Goal: Task Accomplishment & Management: Use online tool/utility

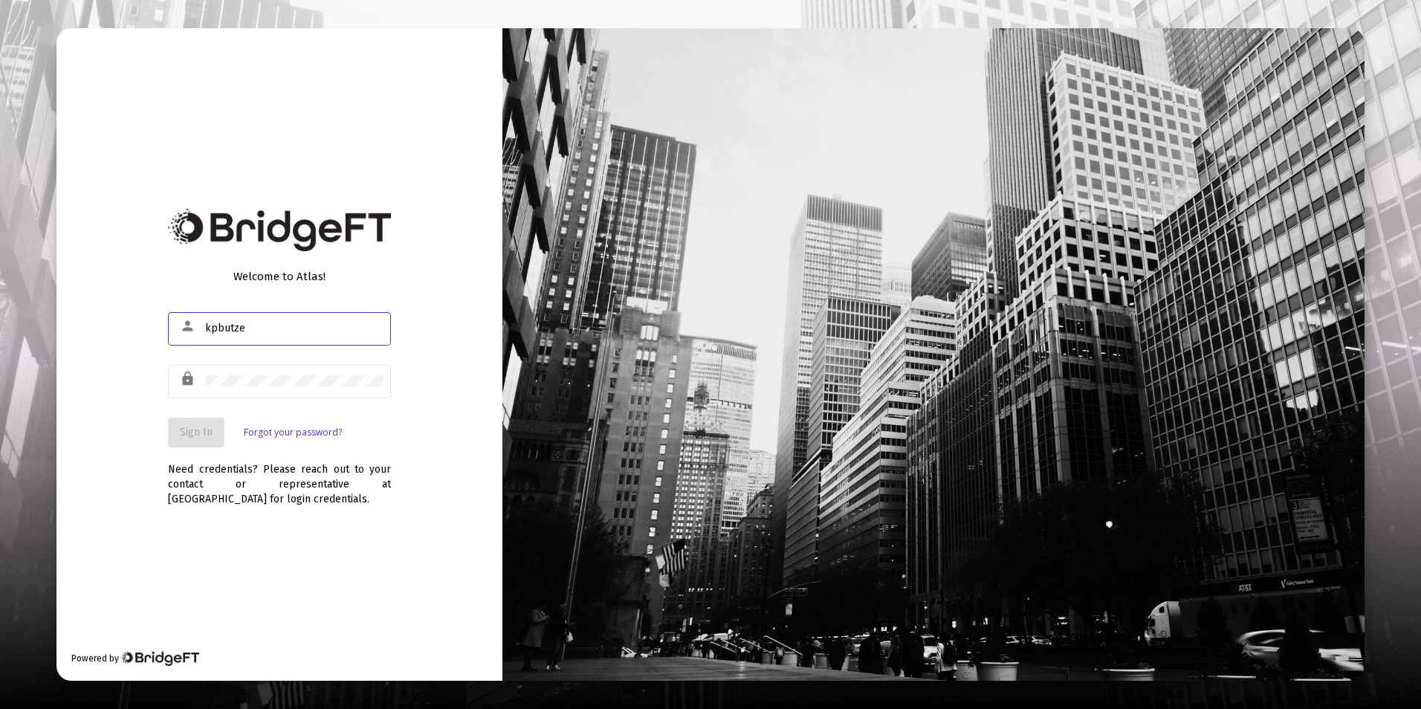
type input "[EMAIL_ADDRESS][DOMAIN_NAME]"
click at [209, 432] on span "Sign In" at bounding box center [196, 432] width 33 height 13
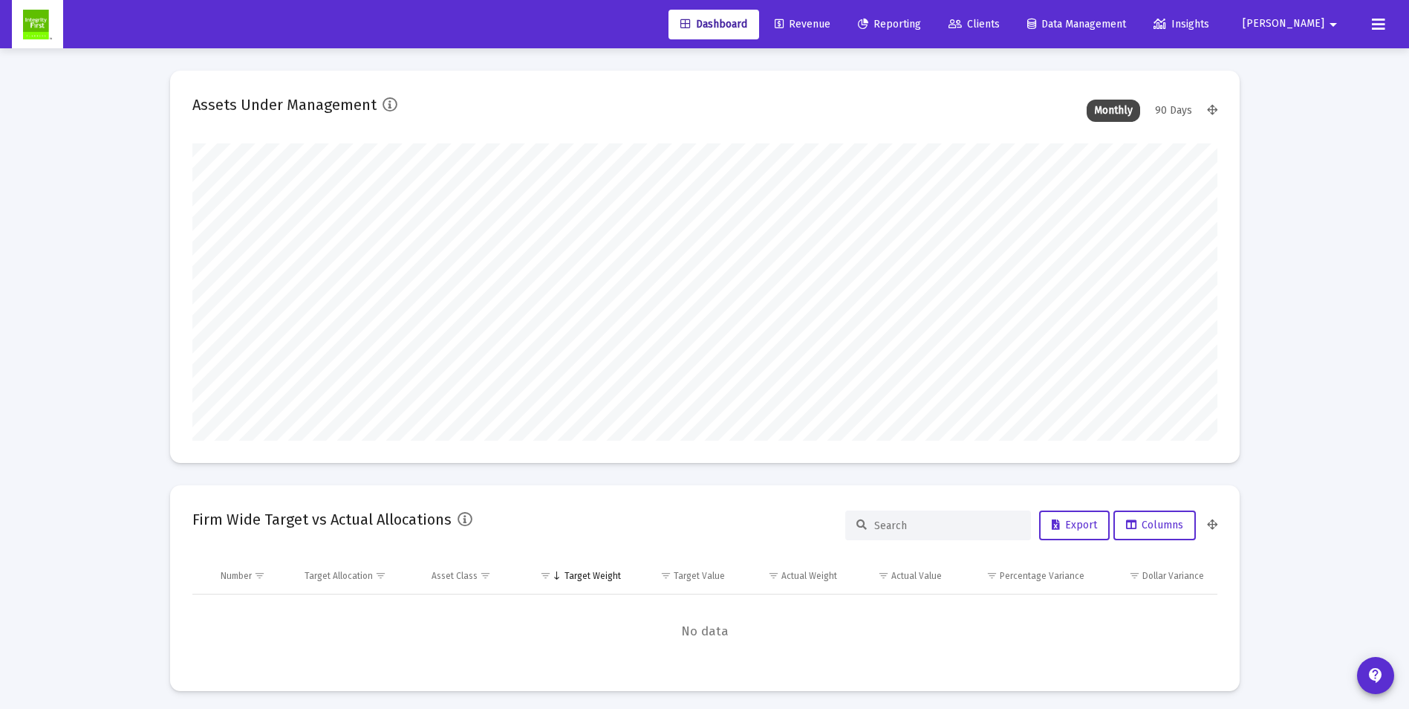
scroll to position [297, 1025]
type input "[DATE]"
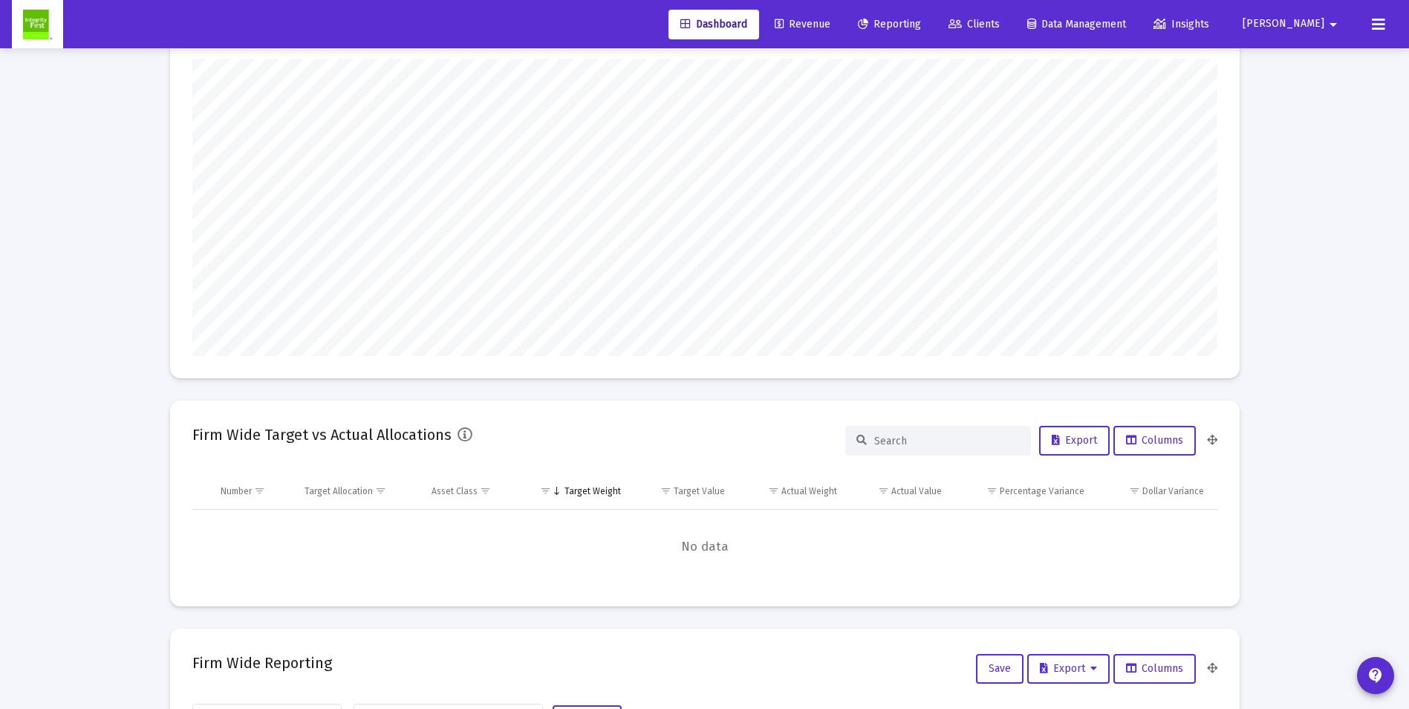
scroll to position [0, 0]
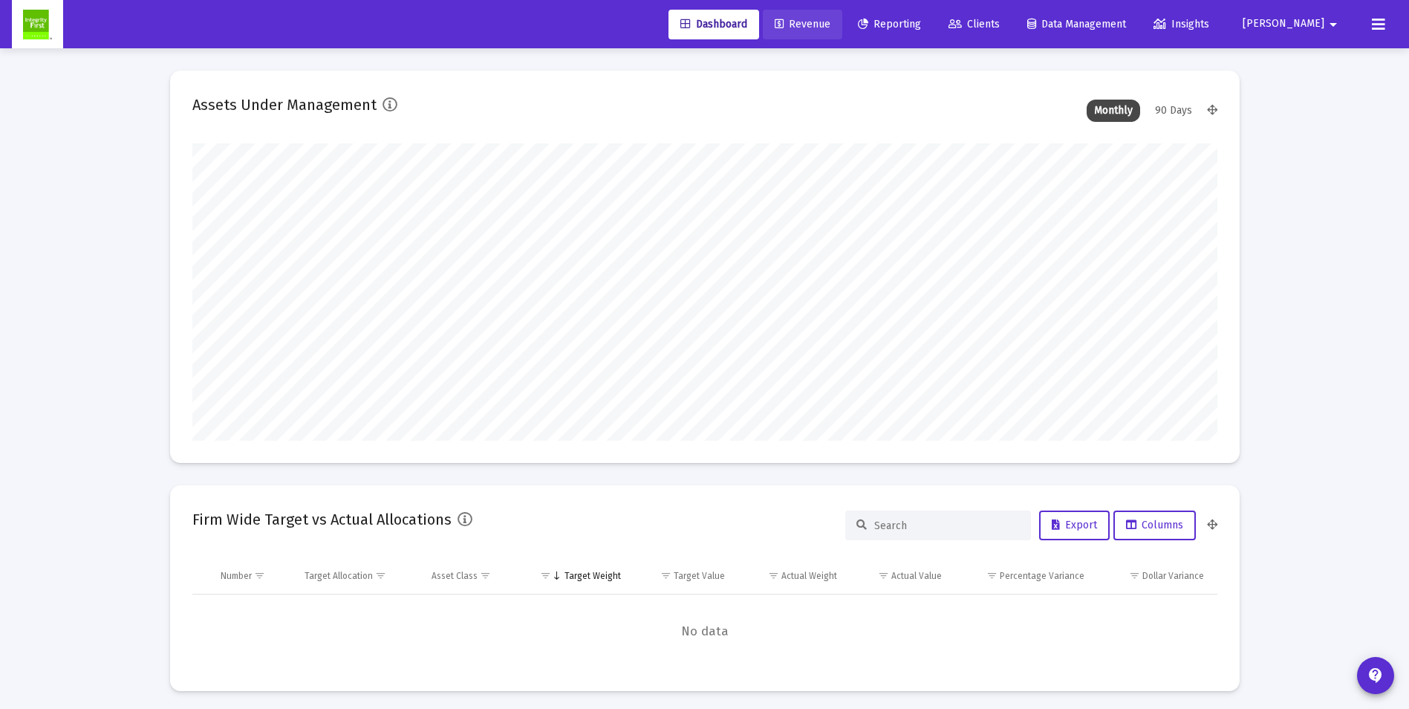
click at [831, 23] on span "Revenue" at bounding box center [803, 24] width 56 height 13
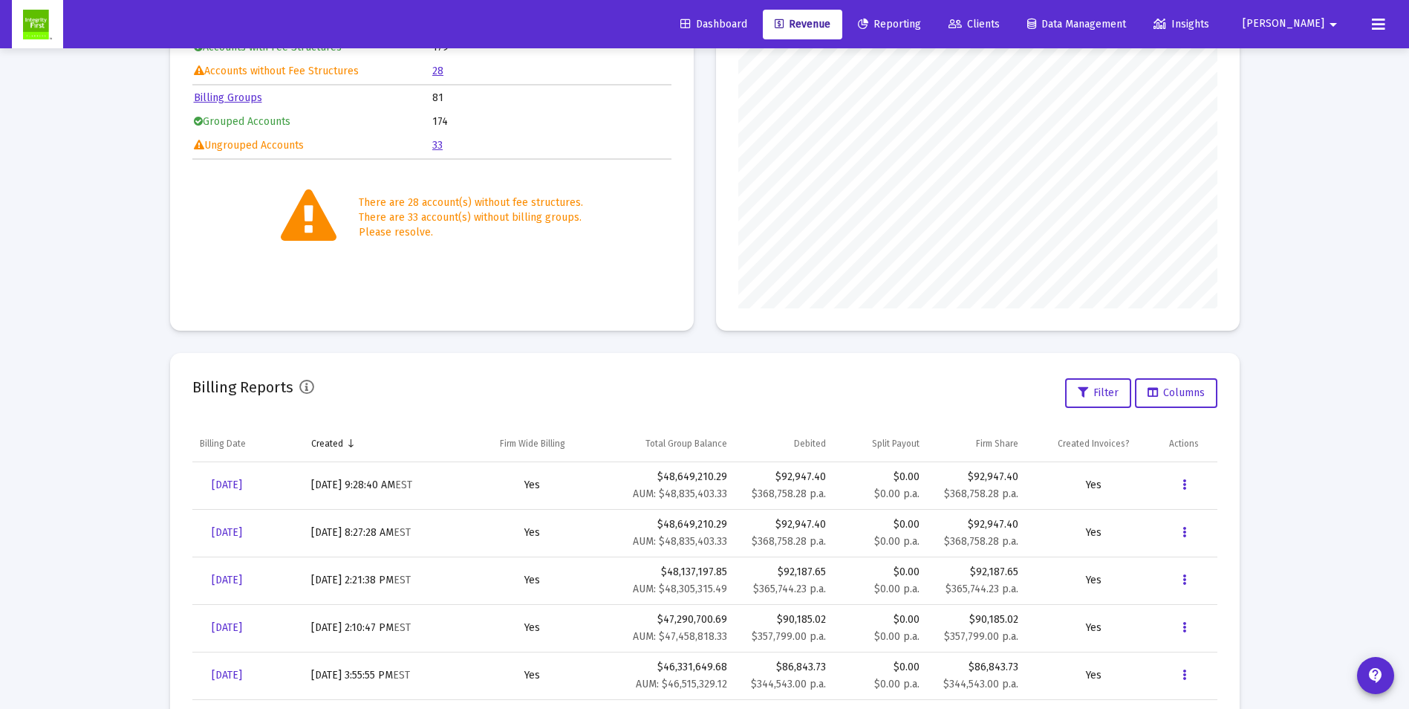
scroll to position [223, 0]
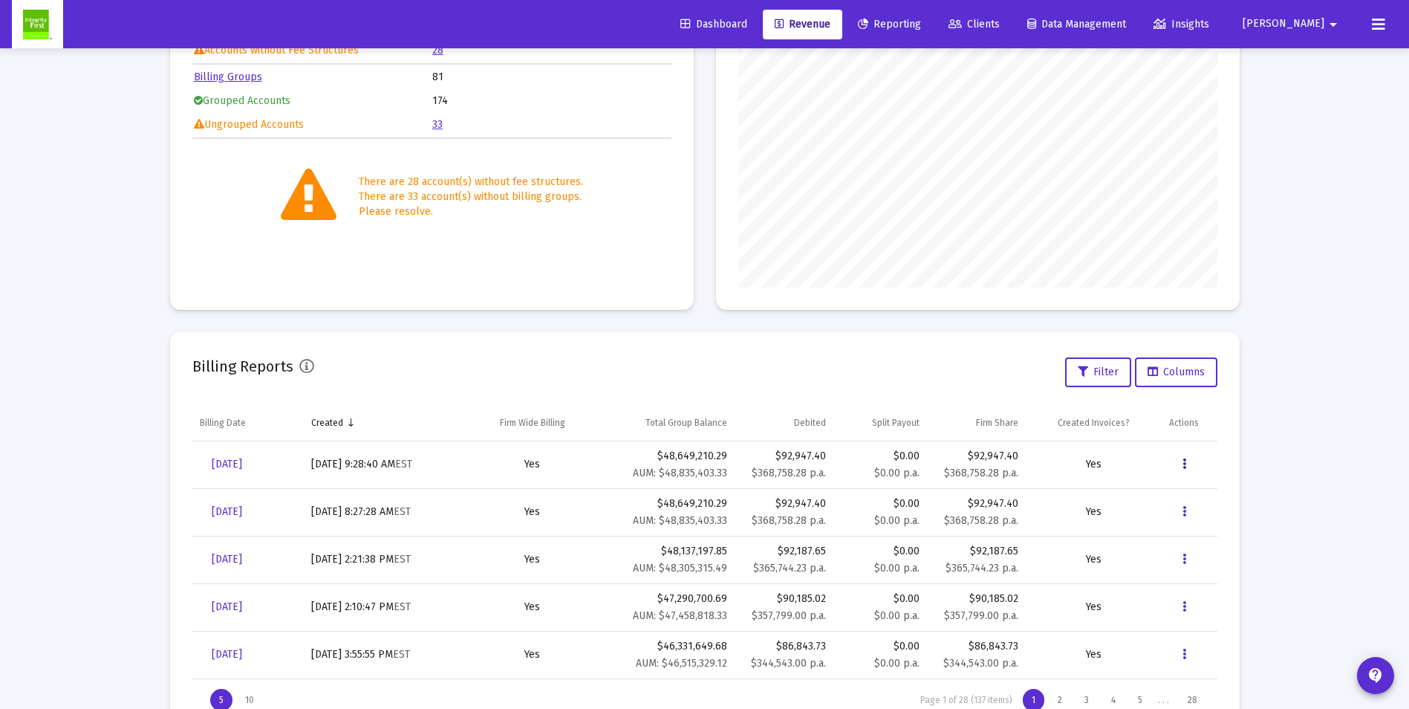
click at [1184, 464] on icon "Data grid" at bounding box center [1185, 464] width 4 height 18
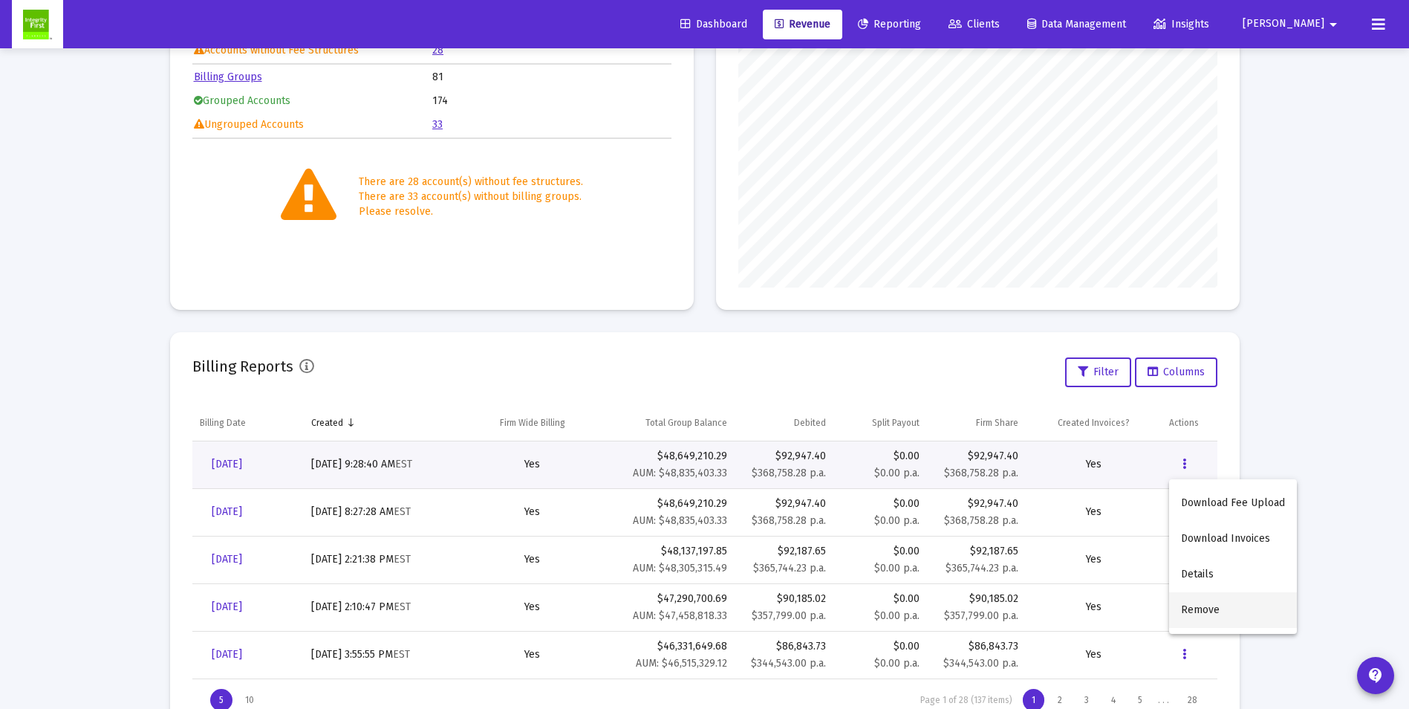
click at [1198, 610] on button "Remove" at bounding box center [1234, 610] width 128 height 36
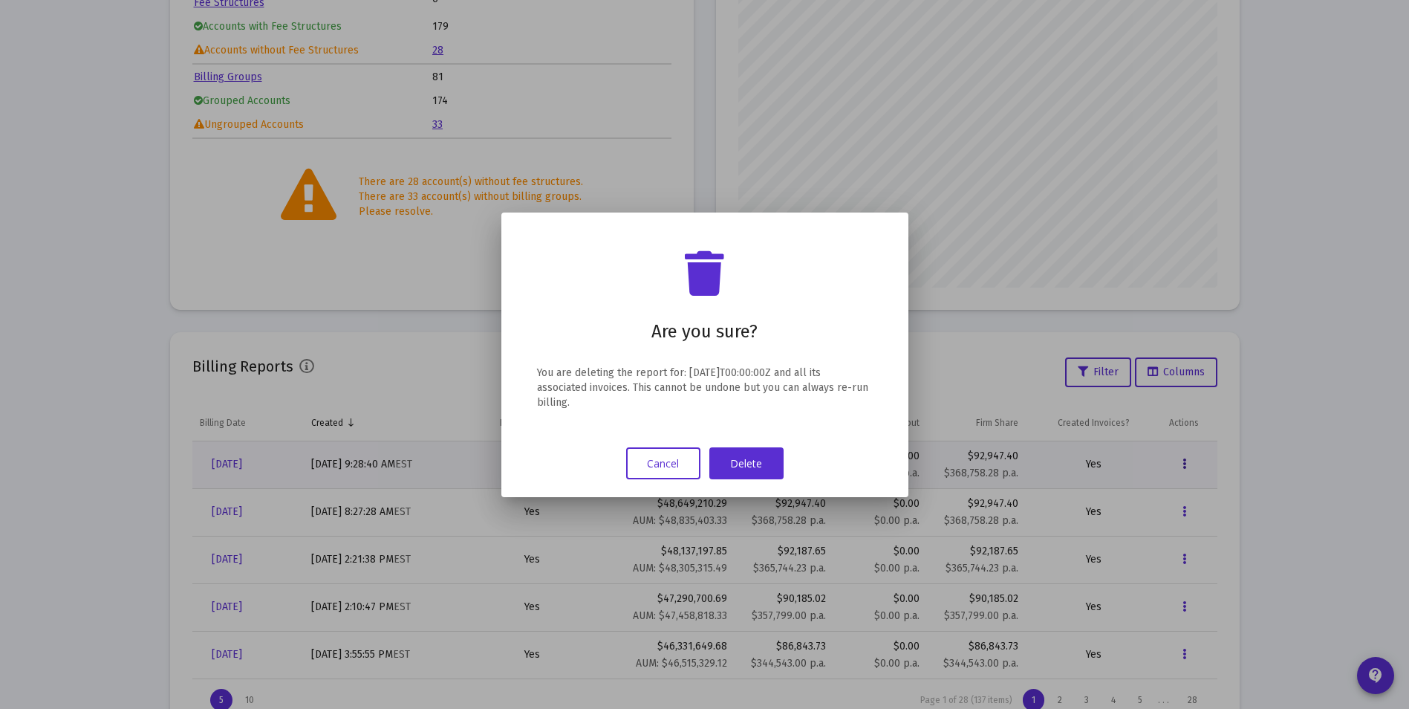
scroll to position [0, 0]
click at [742, 470] on button "Delete" at bounding box center [747, 463] width 74 height 32
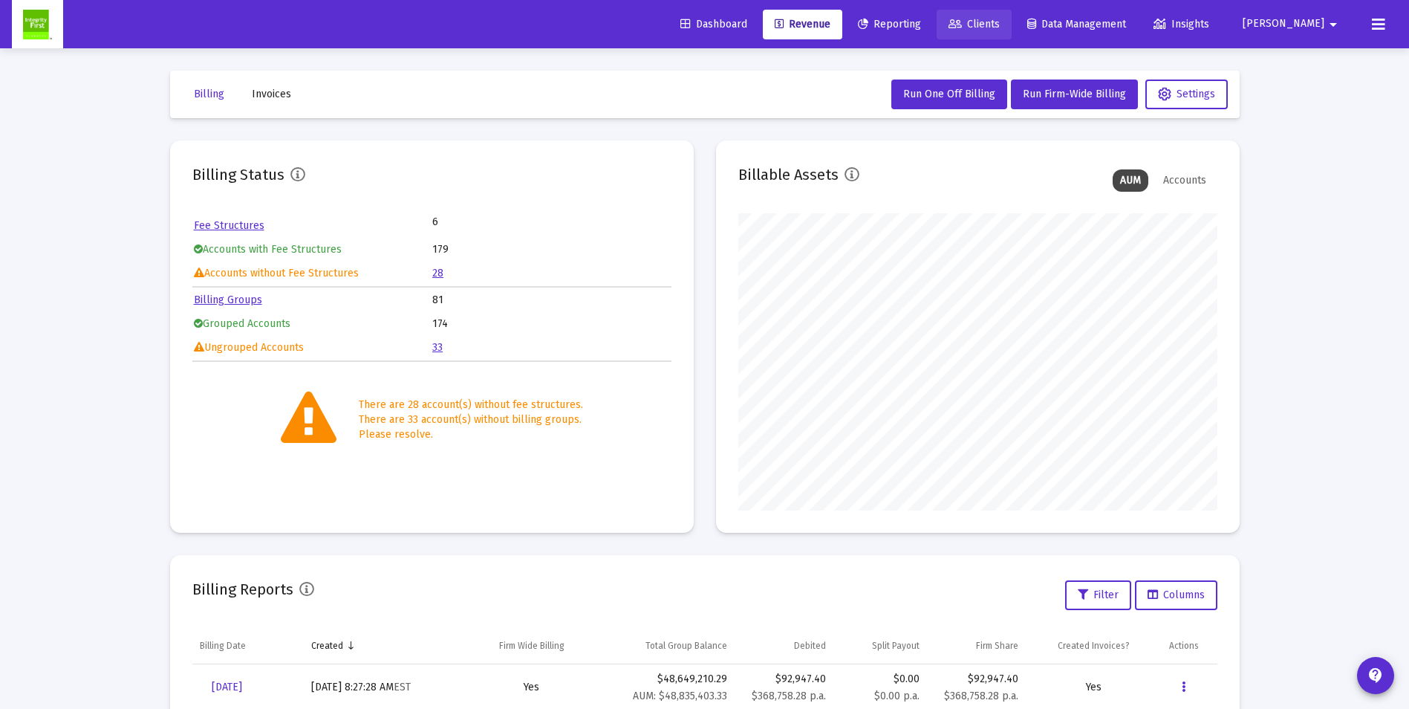
click at [1000, 21] on span "Clients" at bounding box center [974, 24] width 51 height 13
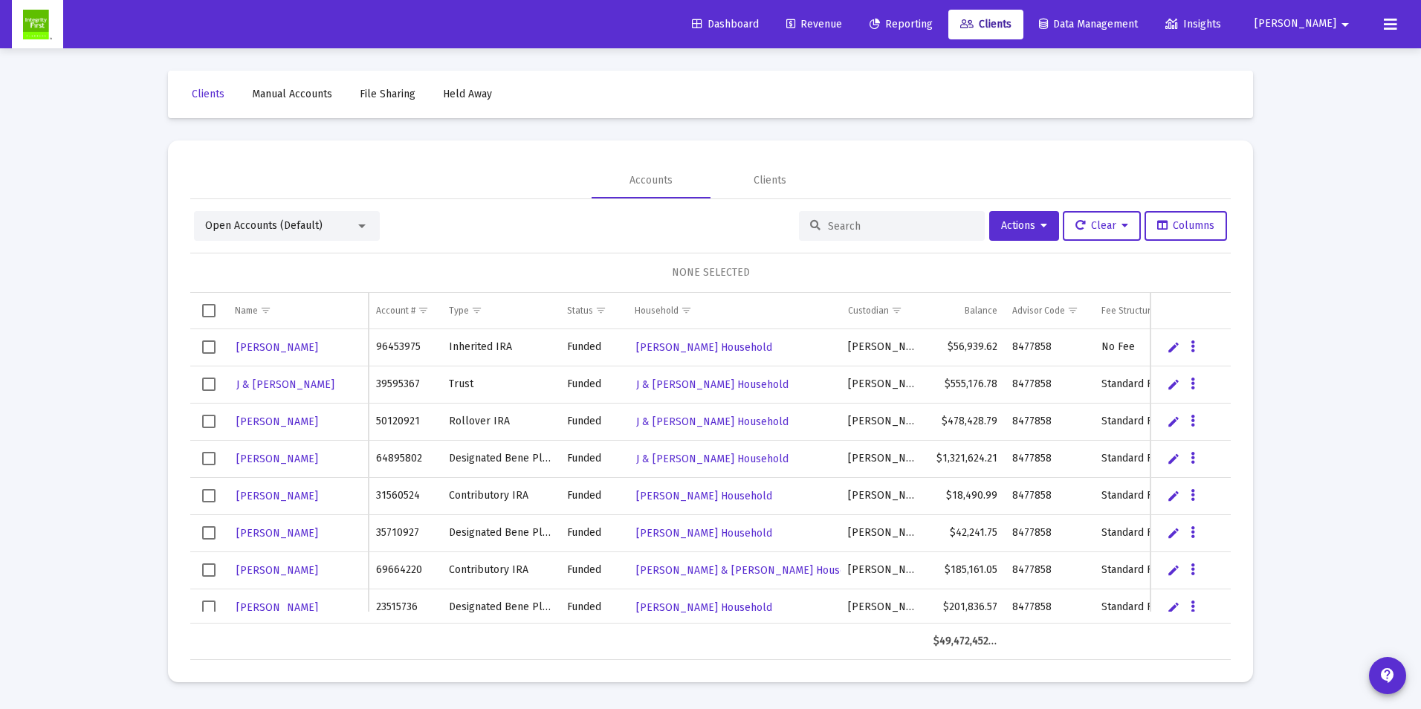
click at [309, 220] on div "Open Accounts (Default)" at bounding box center [280, 225] width 150 height 15
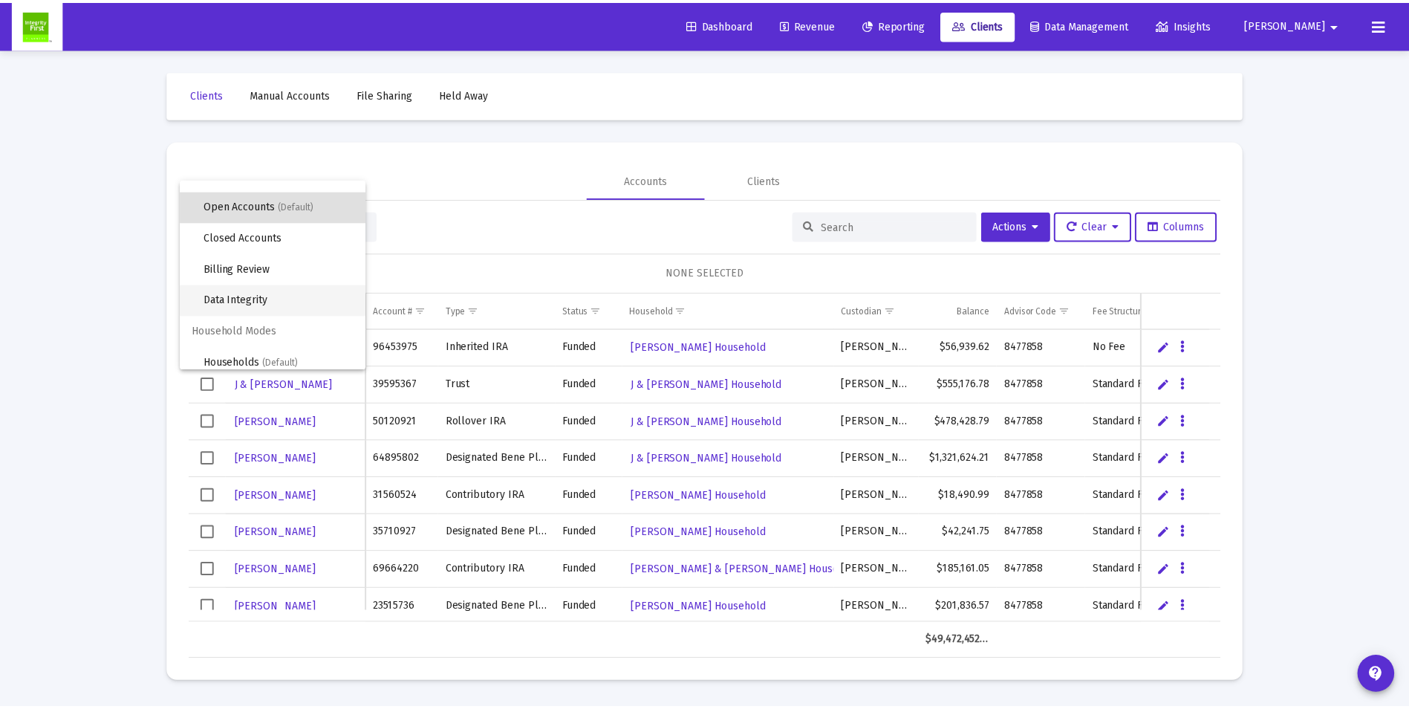
scroll to position [28, 0]
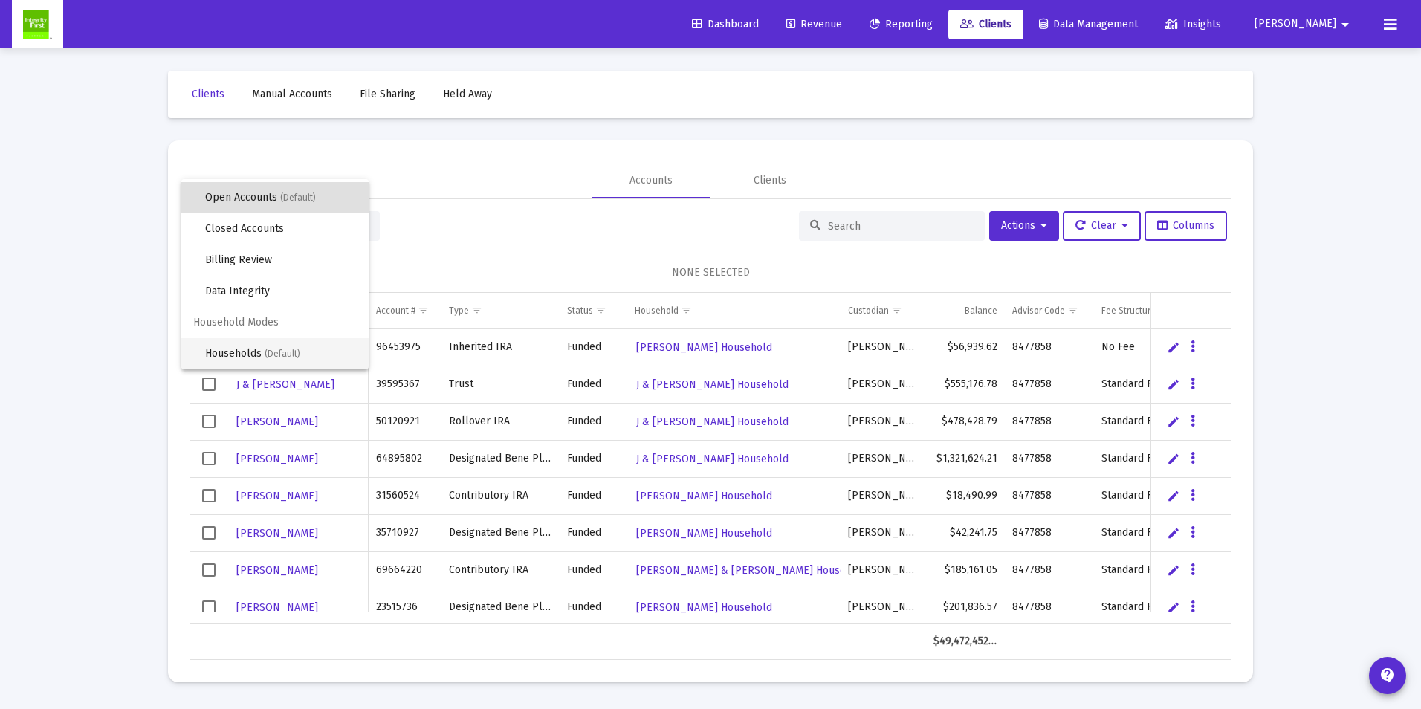
click at [284, 352] on span "(Default)" at bounding box center [283, 353] width 36 height 10
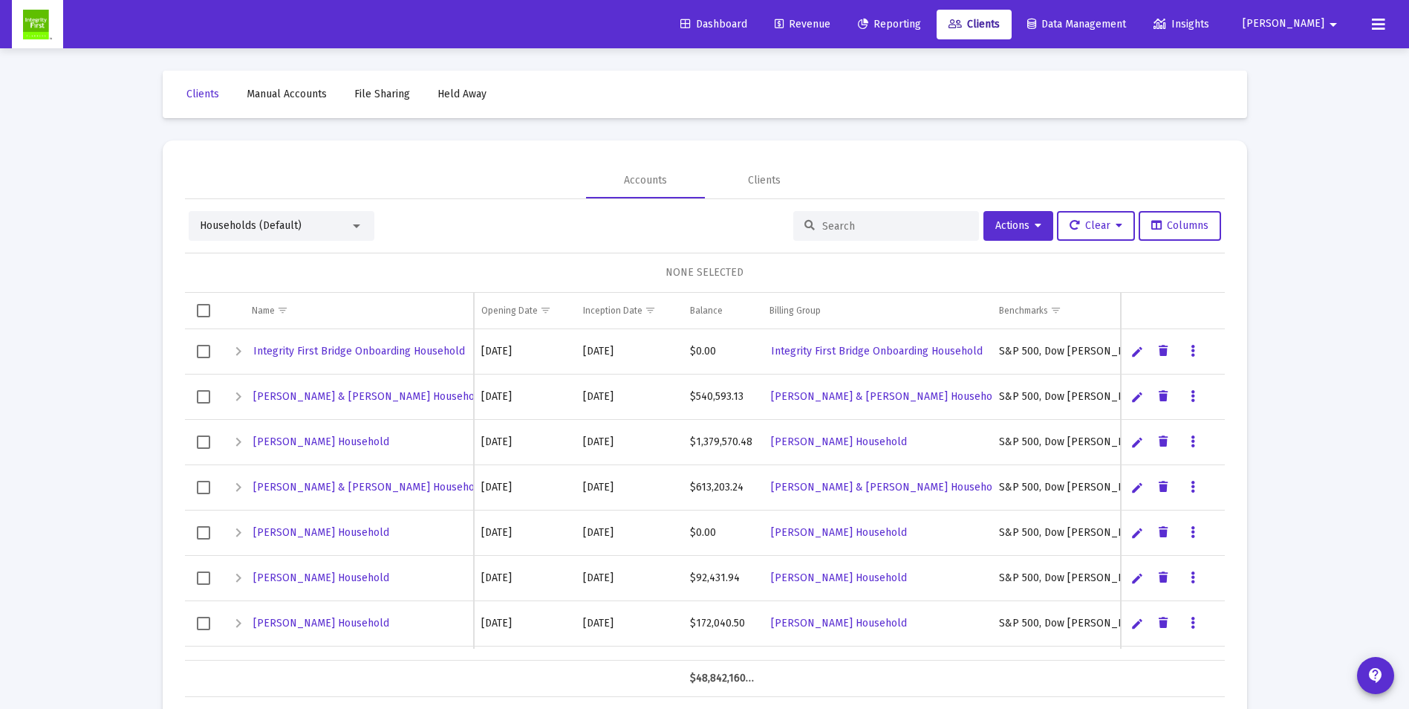
click at [876, 231] on input at bounding box center [896, 226] width 146 height 13
type input "[PERSON_NAME]"
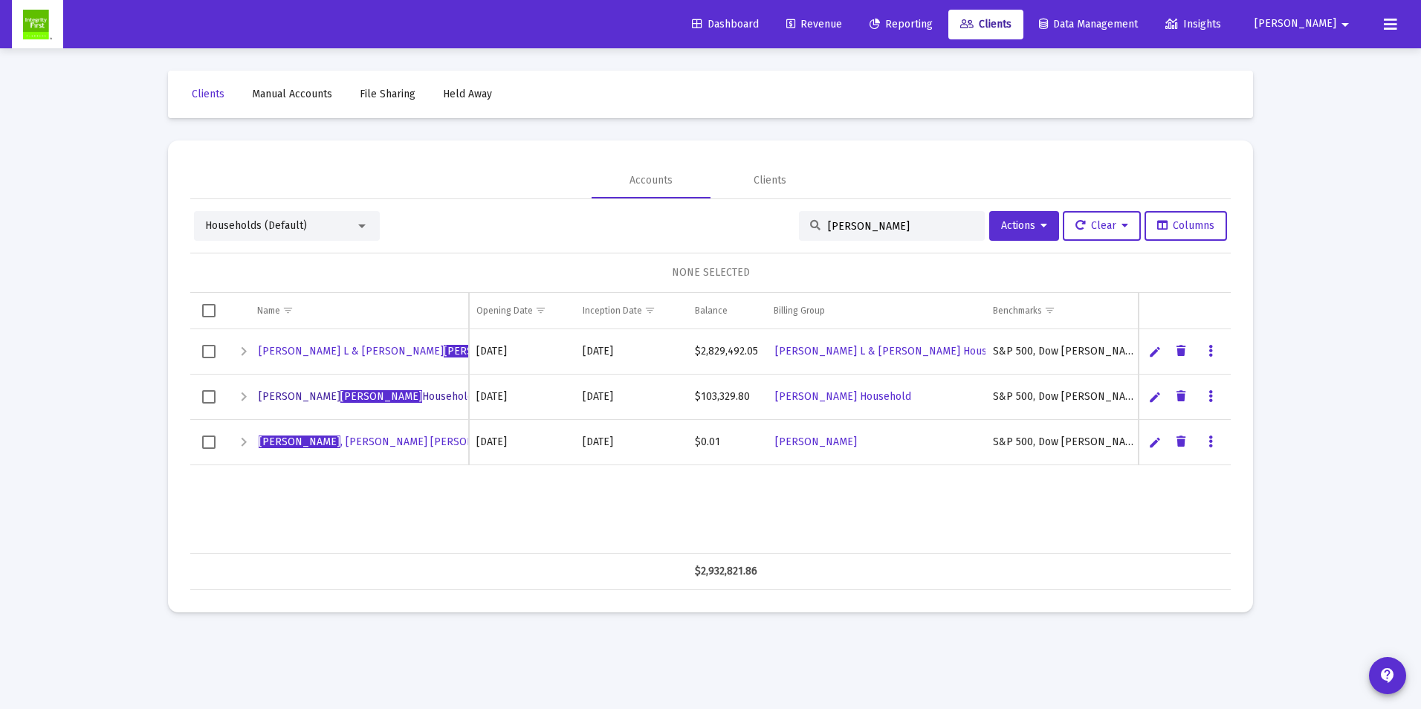
click at [311, 395] on span "[PERSON_NAME] Household" at bounding box center [366, 396] width 215 height 13
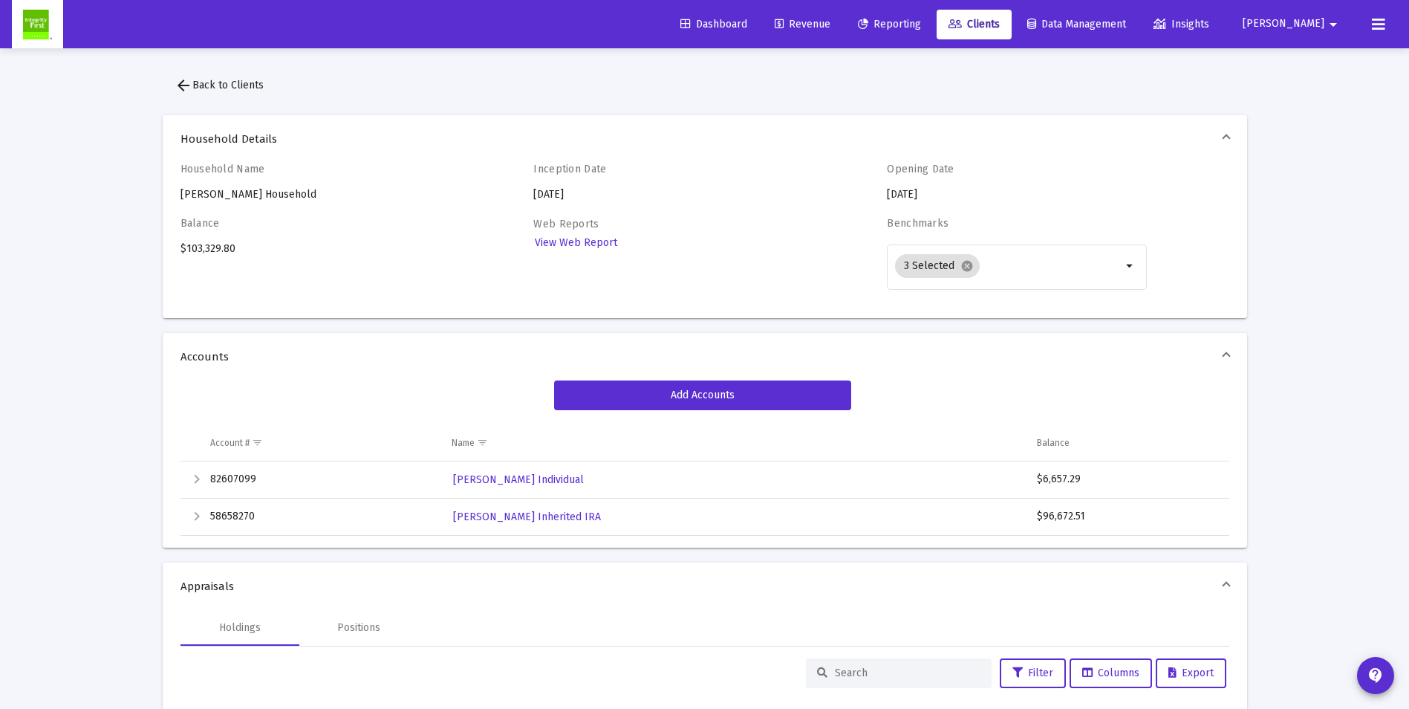
click at [831, 27] on span "Revenue" at bounding box center [803, 24] width 56 height 13
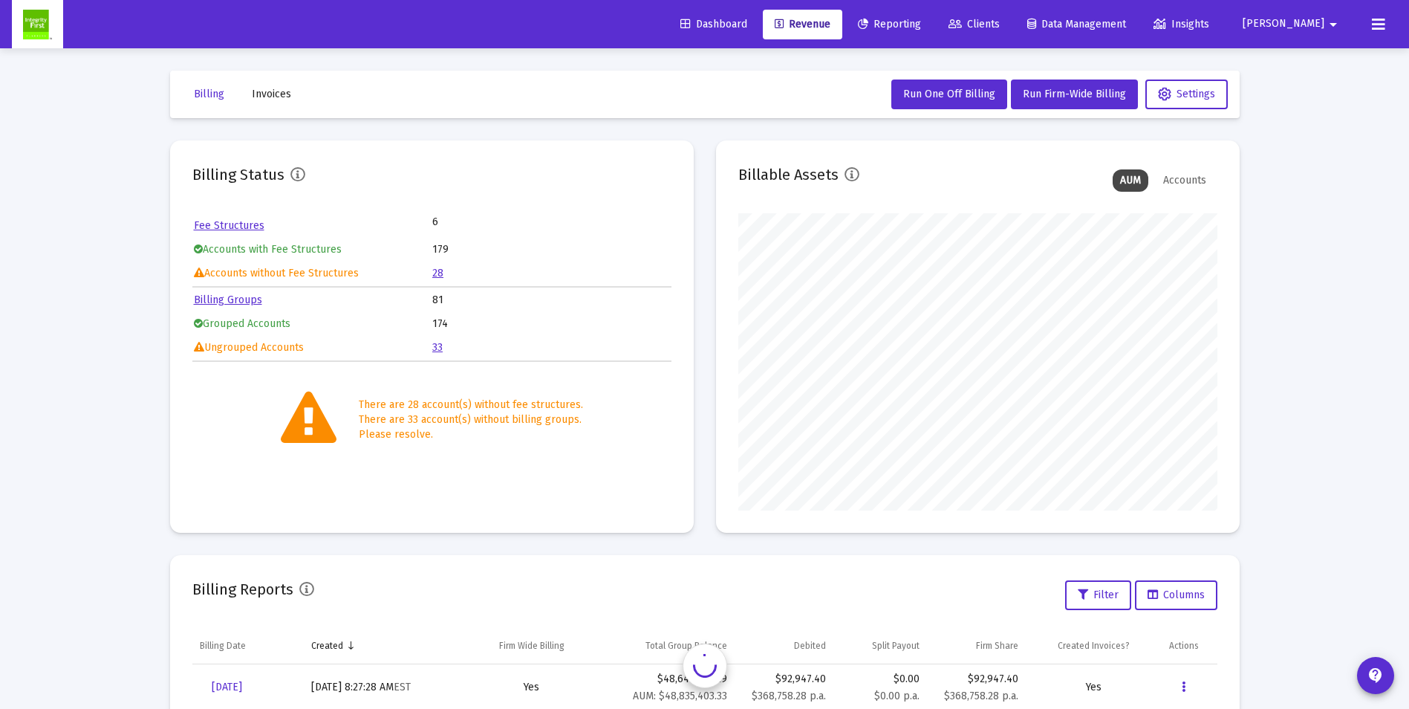
scroll to position [297, 479]
click at [439, 346] on link "33" at bounding box center [437, 347] width 10 height 13
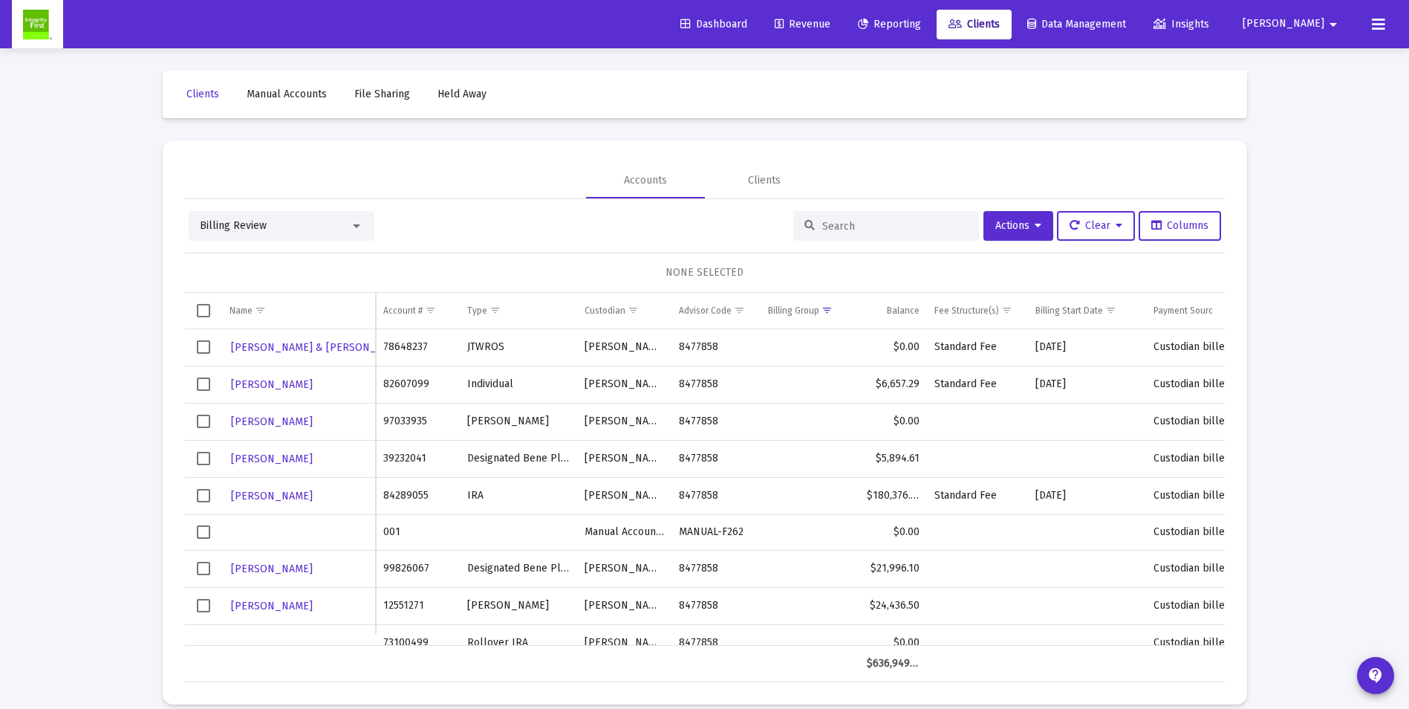
click at [207, 385] on span "Select row" at bounding box center [203, 383] width 13 height 13
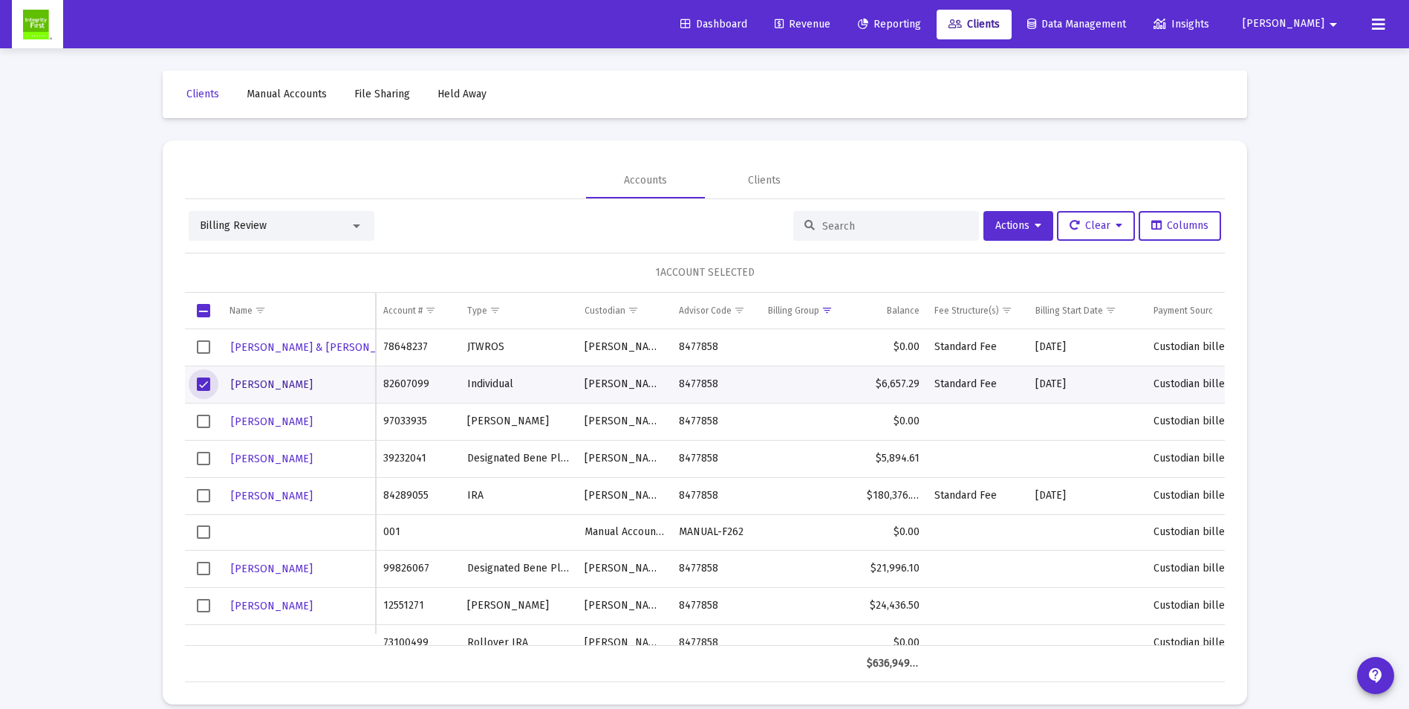
click at [271, 385] on span "[PERSON_NAME]" at bounding box center [272, 384] width 82 height 13
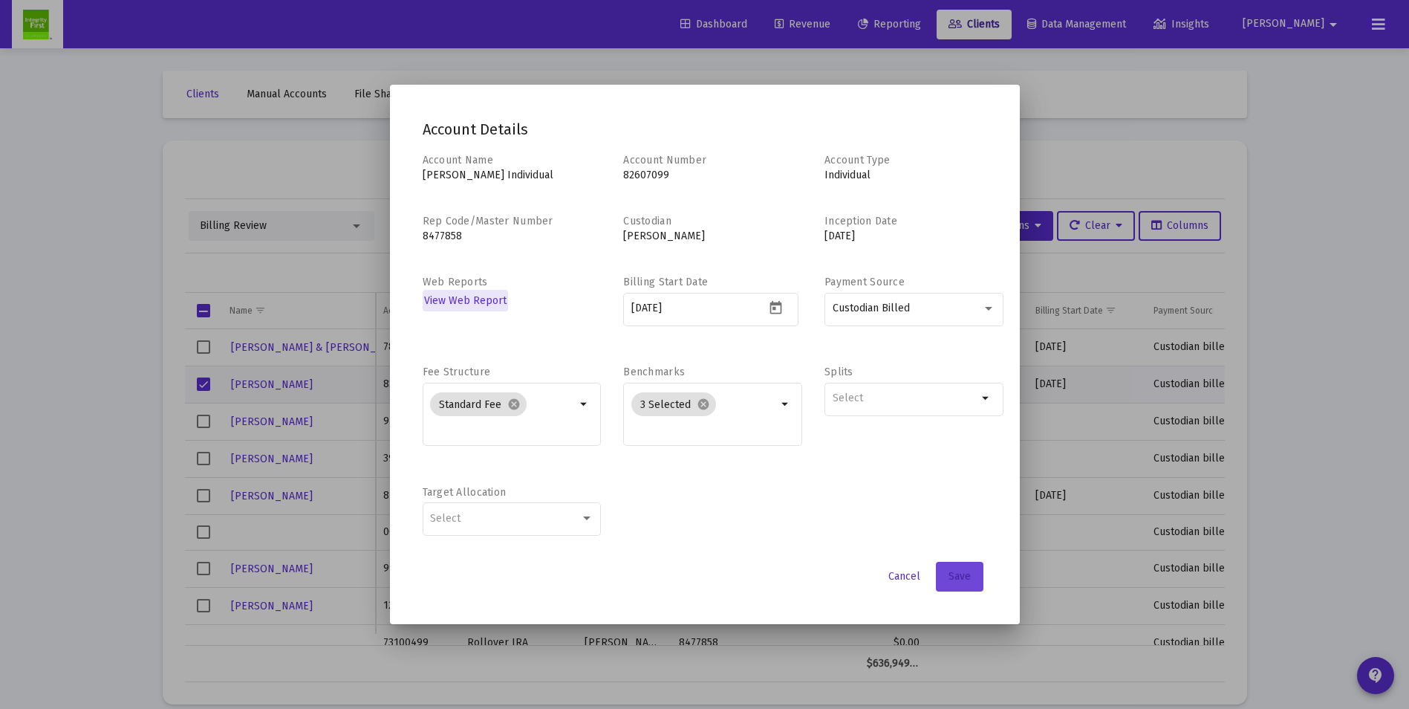
click at [968, 579] on span "Save" at bounding box center [960, 576] width 22 height 13
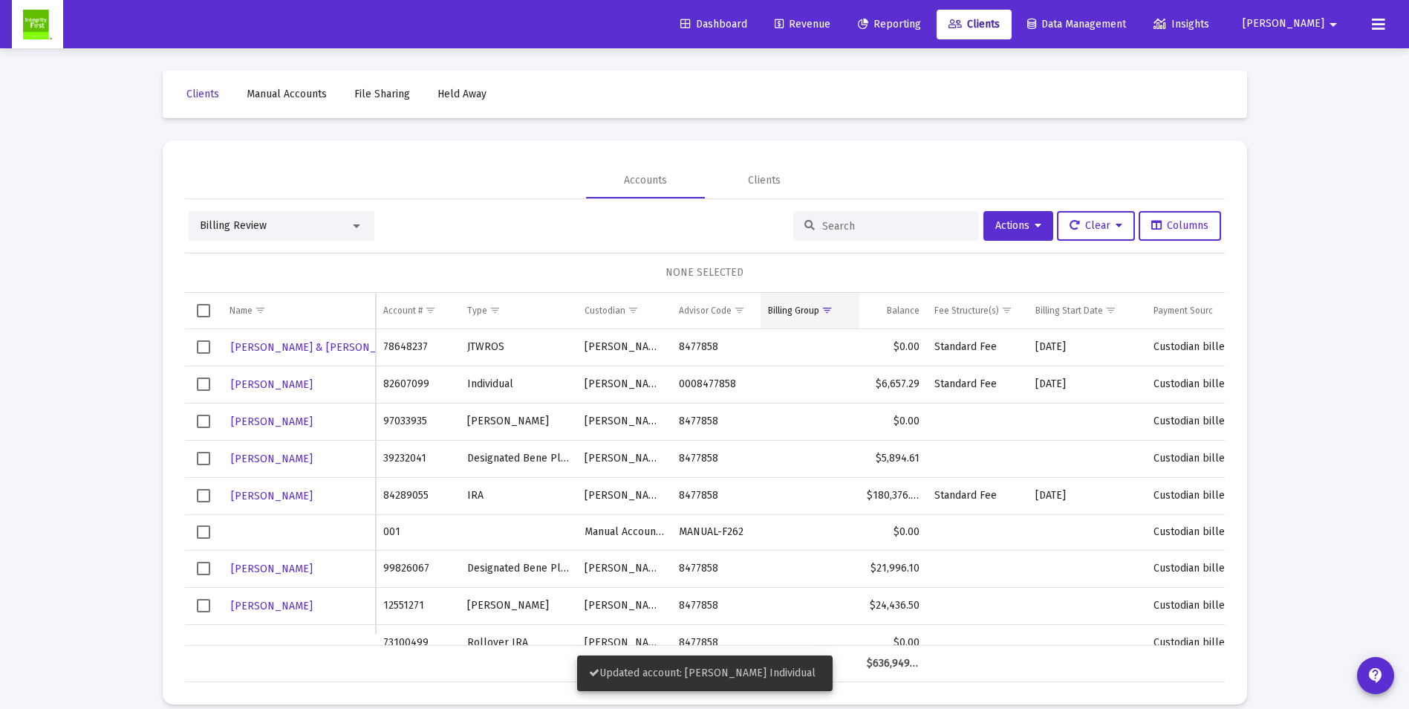
click at [831, 305] on span "Show filter options for column 'Billing Group'" at bounding box center [827, 310] width 11 height 11
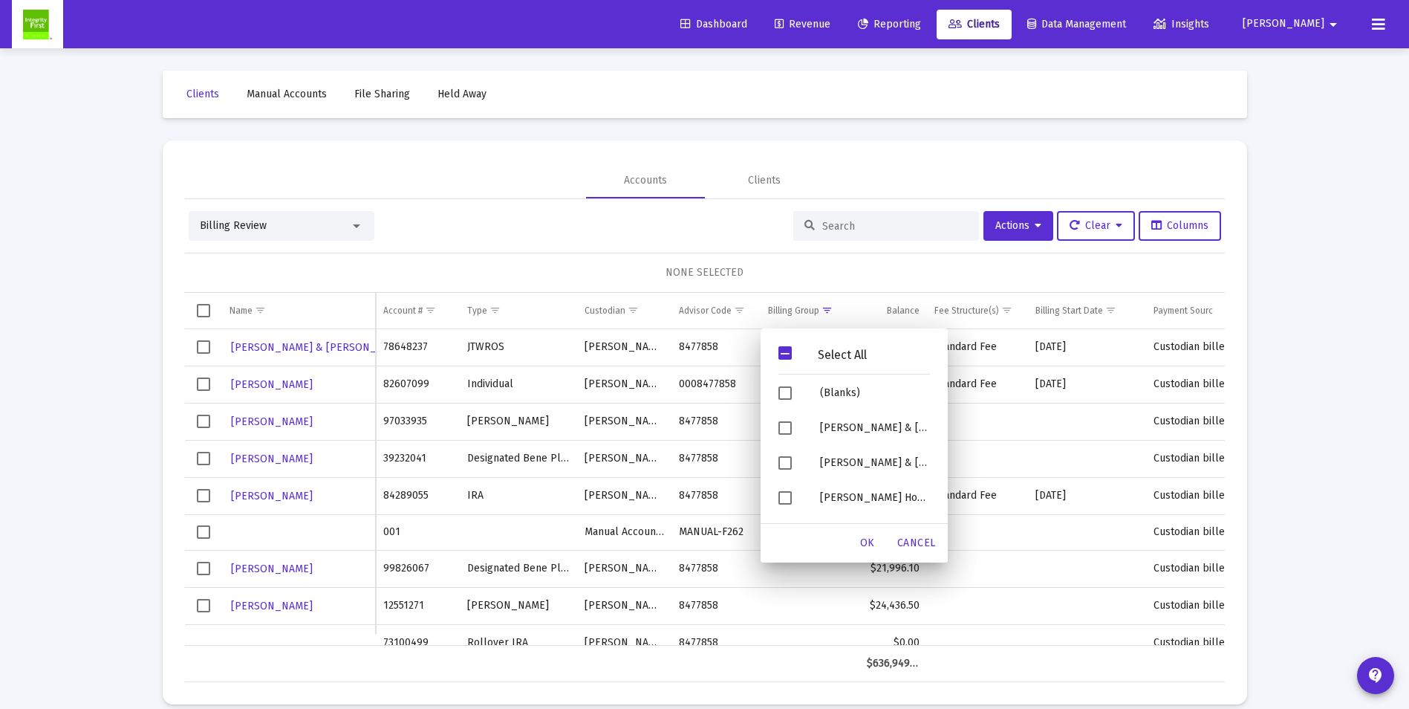
click at [824, 284] on div "NONE SELECTED" at bounding box center [705, 273] width 1040 height 40
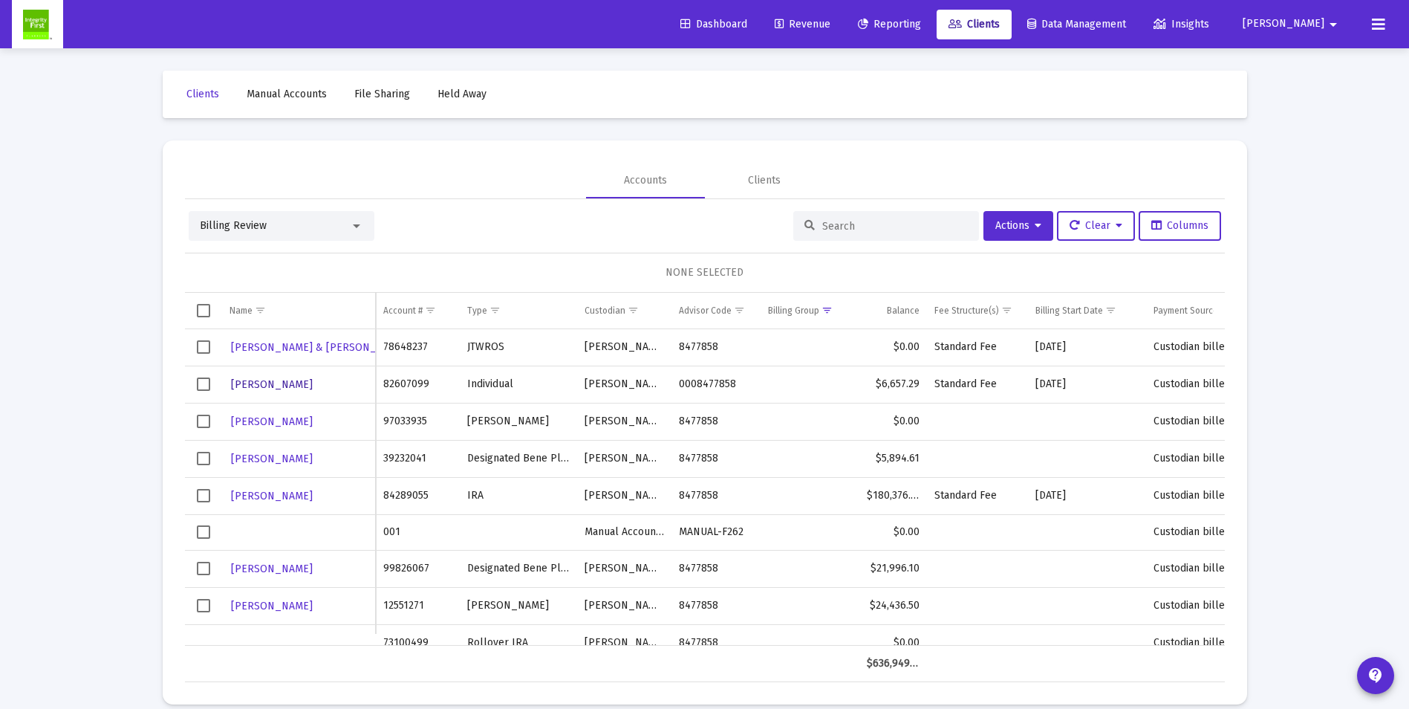
click at [274, 382] on span "[PERSON_NAME]" at bounding box center [272, 384] width 82 height 13
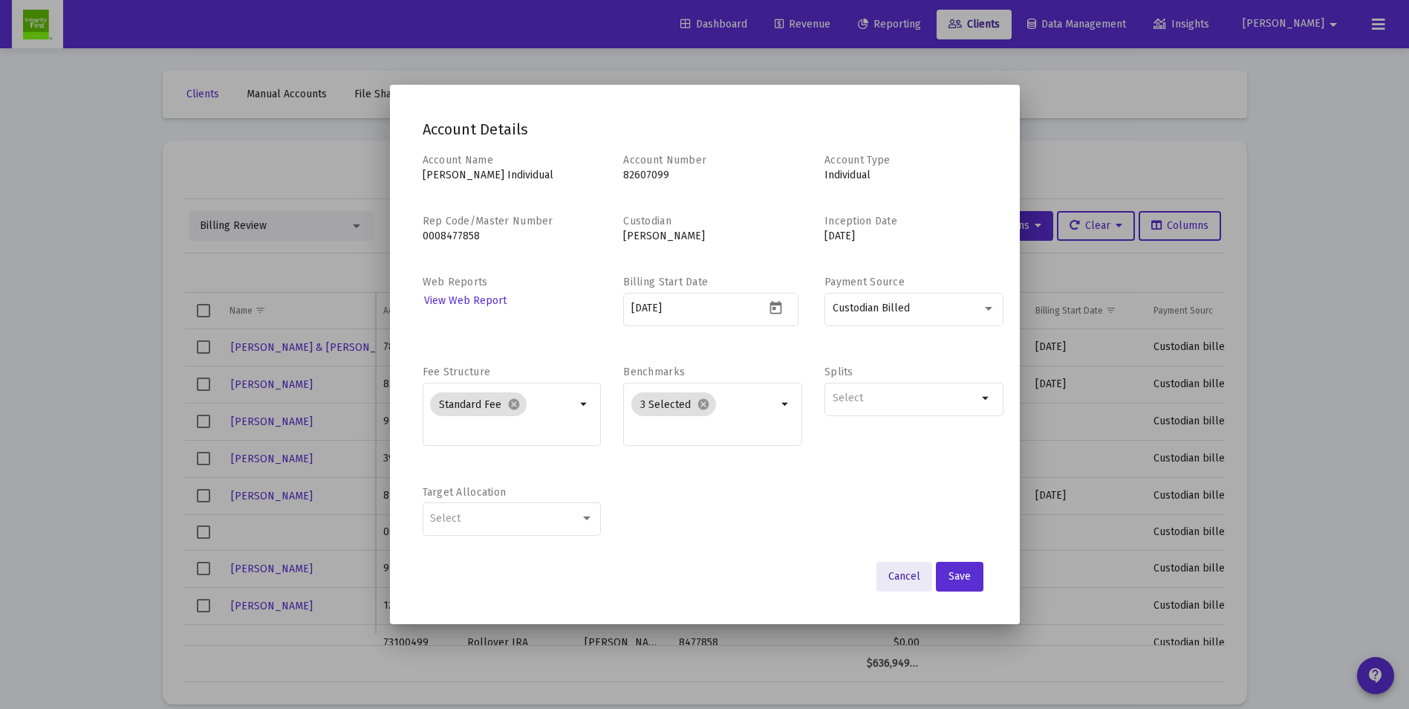
click at [906, 574] on span "Cancel" at bounding box center [905, 576] width 32 height 13
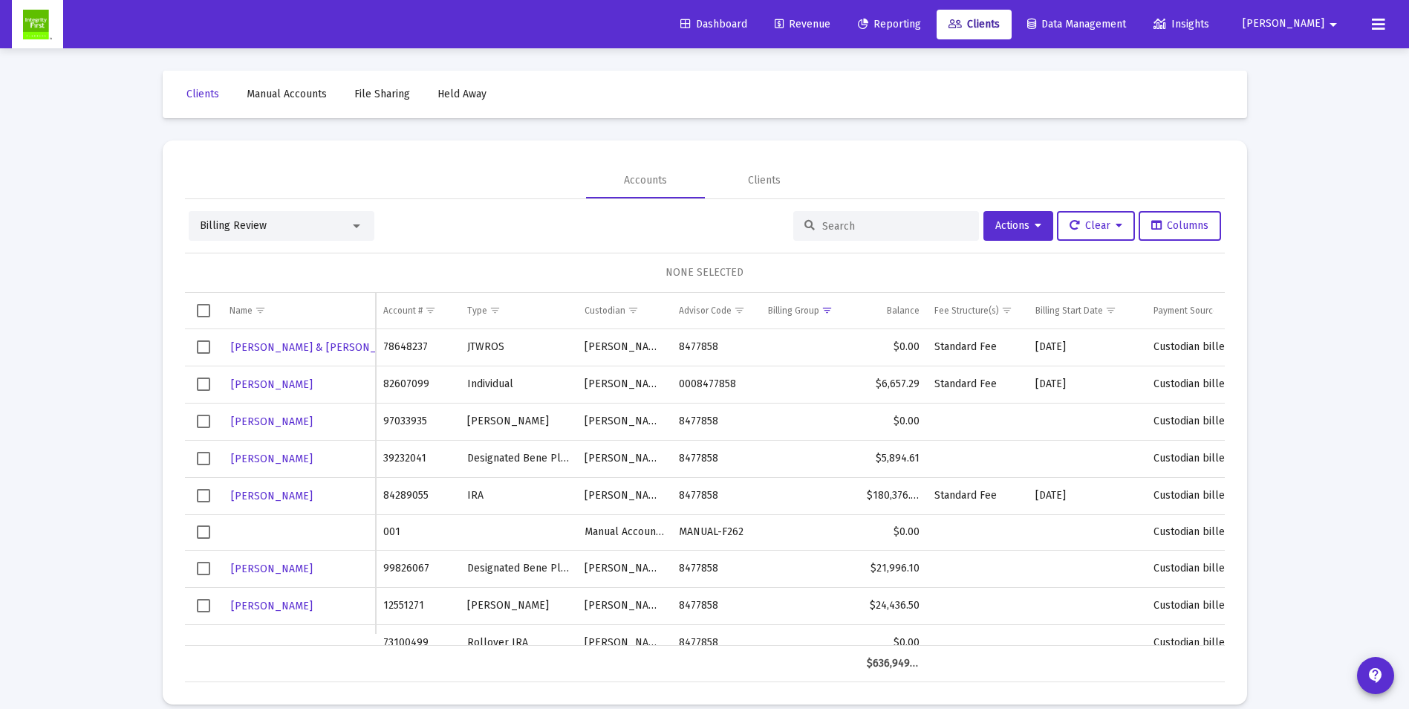
click at [206, 385] on span "Select row" at bounding box center [203, 383] width 13 height 13
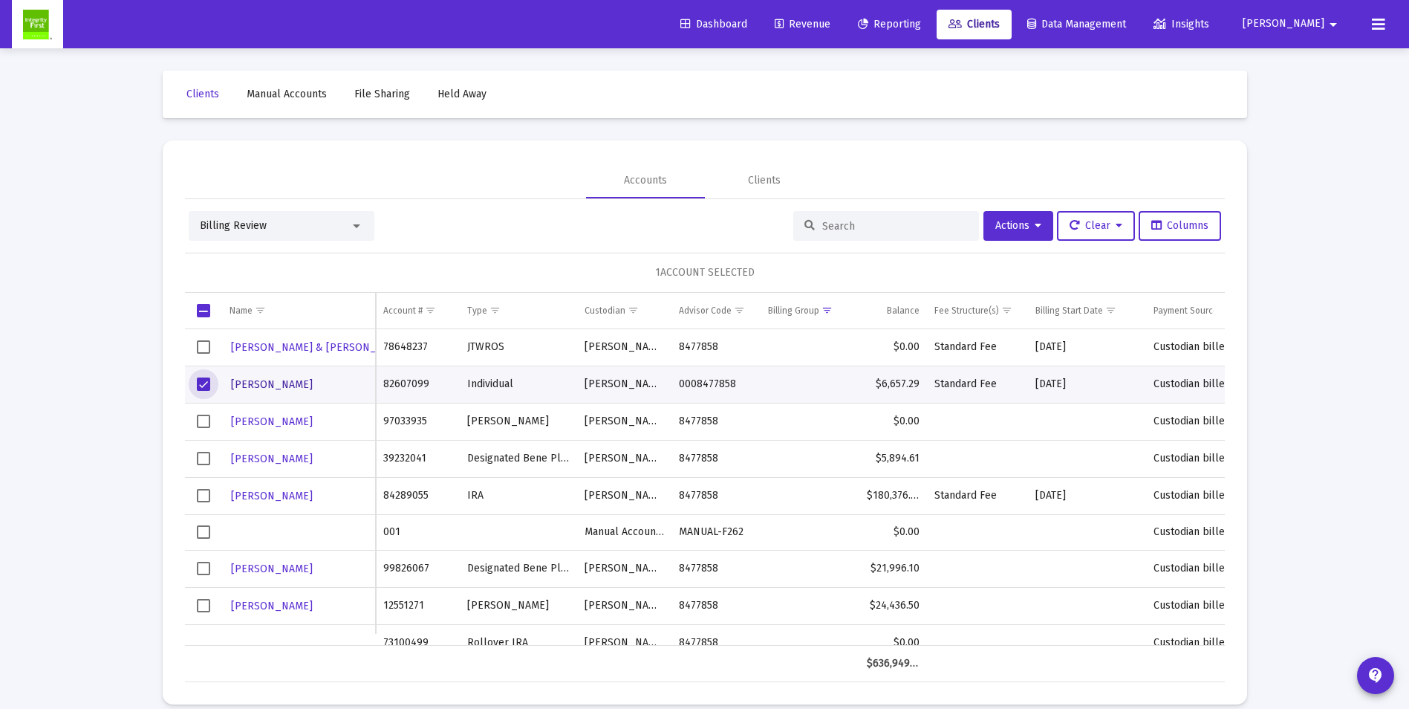
click at [285, 386] on span "[PERSON_NAME]" at bounding box center [272, 384] width 82 height 13
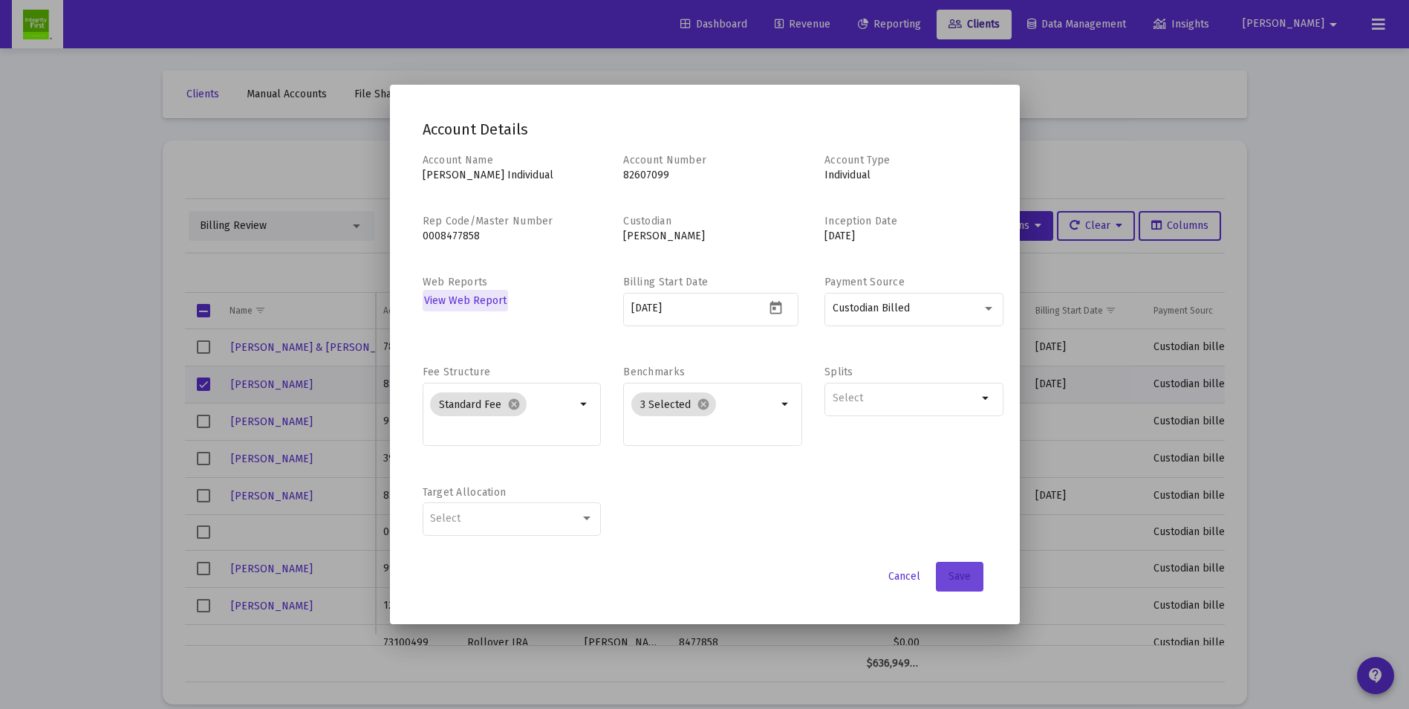
click at [971, 576] on button "Save" at bounding box center [960, 577] width 48 height 30
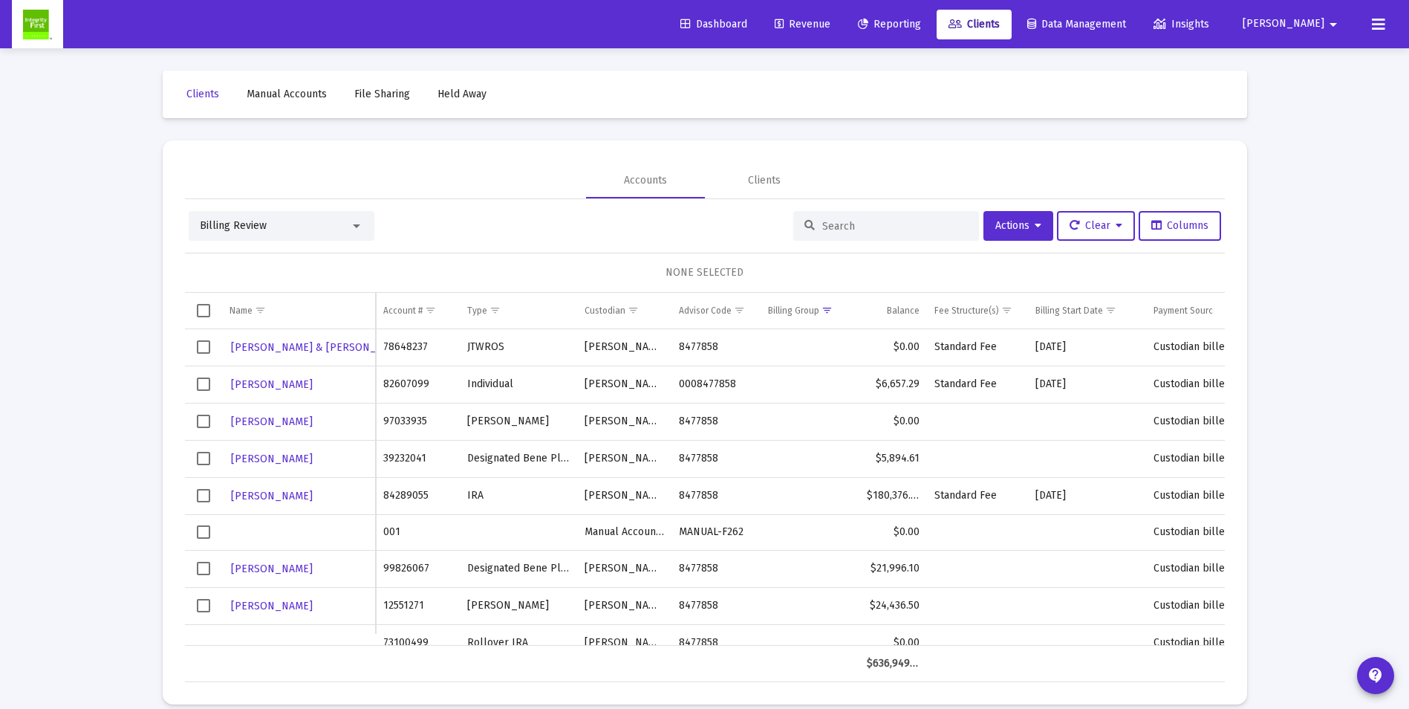
click at [204, 386] on span "Select row" at bounding box center [203, 383] width 13 height 13
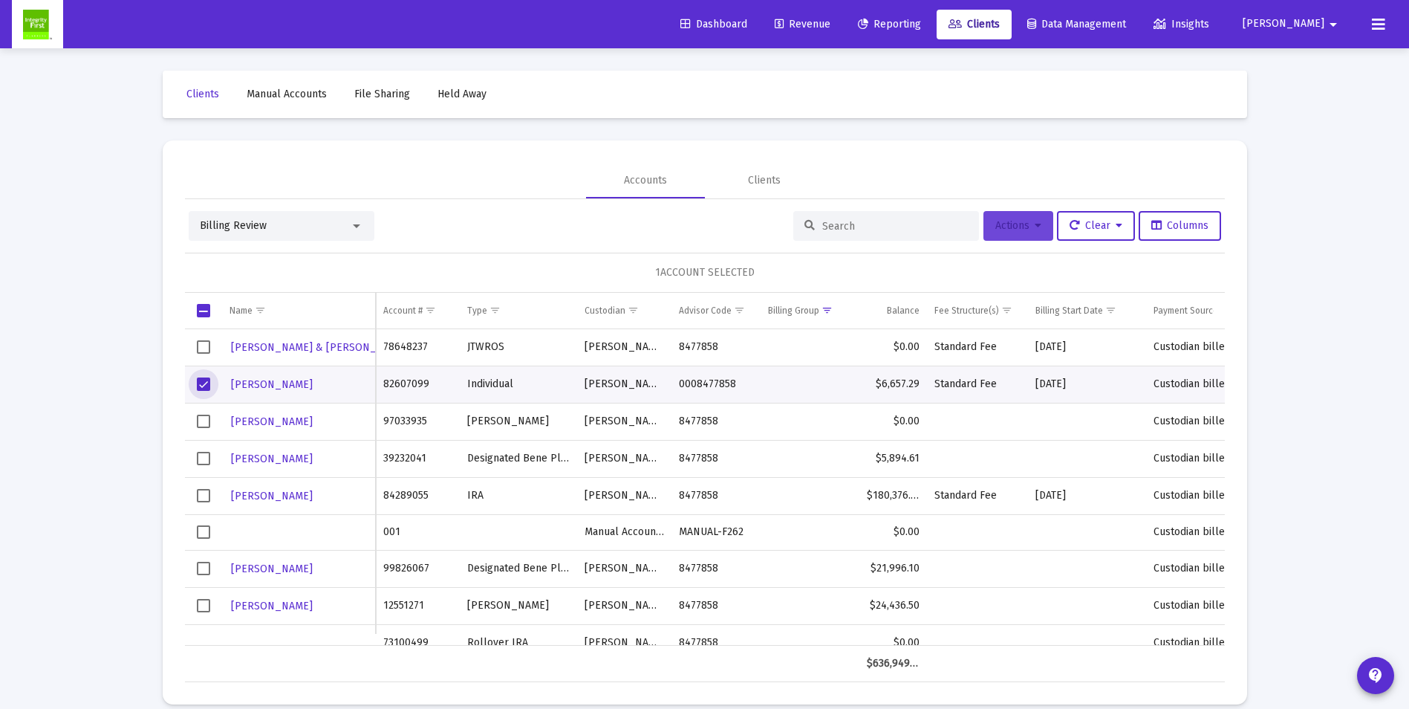
click at [1004, 226] on span "Actions" at bounding box center [1019, 225] width 46 height 13
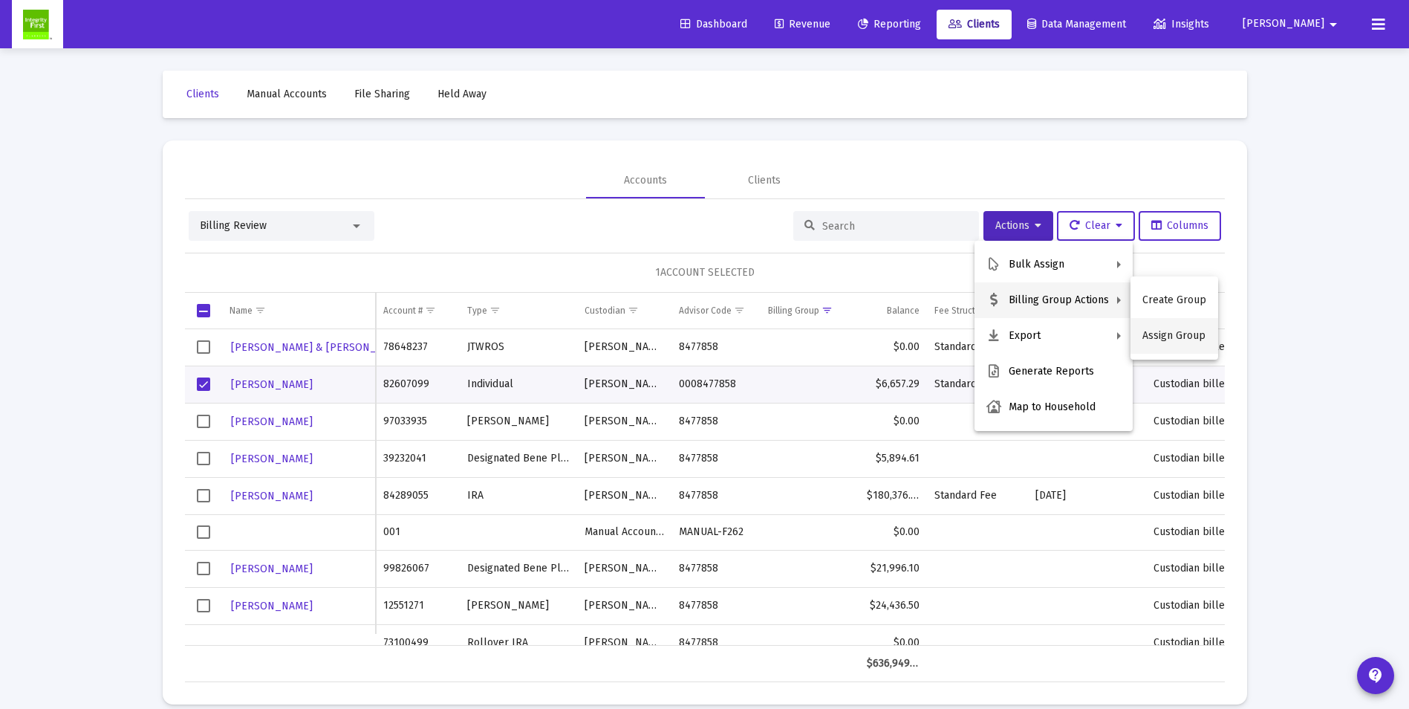
click at [1175, 338] on button "Assign Group" at bounding box center [1175, 336] width 88 height 36
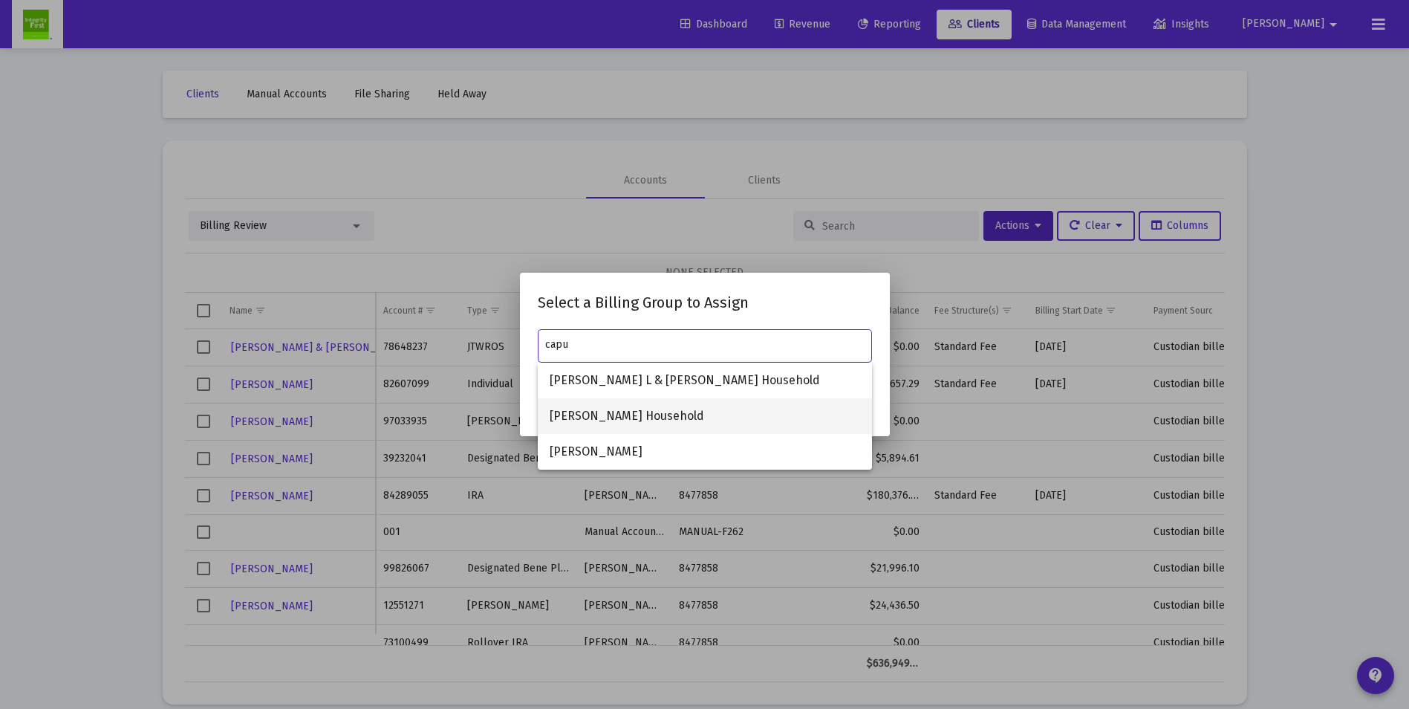
click at [681, 408] on span "[PERSON_NAME] Household" at bounding box center [705, 416] width 311 height 36
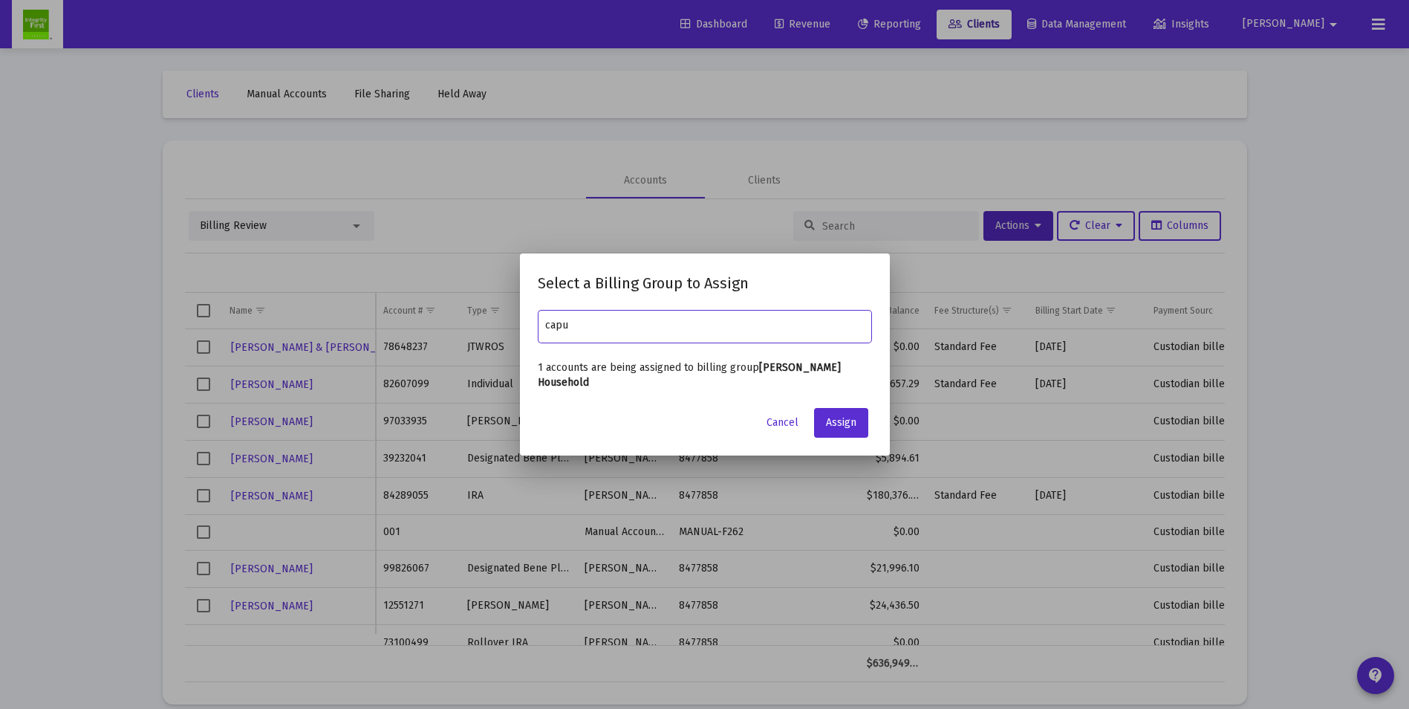
type input "[PERSON_NAME] Household"
click at [826, 421] on span "Assign" at bounding box center [841, 422] width 30 height 13
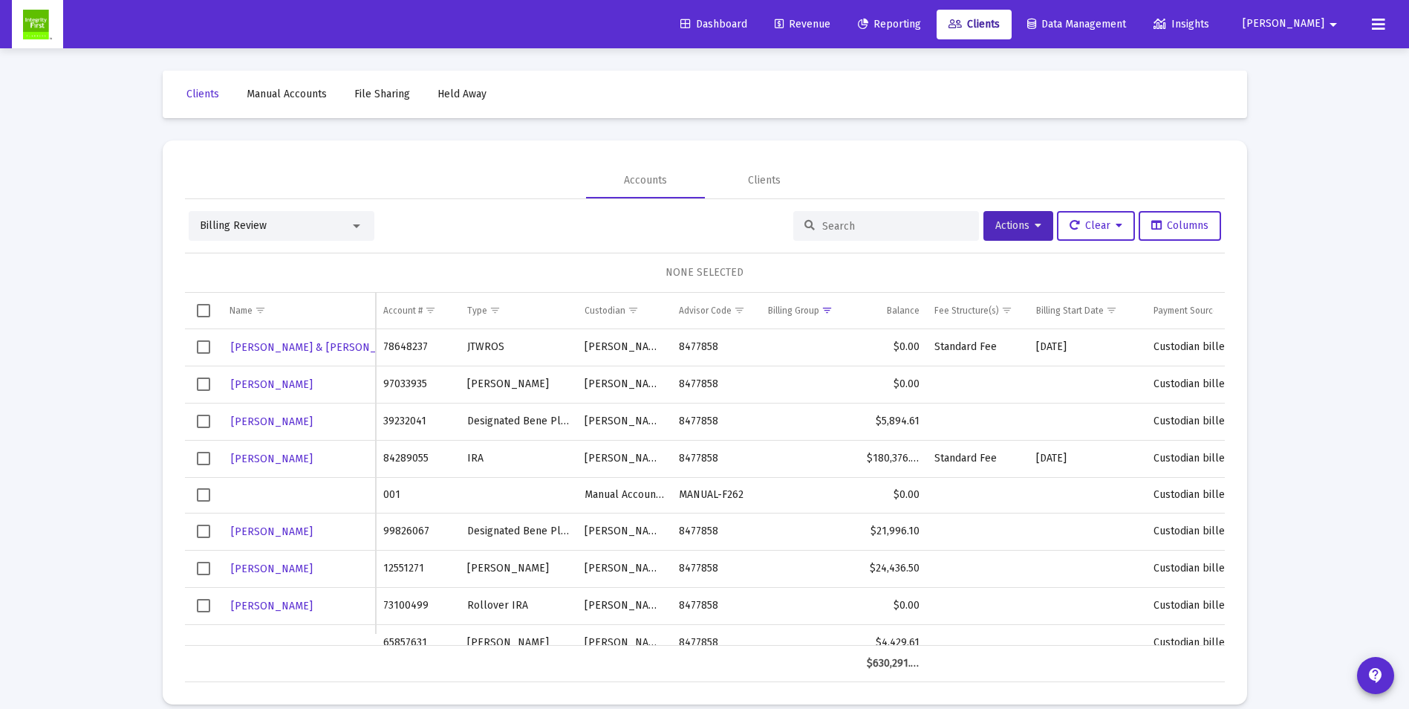
click at [200, 460] on span "Select row" at bounding box center [203, 458] width 13 height 13
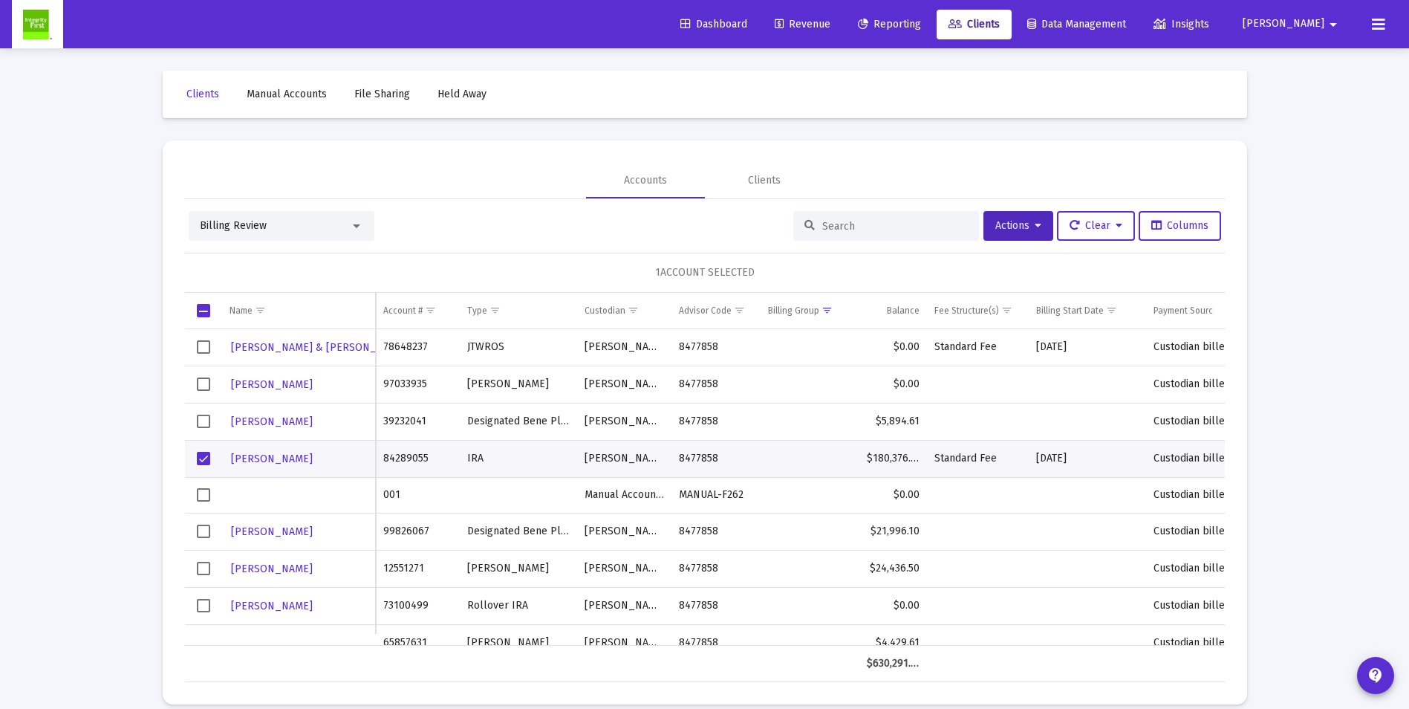
click at [241, 221] on span "Billing Review" at bounding box center [233, 225] width 67 height 13
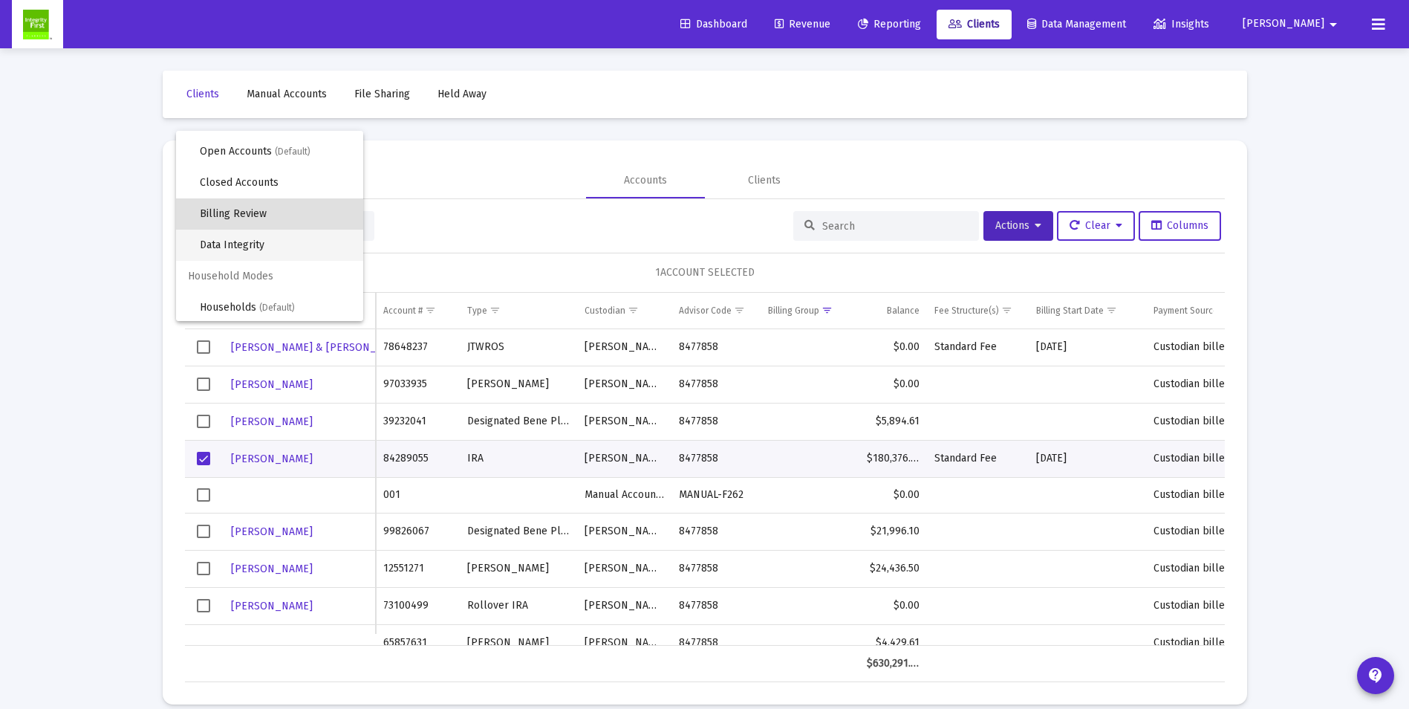
scroll to position [28, 0]
click at [248, 308] on span "Households (Default)" at bounding box center [276, 305] width 152 height 31
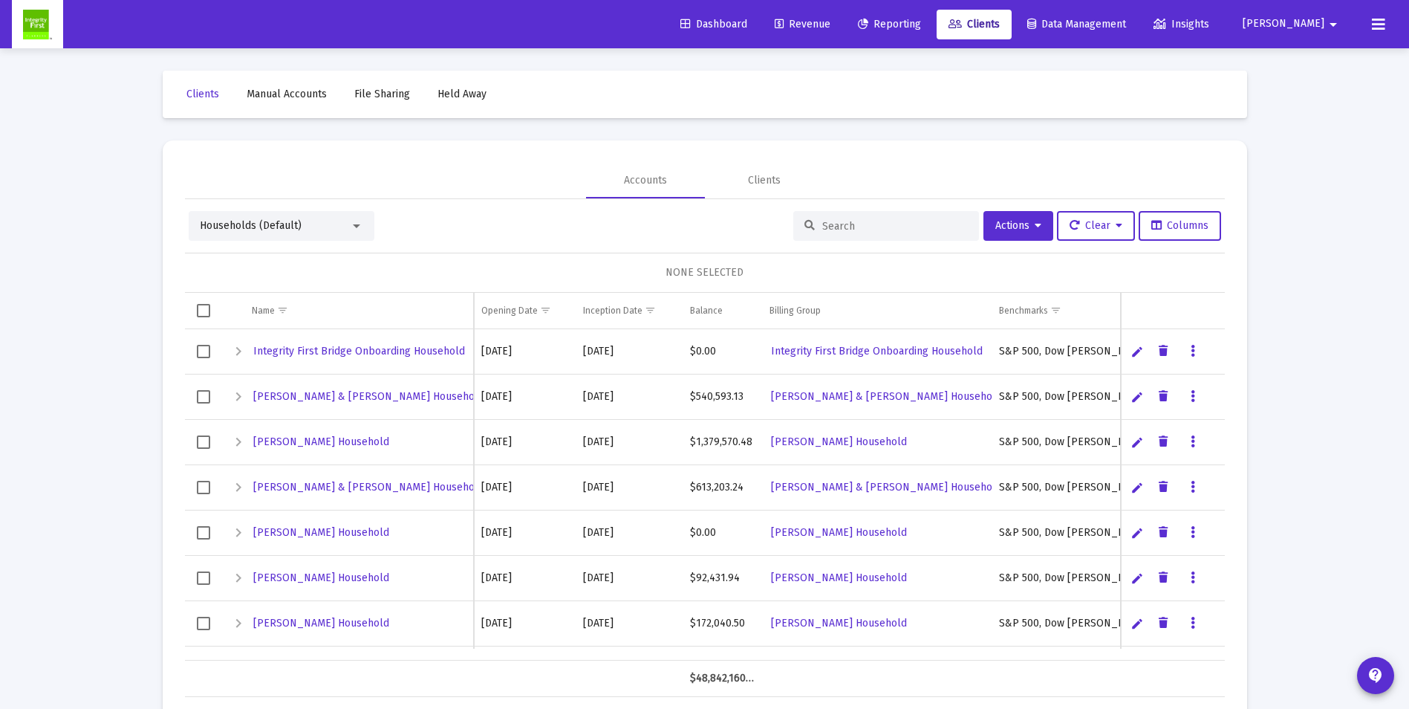
click at [898, 227] on input at bounding box center [896, 226] width 146 height 13
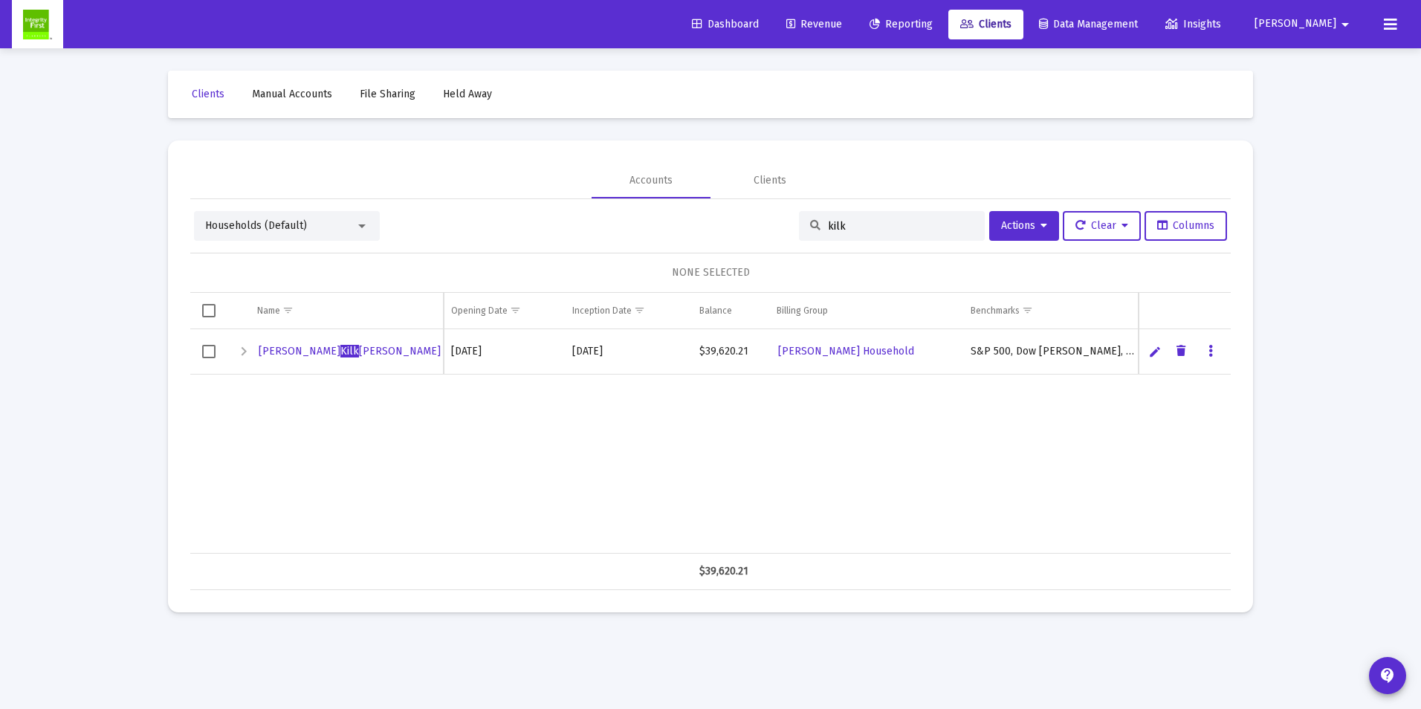
type input "kilk"
click at [766, 179] on div "Clients" at bounding box center [769, 180] width 33 height 15
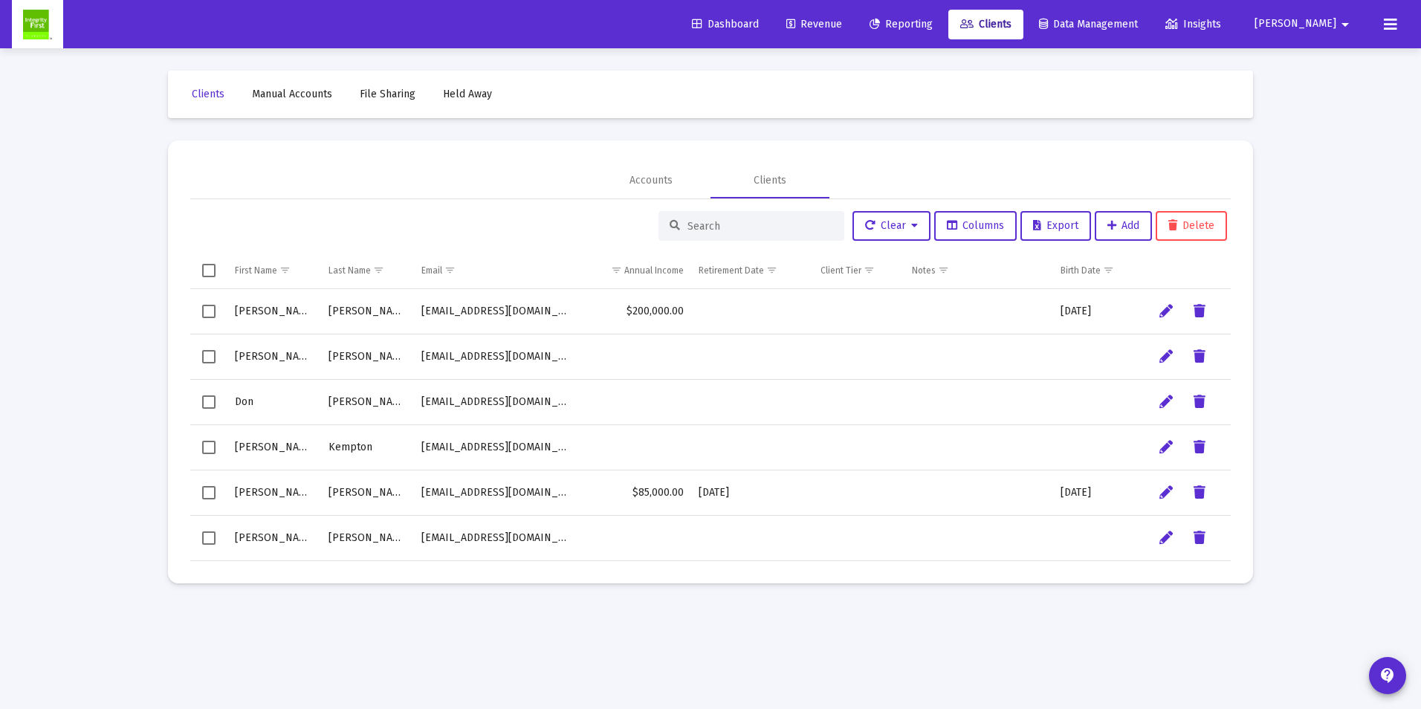
click at [722, 227] on input at bounding box center [760, 226] width 146 height 13
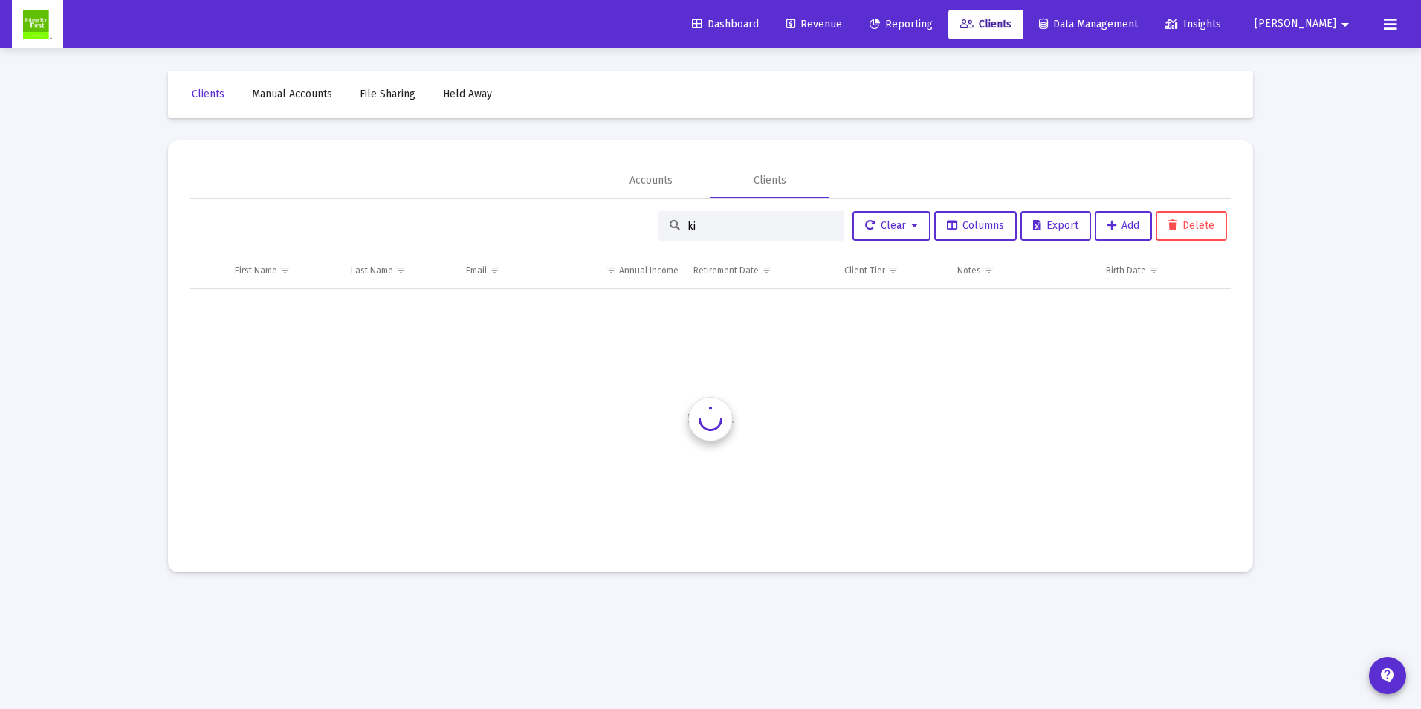
type input "k"
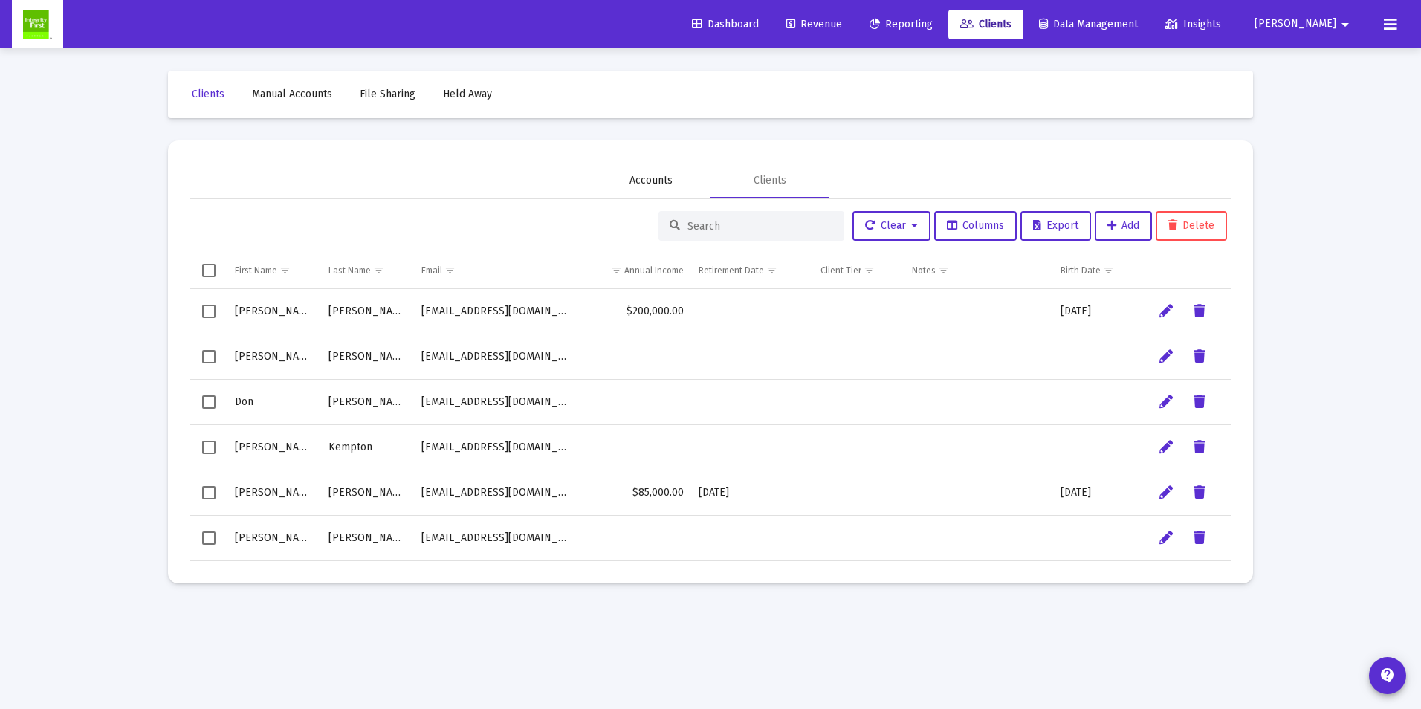
click at [661, 181] on div "Accounts" at bounding box center [650, 180] width 43 height 15
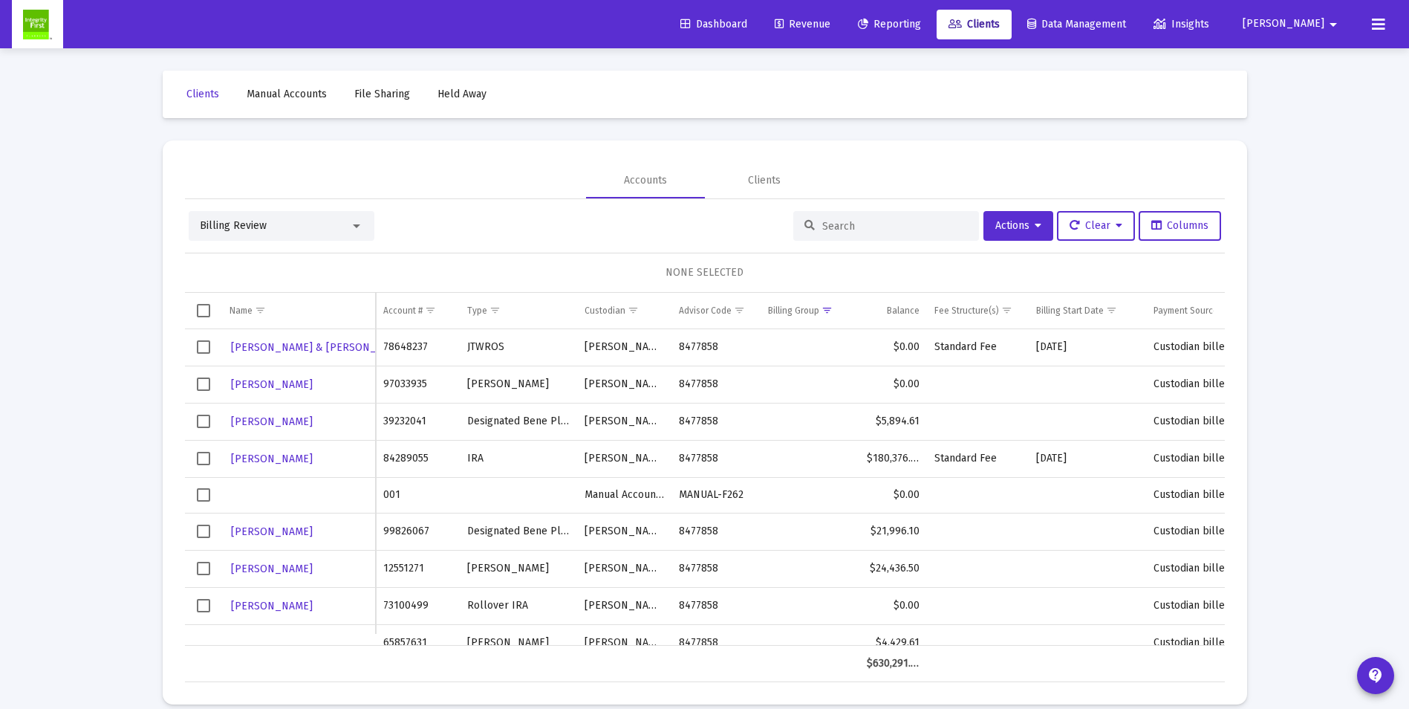
click at [204, 458] on span "Select row" at bounding box center [203, 458] width 13 height 13
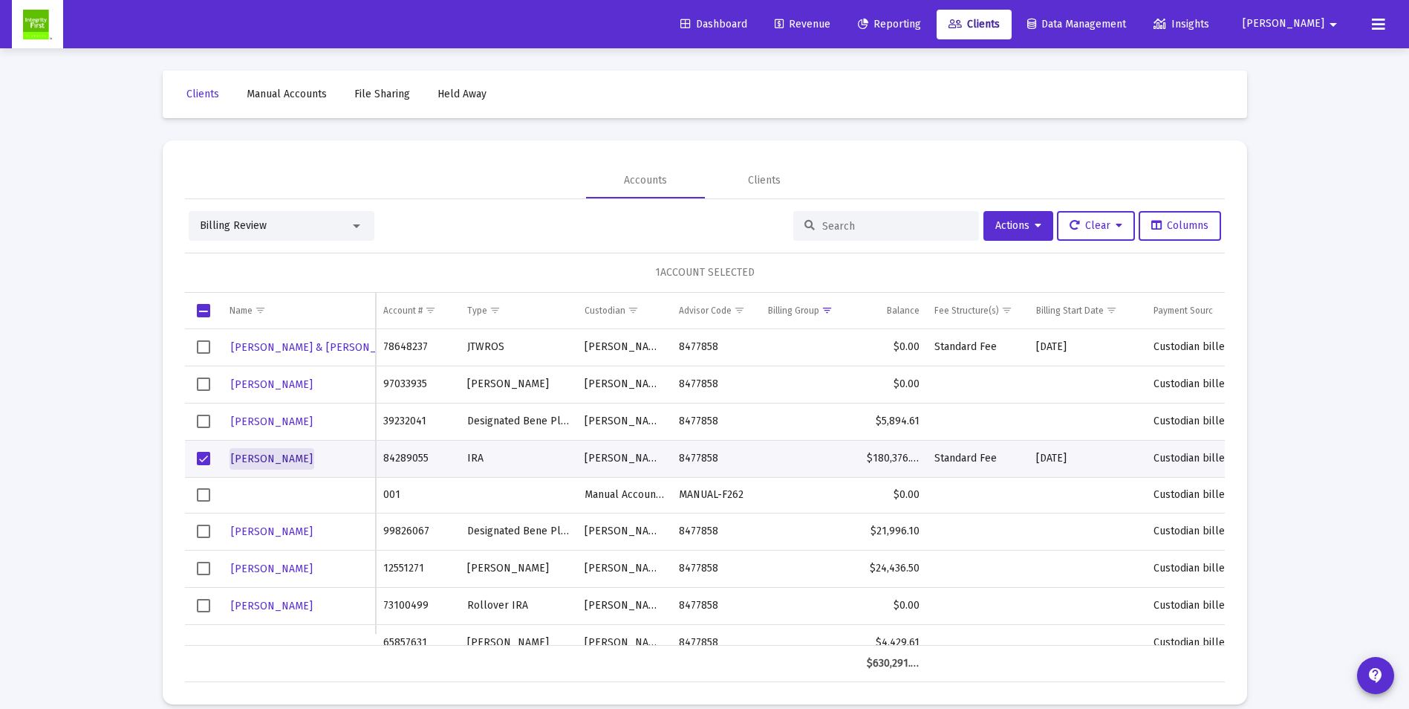
click at [273, 461] on span "[PERSON_NAME]" at bounding box center [272, 458] width 82 height 13
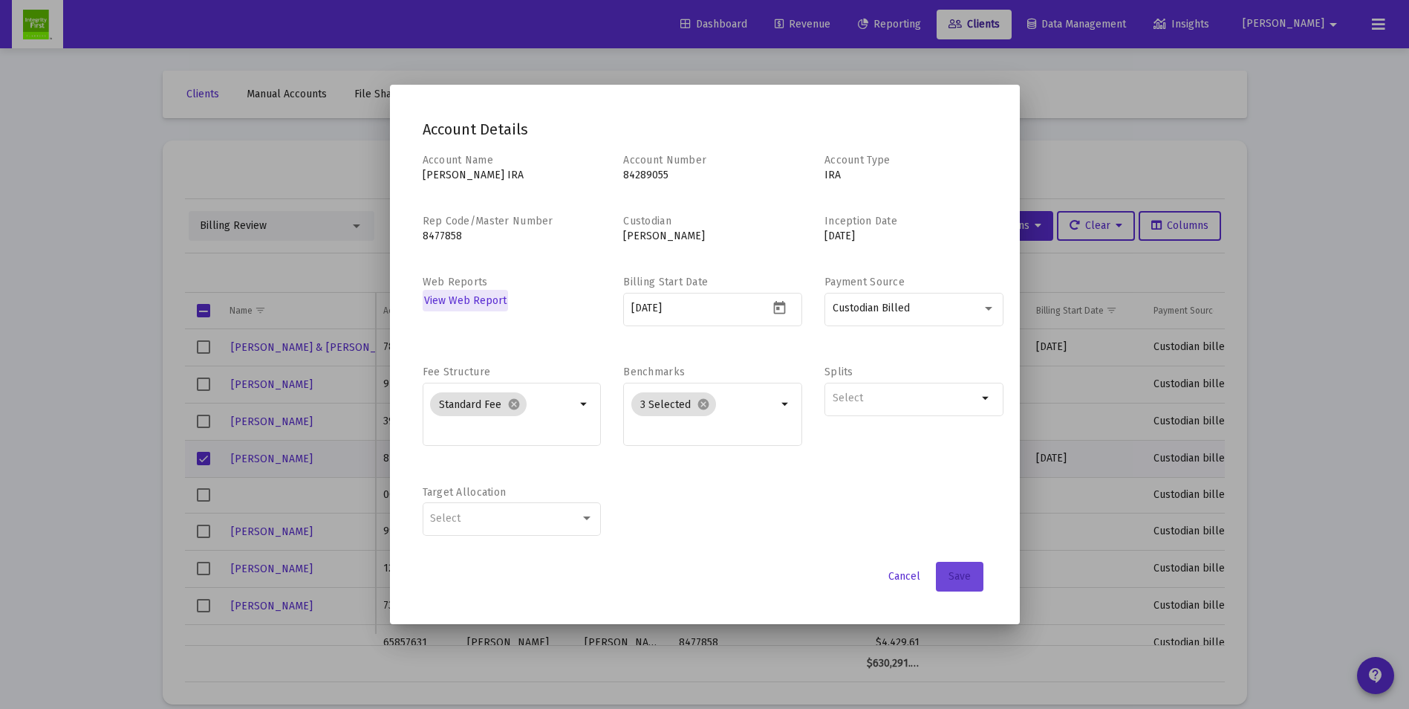
click at [957, 576] on span "Save" at bounding box center [960, 576] width 22 height 13
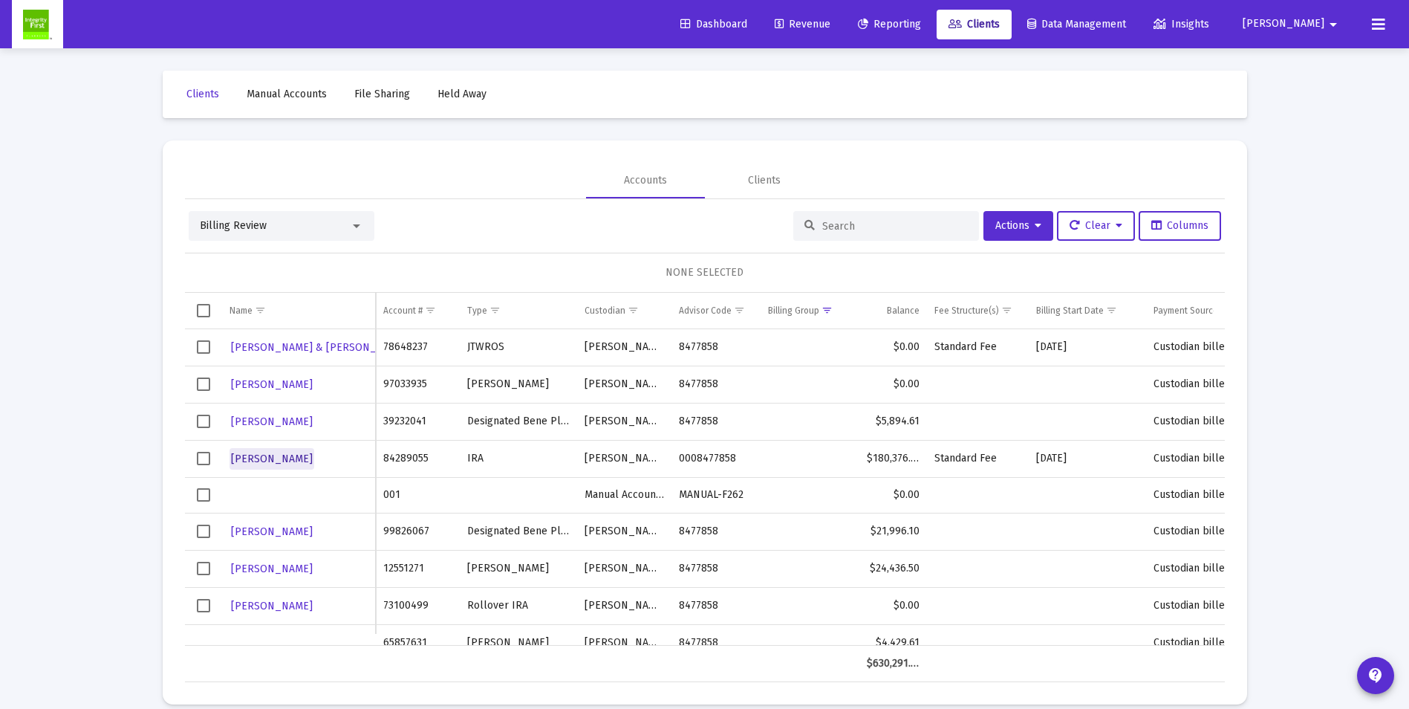
click at [247, 462] on span "[PERSON_NAME]" at bounding box center [272, 458] width 82 height 13
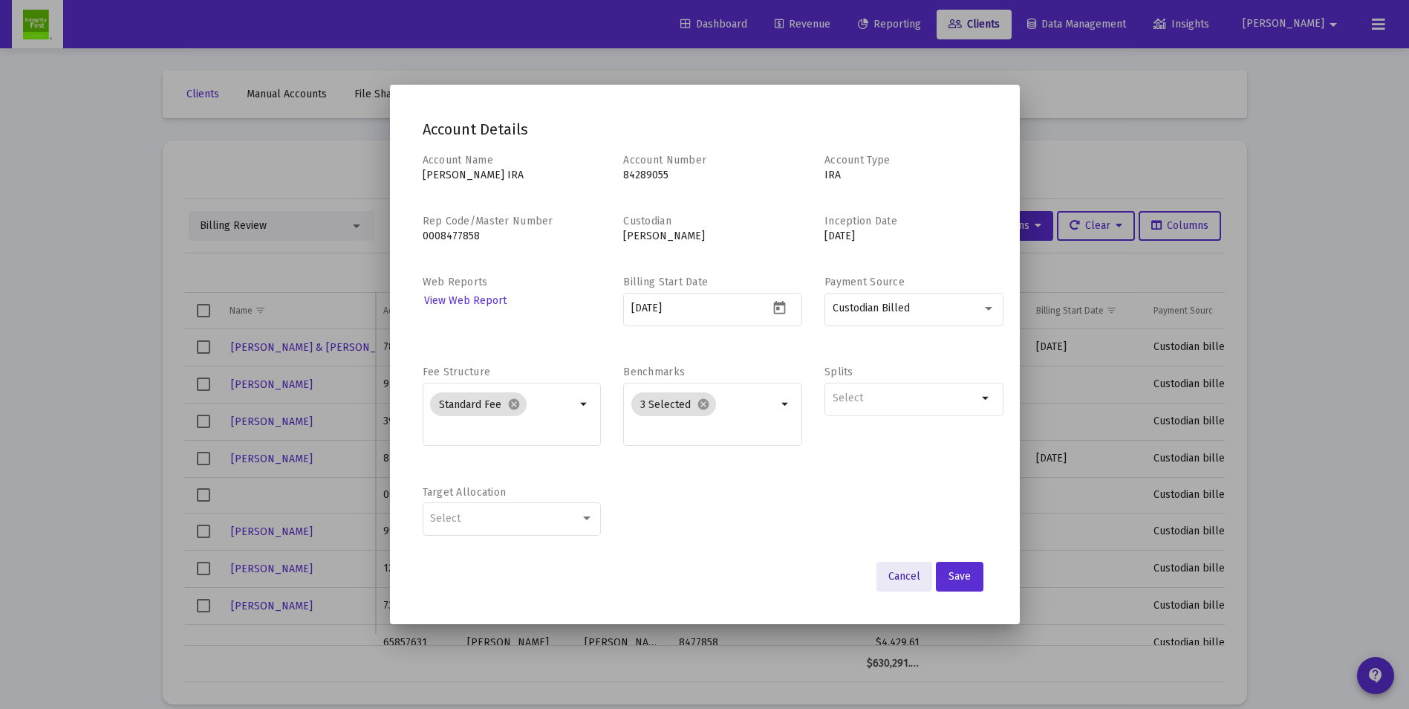
click at [904, 576] on span "Cancel" at bounding box center [905, 576] width 32 height 13
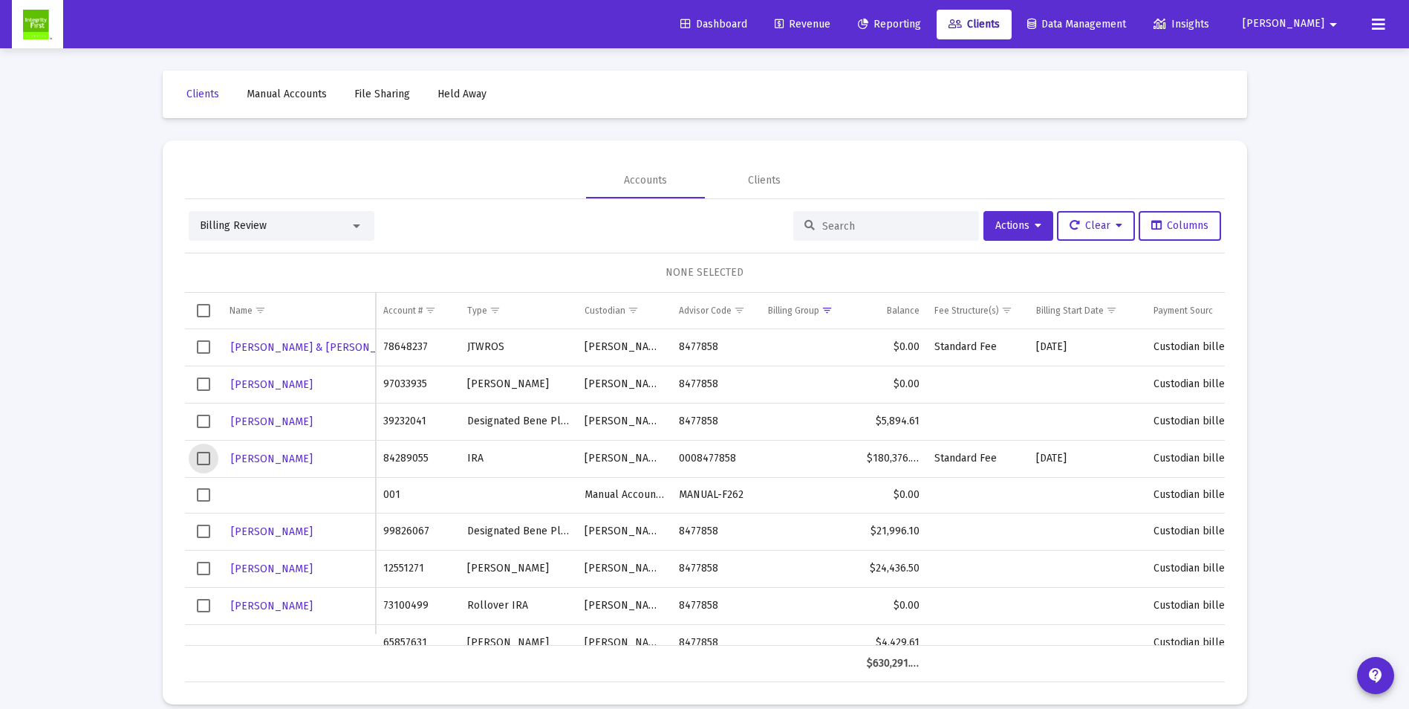
click at [204, 462] on span "Select row" at bounding box center [203, 458] width 13 height 13
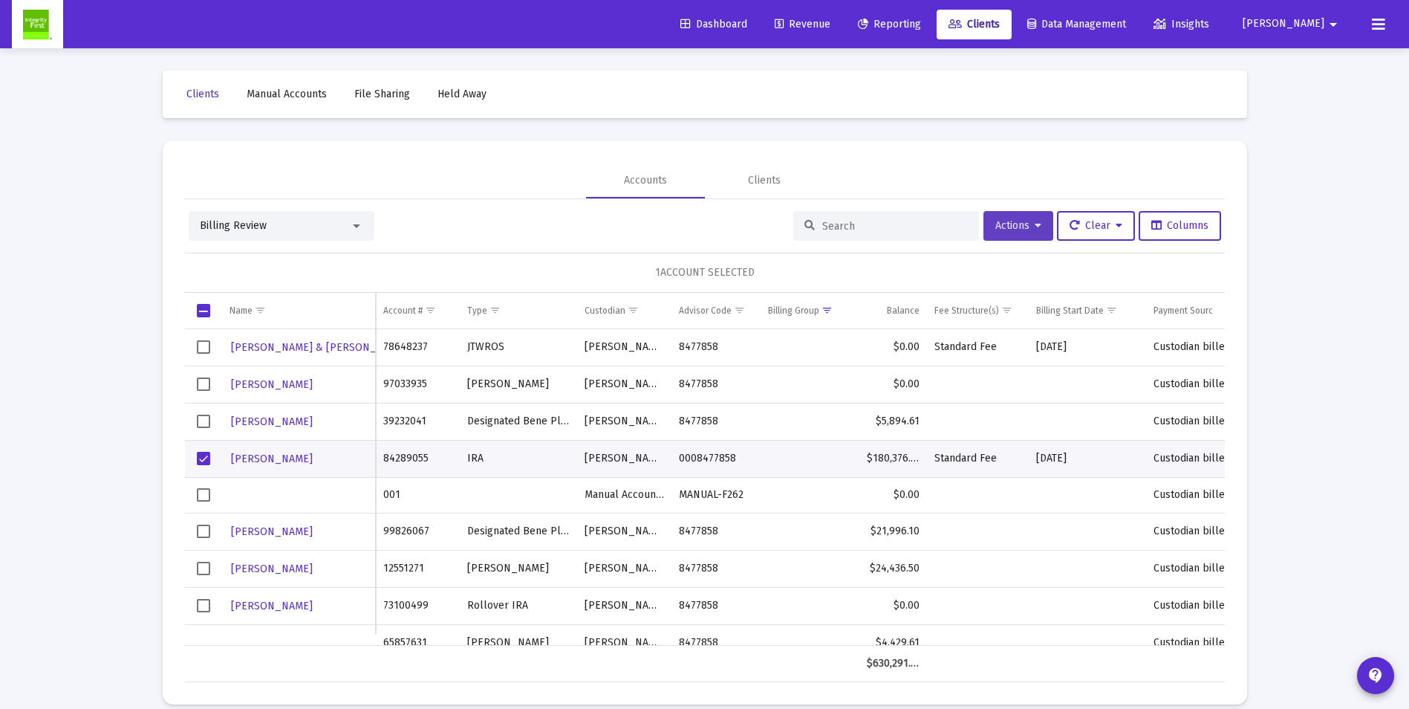
click at [1025, 226] on span "Actions" at bounding box center [1019, 225] width 46 height 13
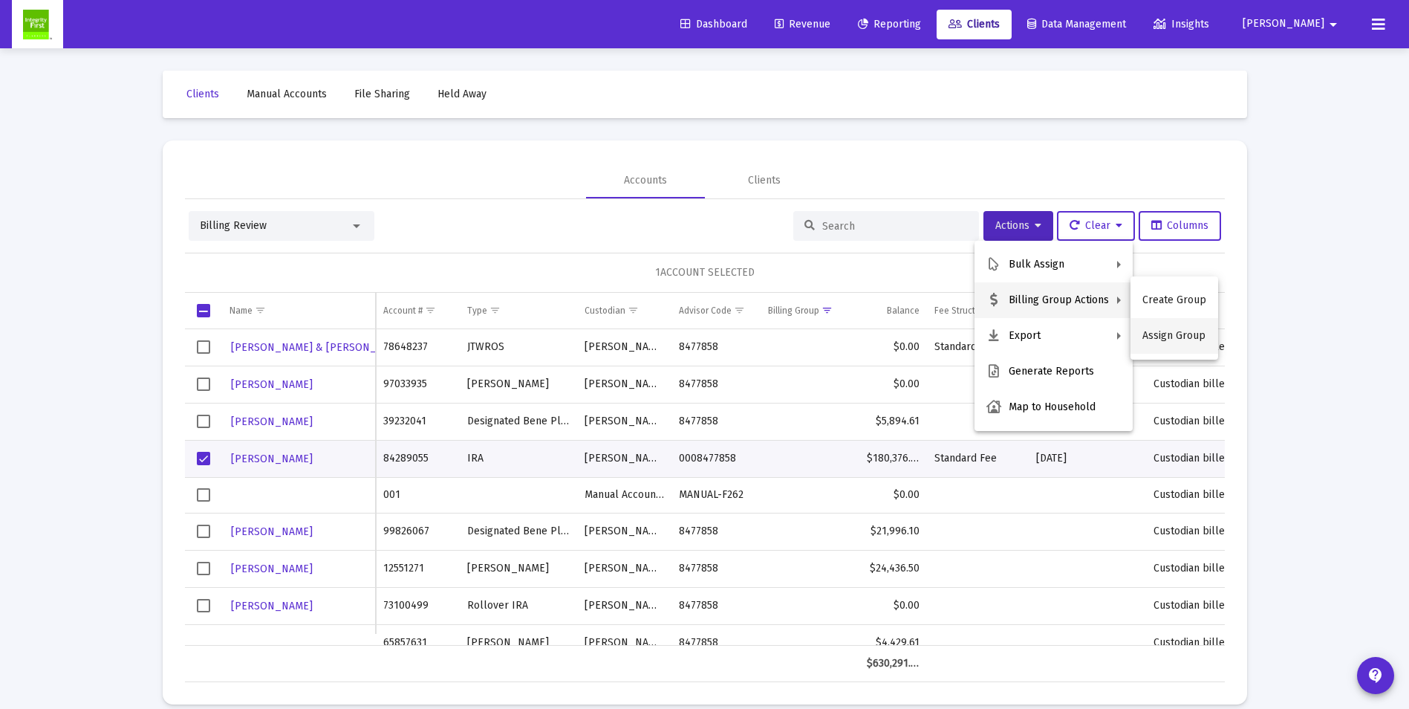
click at [1157, 334] on button "Assign Group" at bounding box center [1175, 336] width 88 height 36
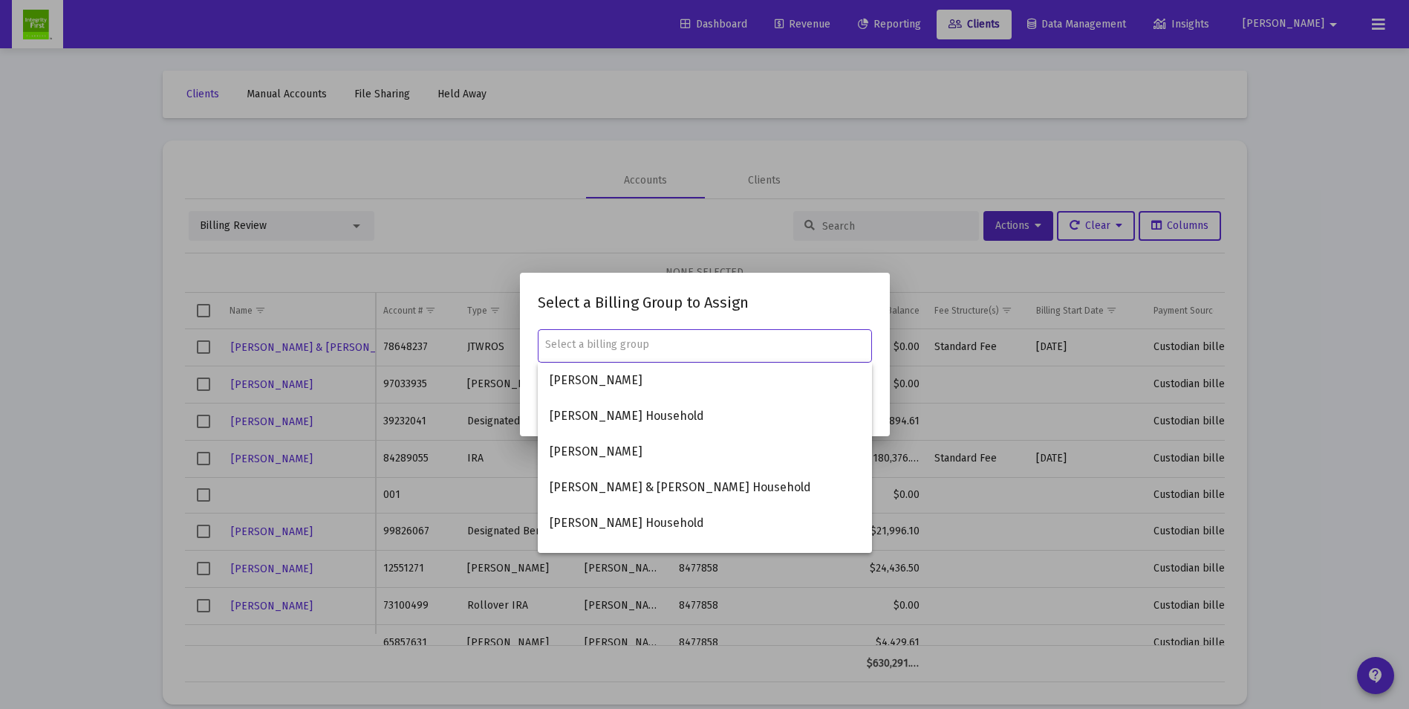
click at [716, 342] on input "text" at bounding box center [704, 345] width 319 height 12
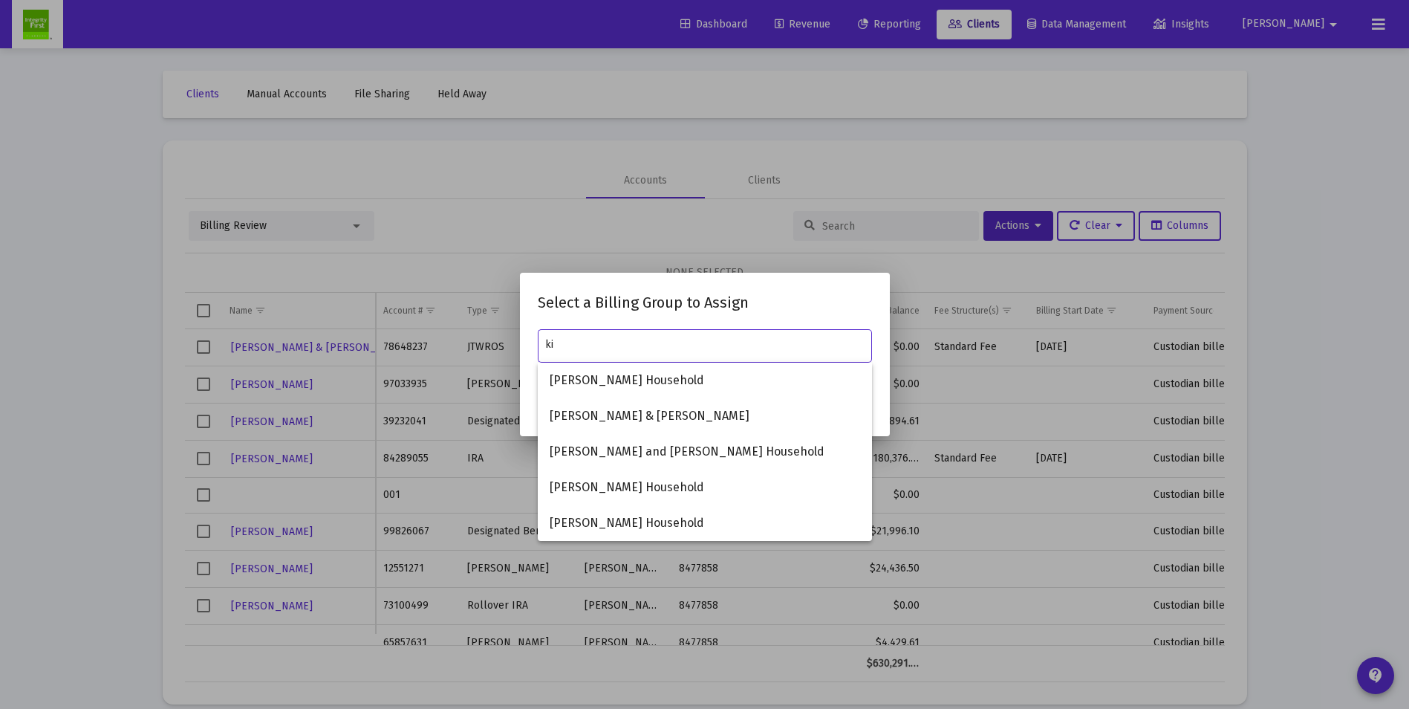
type input "k"
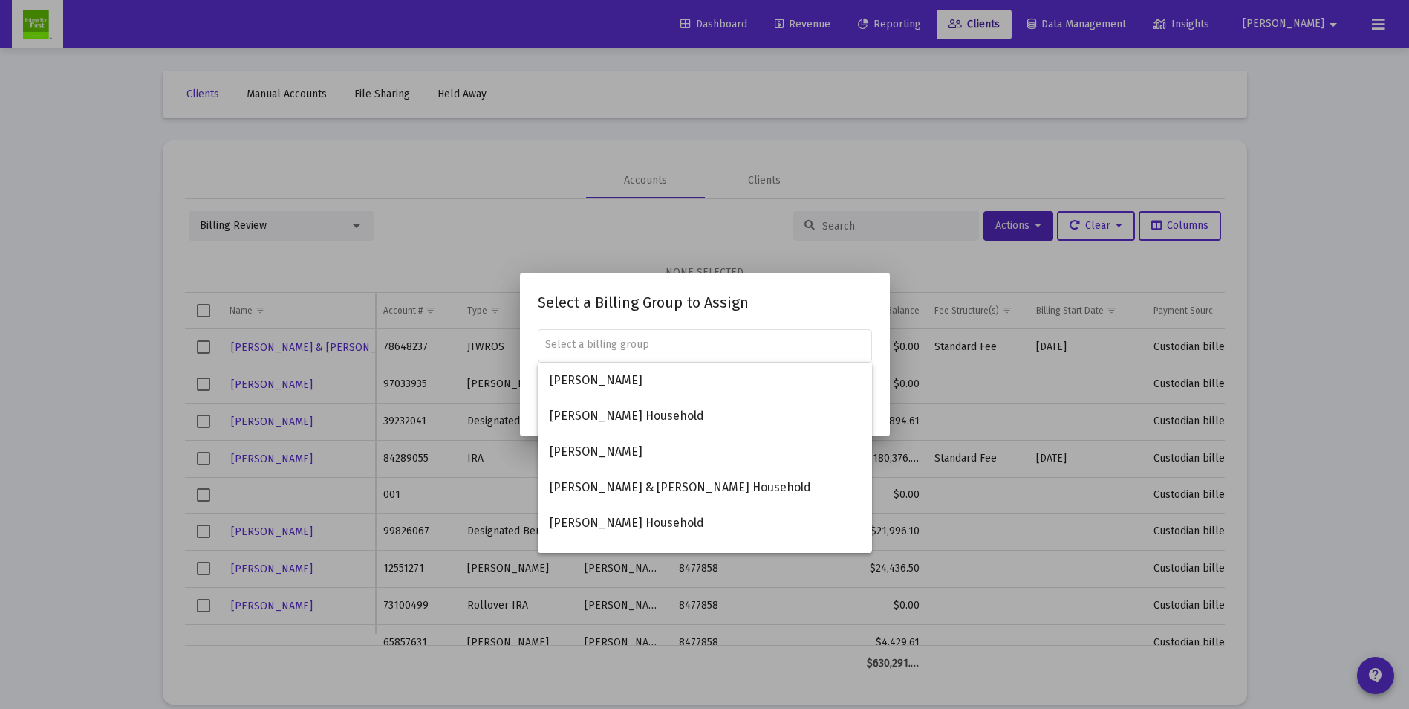
click at [910, 156] on div at bounding box center [704, 354] width 1409 height 709
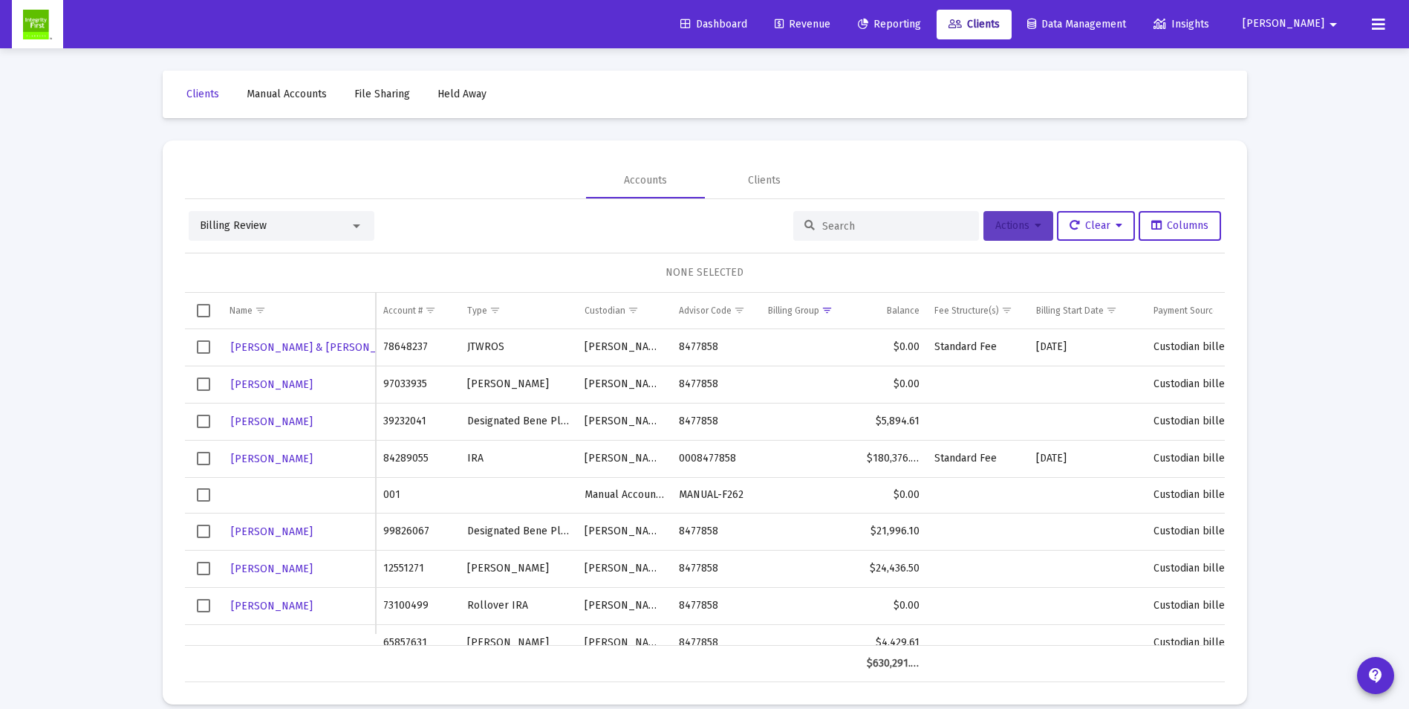
click at [1007, 217] on button "Actions" at bounding box center [1019, 226] width 70 height 30
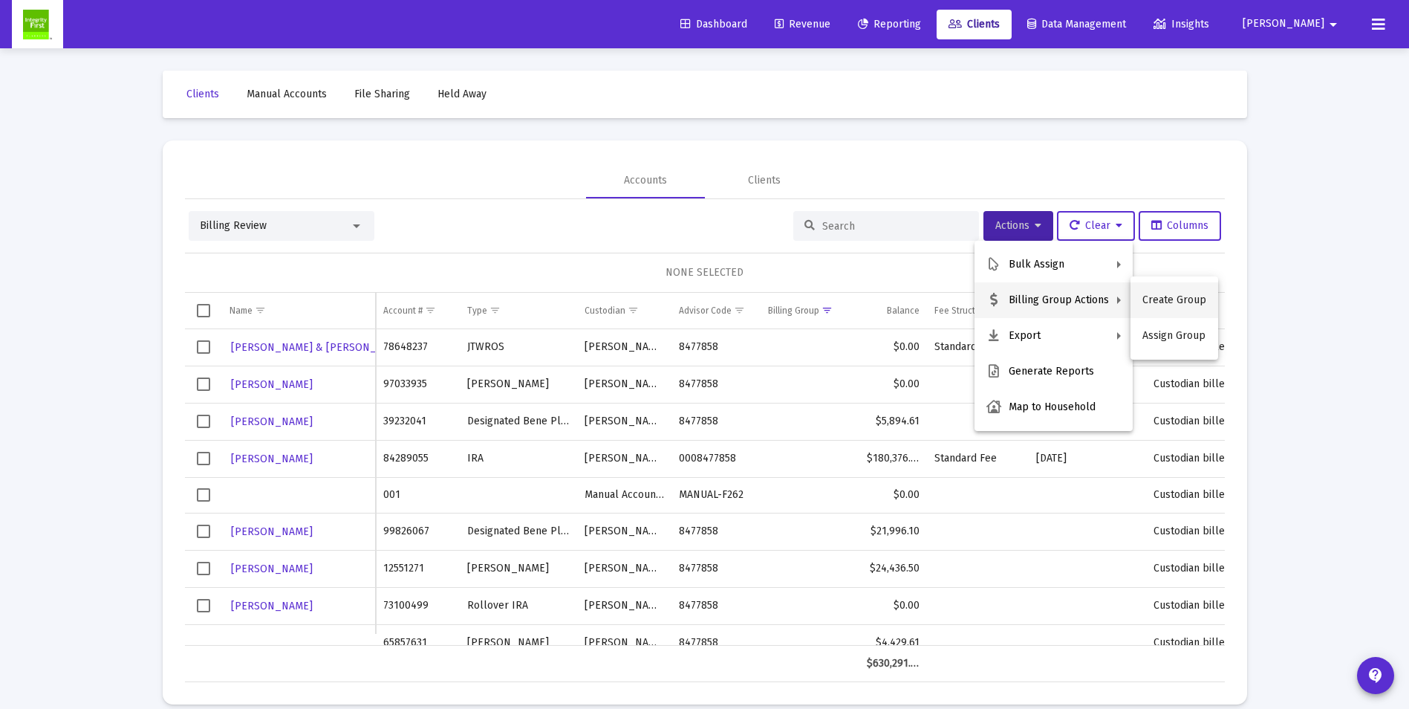
click at [1161, 304] on button "Create Group" at bounding box center [1175, 300] width 88 height 36
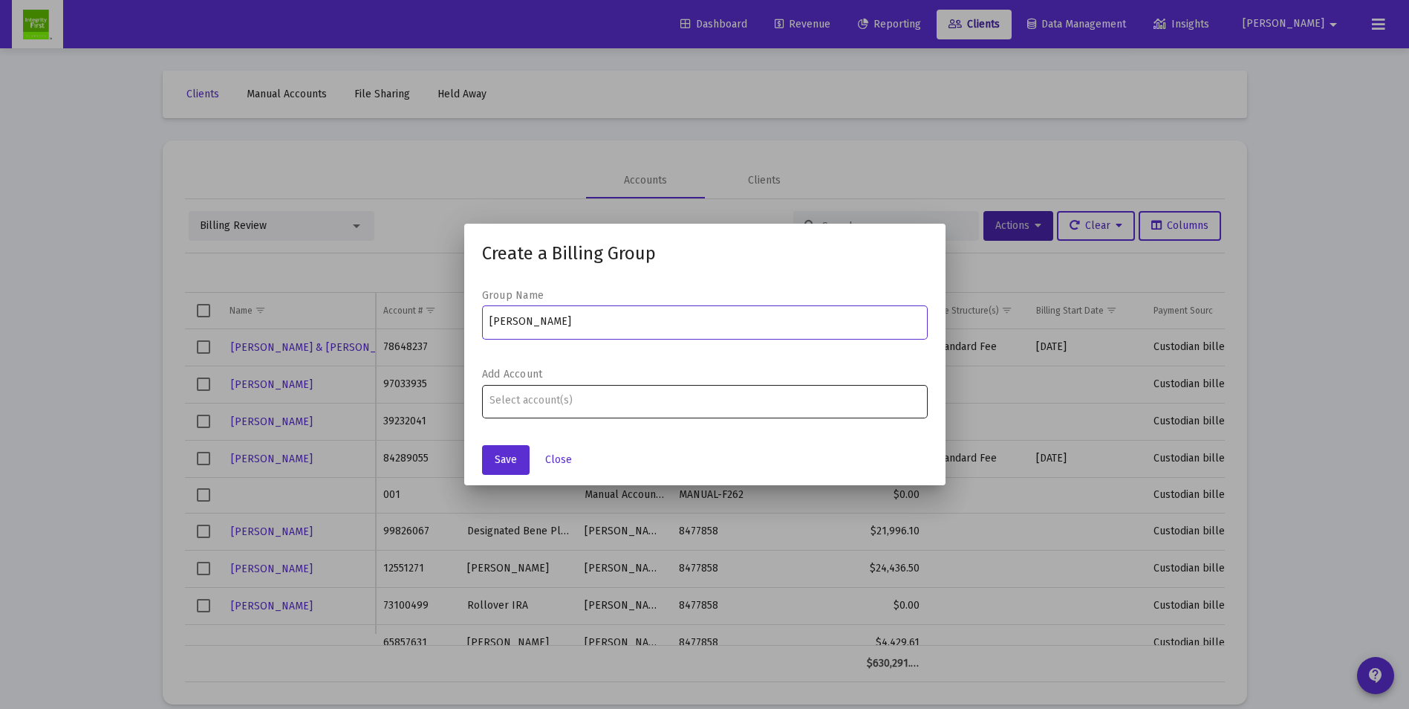
type input "[PERSON_NAME]"
click at [617, 401] on input "Assignment Selection" at bounding box center [705, 401] width 430 height 12
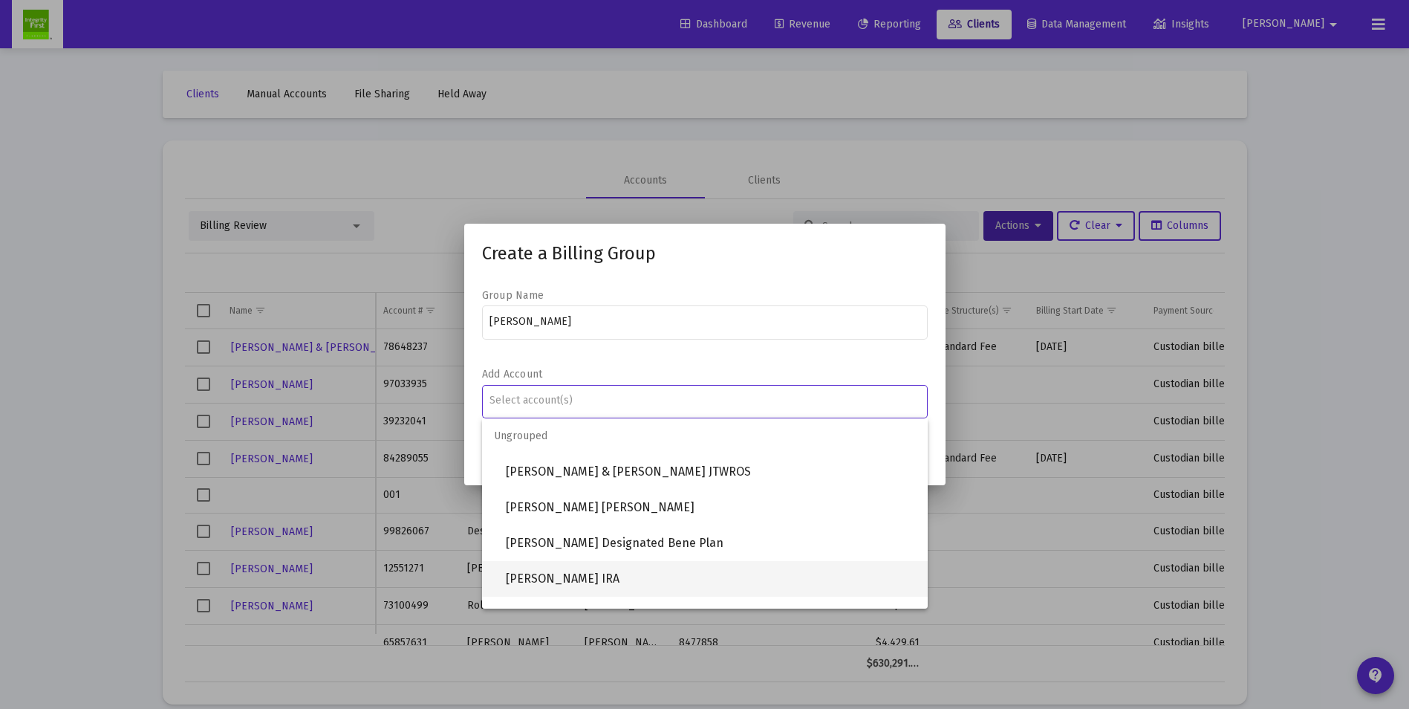
click at [584, 579] on span "[PERSON_NAME] IRA" at bounding box center [711, 579] width 410 height 36
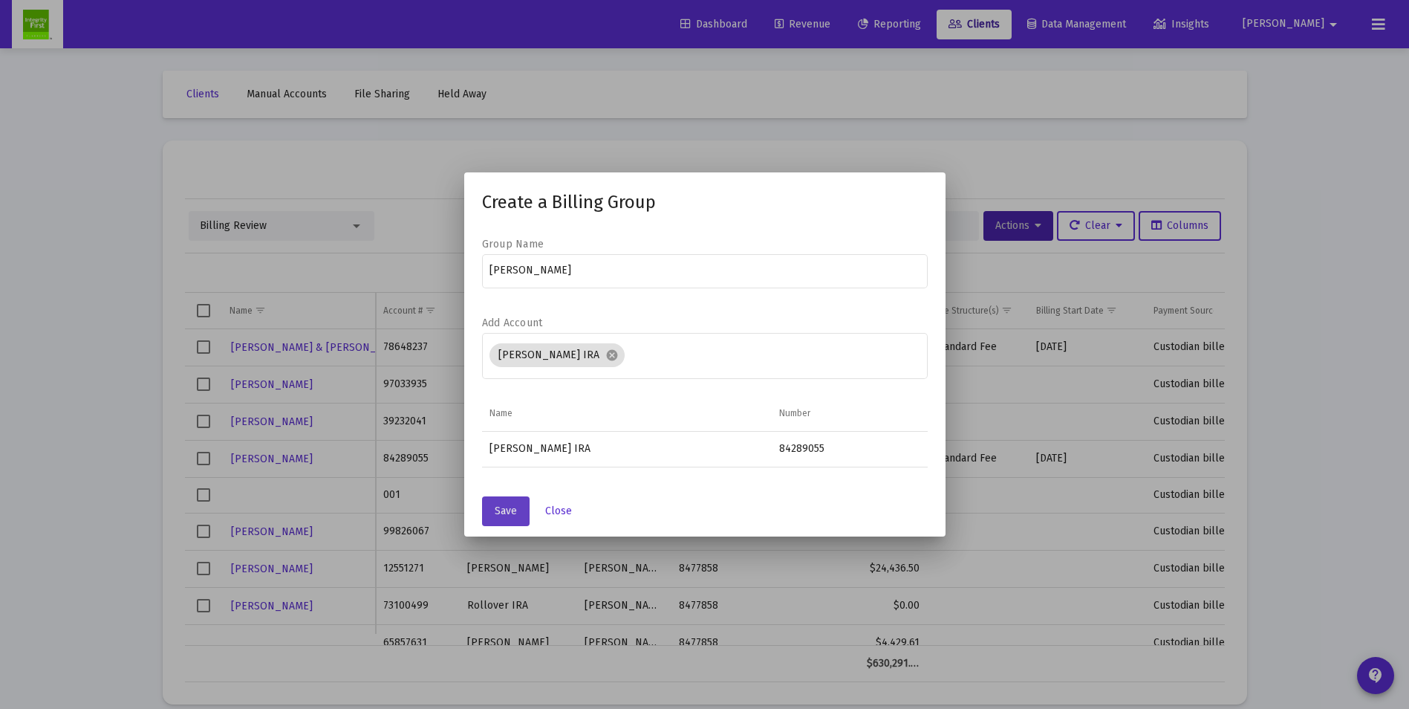
click at [501, 514] on span "Save" at bounding box center [506, 511] width 22 height 13
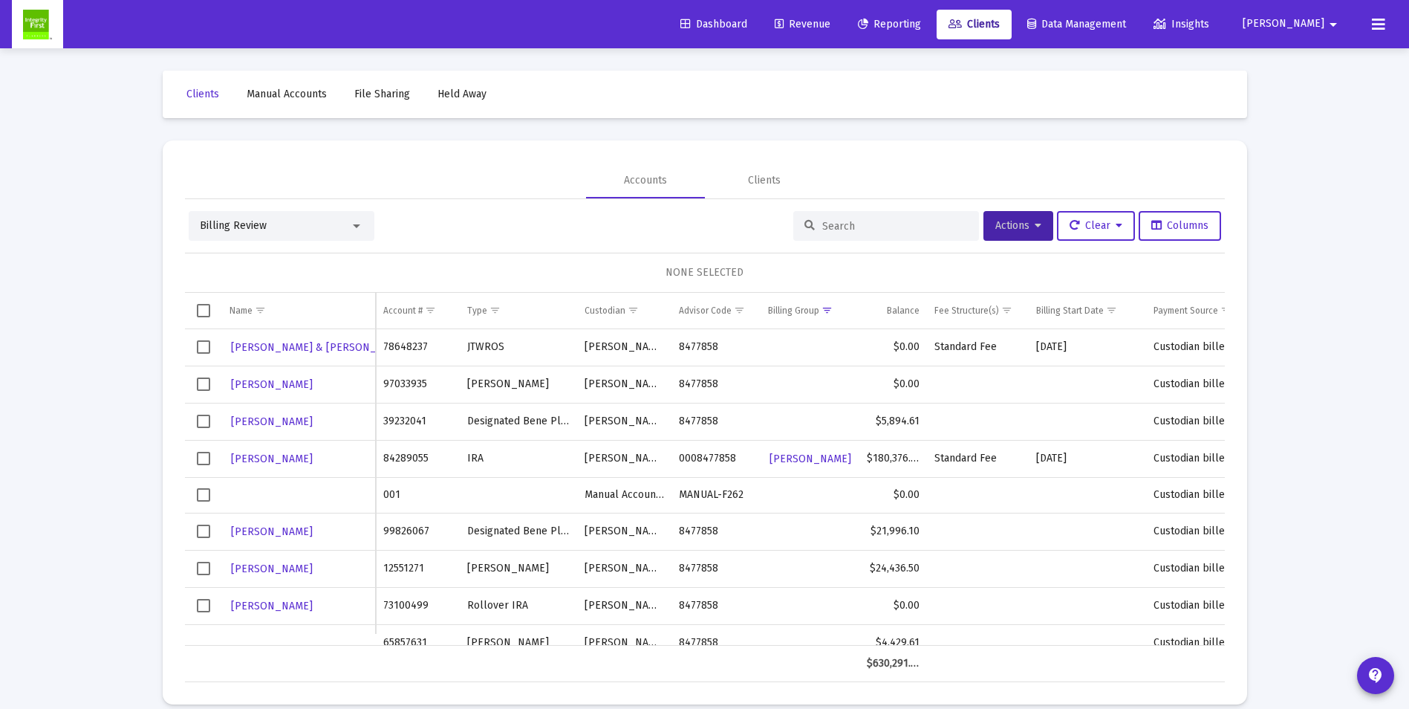
click at [201, 461] on span "Select row" at bounding box center [203, 458] width 13 height 13
click at [1010, 226] on span "Actions" at bounding box center [1019, 225] width 46 height 13
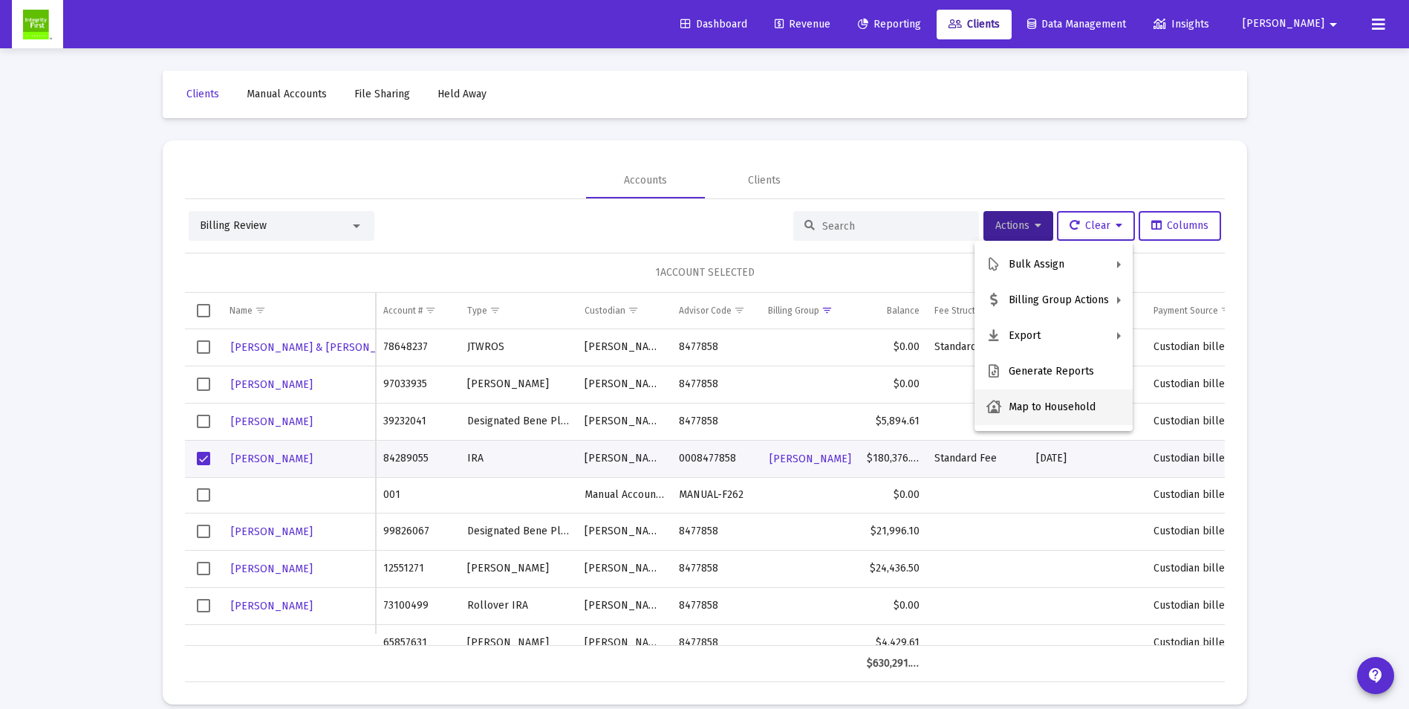
click at [1019, 408] on button "Map to Household" at bounding box center [1054, 407] width 158 height 36
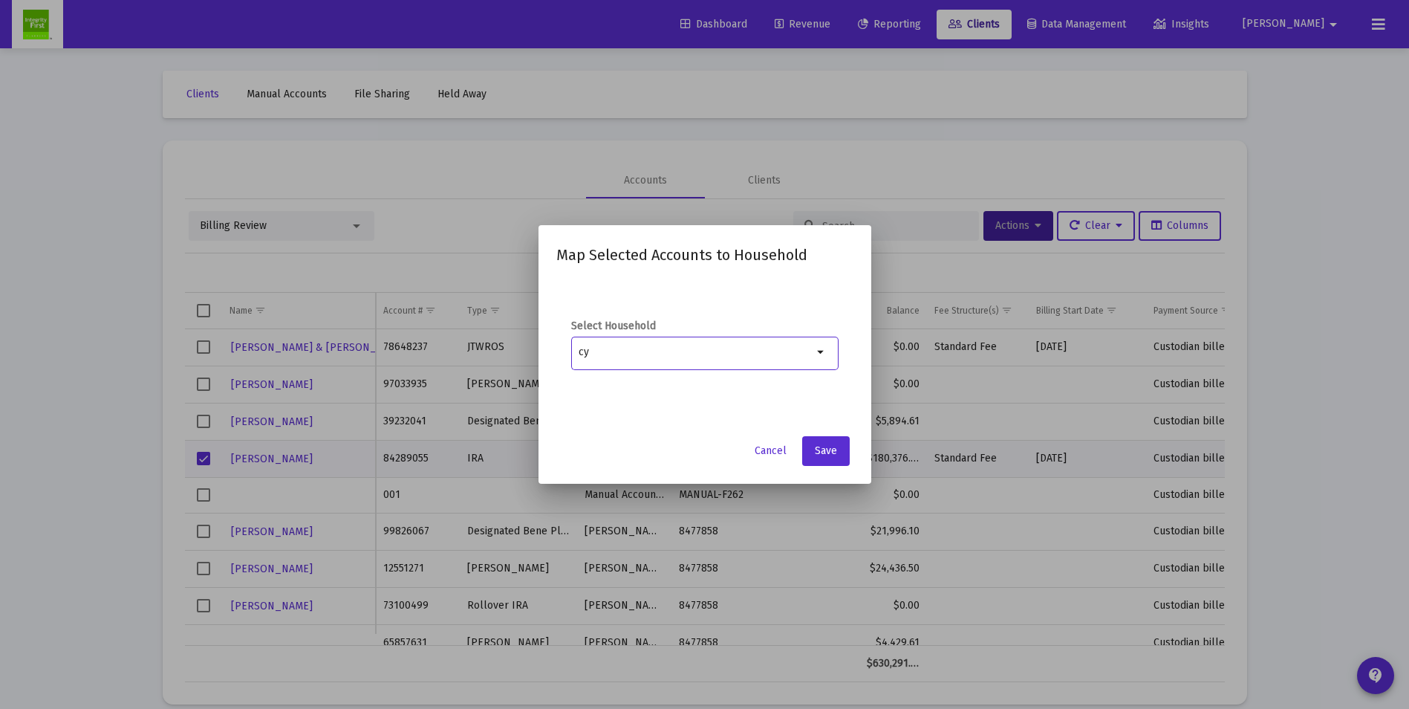
type input "c"
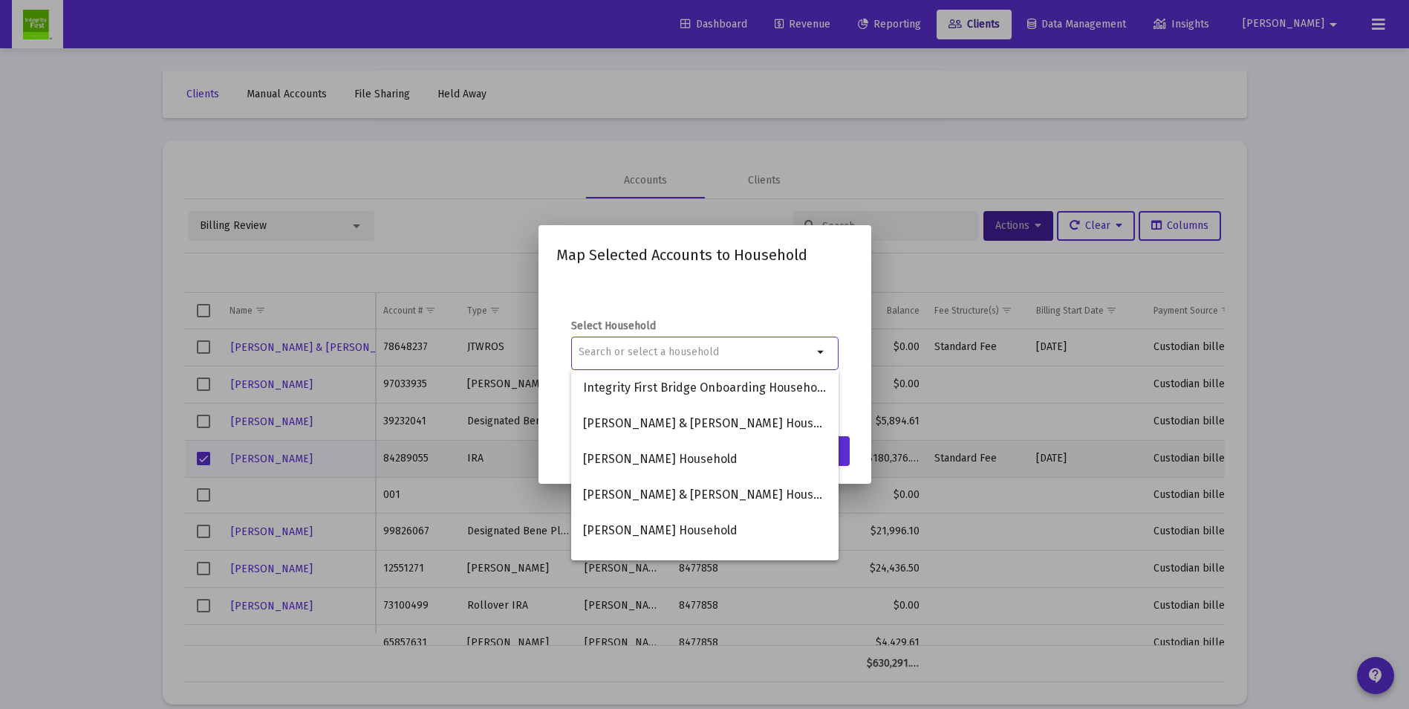
click at [975, 173] on div at bounding box center [704, 354] width 1409 height 709
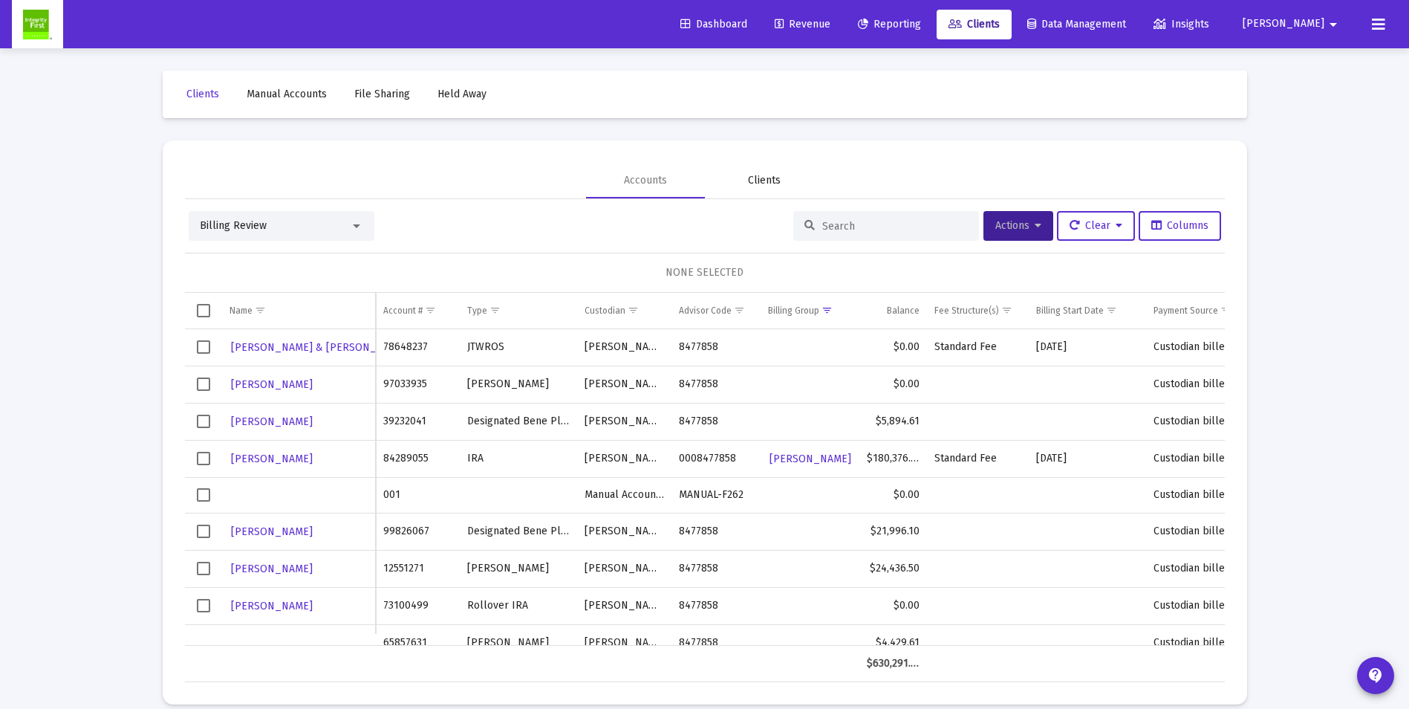
click at [750, 179] on div "Clients" at bounding box center [764, 180] width 33 height 15
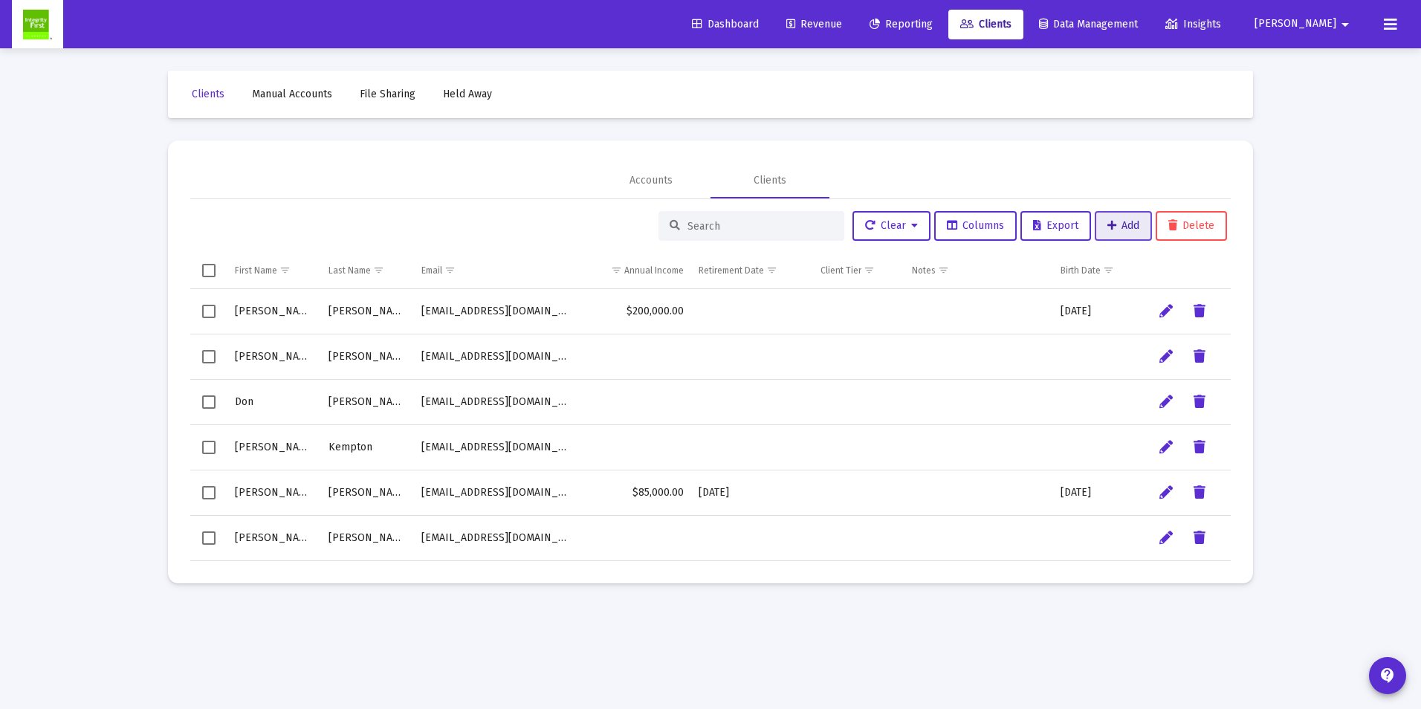
click at [1116, 227] on span "Add" at bounding box center [1123, 225] width 32 height 13
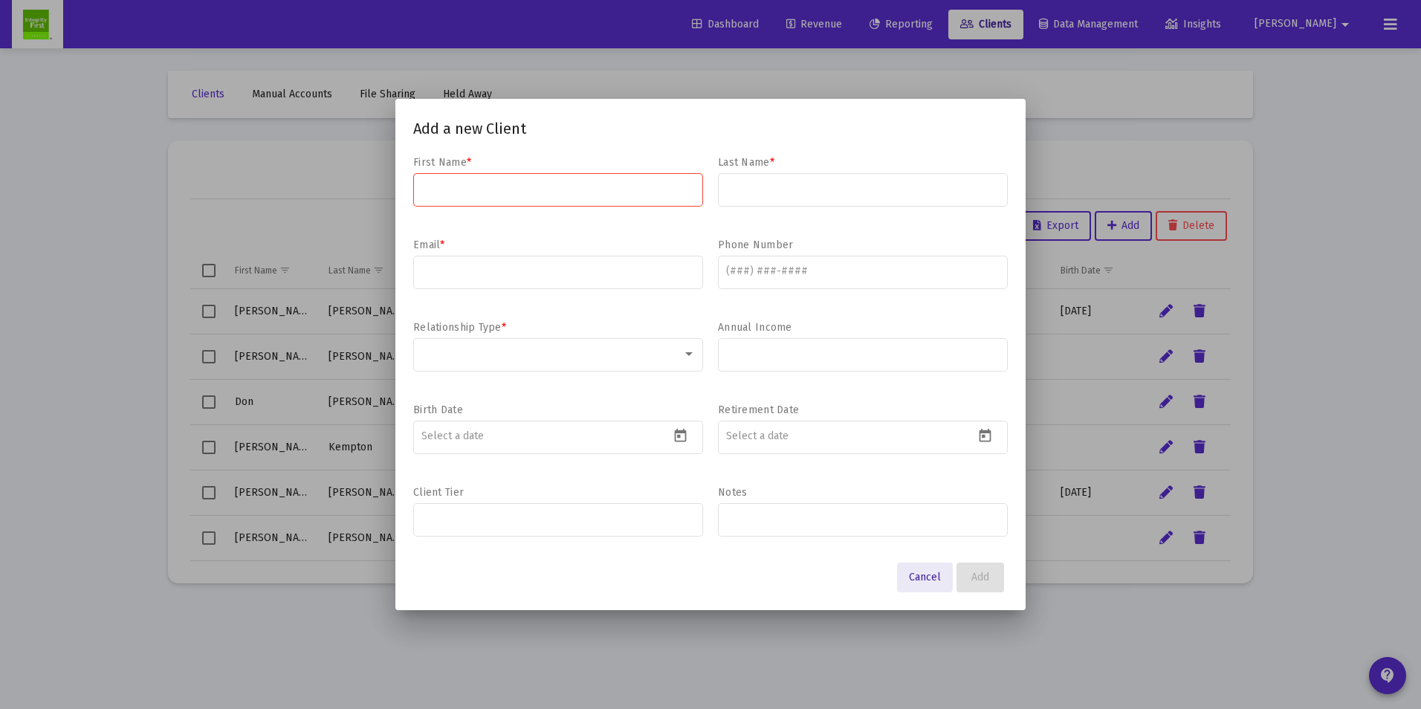
click at [917, 576] on span "Cancel" at bounding box center [925, 577] width 32 height 13
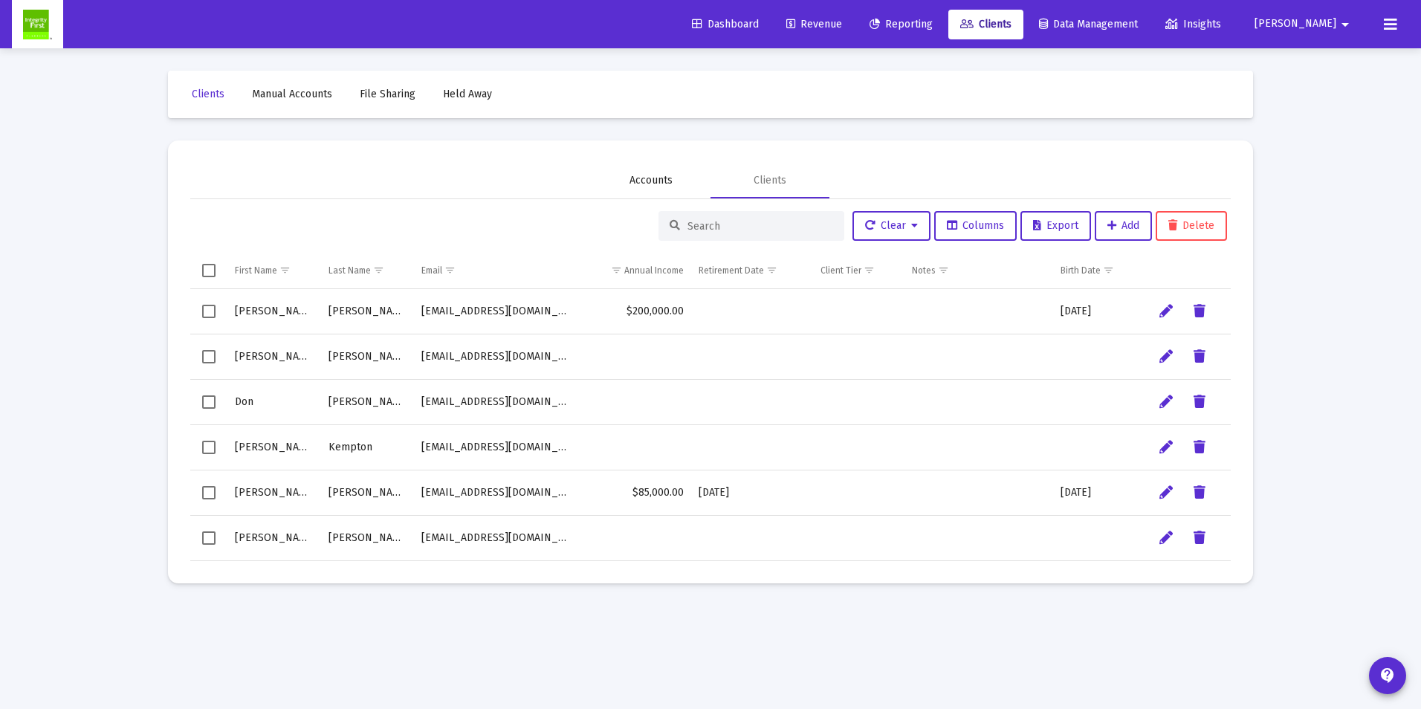
click at [652, 183] on div "Accounts" at bounding box center [650, 180] width 43 height 15
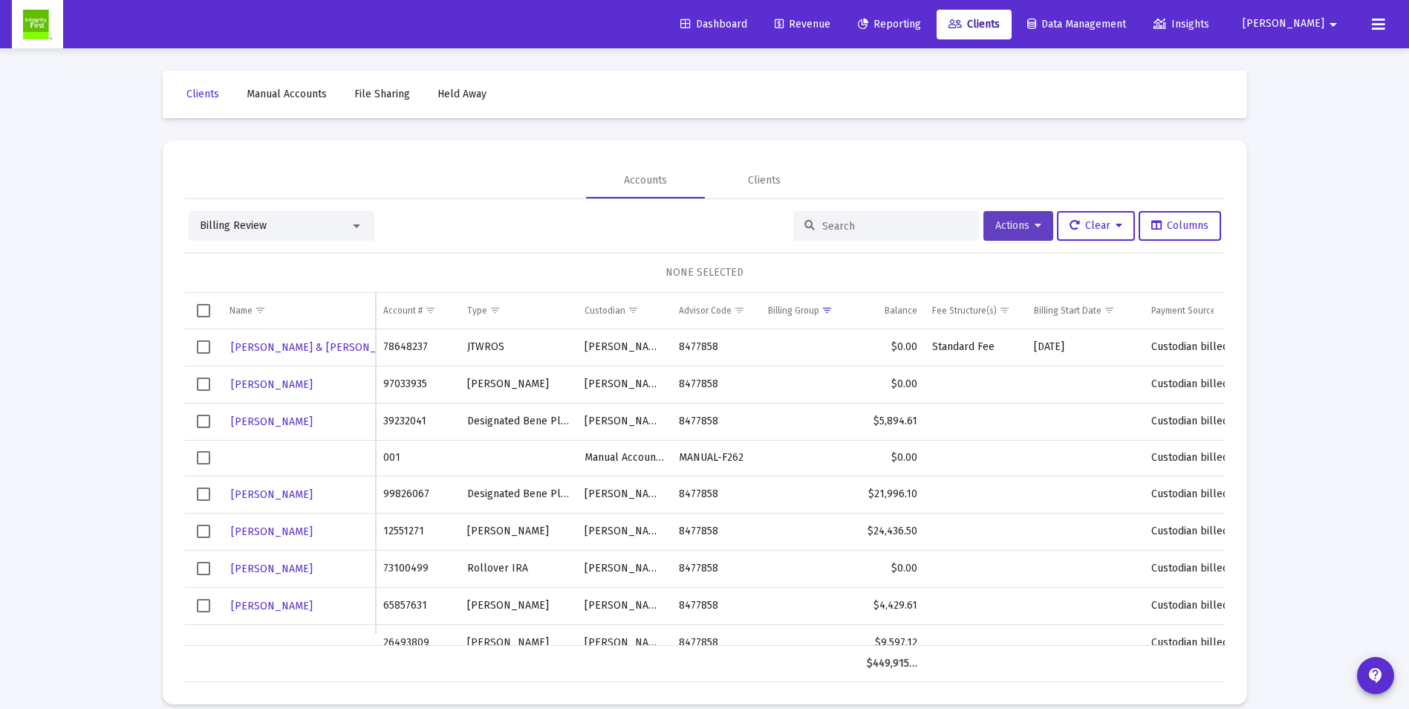
click at [1028, 225] on span "Actions" at bounding box center [1019, 225] width 46 height 13
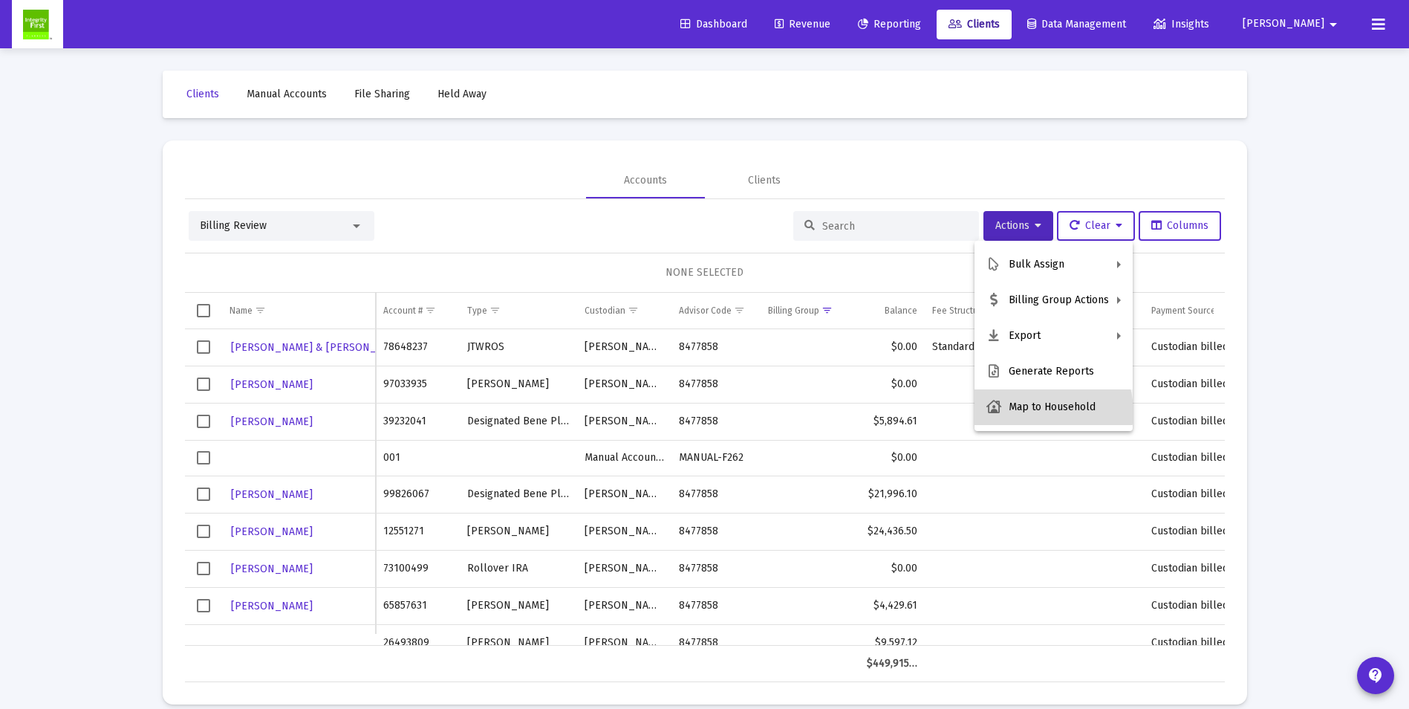
click at [1038, 412] on button "Map to Household" at bounding box center [1054, 407] width 158 height 36
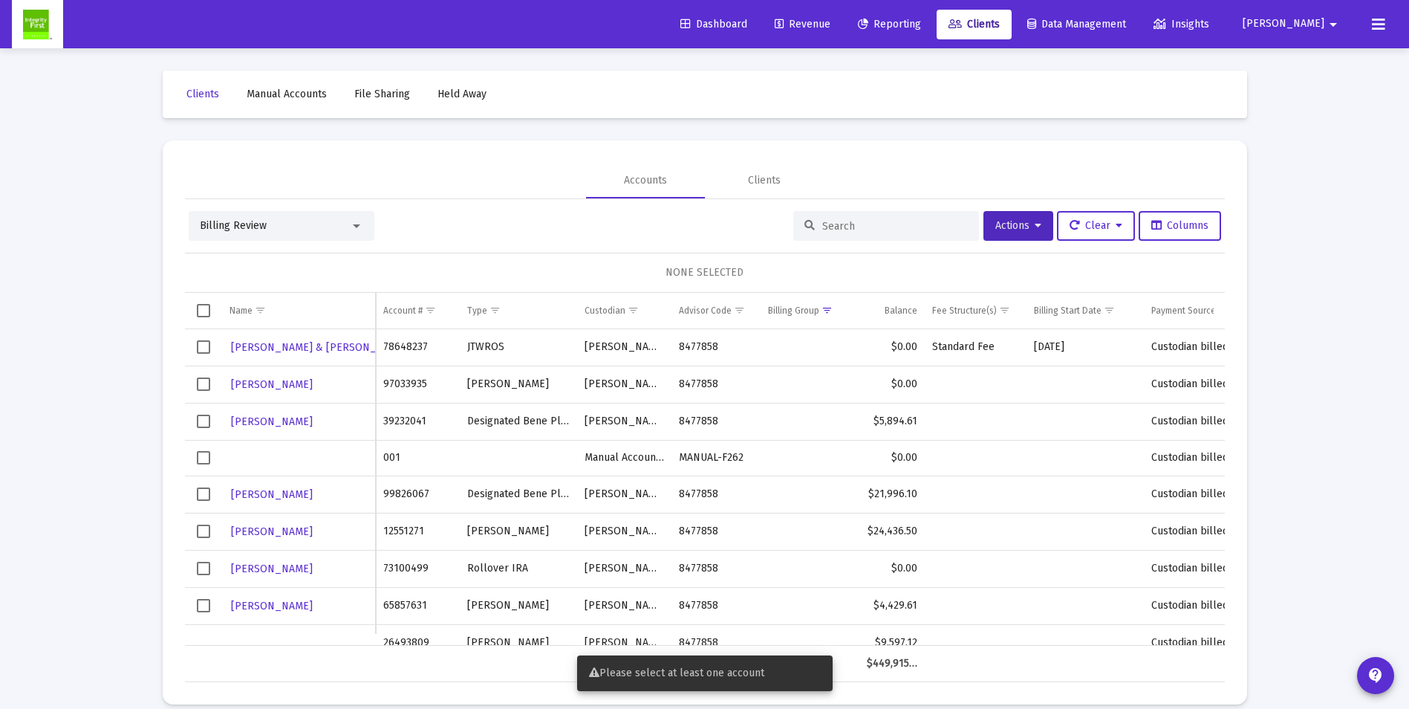
click at [943, 163] on div "Accounts Clients" at bounding box center [705, 181] width 1040 height 36
click at [938, 80] on mat-toolbar-row "Clients Manual Accounts File Sharing Held Away" at bounding box center [705, 95] width 1085 height 48
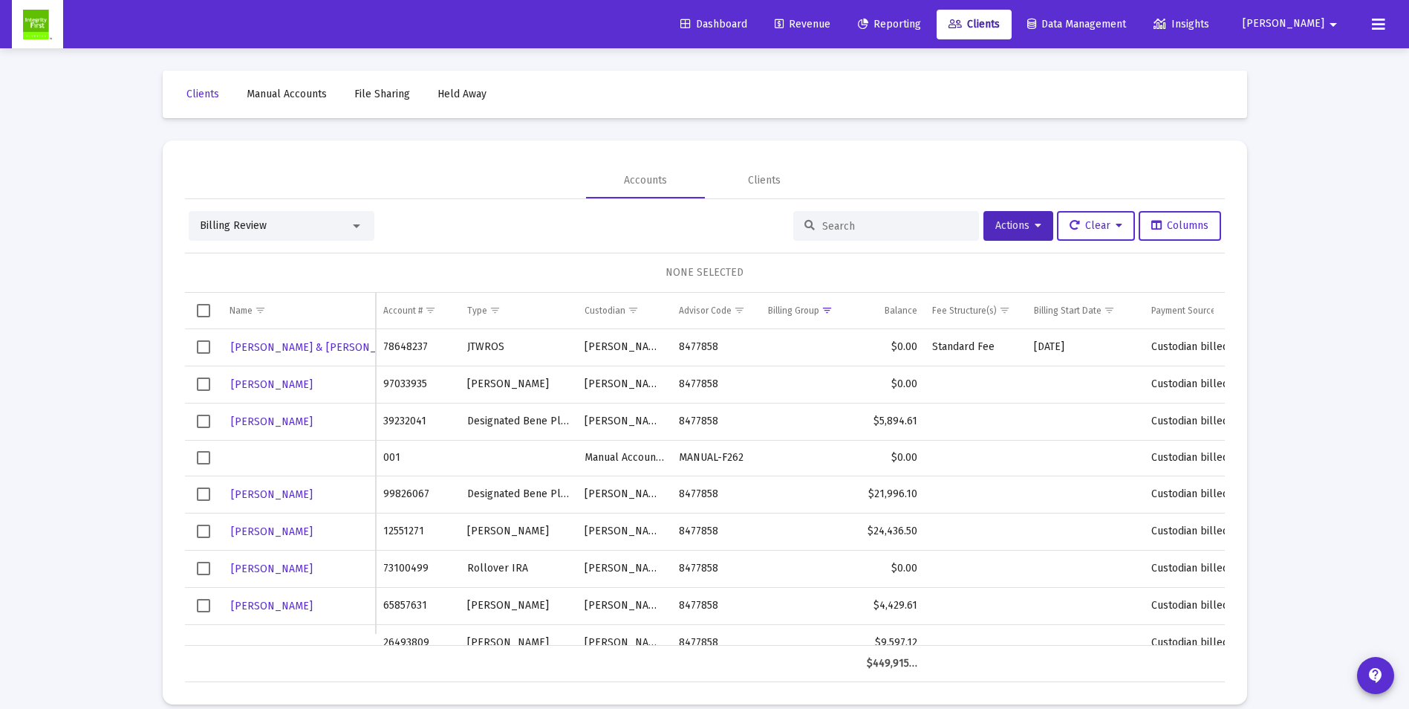
click at [248, 224] on span "Billing Review" at bounding box center [233, 225] width 67 height 13
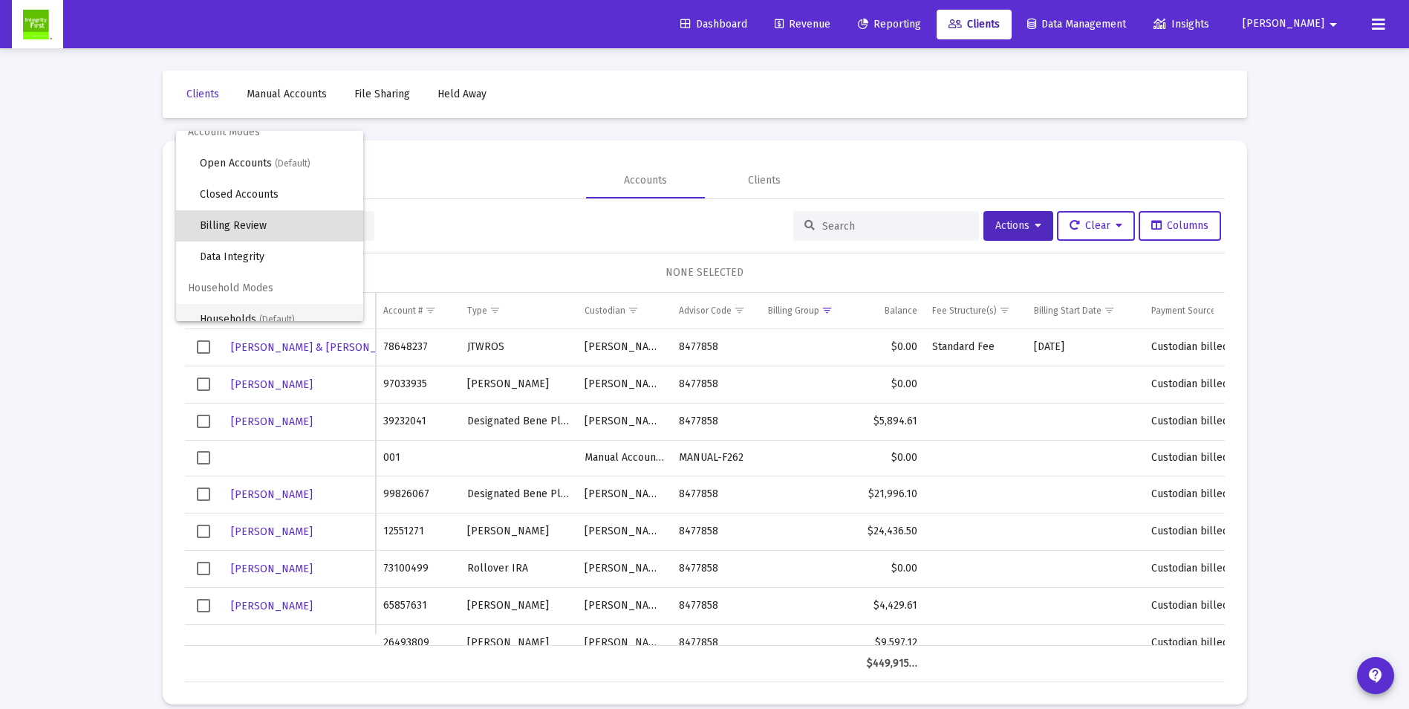
scroll to position [28, 0]
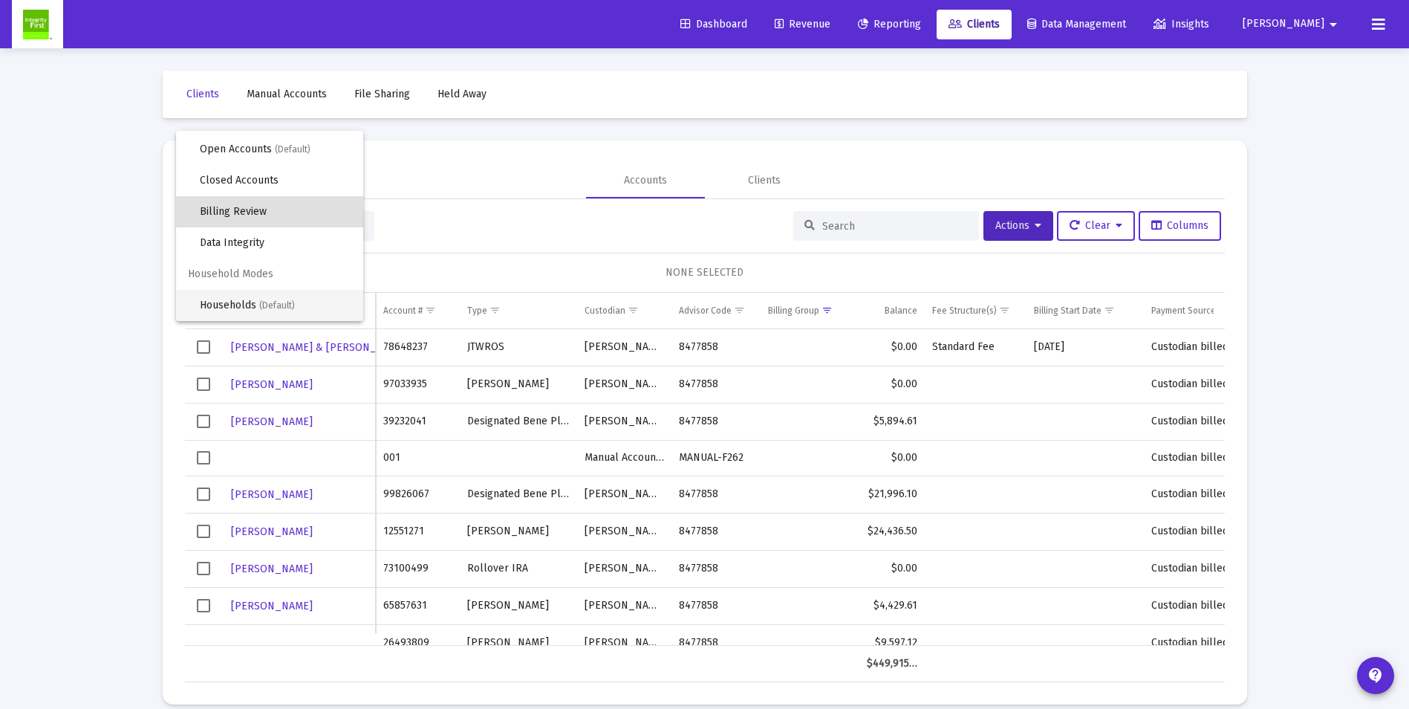
click at [256, 307] on span "Households (Default)" at bounding box center [276, 305] width 152 height 31
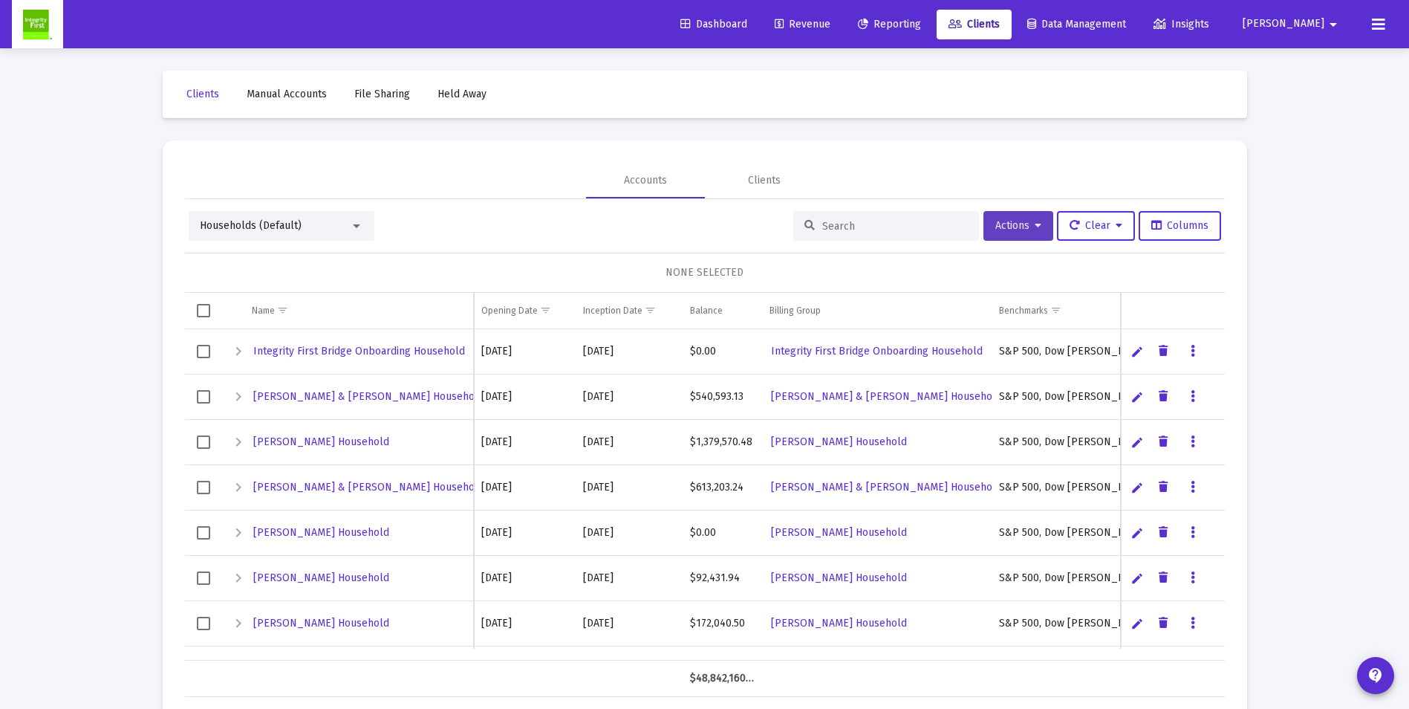
click at [1010, 230] on span "Actions" at bounding box center [1019, 225] width 46 height 13
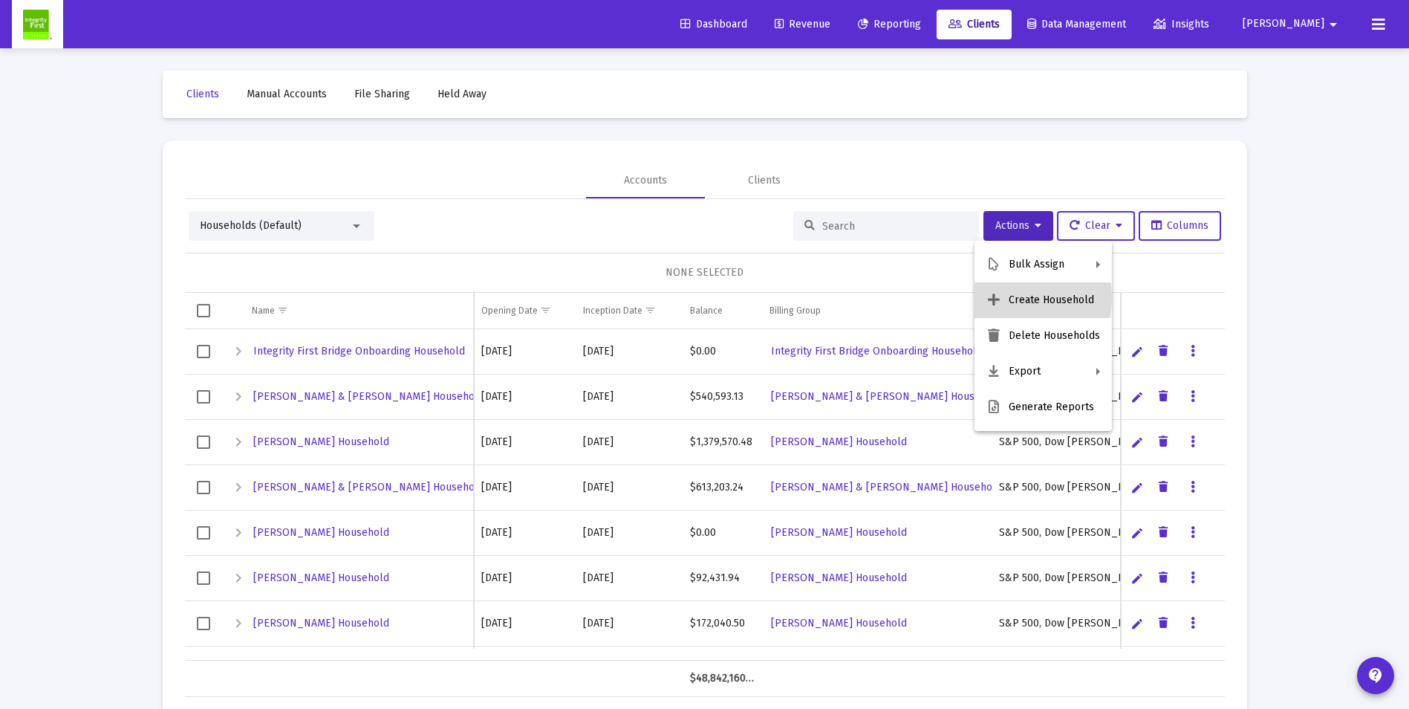
click at [1026, 298] on button "Create Household" at bounding box center [1043, 300] width 137 height 36
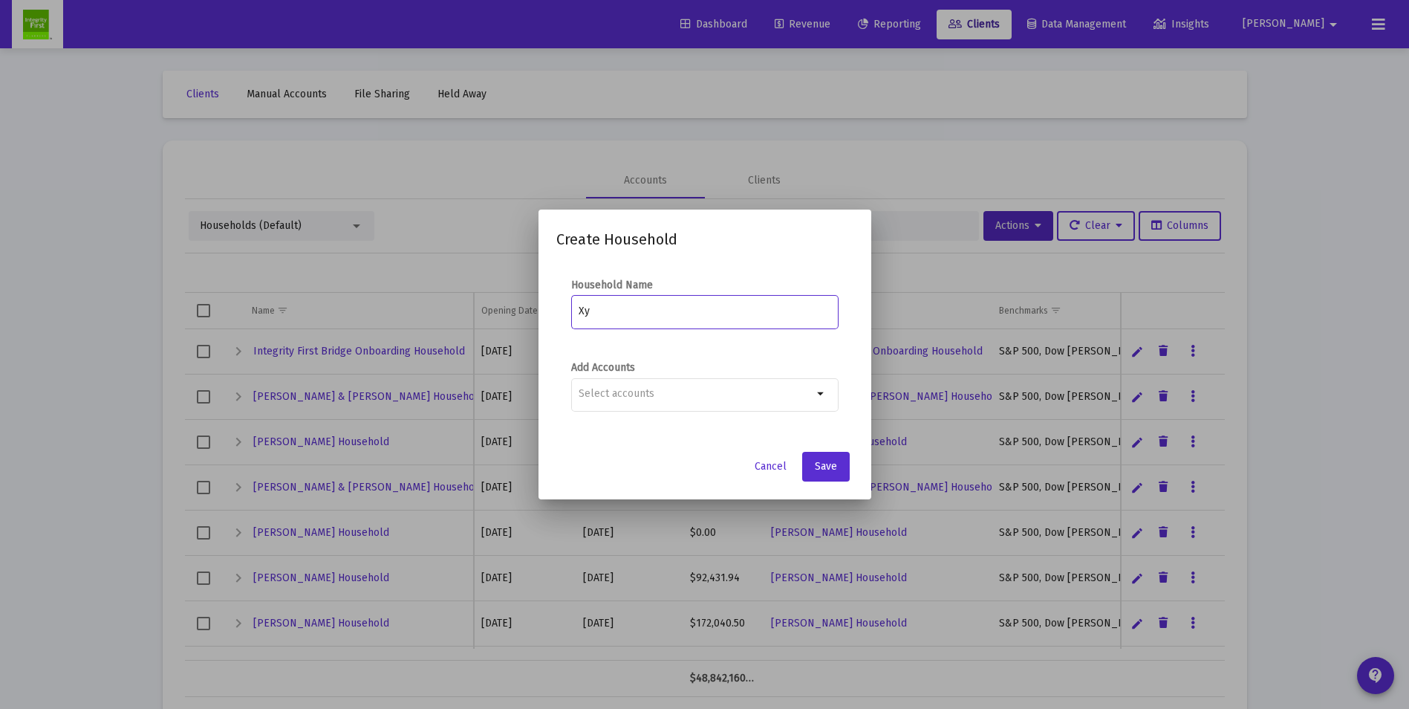
type input "X"
type input "[PERSON_NAME]"
click at [668, 399] on input "Selection" at bounding box center [696, 394] width 234 height 12
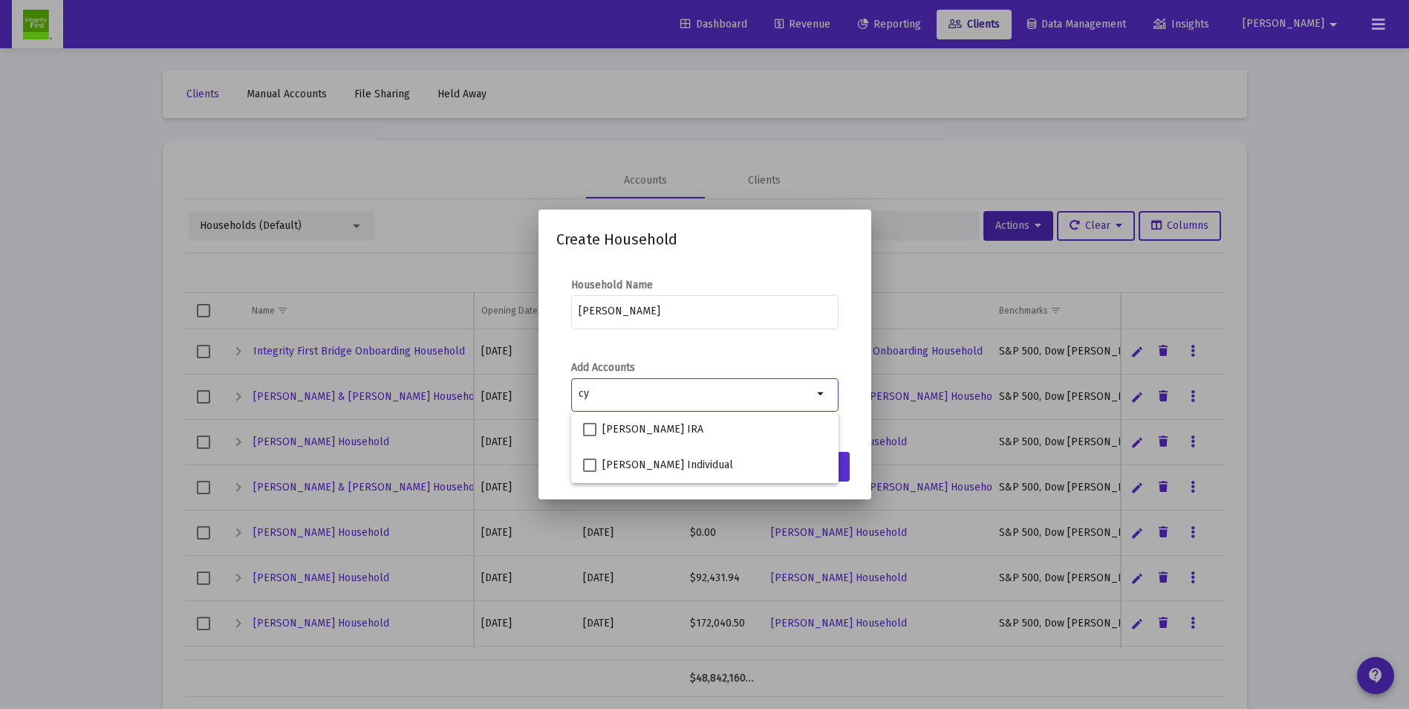
scroll to position [0, 0]
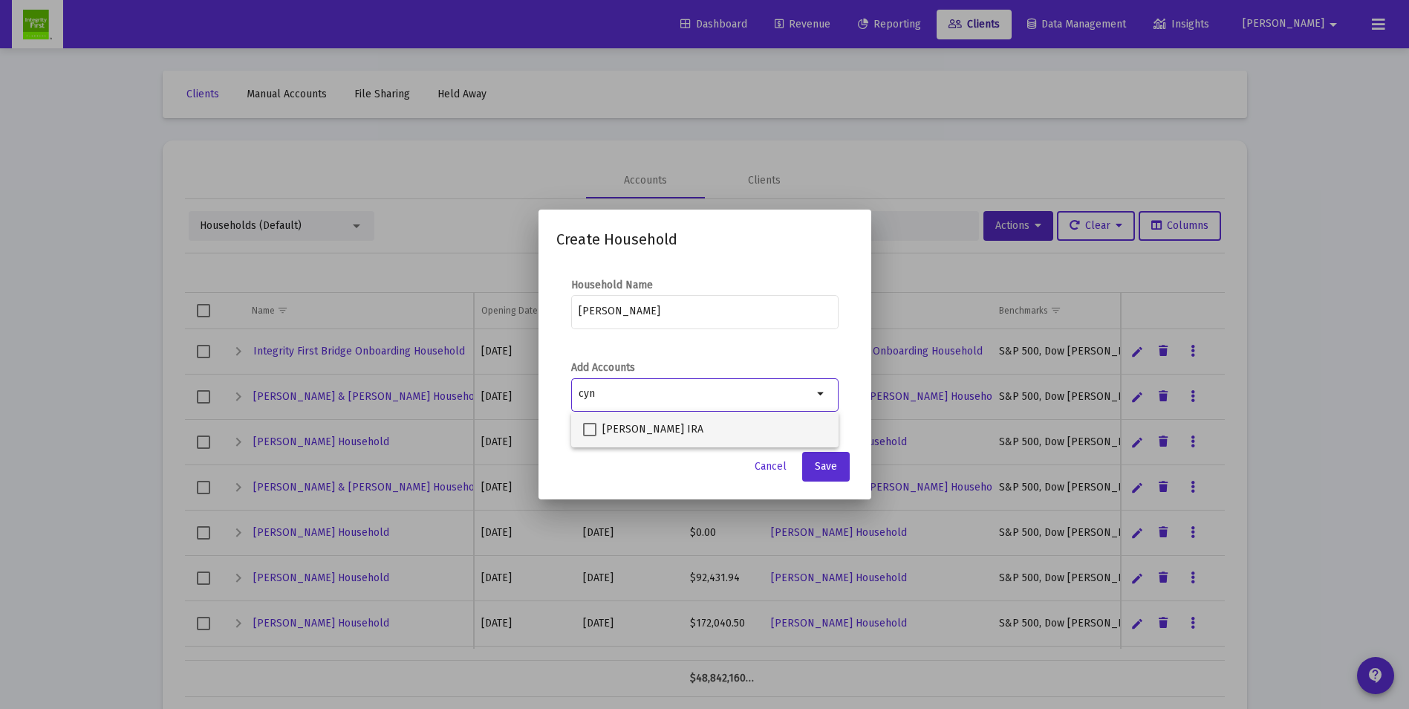
type input "cyn"
click at [593, 429] on span at bounding box center [589, 429] width 13 height 13
click at [590, 436] on input "[PERSON_NAME] IRA" at bounding box center [589, 436] width 1 height 1
checkbox input "true"
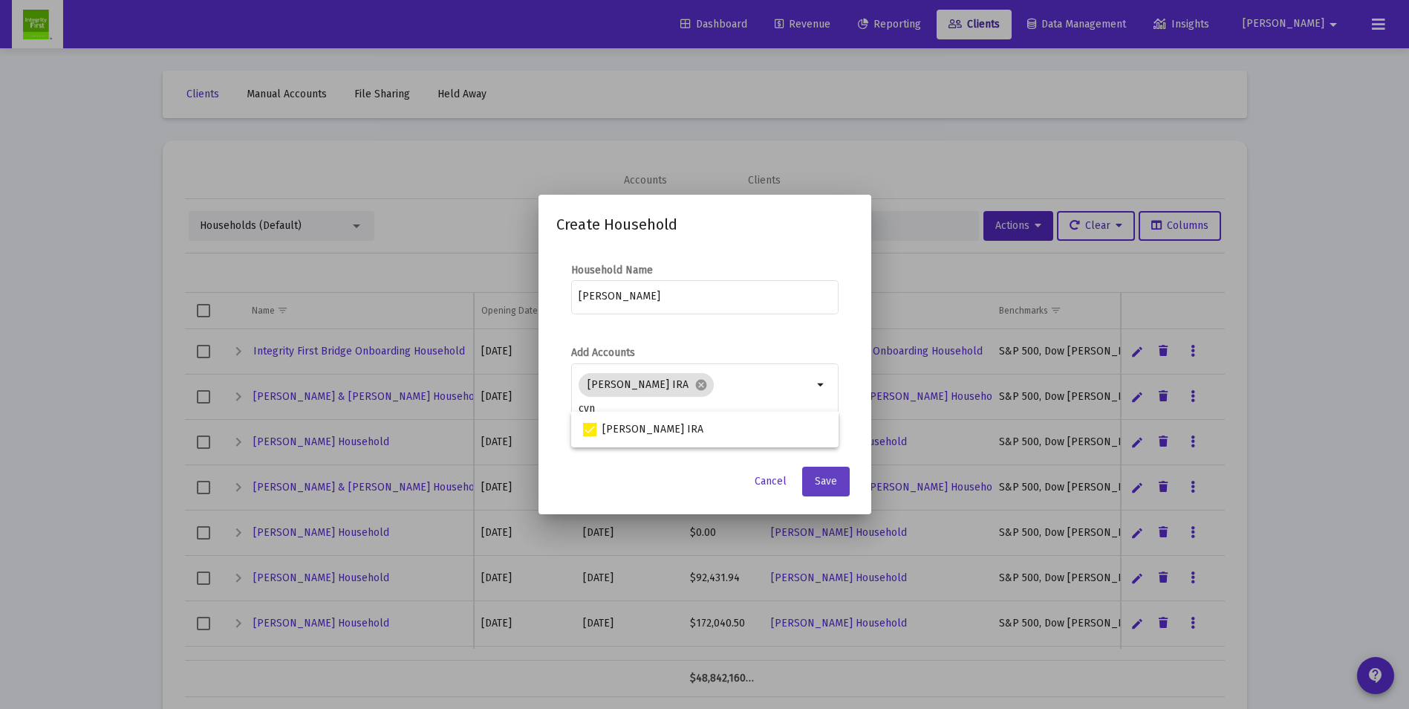
click at [815, 483] on span "Save" at bounding box center [826, 481] width 22 height 13
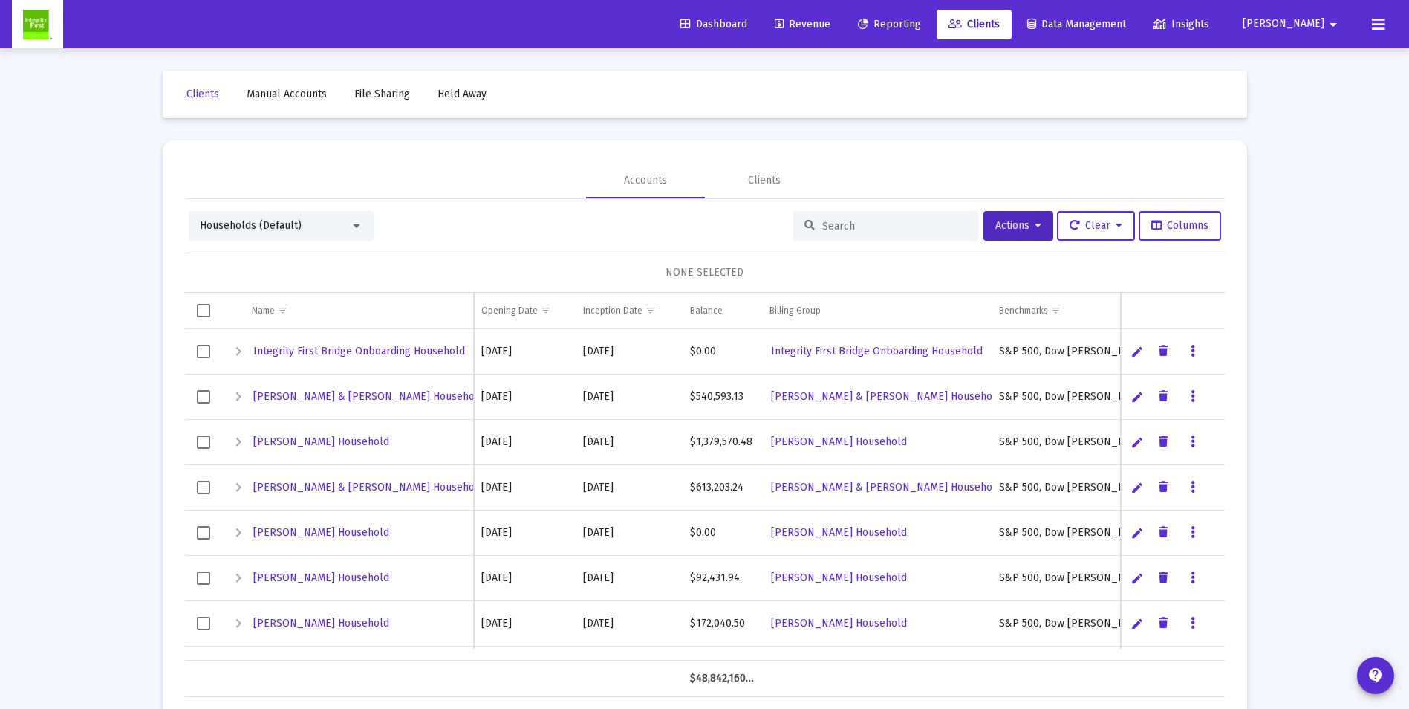
click at [331, 224] on div "Households (Default)" at bounding box center [275, 225] width 150 height 15
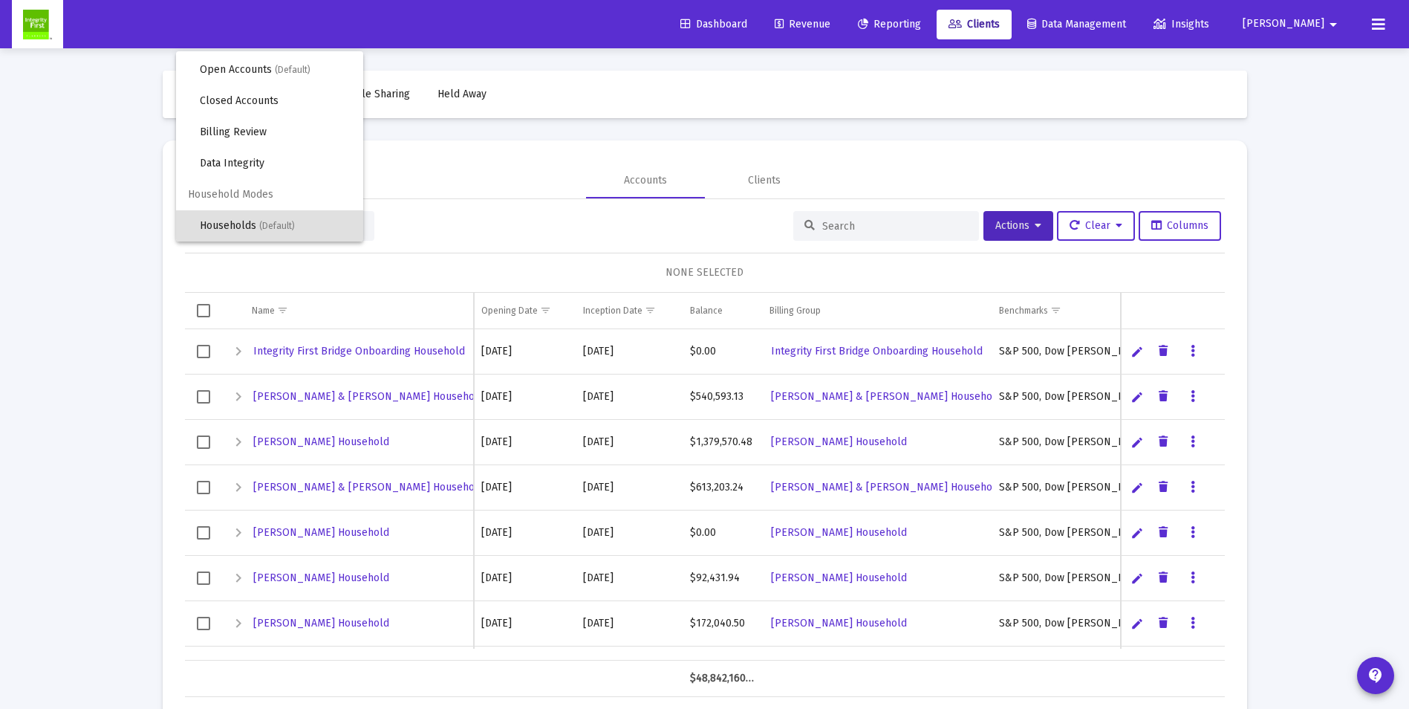
click at [241, 225] on span "Households (Default)" at bounding box center [276, 225] width 152 height 31
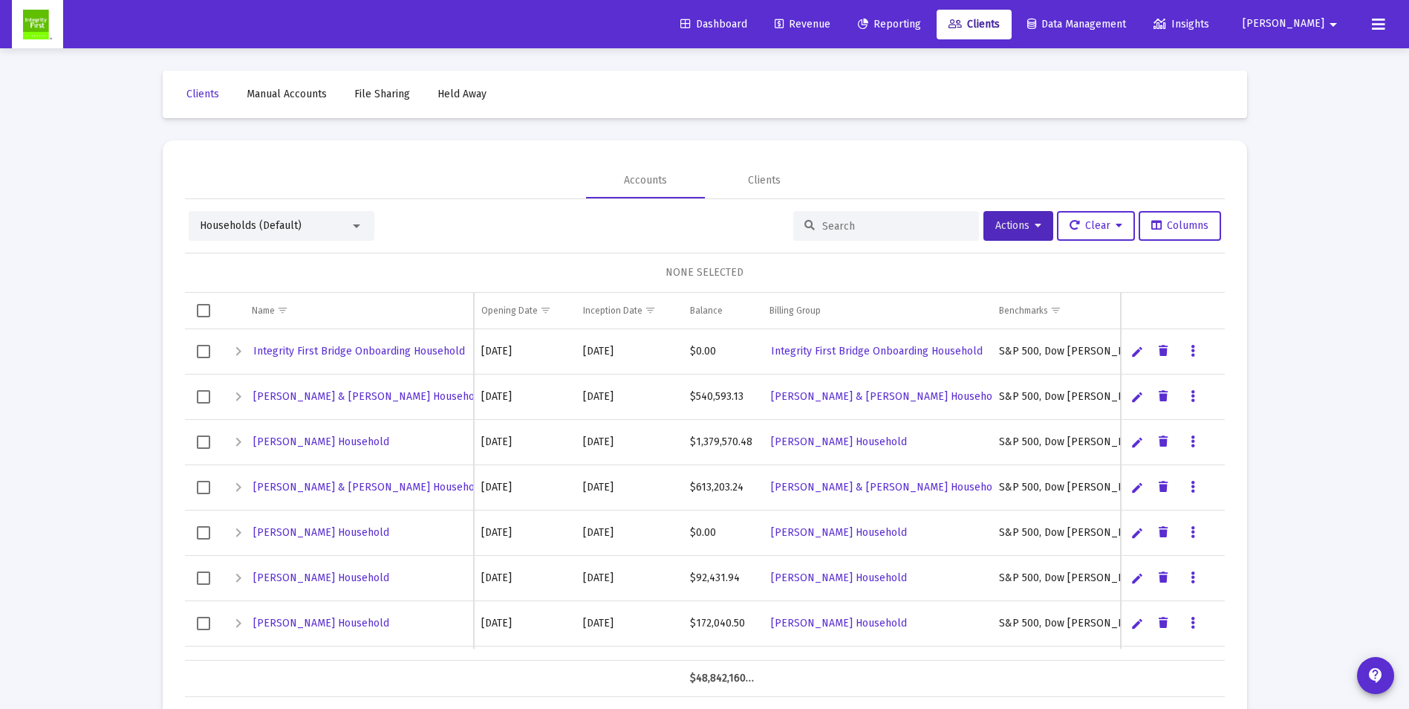
click at [917, 221] on input at bounding box center [896, 226] width 146 height 13
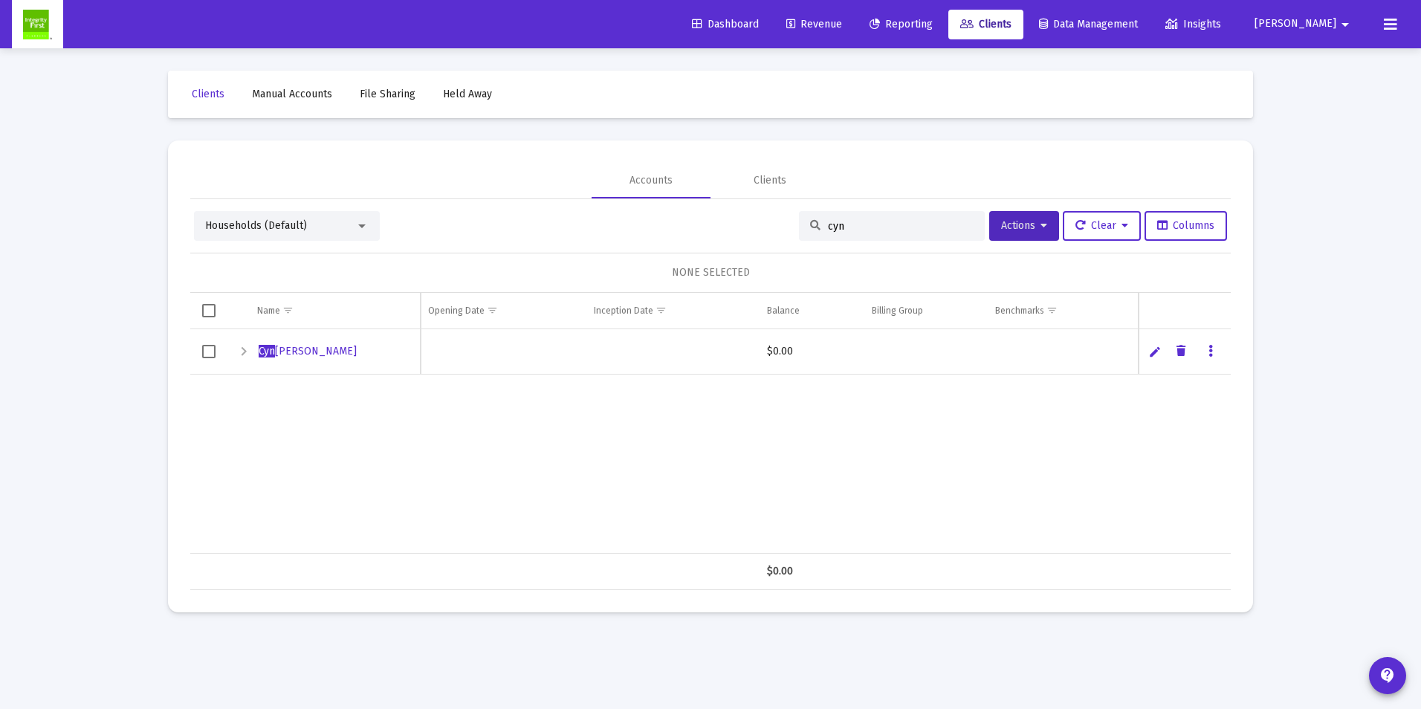
type input "cyn"
click at [208, 351] on span "Select row" at bounding box center [208, 351] width 13 height 13
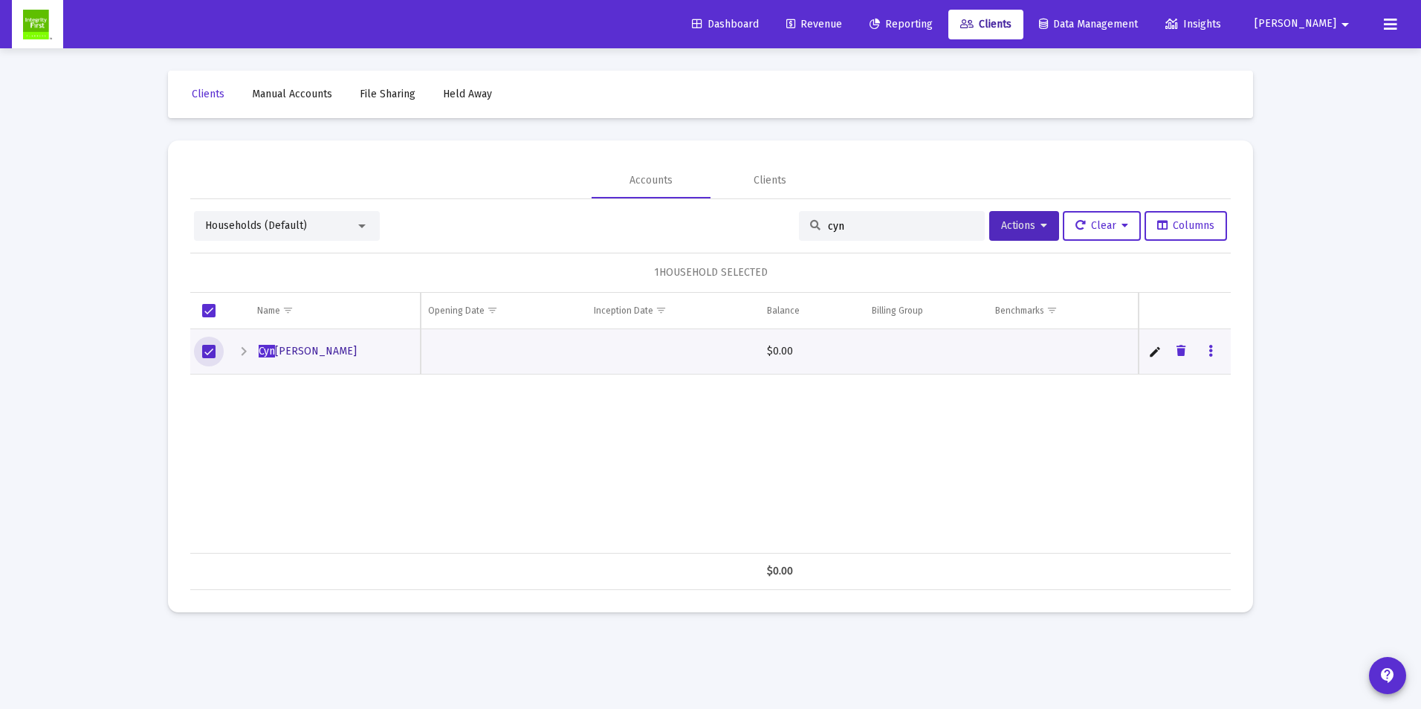
click at [306, 350] on span "[PERSON_NAME]" at bounding box center [308, 351] width 98 height 13
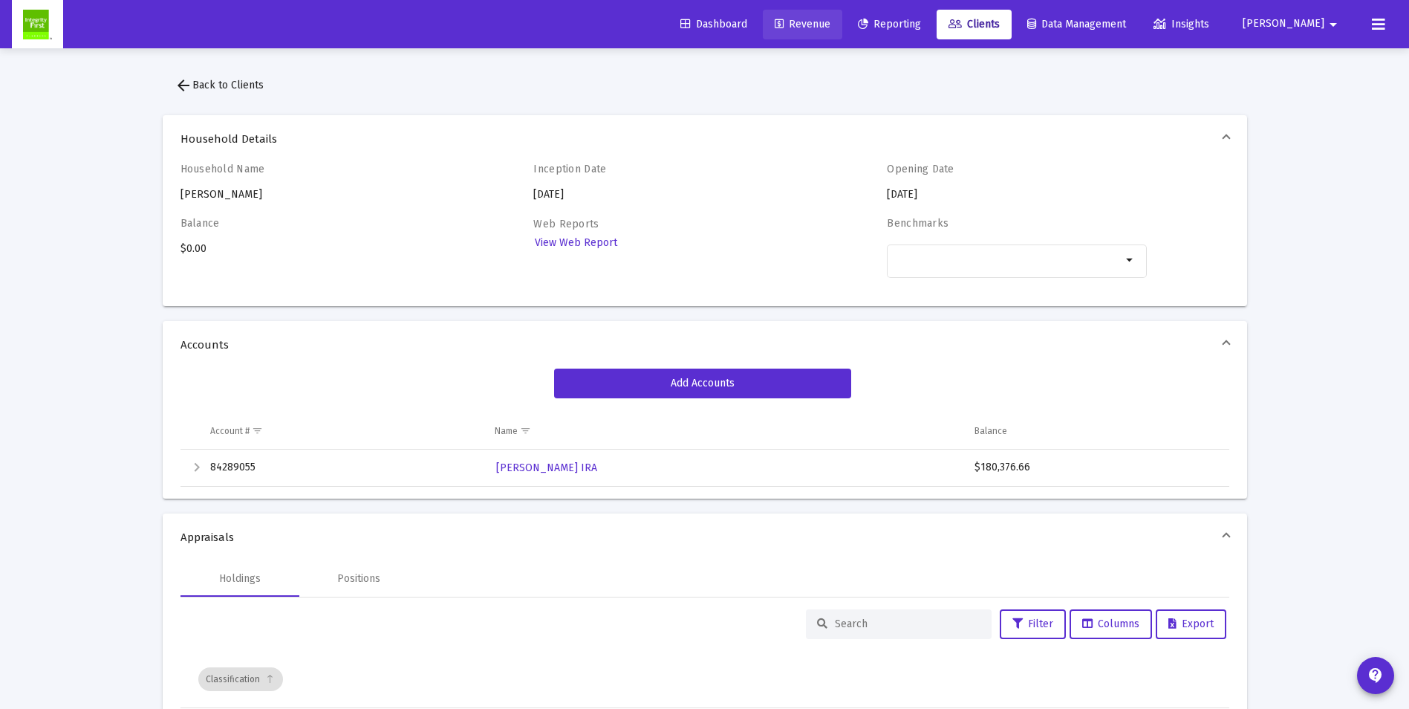
click at [831, 25] on span "Revenue" at bounding box center [803, 24] width 56 height 13
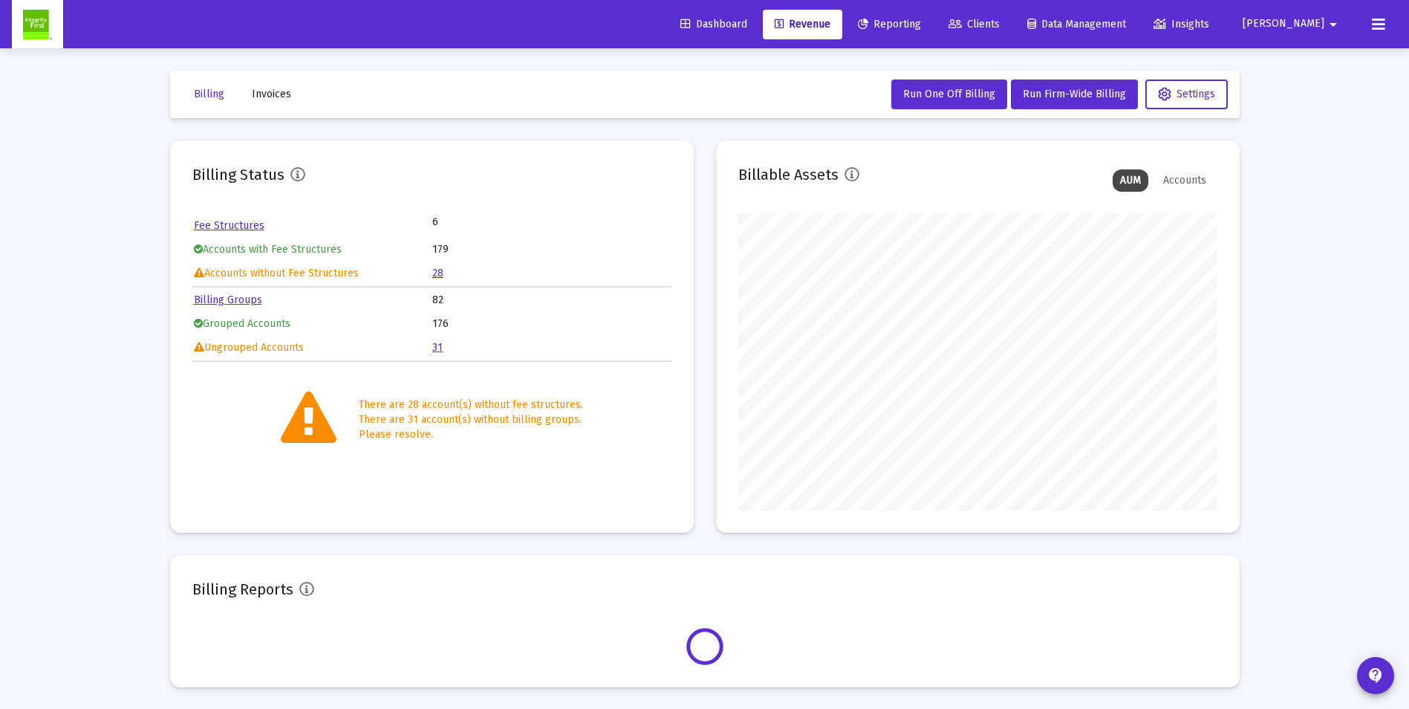
scroll to position [297, 479]
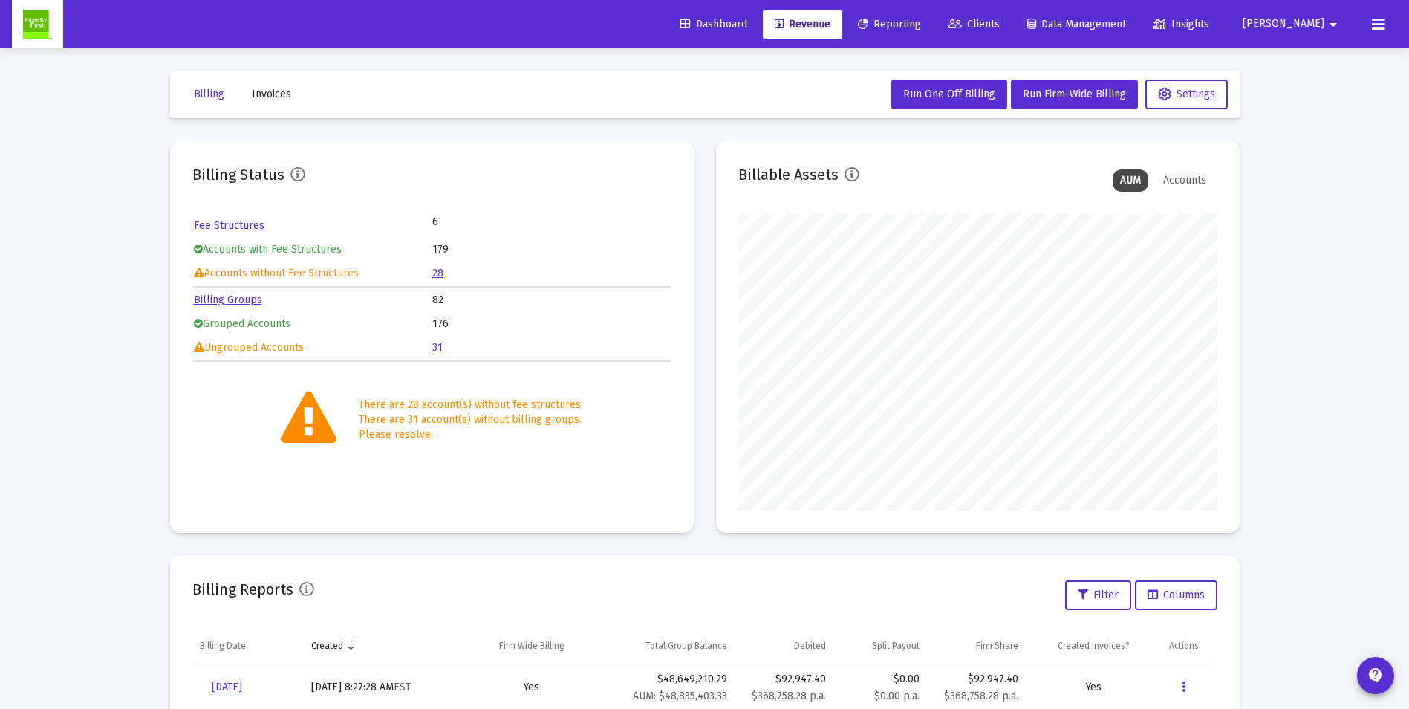
click at [439, 347] on link "31" at bounding box center [437, 347] width 10 height 13
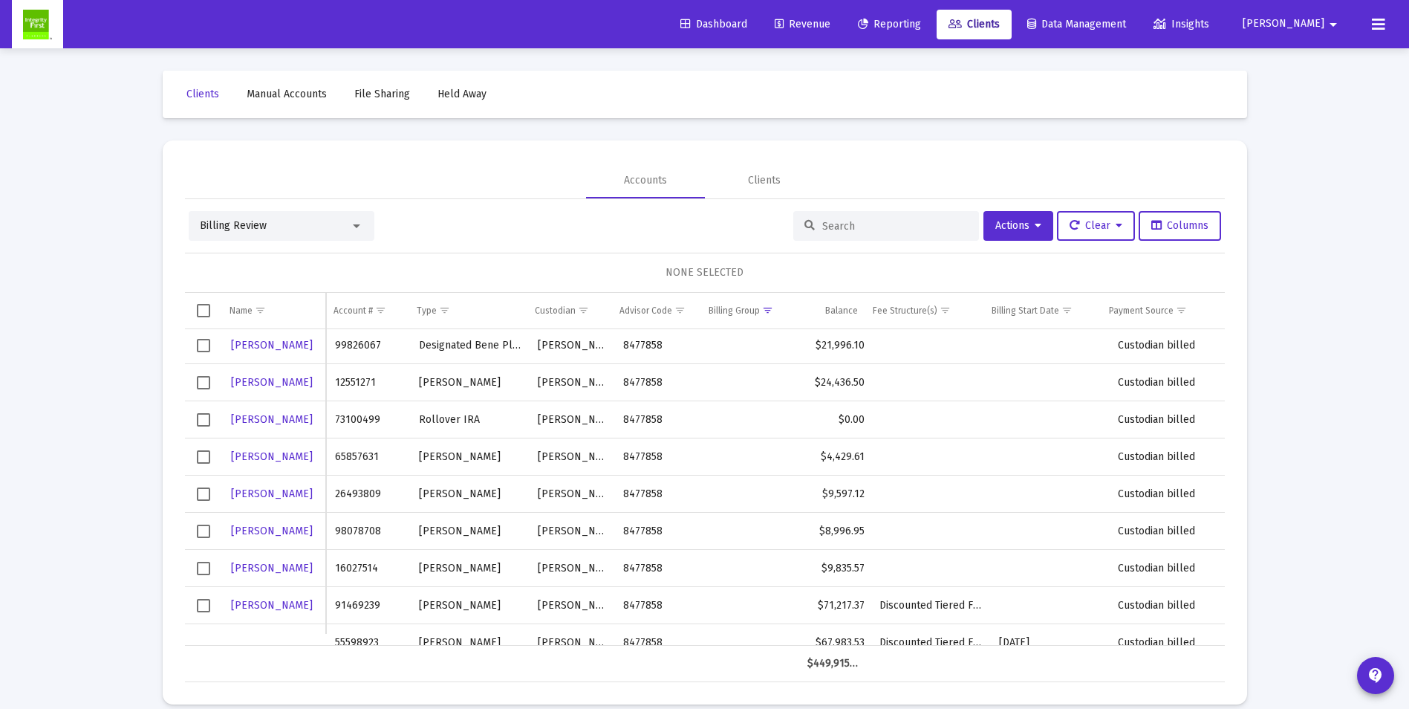
scroll to position [223, 0]
click at [204, 533] on span "Select row" at bounding box center [203, 531] width 13 height 13
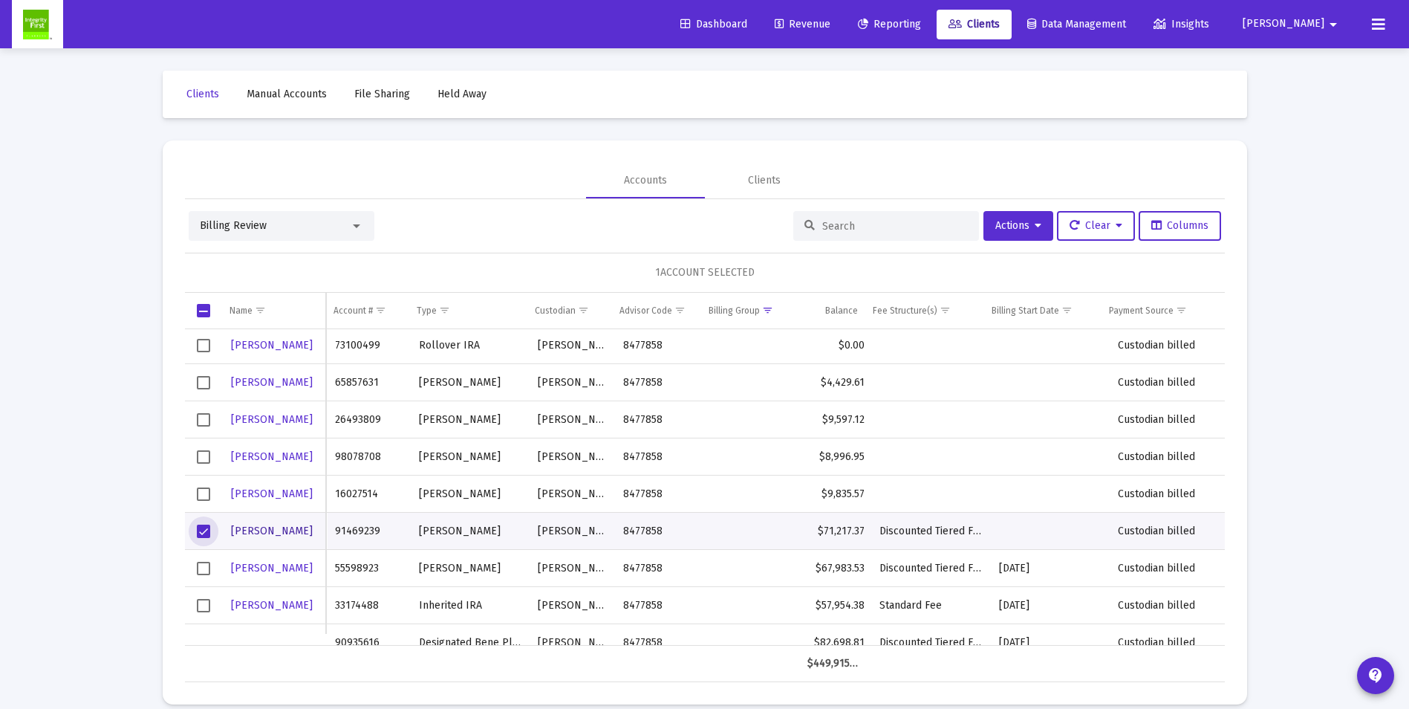
click at [250, 528] on span "[PERSON_NAME]" at bounding box center [272, 531] width 82 height 13
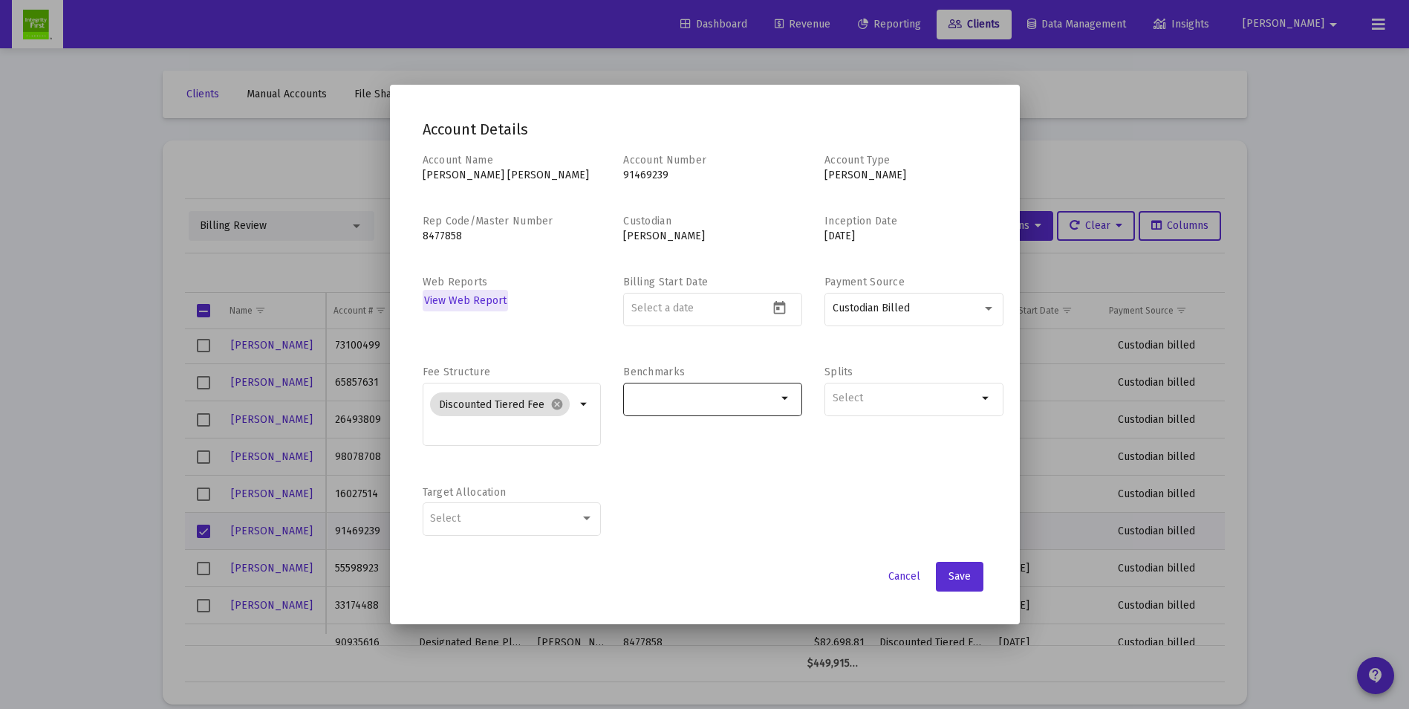
click at [788, 396] on mat-icon "arrow_drop_down" at bounding box center [786, 398] width 18 height 18
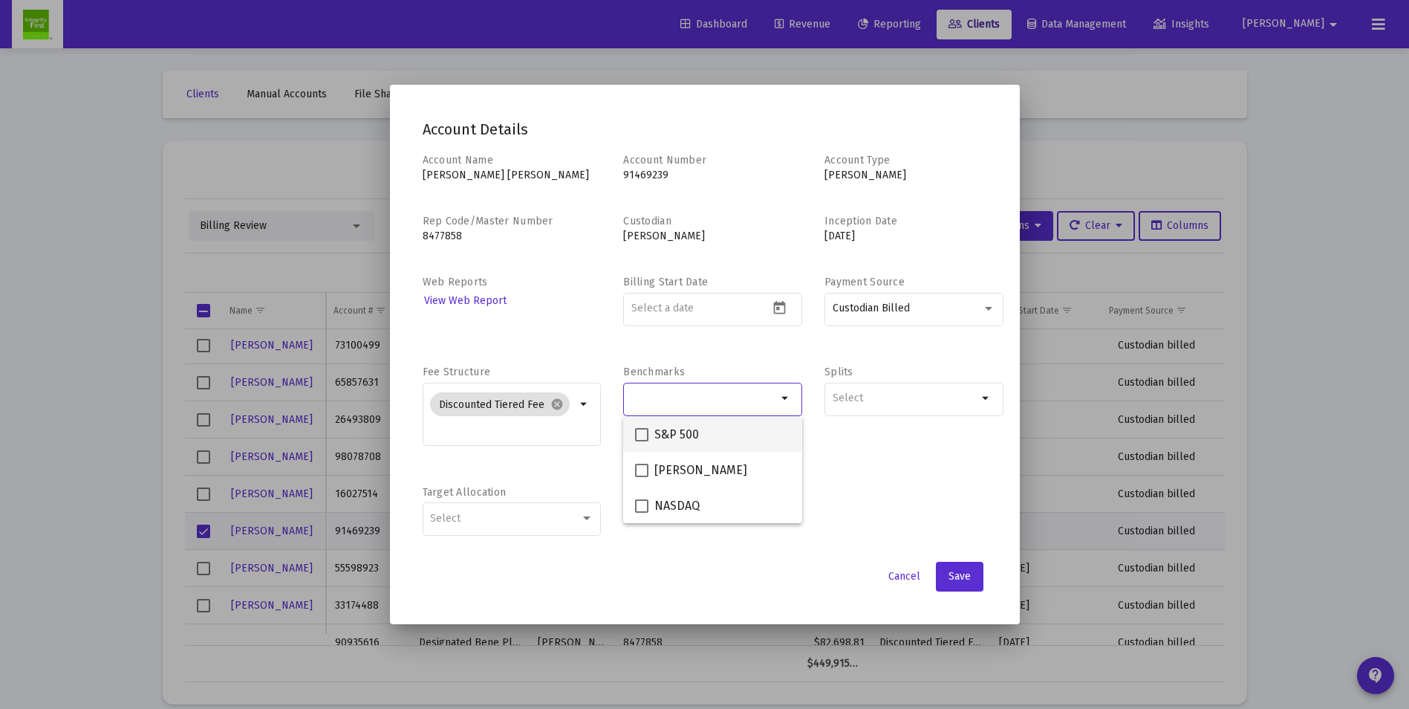
click at [652, 434] on label "S&P 500" at bounding box center [667, 435] width 64 height 18
click at [642, 441] on input "S&P 500" at bounding box center [641, 441] width 1 height 1
checkbox input "true"
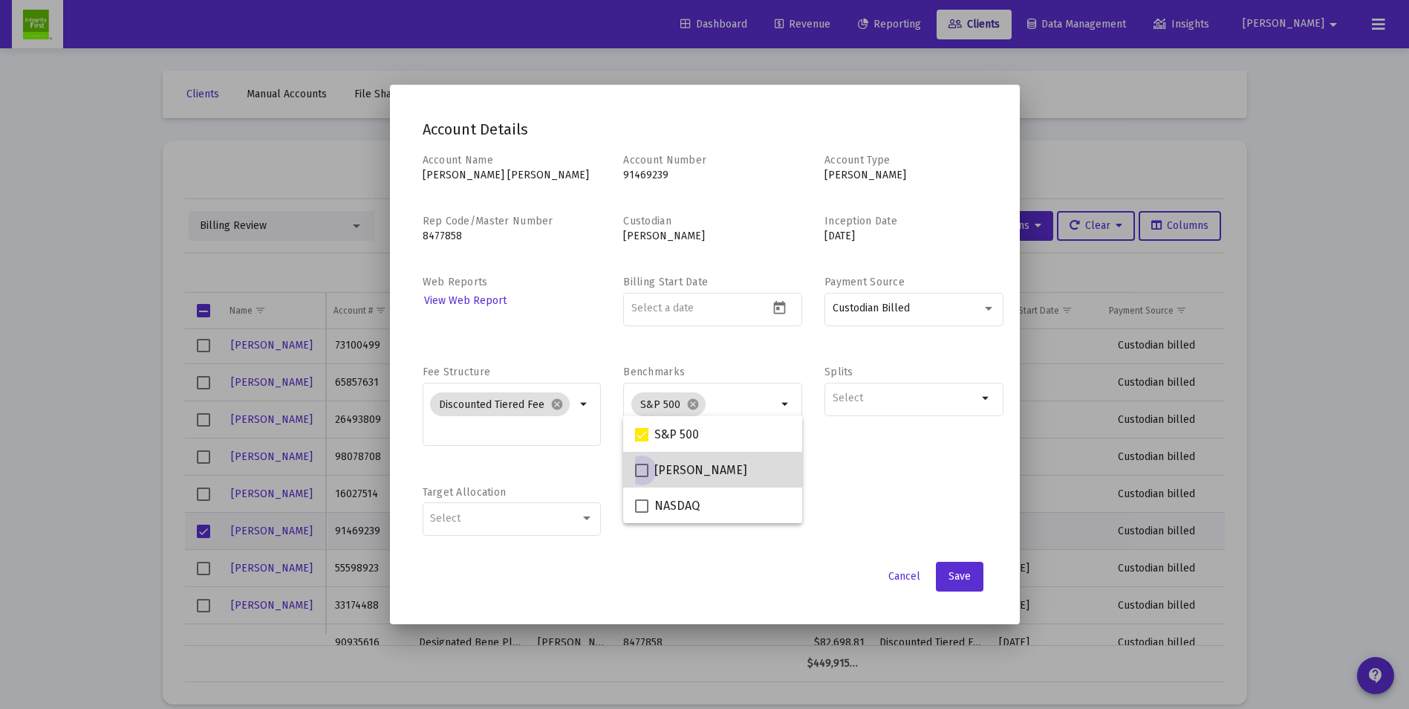
click at [643, 474] on span at bounding box center [641, 470] width 13 height 13
click at [642, 477] on input "[PERSON_NAME]" at bounding box center [641, 477] width 1 height 1
checkbox input "true"
click at [639, 510] on span at bounding box center [641, 505] width 13 height 13
click at [641, 513] on input "NASDAQ" at bounding box center [641, 513] width 1 height 1
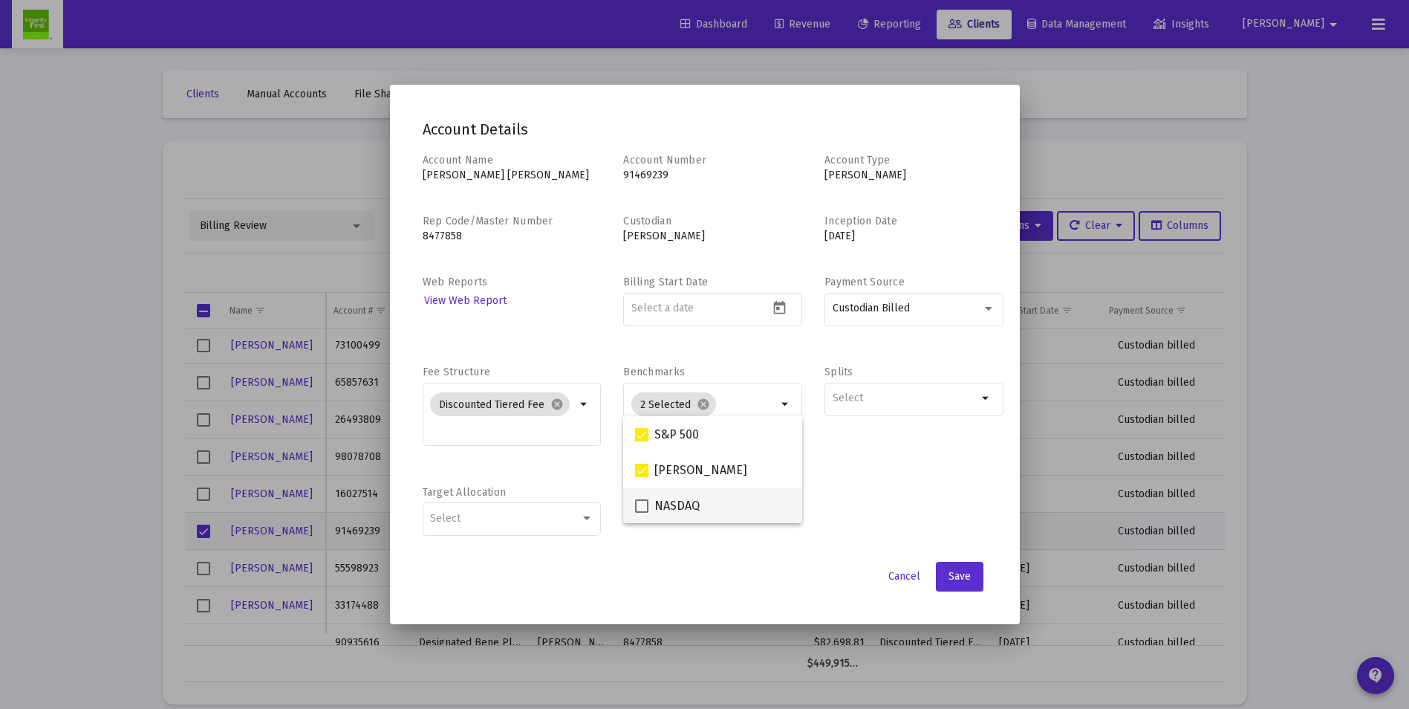
checkbox input "true"
click at [655, 310] on input at bounding box center [700, 308] width 137 height 12
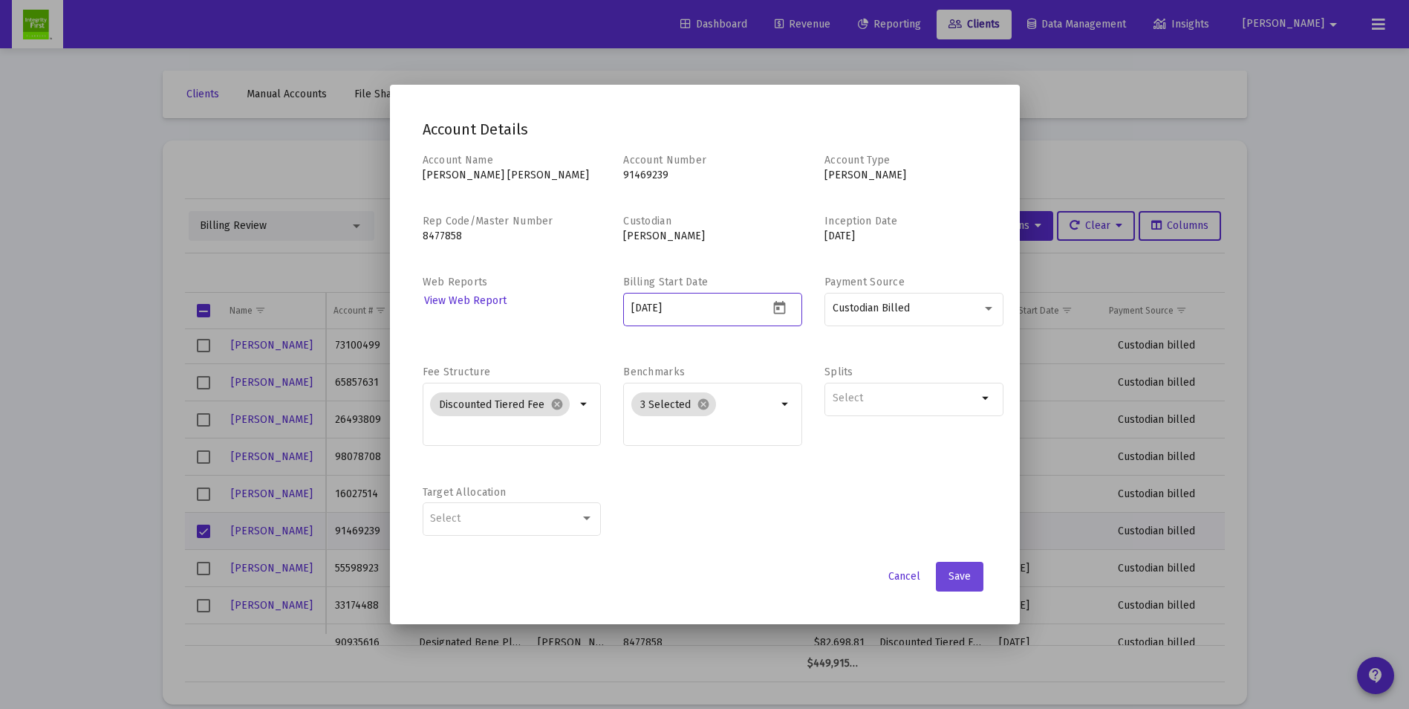
type input "[DATE]"
click at [961, 568] on button "Save" at bounding box center [960, 577] width 48 height 30
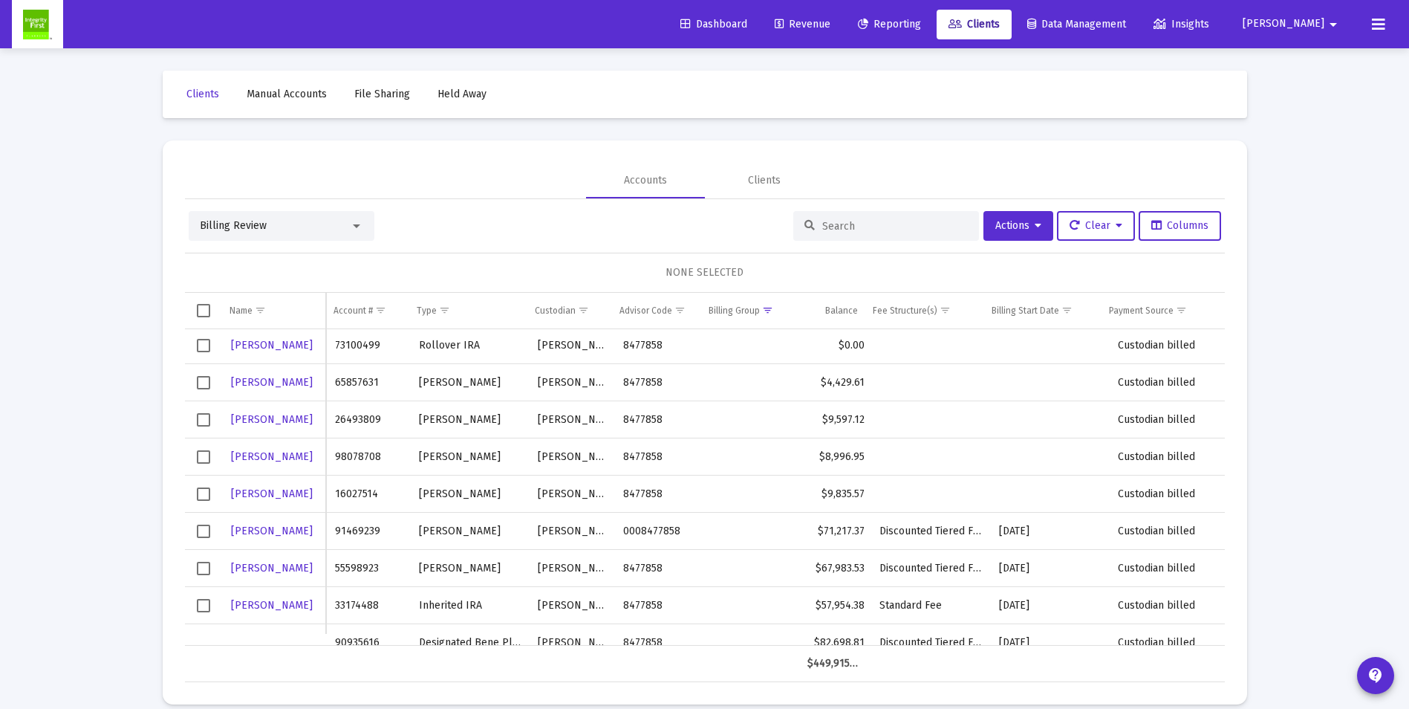
click at [197, 528] on span "Select row" at bounding box center [203, 531] width 13 height 13
click at [1022, 221] on span "Actions" at bounding box center [1019, 225] width 46 height 13
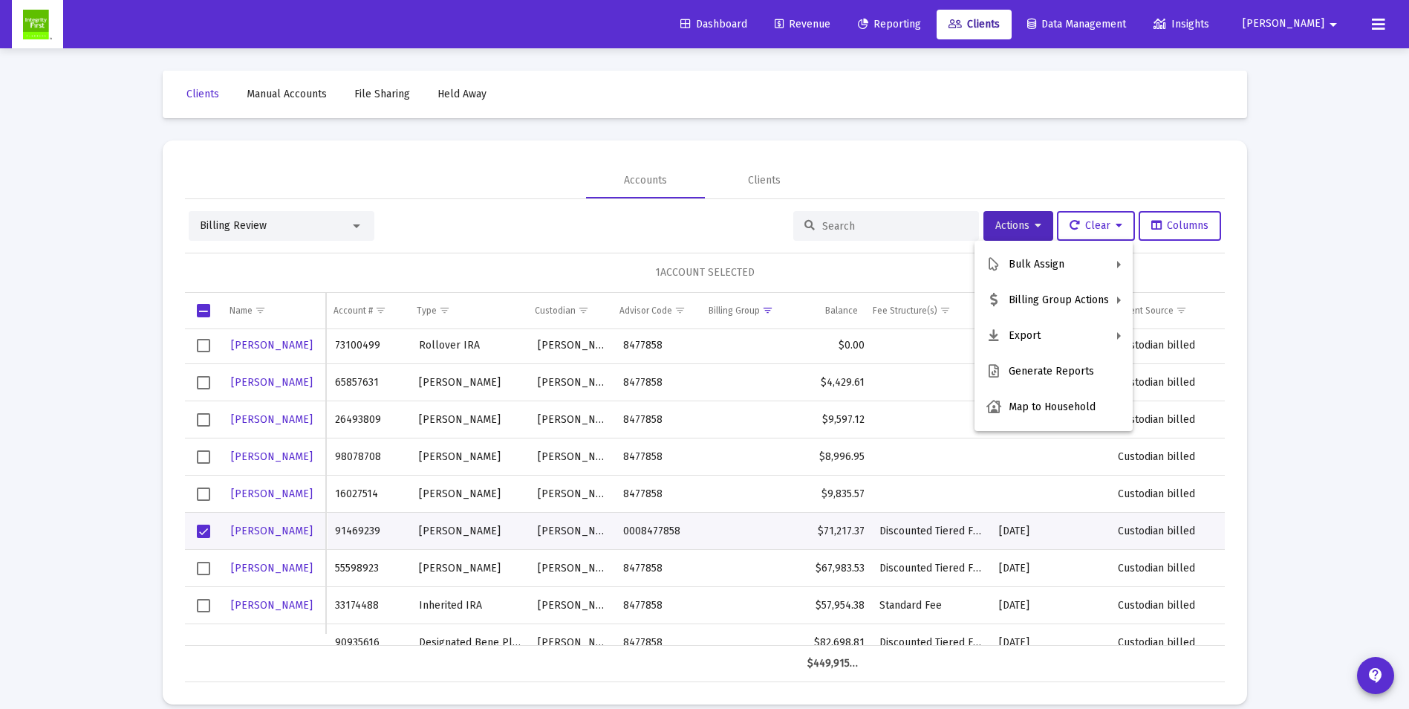
click at [199, 221] on div at bounding box center [704, 354] width 1409 height 709
click at [231, 222] on span "Billing Review" at bounding box center [233, 225] width 67 height 13
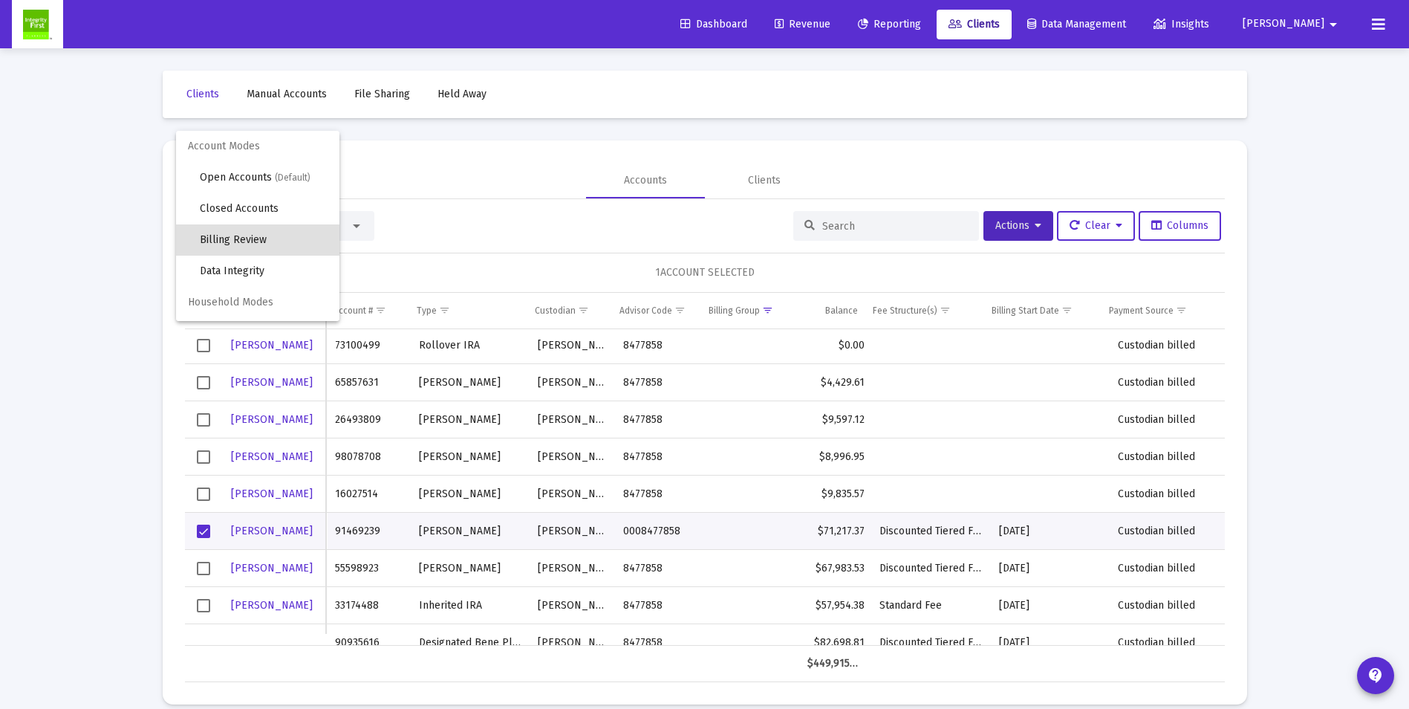
scroll to position [14, 0]
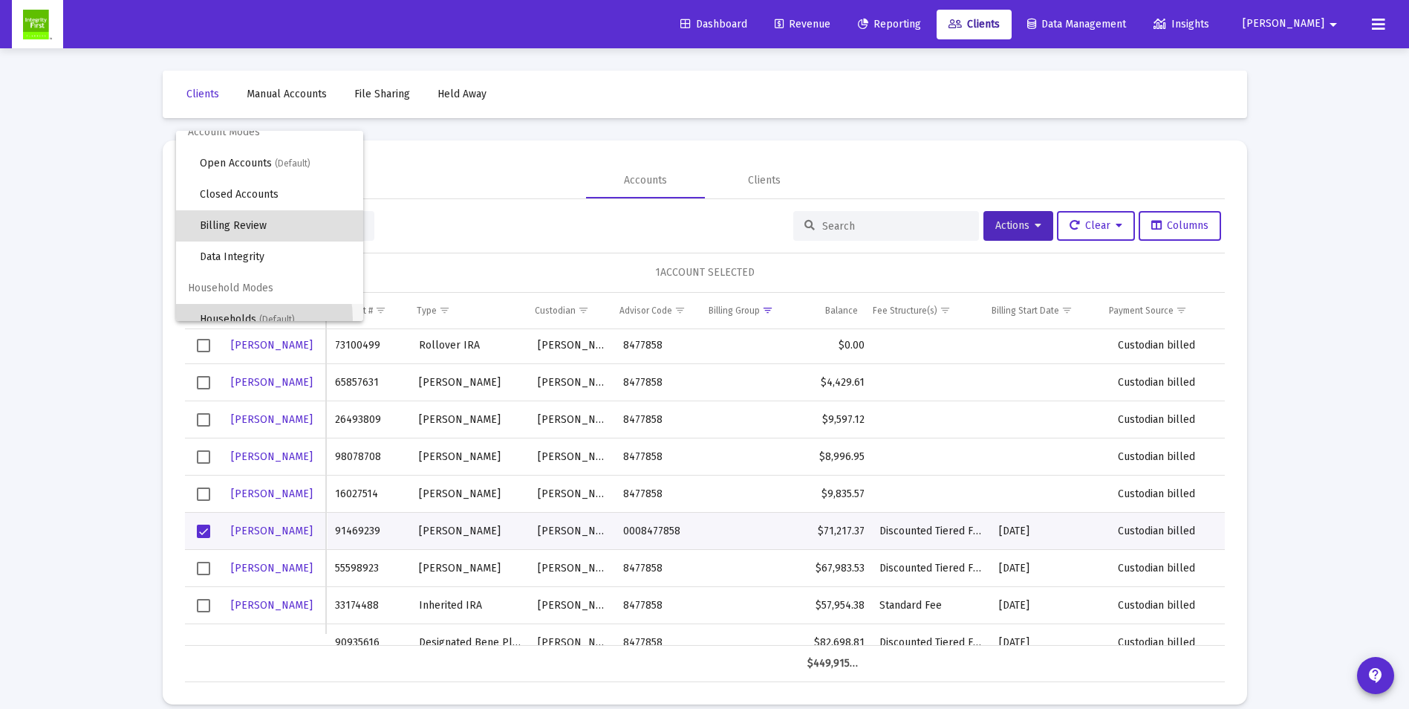
click at [230, 319] on span "Households (Default)" at bounding box center [276, 319] width 152 height 31
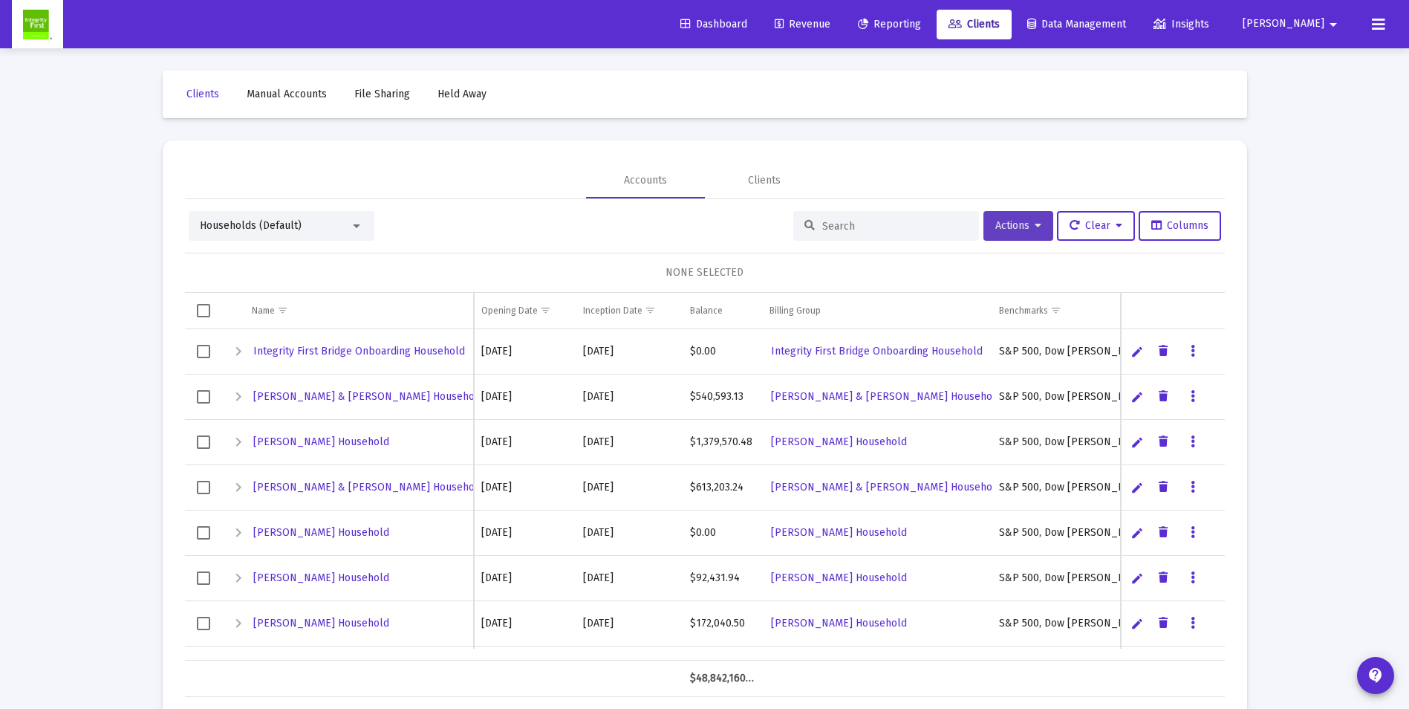
click at [997, 225] on span "Actions" at bounding box center [1019, 225] width 46 height 13
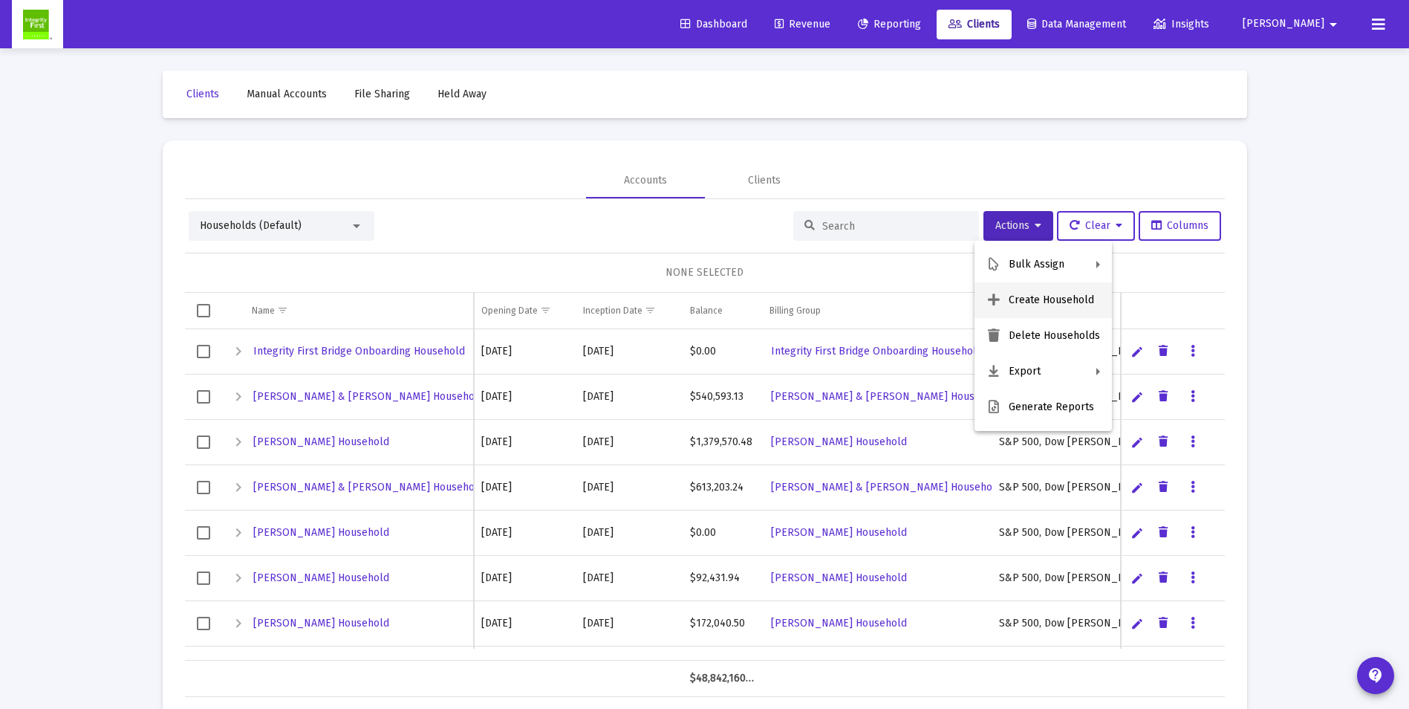
click at [1012, 296] on button "Create Household" at bounding box center [1043, 300] width 137 height 36
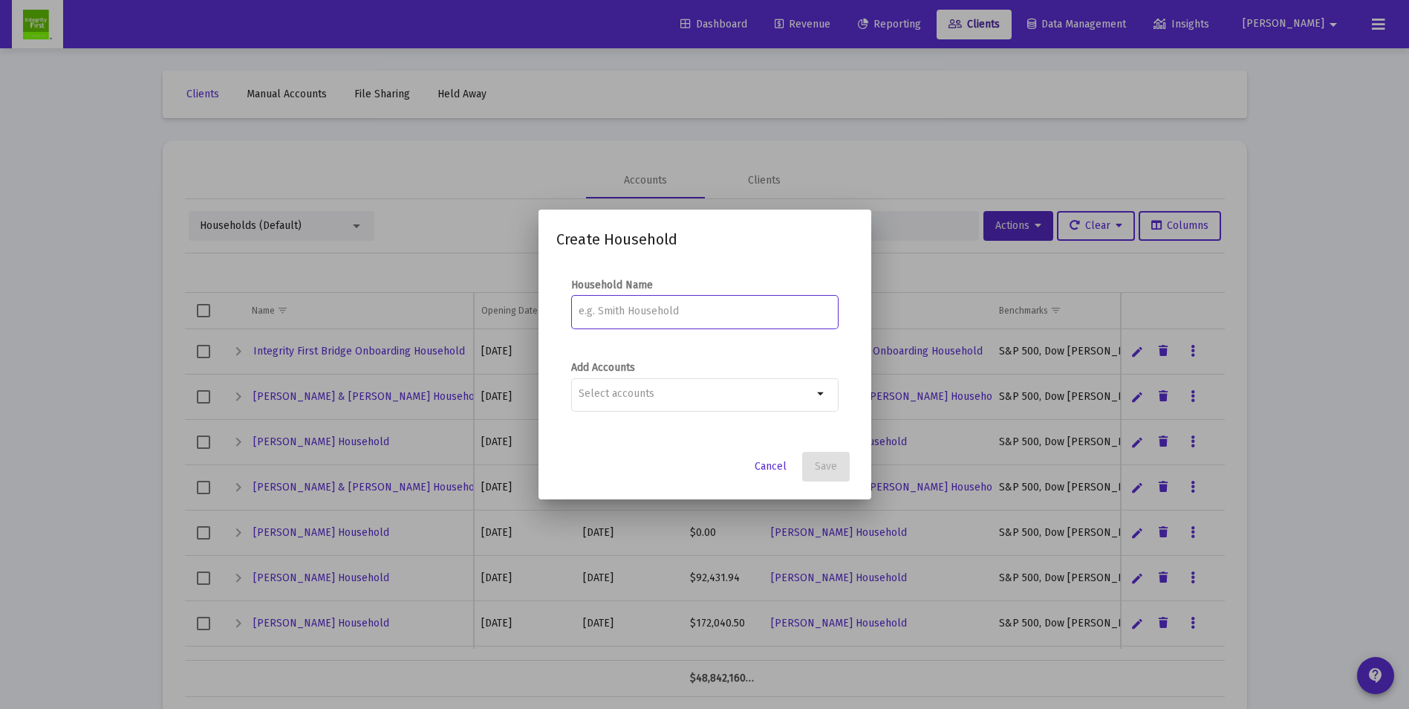
type input "N"
type input "[PERSON_NAME]"
click at [658, 403] on div at bounding box center [696, 393] width 234 height 36
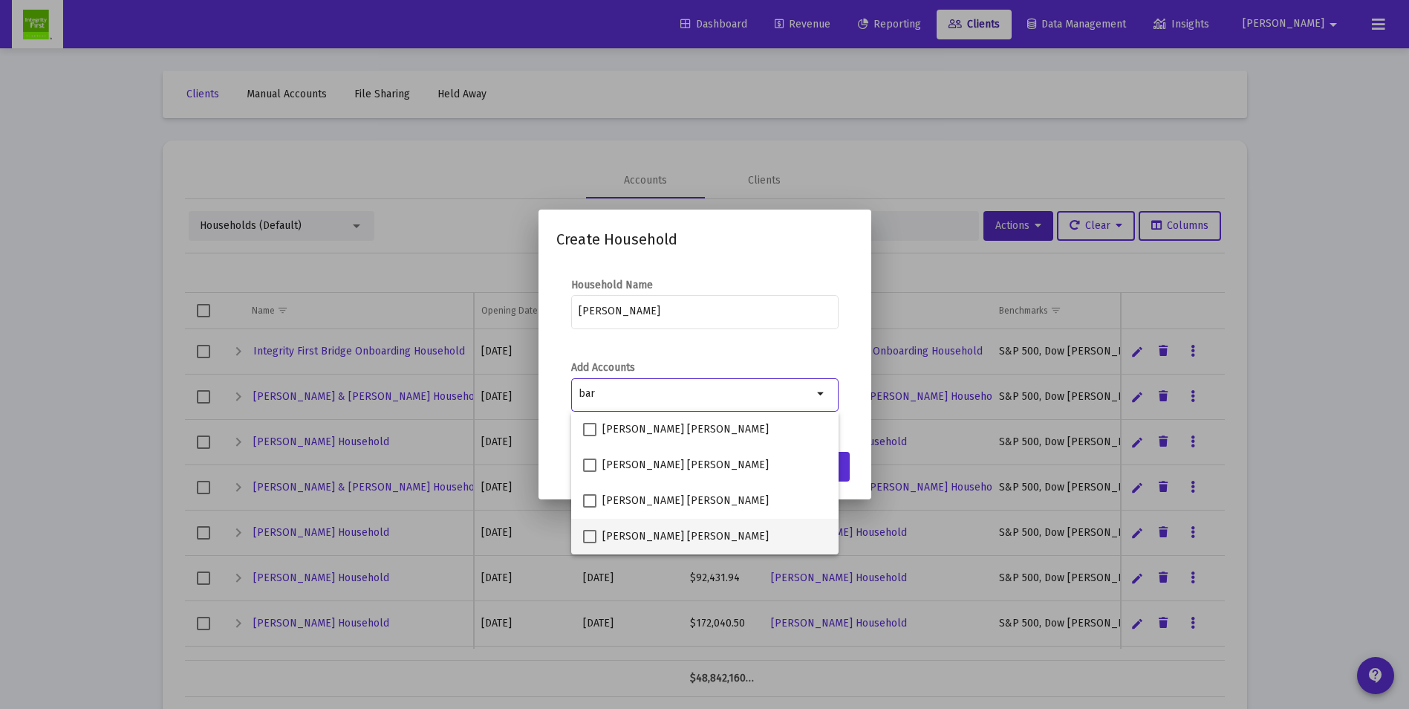
type input "bar"
click at [588, 538] on span at bounding box center [589, 536] width 13 height 13
click at [589, 543] on input "[PERSON_NAME] [PERSON_NAME]" at bounding box center [589, 543] width 1 height 1
checkbox input "true"
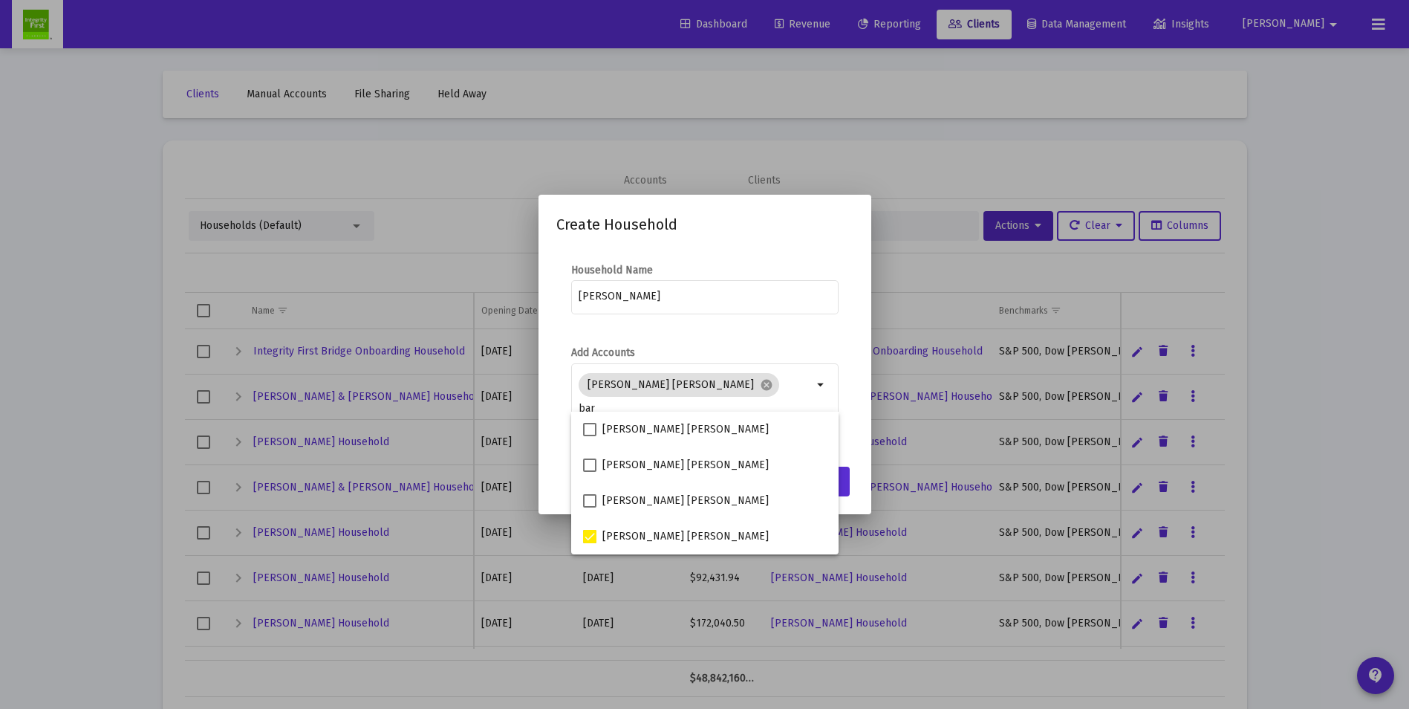
click at [846, 312] on form "Household Name [PERSON_NAME]" at bounding box center [705, 297] width 297 height 68
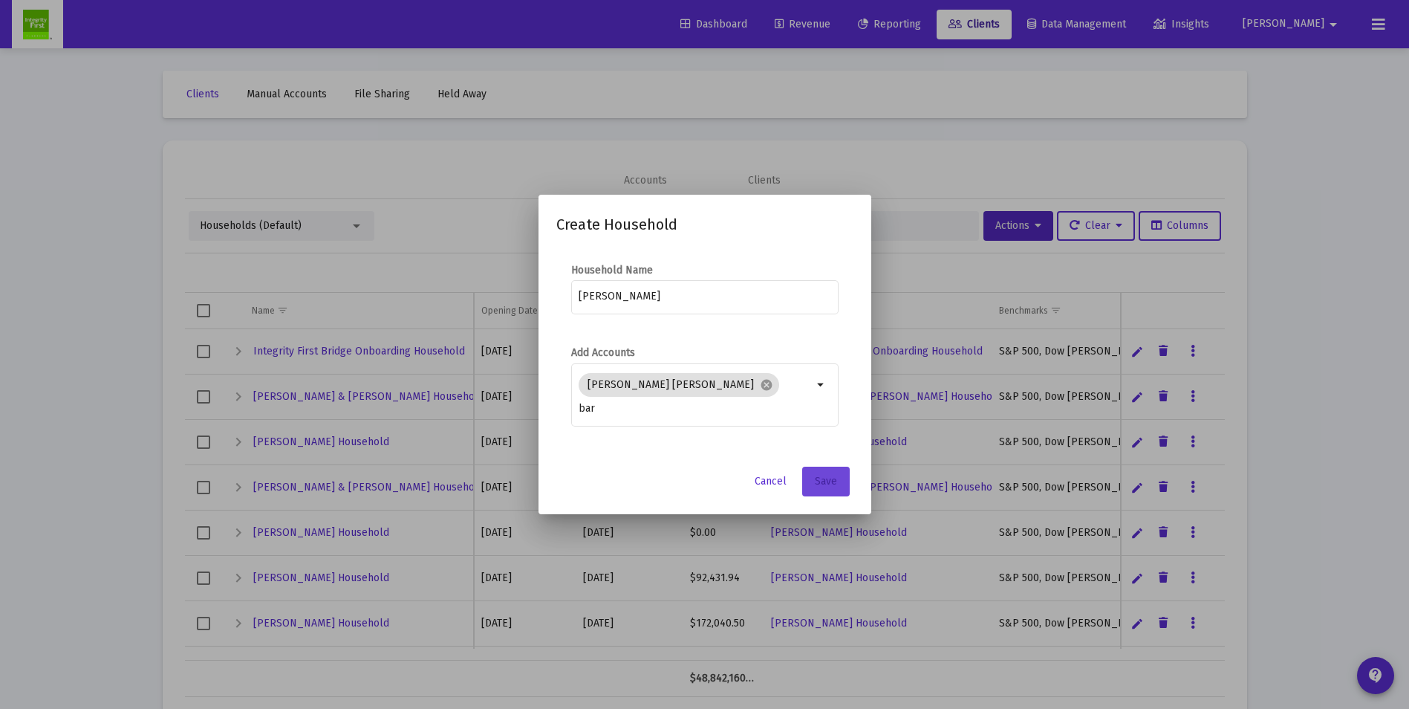
click at [820, 484] on span "Save" at bounding box center [826, 481] width 22 height 13
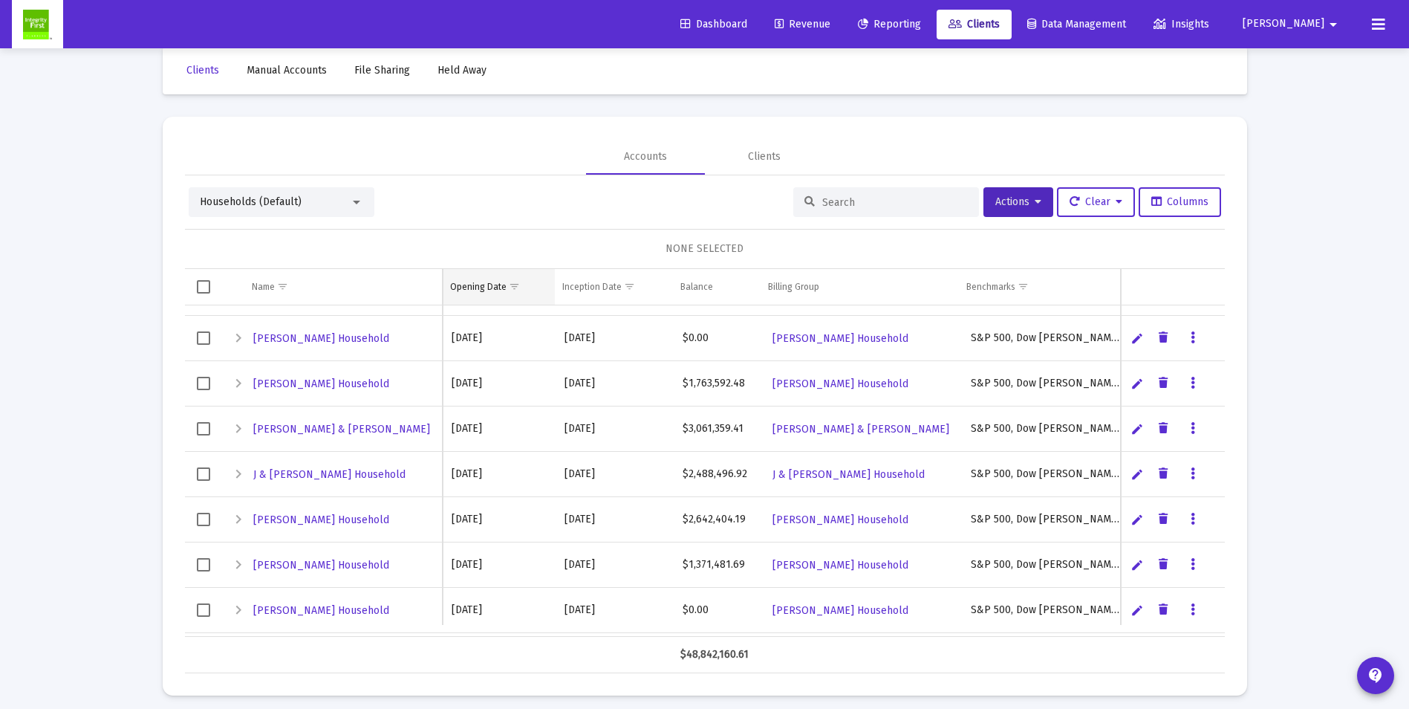
scroll to position [33, 0]
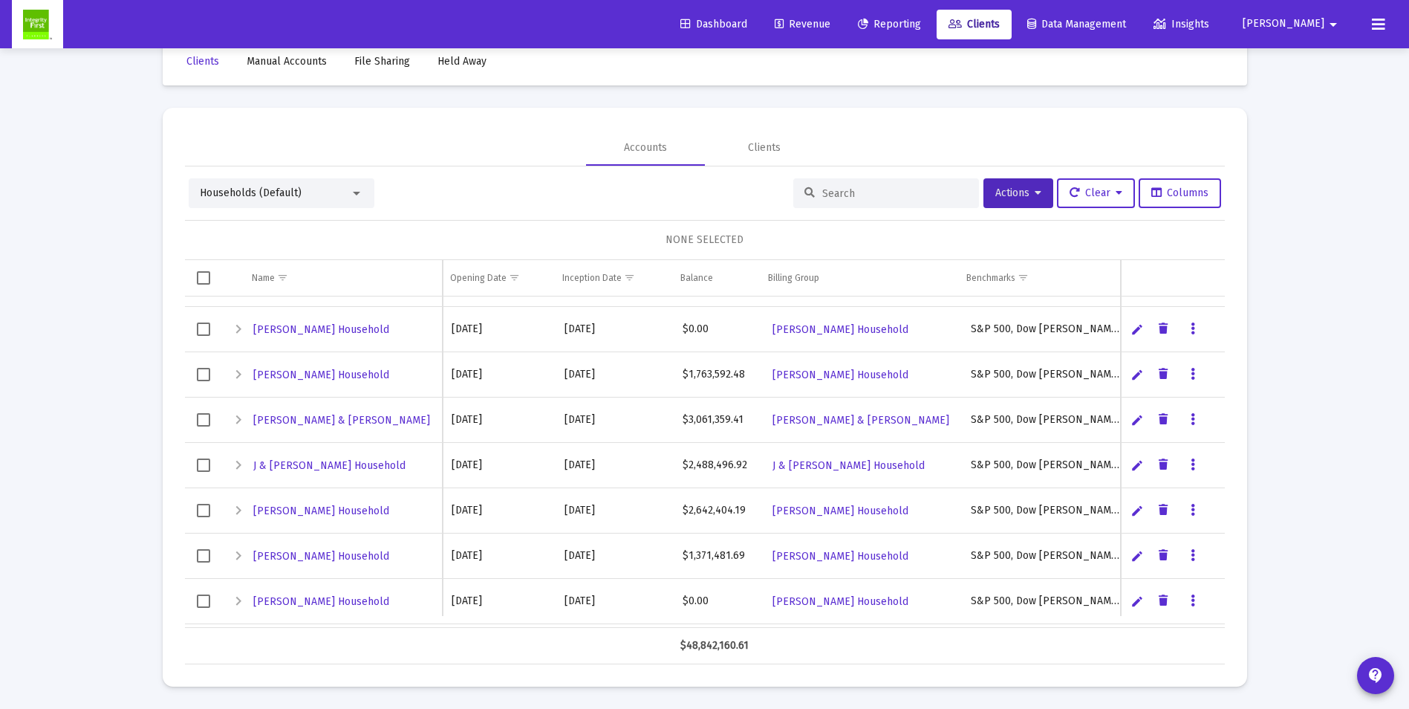
click at [291, 197] on span "Households (Default)" at bounding box center [251, 192] width 102 height 13
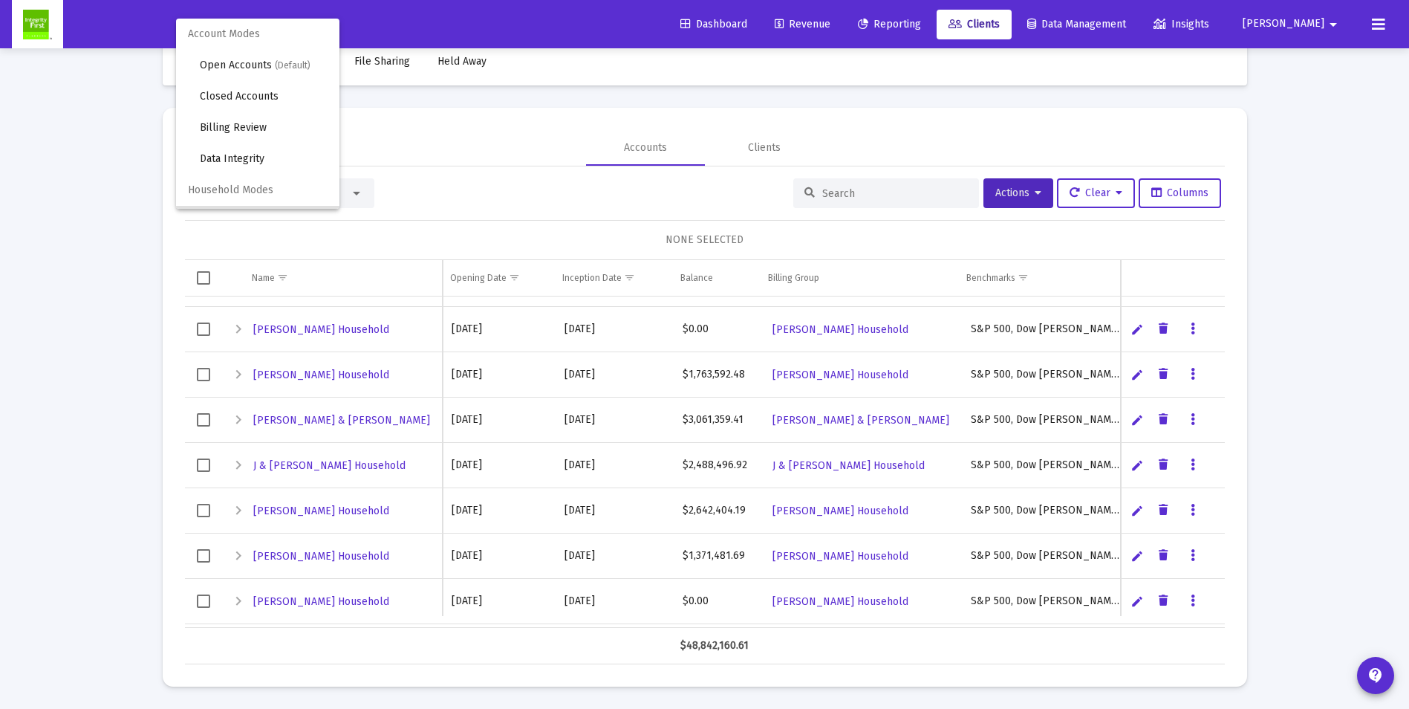
scroll to position [28, 0]
click at [257, 101] on span "Billing Review" at bounding box center [276, 99] width 152 height 31
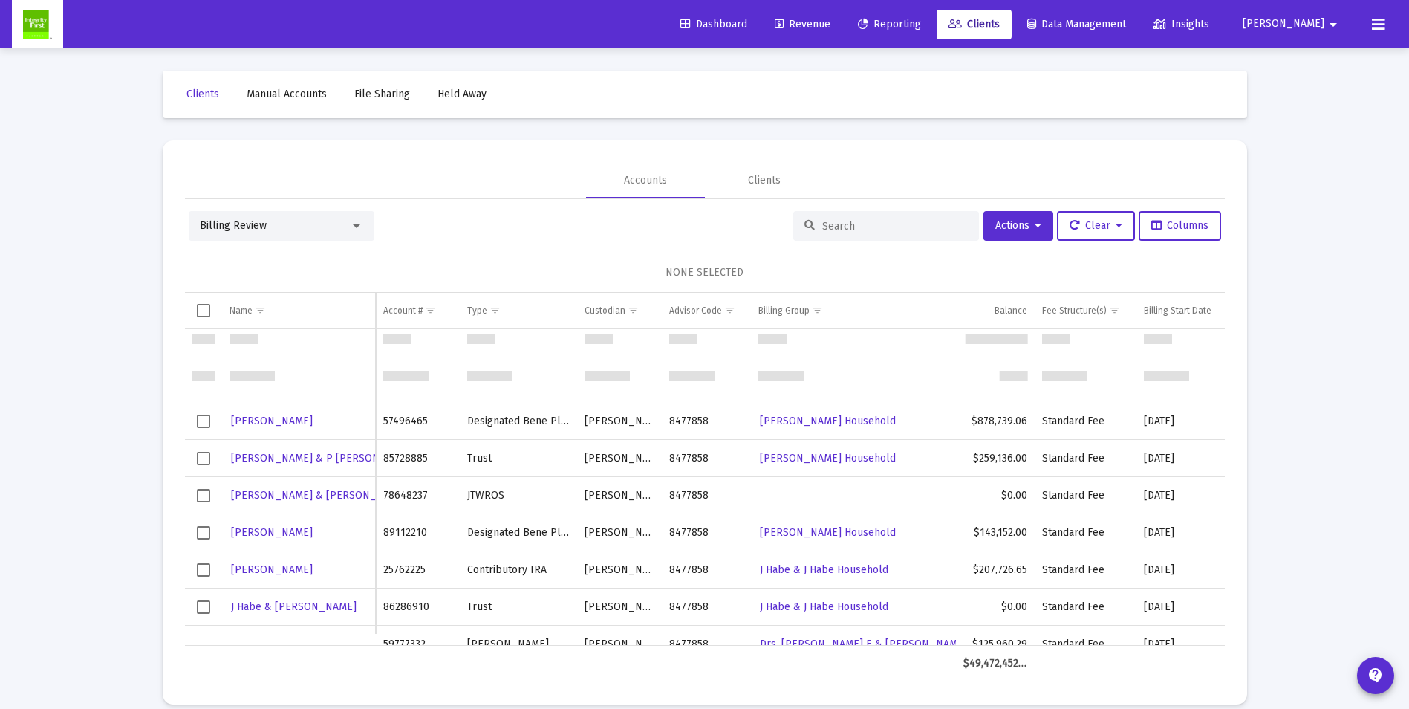
scroll to position [0, 0]
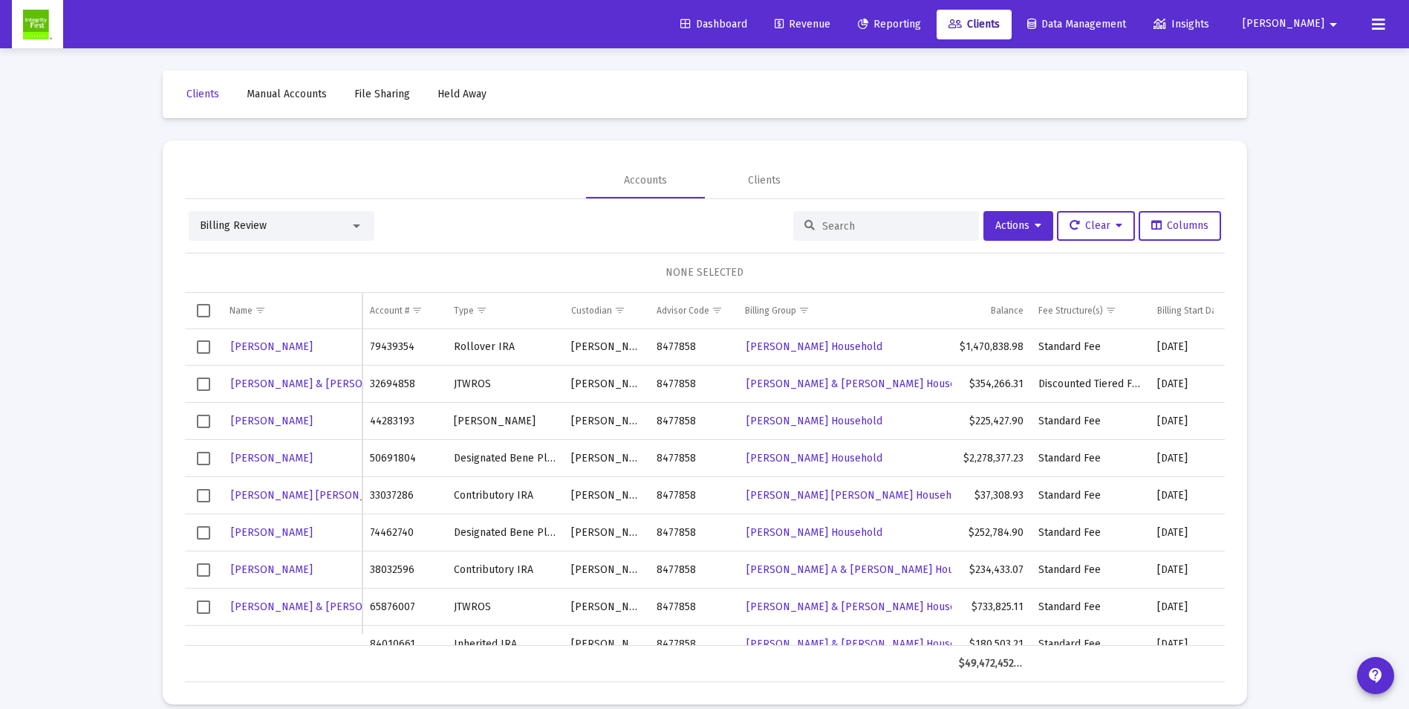
click at [866, 228] on input at bounding box center [896, 226] width 146 height 13
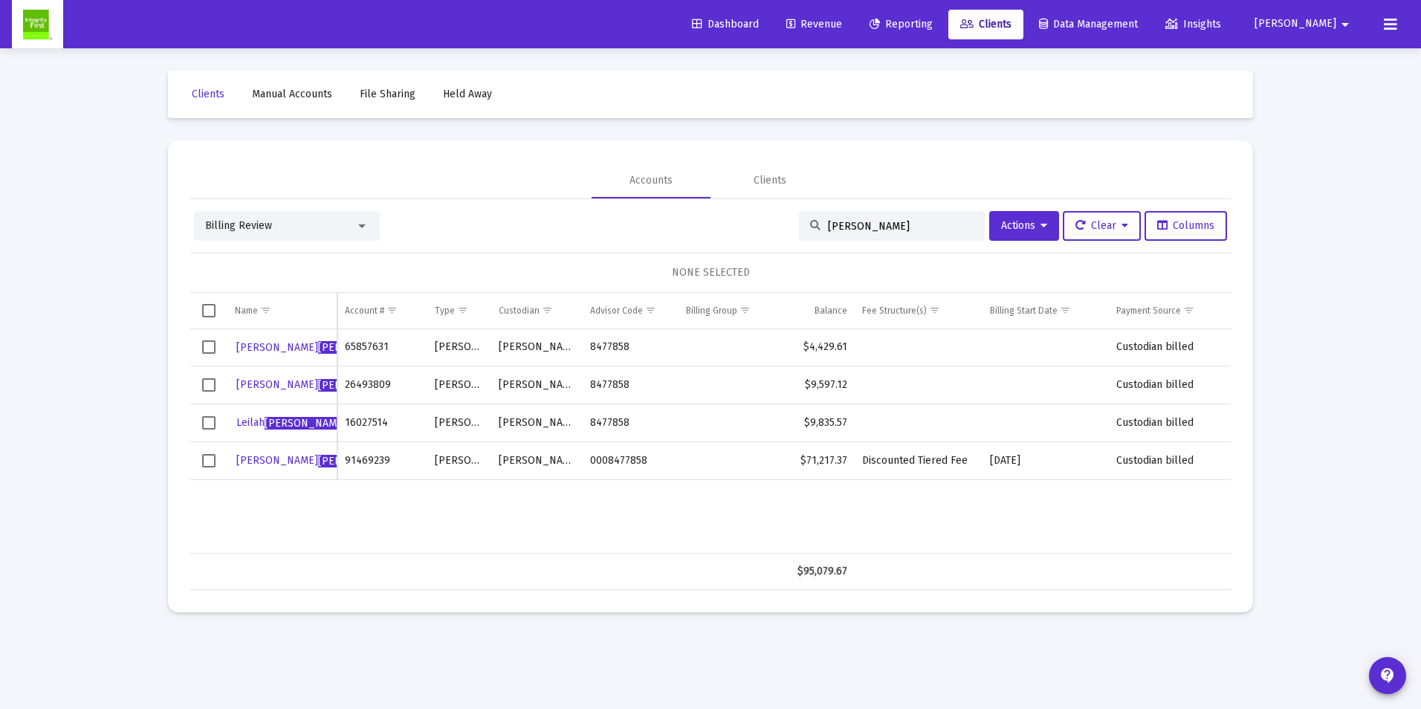
type input "[PERSON_NAME]"
click at [207, 459] on span "Select row" at bounding box center [208, 460] width 13 height 13
click at [1017, 225] on span "Actions" at bounding box center [1024, 225] width 46 height 13
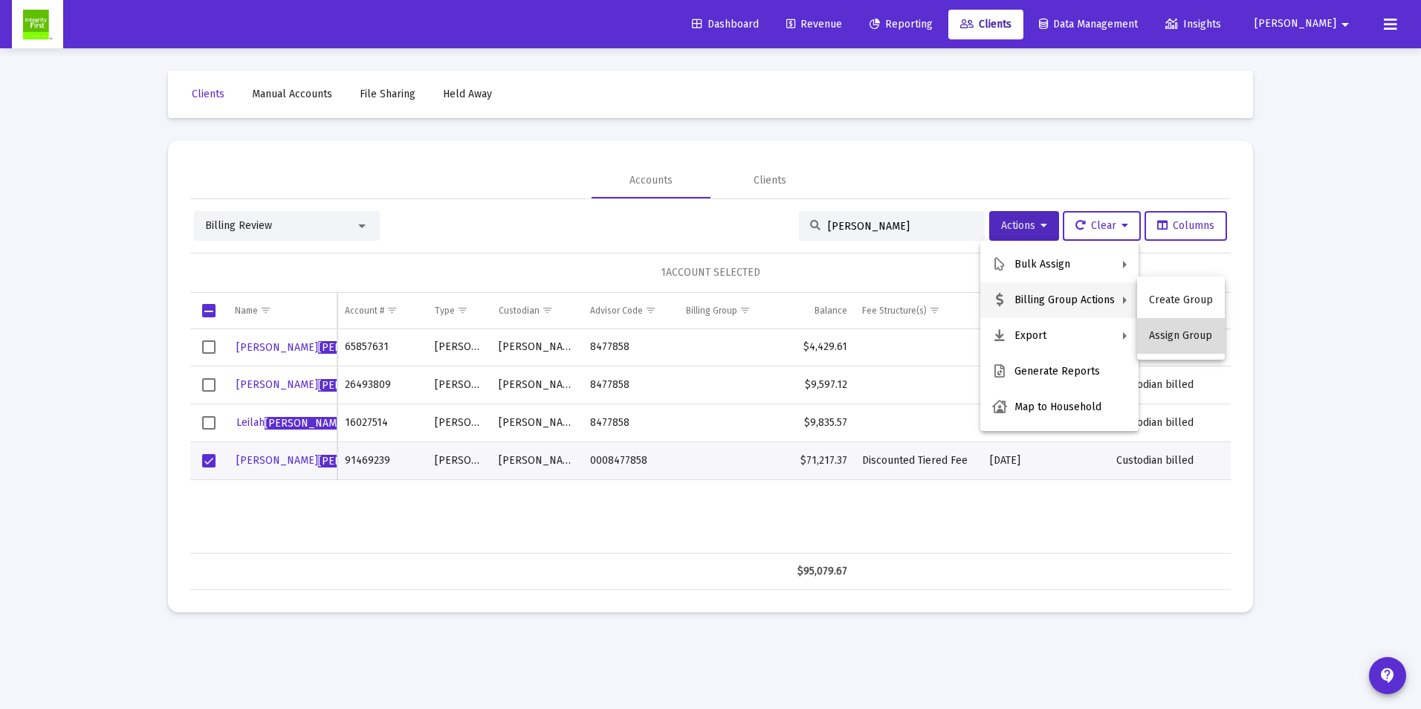
click at [1181, 338] on button "Assign Group" at bounding box center [1181, 336] width 88 height 36
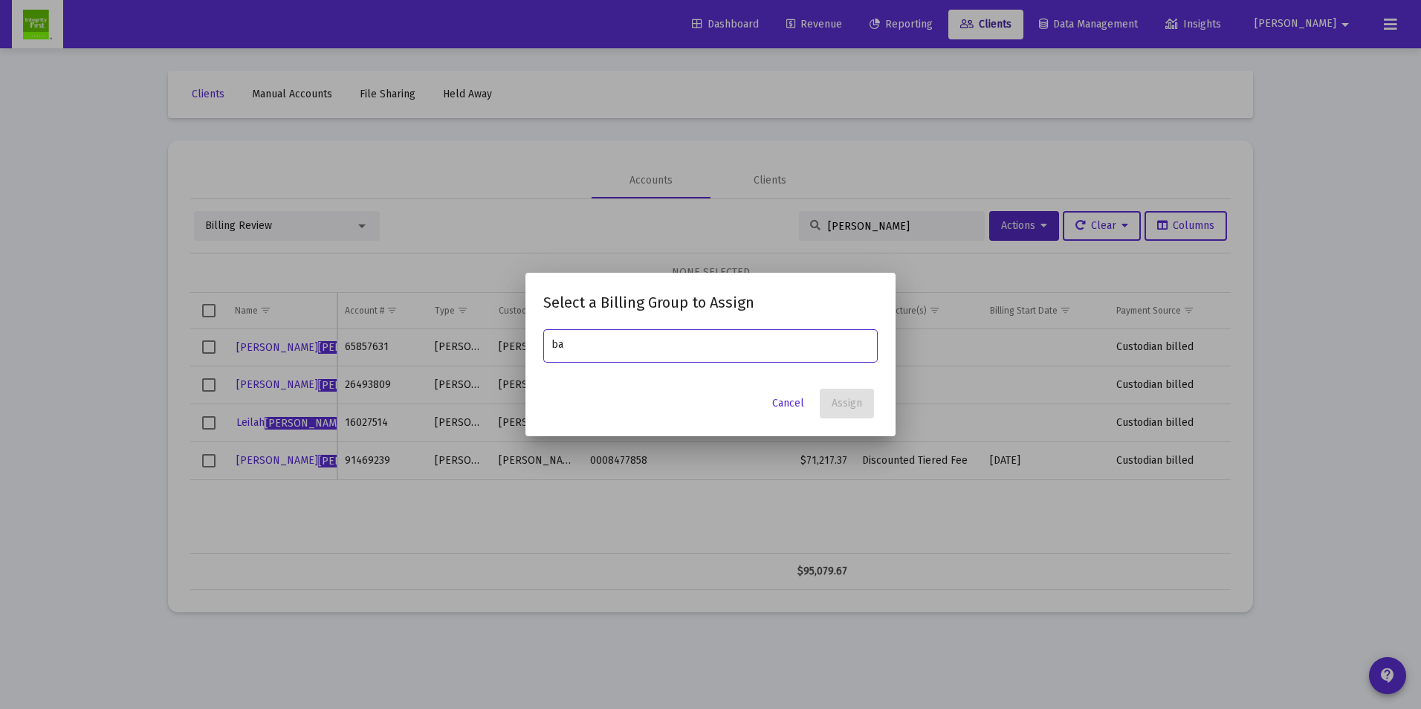
type input "b"
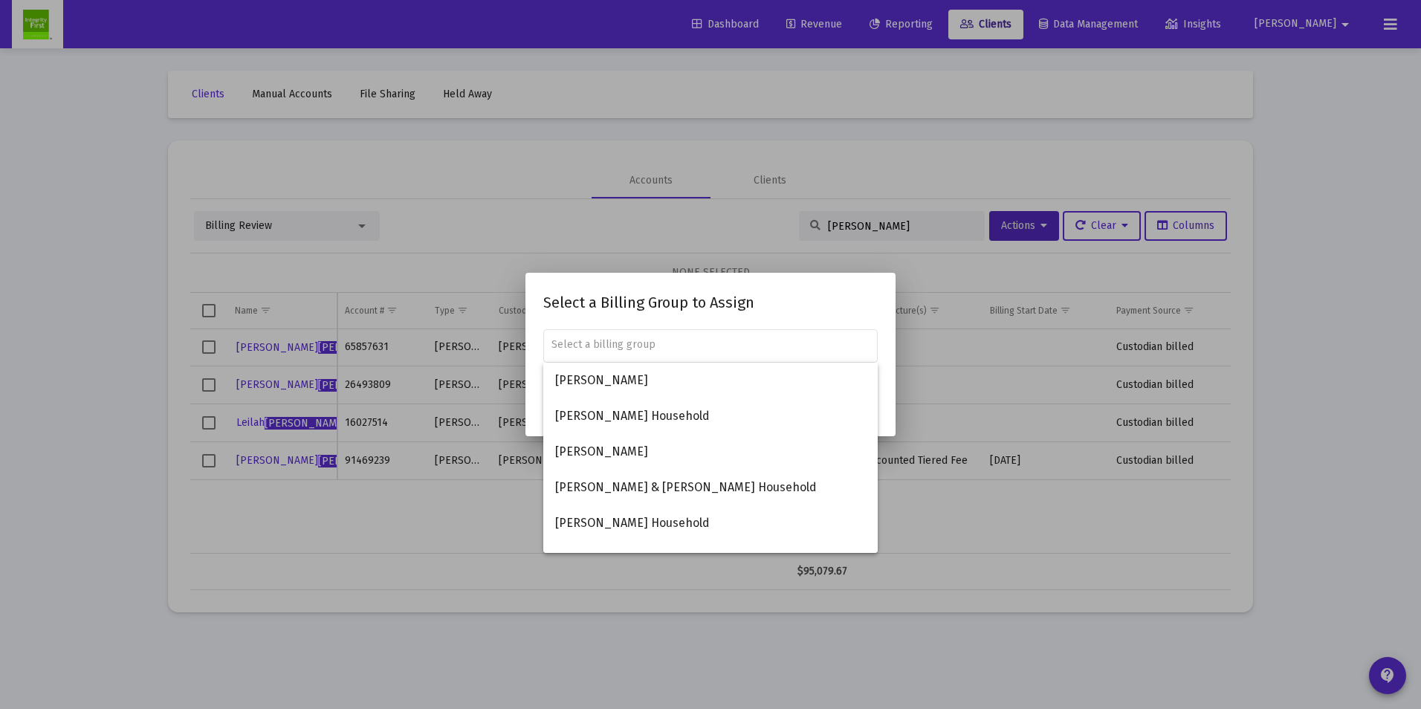
click at [906, 128] on div at bounding box center [710, 354] width 1421 height 709
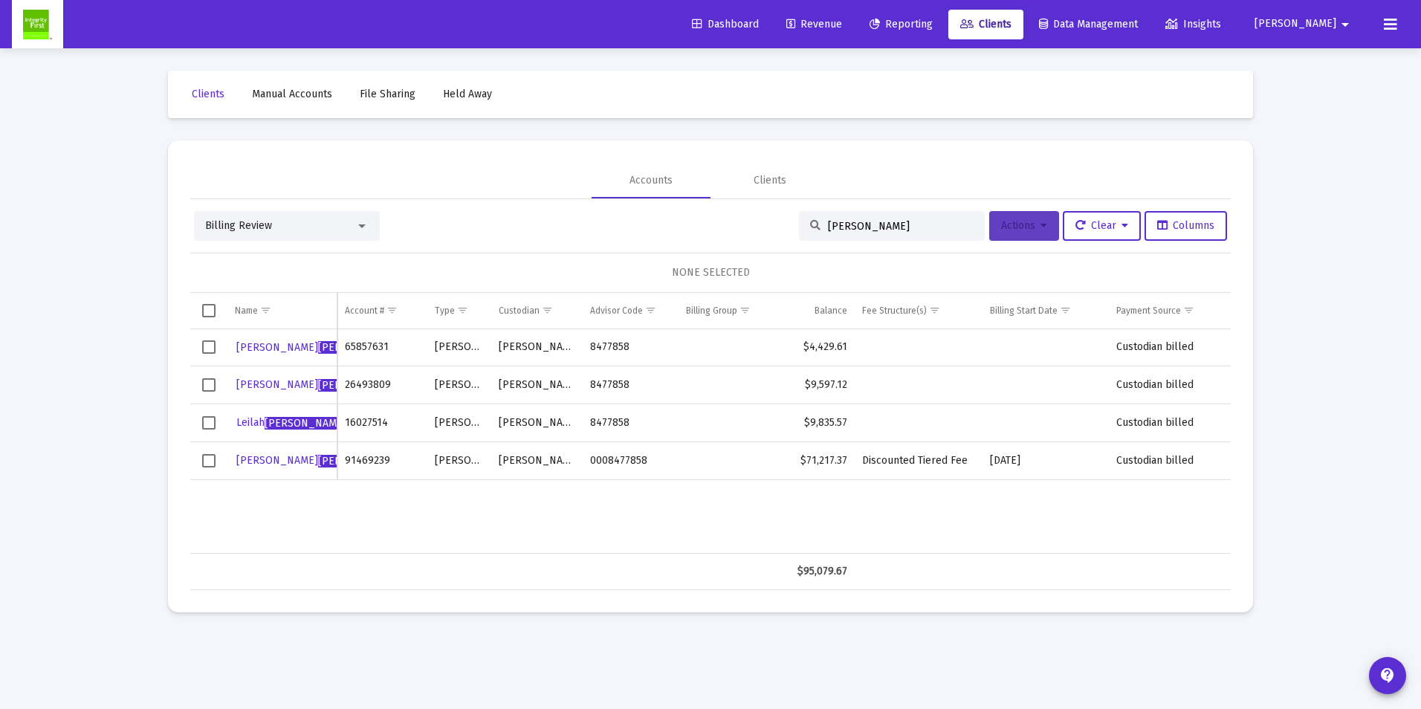
click at [1008, 223] on span "Actions" at bounding box center [1024, 225] width 46 height 13
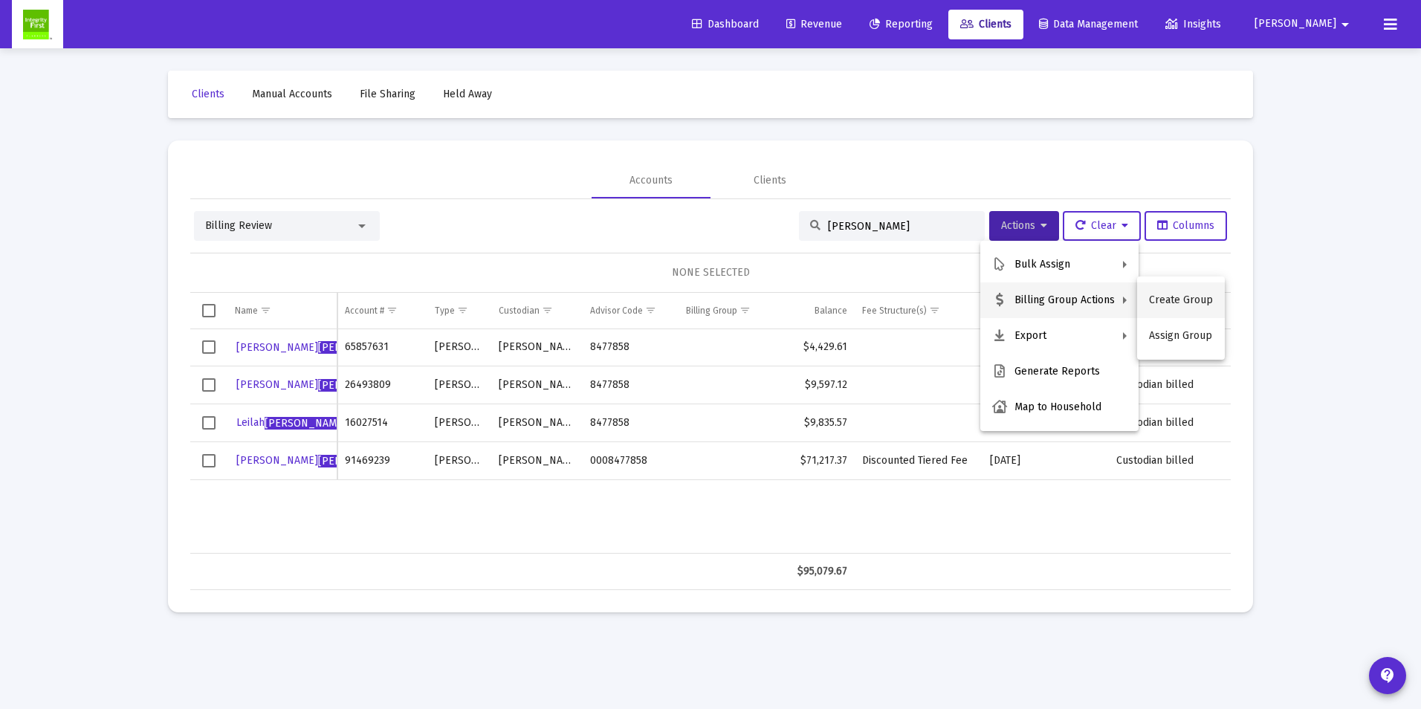
click at [1167, 300] on button "Create Group" at bounding box center [1181, 300] width 88 height 36
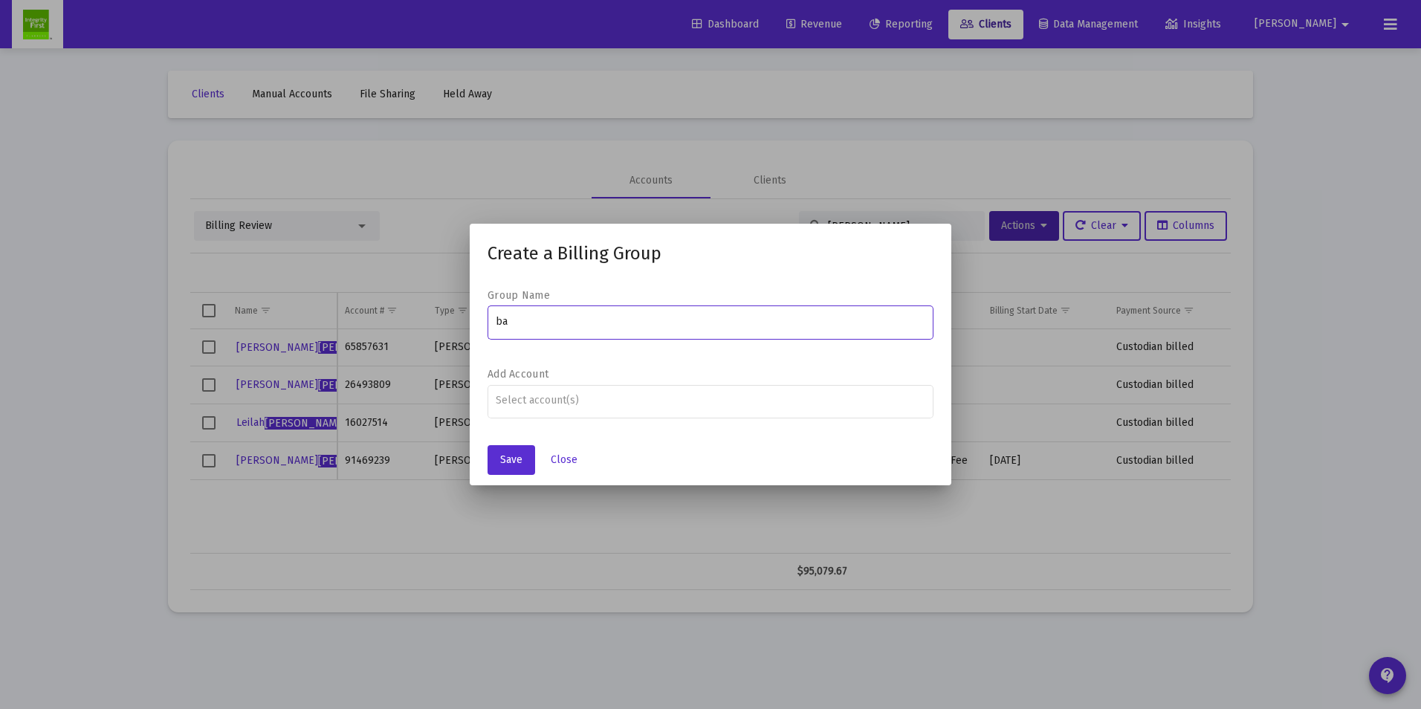
type input "b"
type input "[PERSON_NAME]"
click at [585, 406] on input "Assignment Selection" at bounding box center [711, 401] width 430 height 12
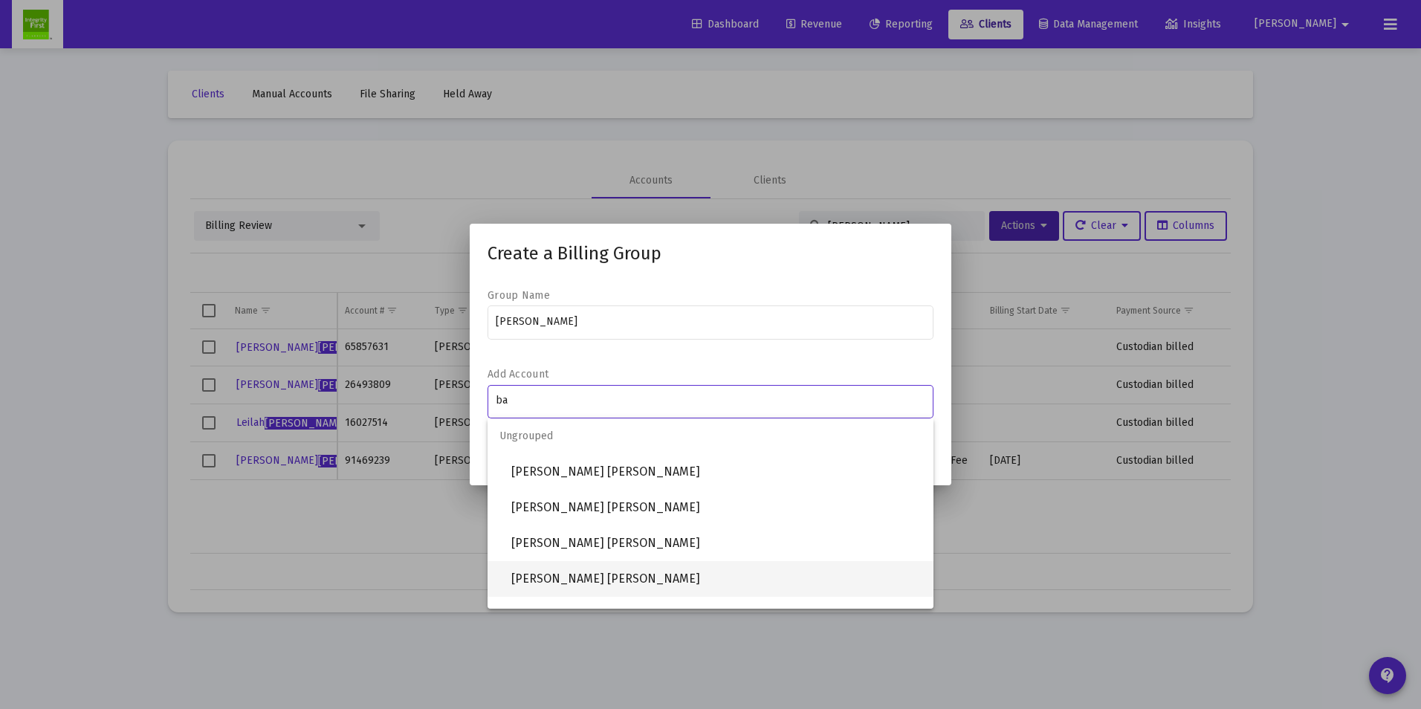
type input "ba"
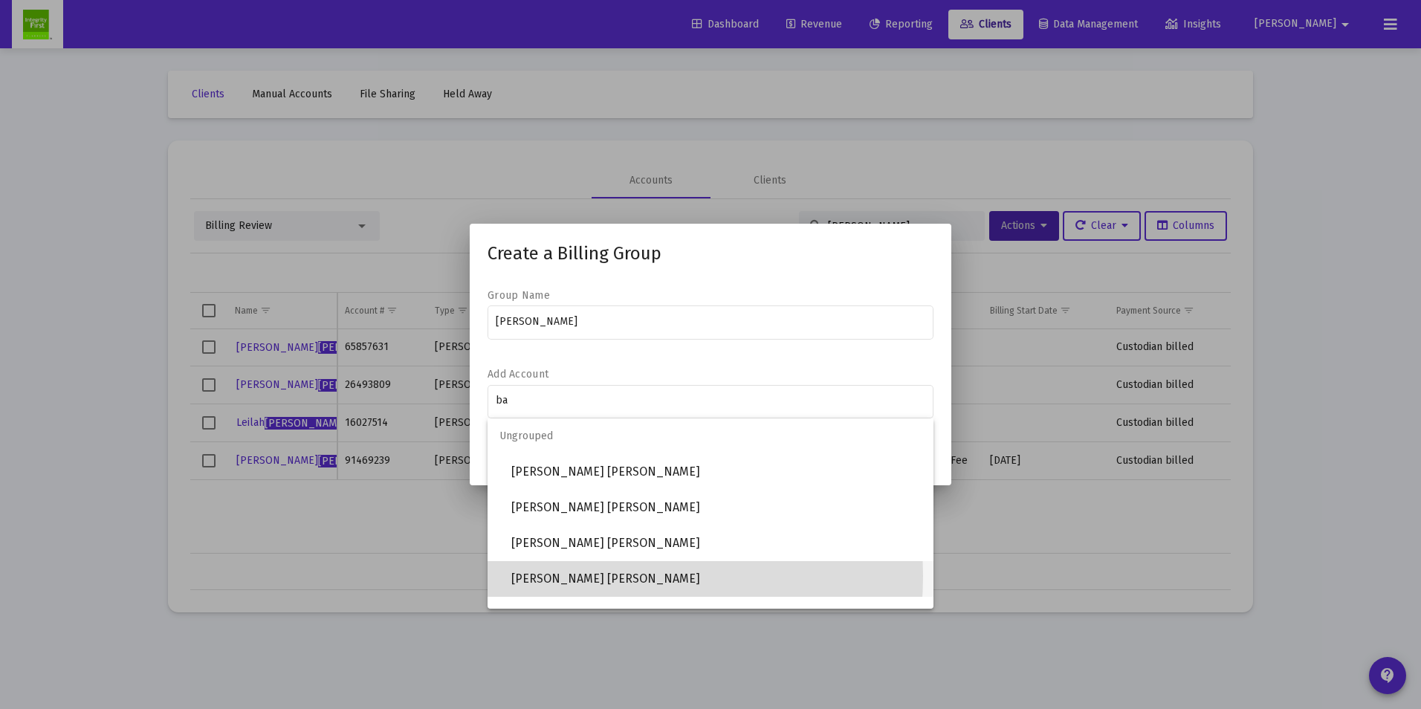
click at [588, 576] on span "[PERSON_NAME] [PERSON_NAME]" at bounding box center [716, 579] width 410 height 36
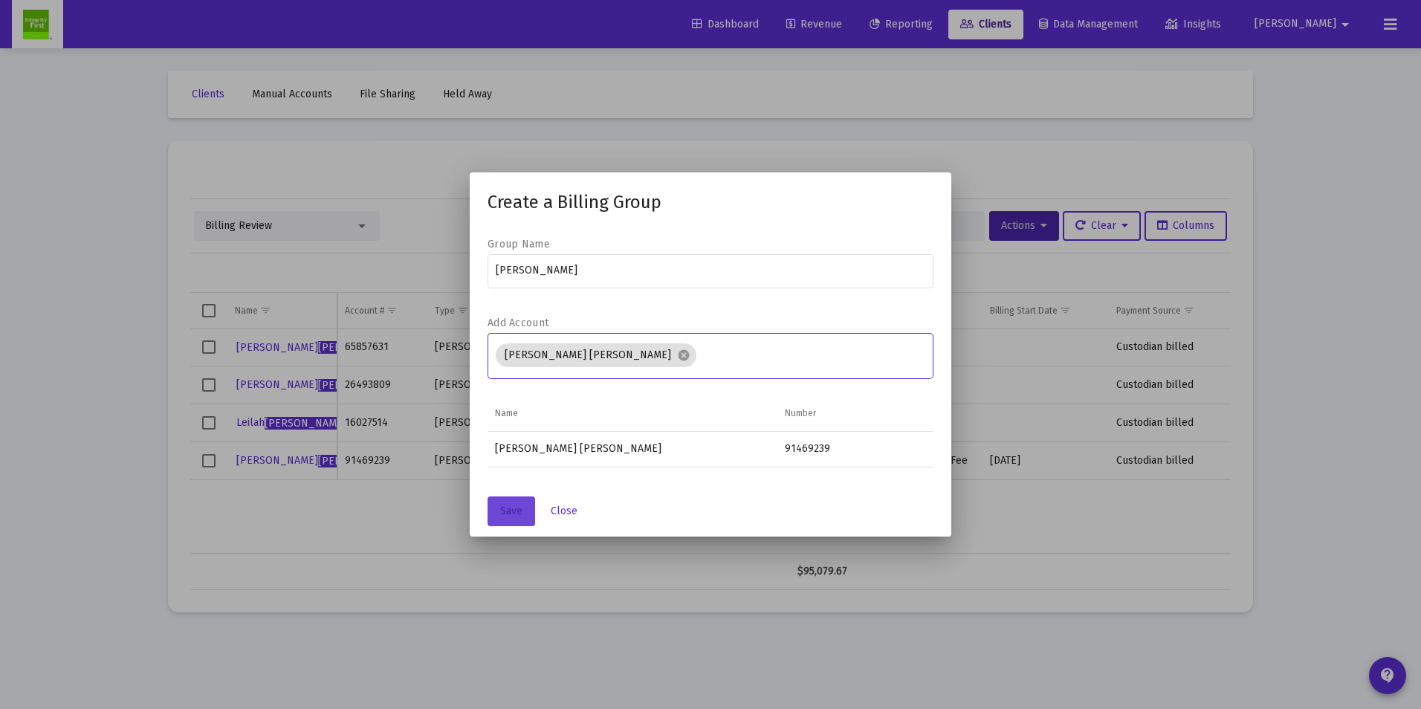
click at [507, 513] on span "Save" at bounding box center [511, 511] width 22 height 13
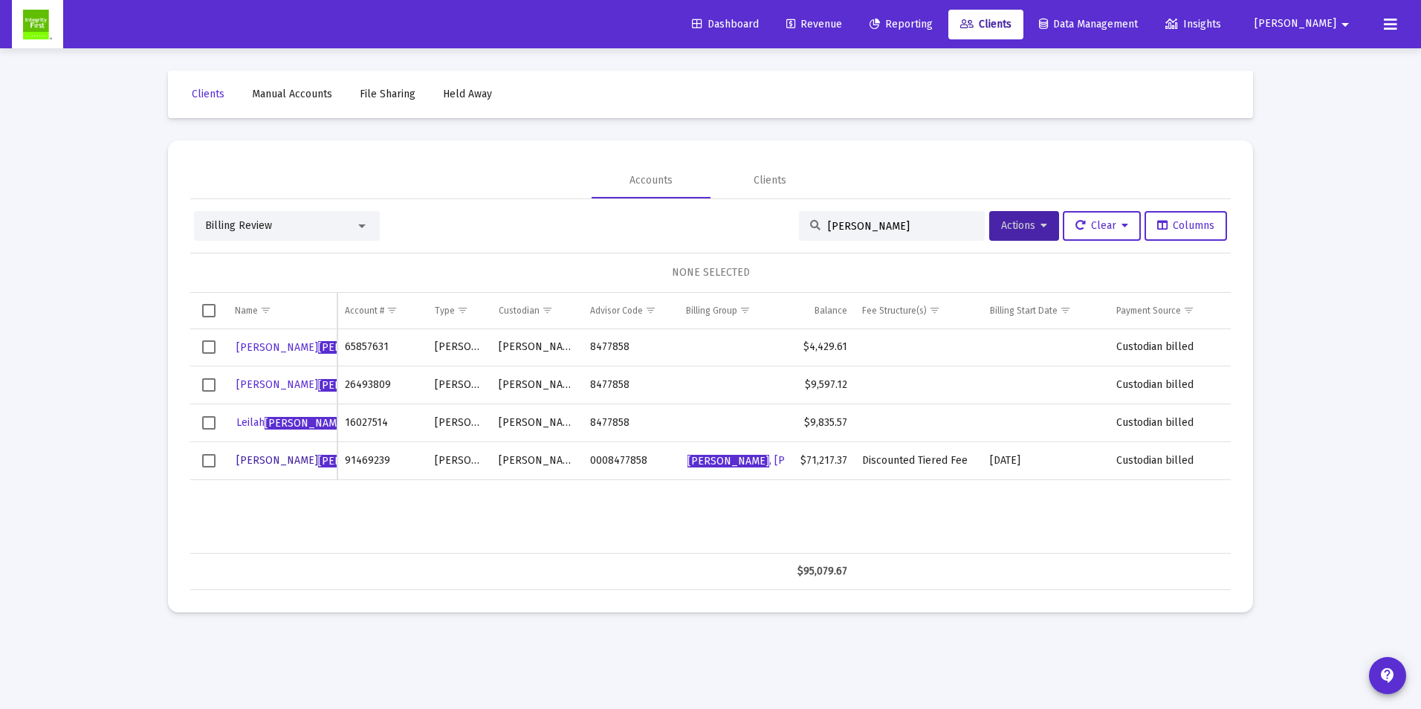
click at [242, 459] on span "[PERSON_NAME]" at bounding box center [317, 460] width 163 height 13
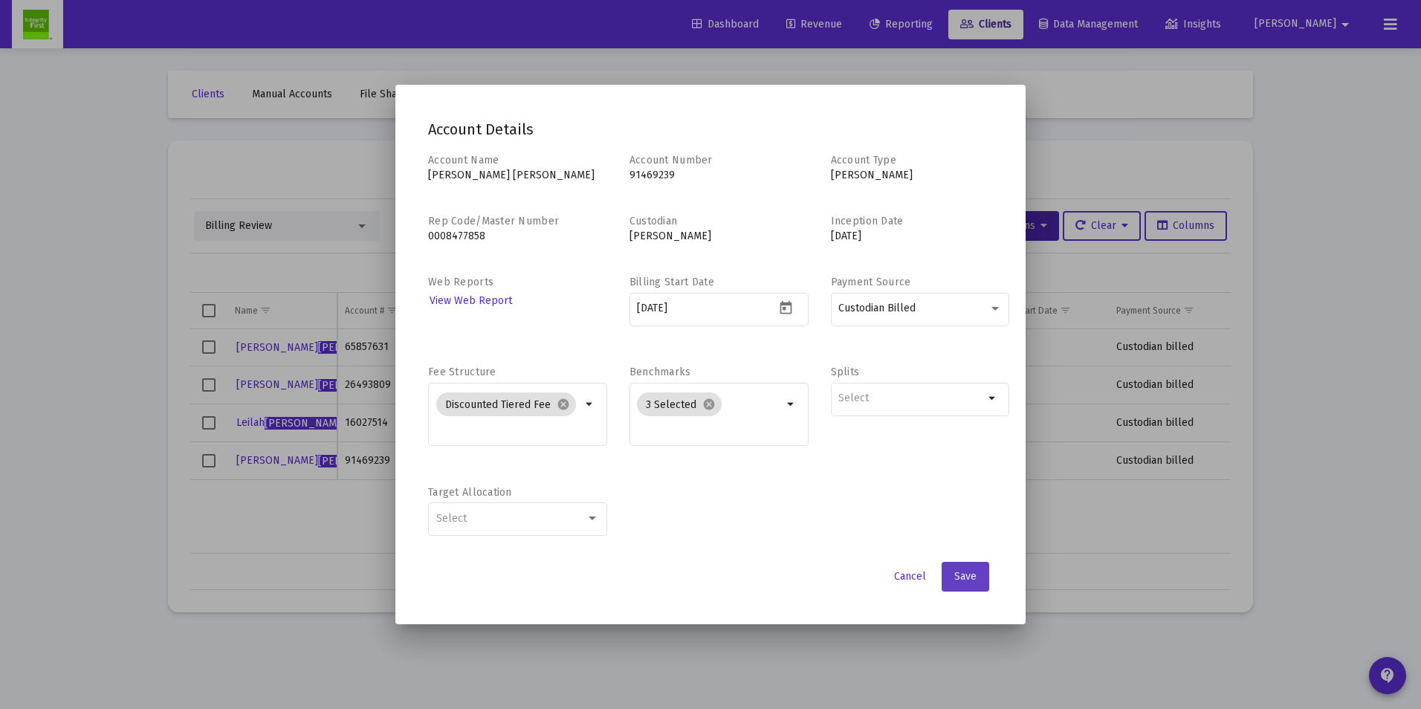
click at [977, 575] on button "Save" at bounding box center [965, 577] width 48 height 30
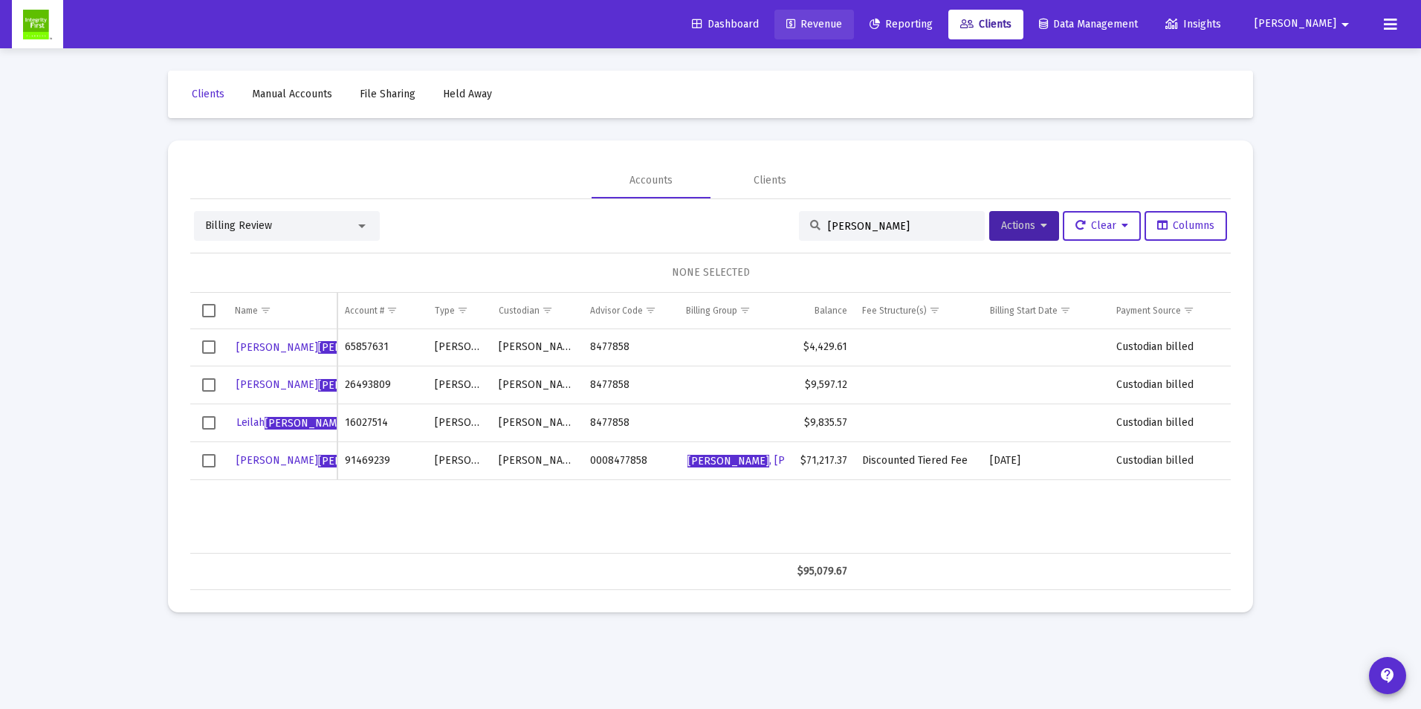
click at [842, 25] on span "Revenue" at bounding box center [814, 24] width 56 height 13
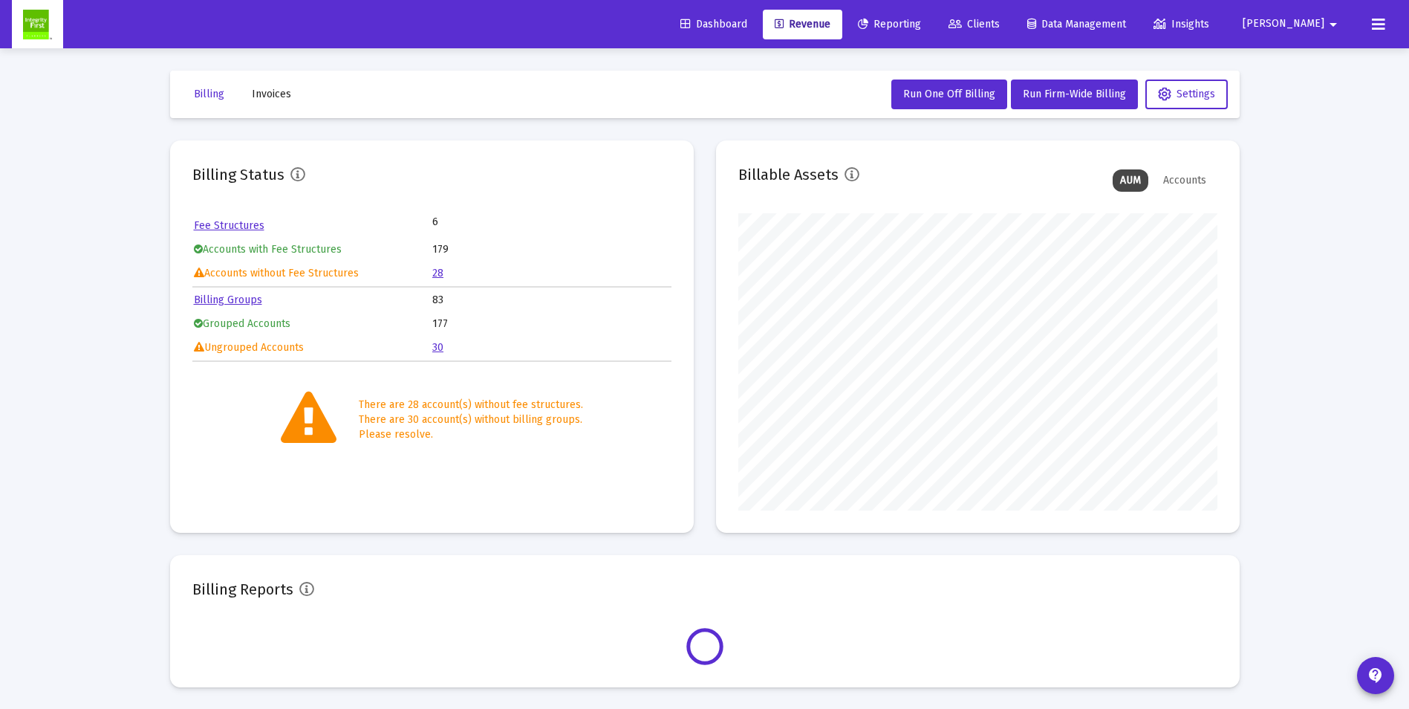
scroll to position [297, 479]
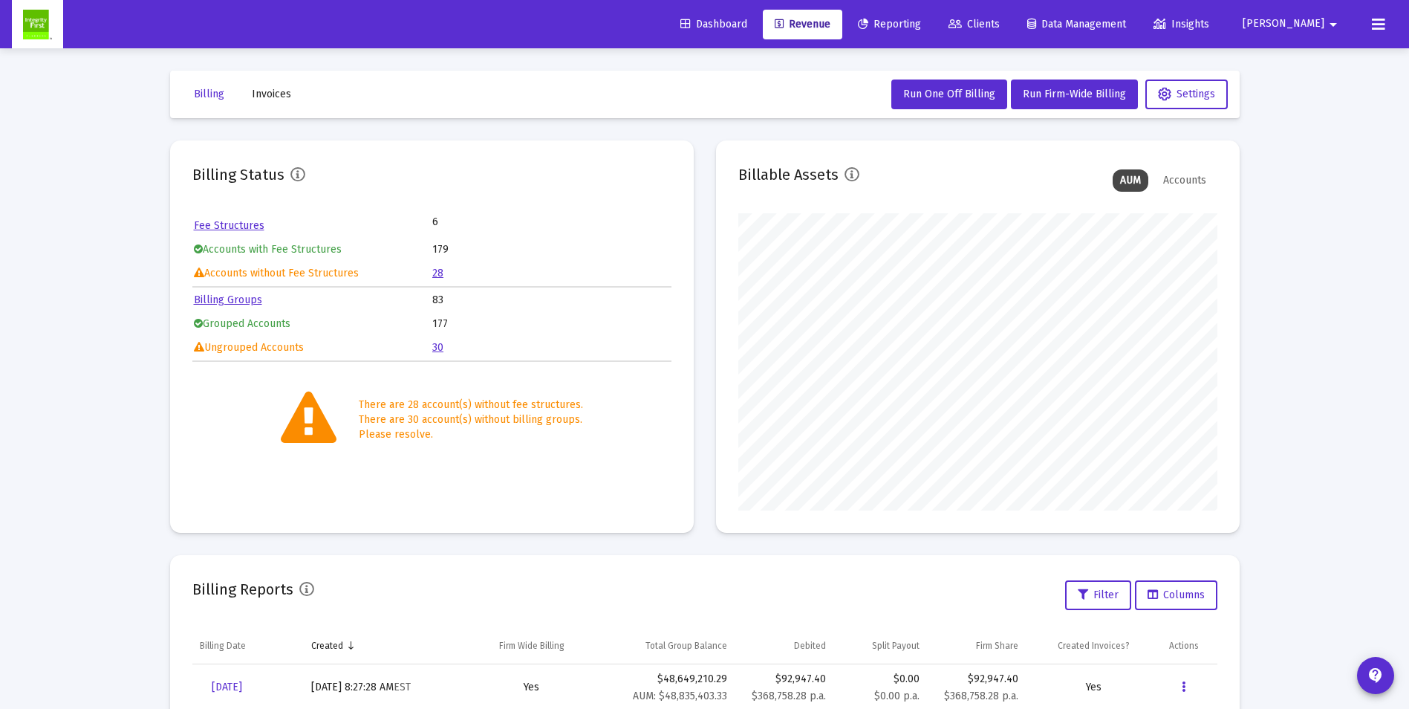
click at [440, 348] on link "30" at bounding box center [437, 347] width 11 height 13
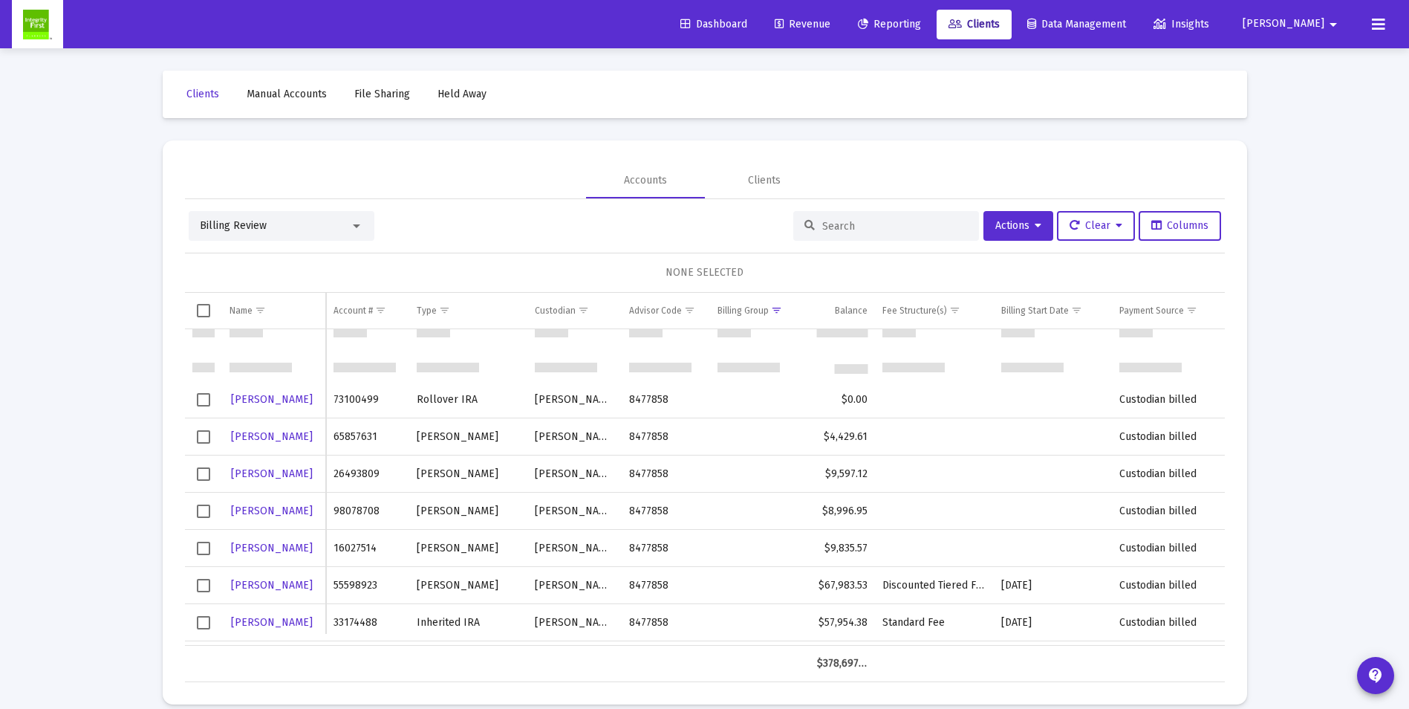
scroll to position [223, 0]
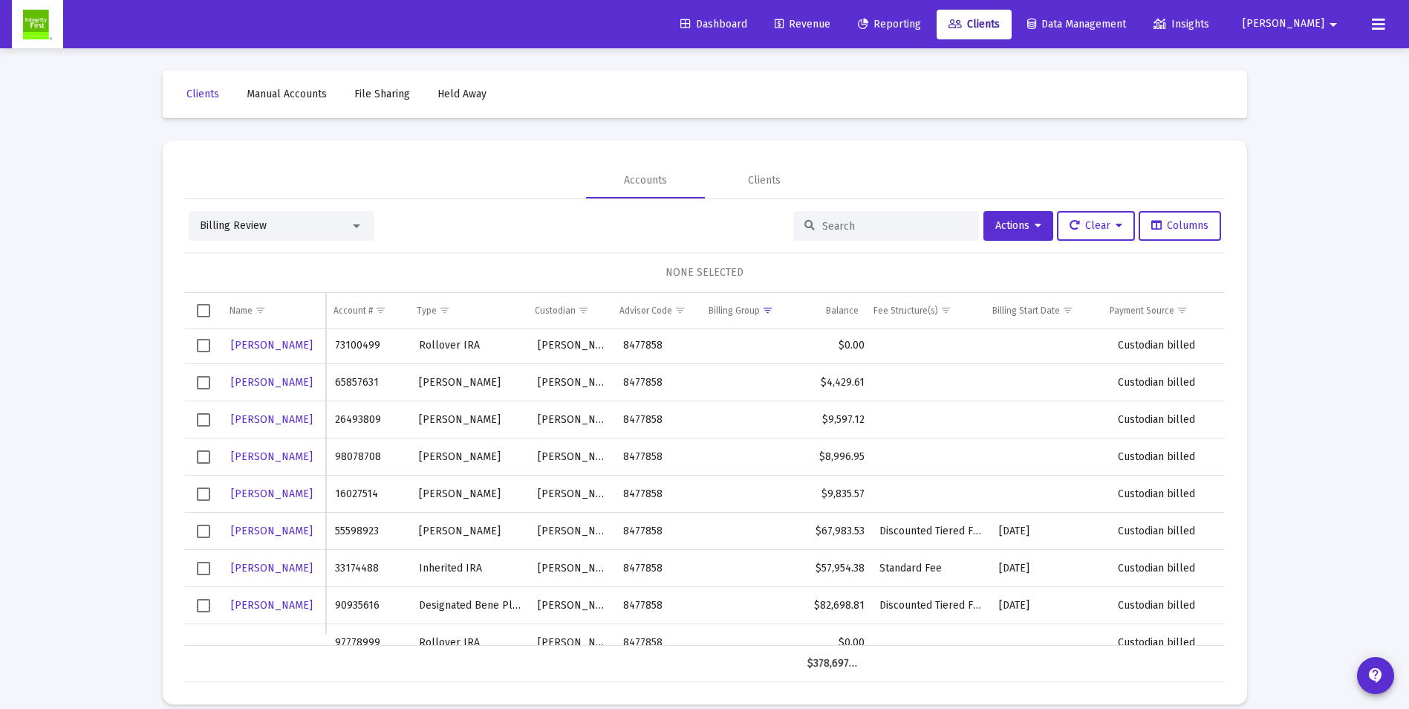
click at [202, 566] on span "Select row" at bounding box center [203, 568] width 13 height 13
click at [286, 230] on div "Billing Review" at bounding box center [275, 225] width 150 height 15
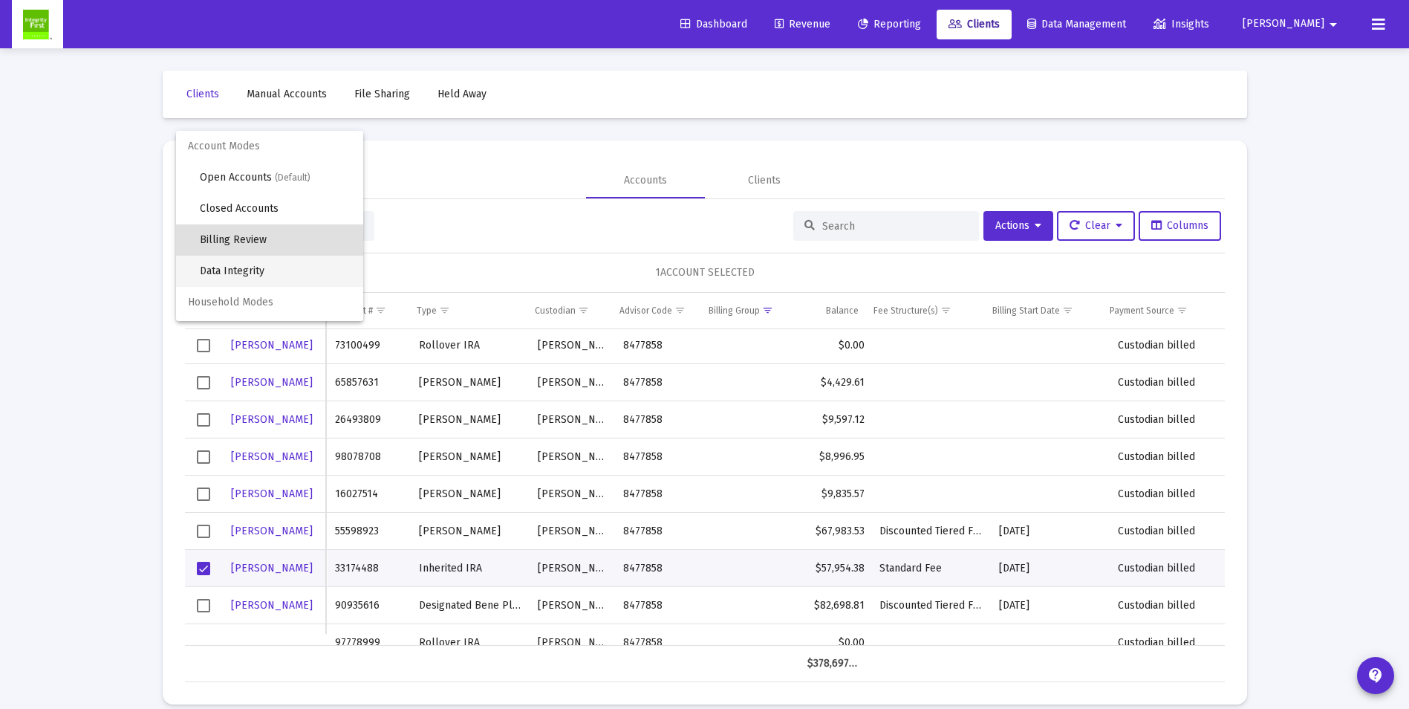
scroll to position [14, 0]
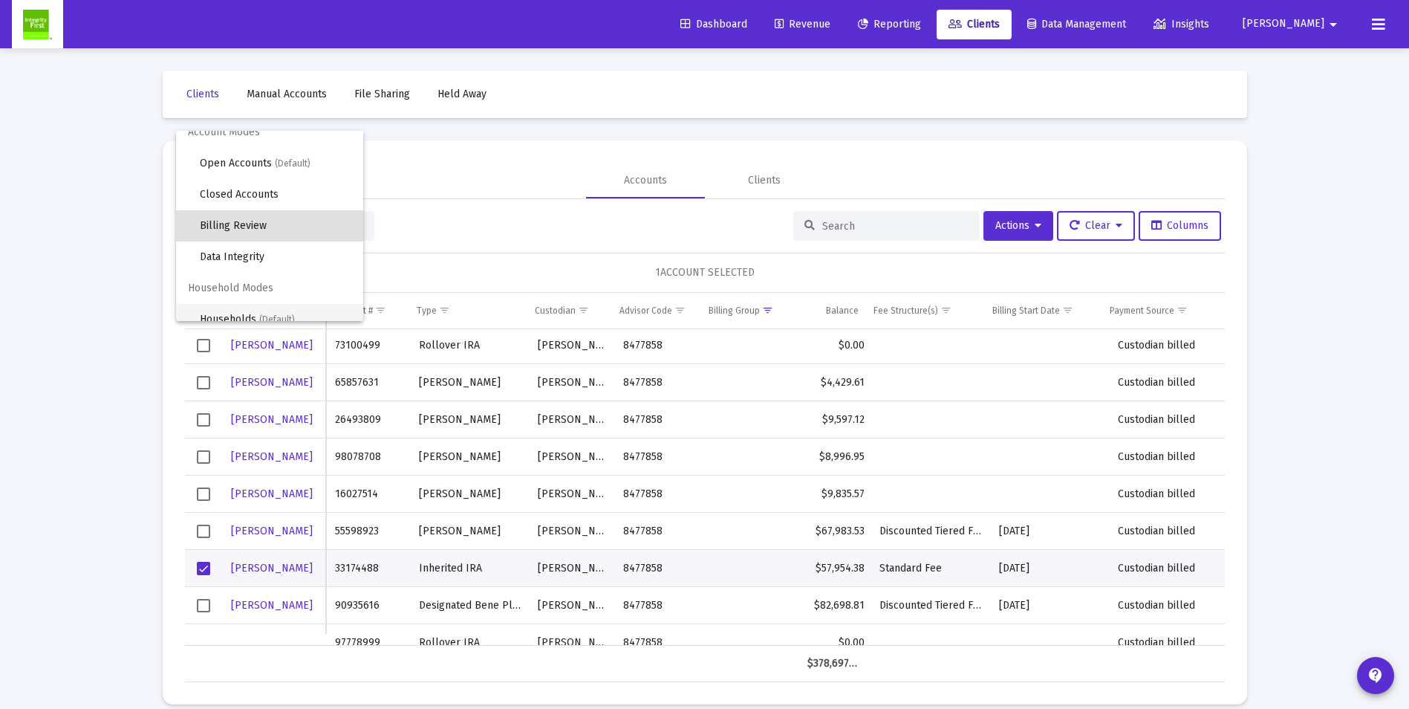
click at [250, 316] on span "Households (Default)" at bounding box center [276, 319] width 152 height 31
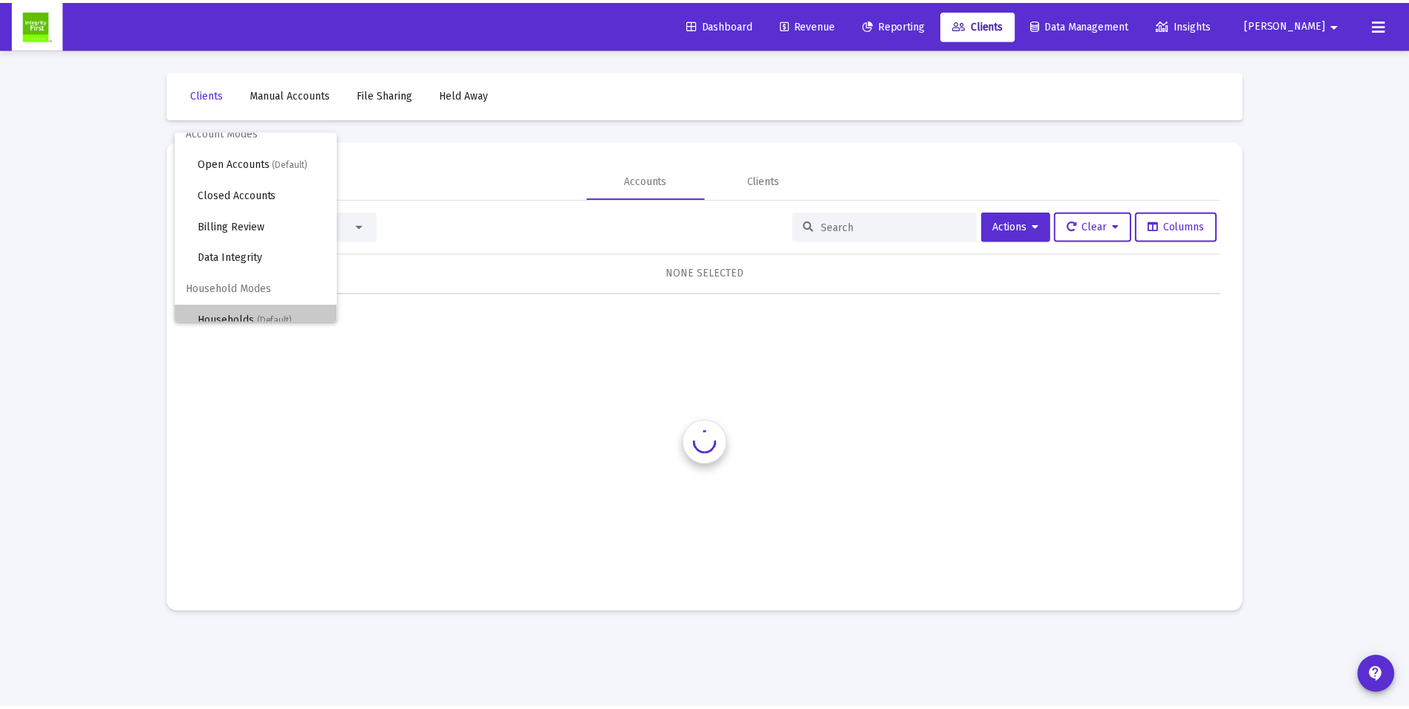
scroll to position [0, 0]
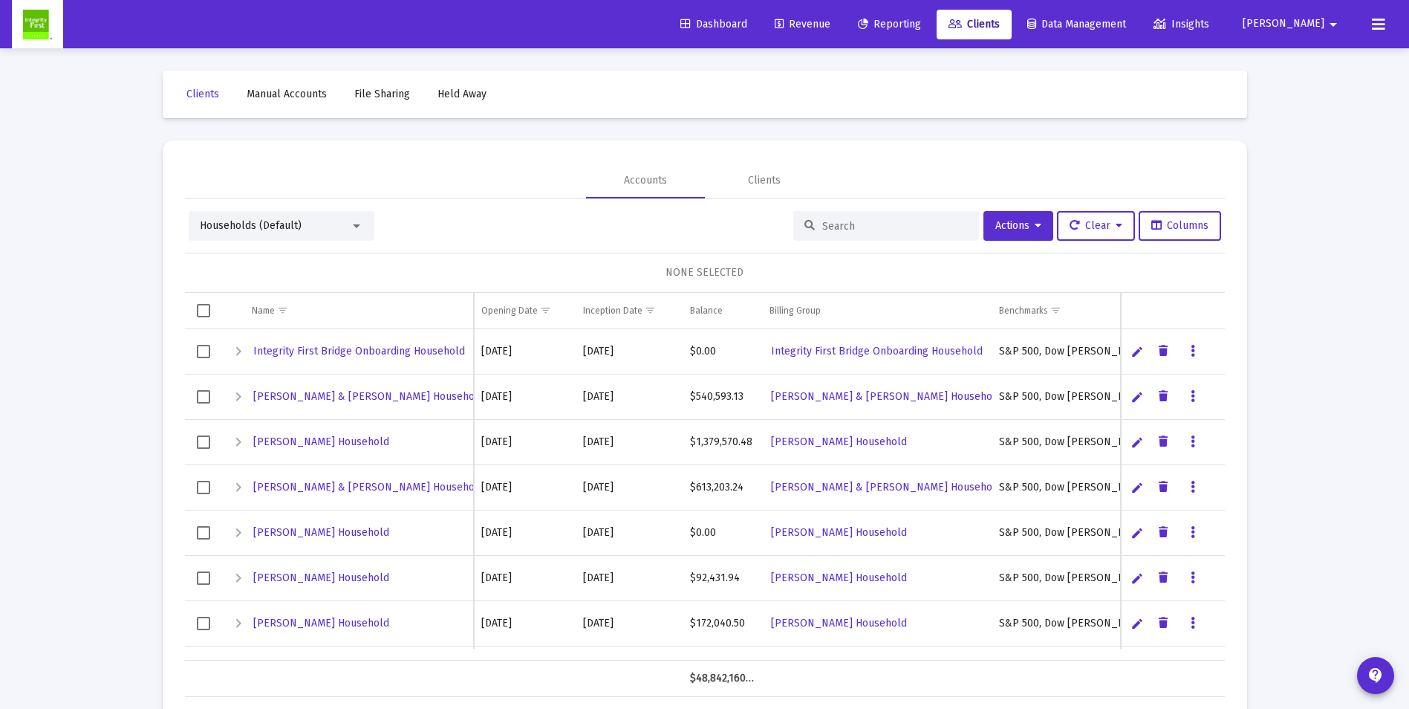
click at [896, 224] on input at bounding box center [896, 226] width 146 height 13
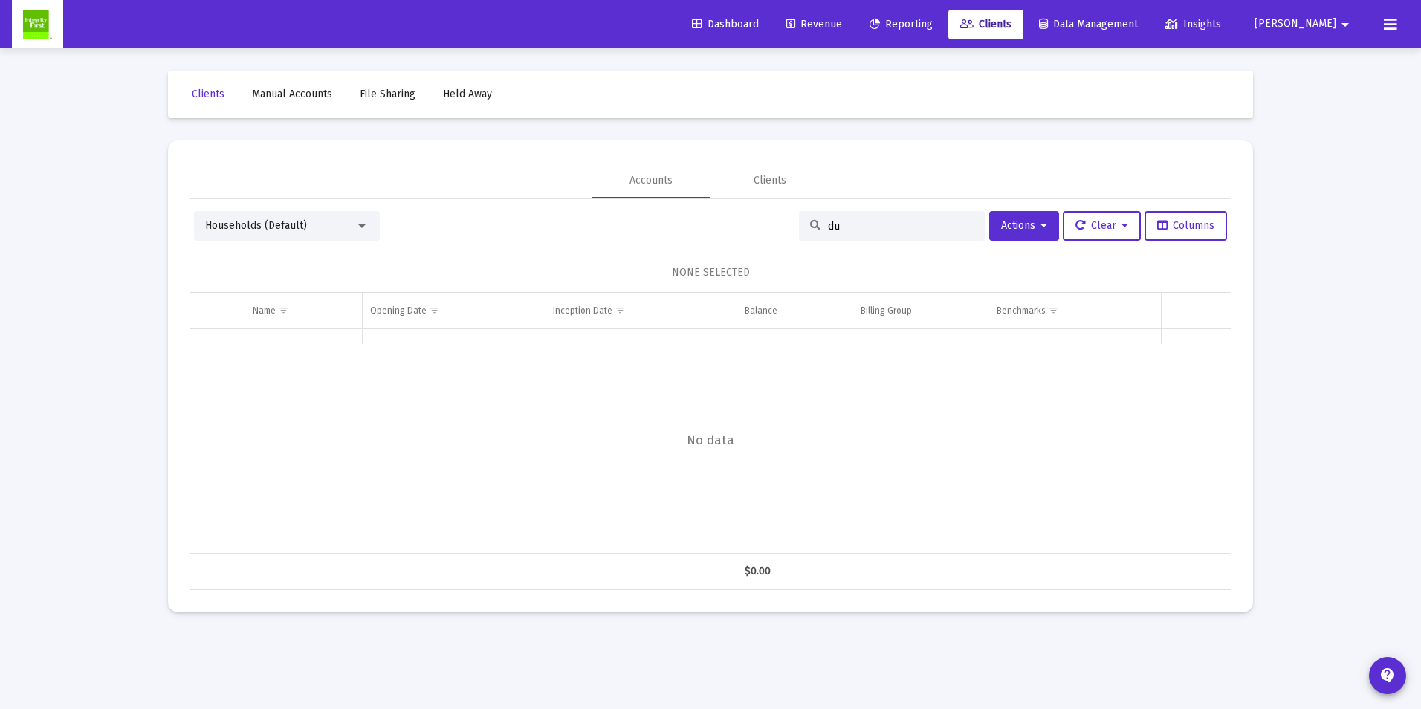
type input "d"
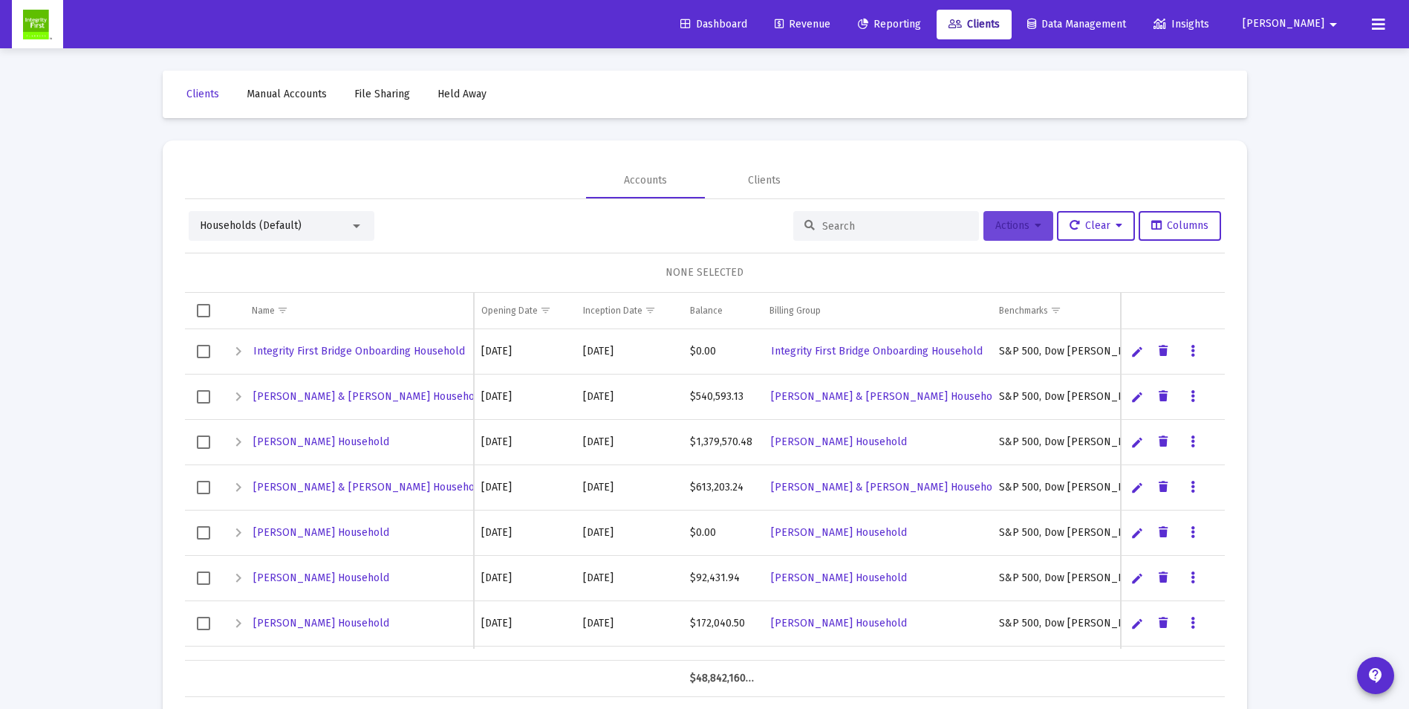
click at [990, 233] on button "Actions" at bounding box center [1019, 226] width 70 height 30
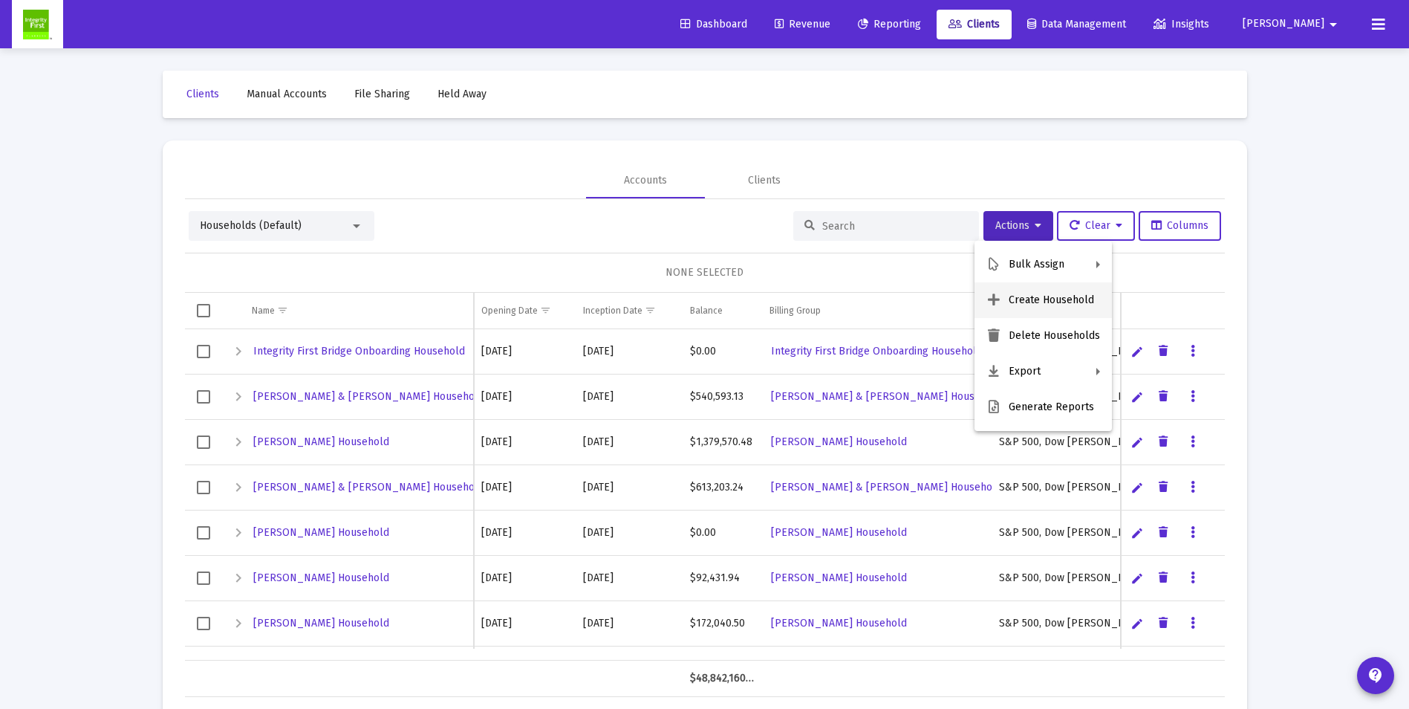
click at [1036, 300] on button "Create Household" at bounding box center [1043, 300] width 137 height 36
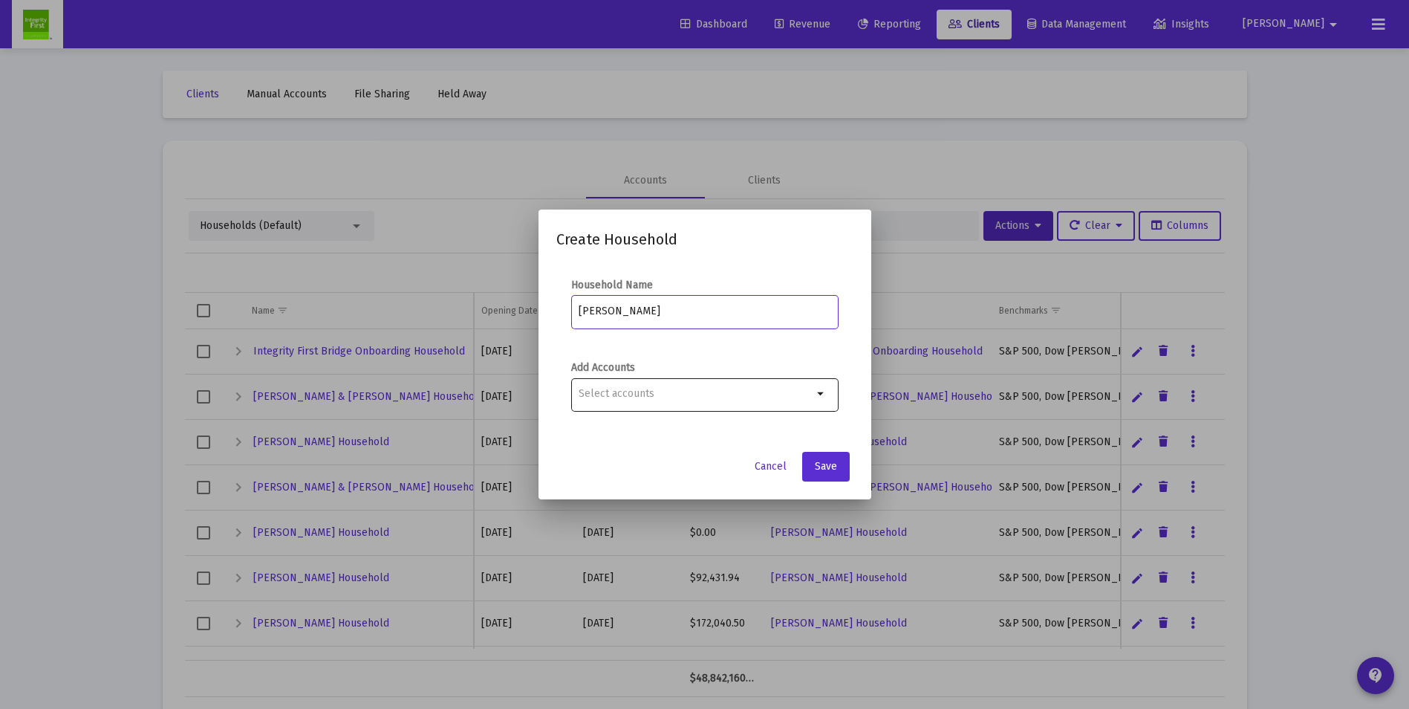
type input "[PERSON_NAME]"
click at [705, 389] on input "Selection" at bounding box center [696, 394] width 234 height 12
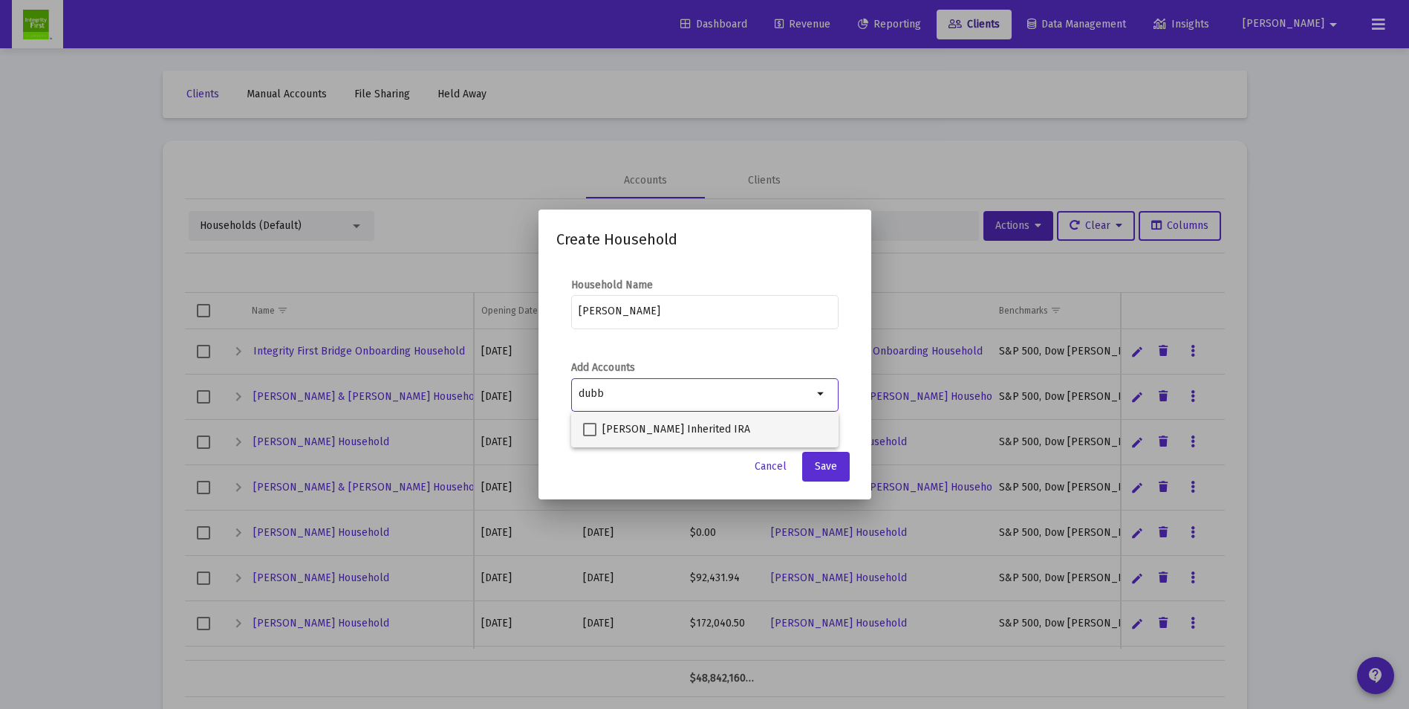
type input "dubb"
click at [589, 424] on span at bounding box center [589, 429] width 13 height 13
click at [589, 436] on input "[PERSON_NAME] Inherited IRA" at bounding box center [589, 436] width 1 height 1
checkbox input "true"
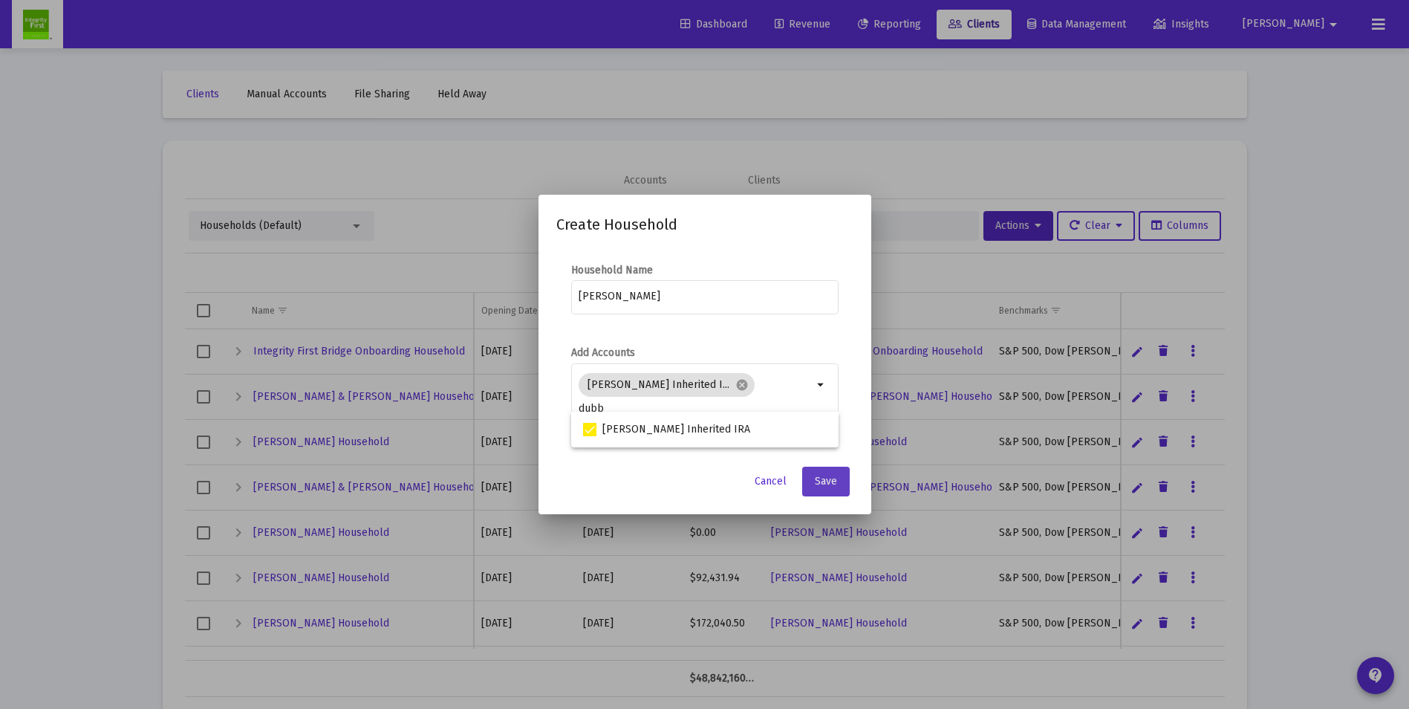
click at [817, 476] on span "Save" at bounding box center [826, 481] width 22 height 13
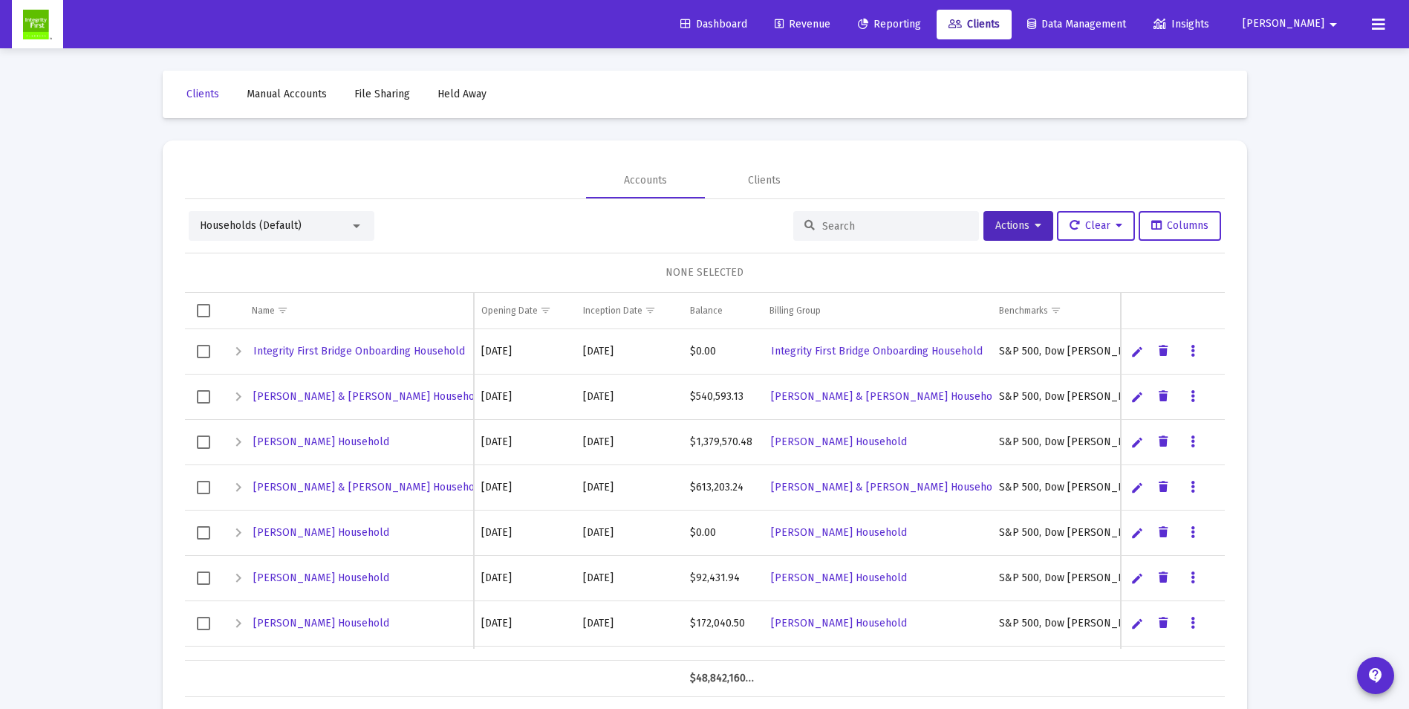
click at [310, 222] on div "Households (Default)" at bounding box center [275, 225] width 150 height 15
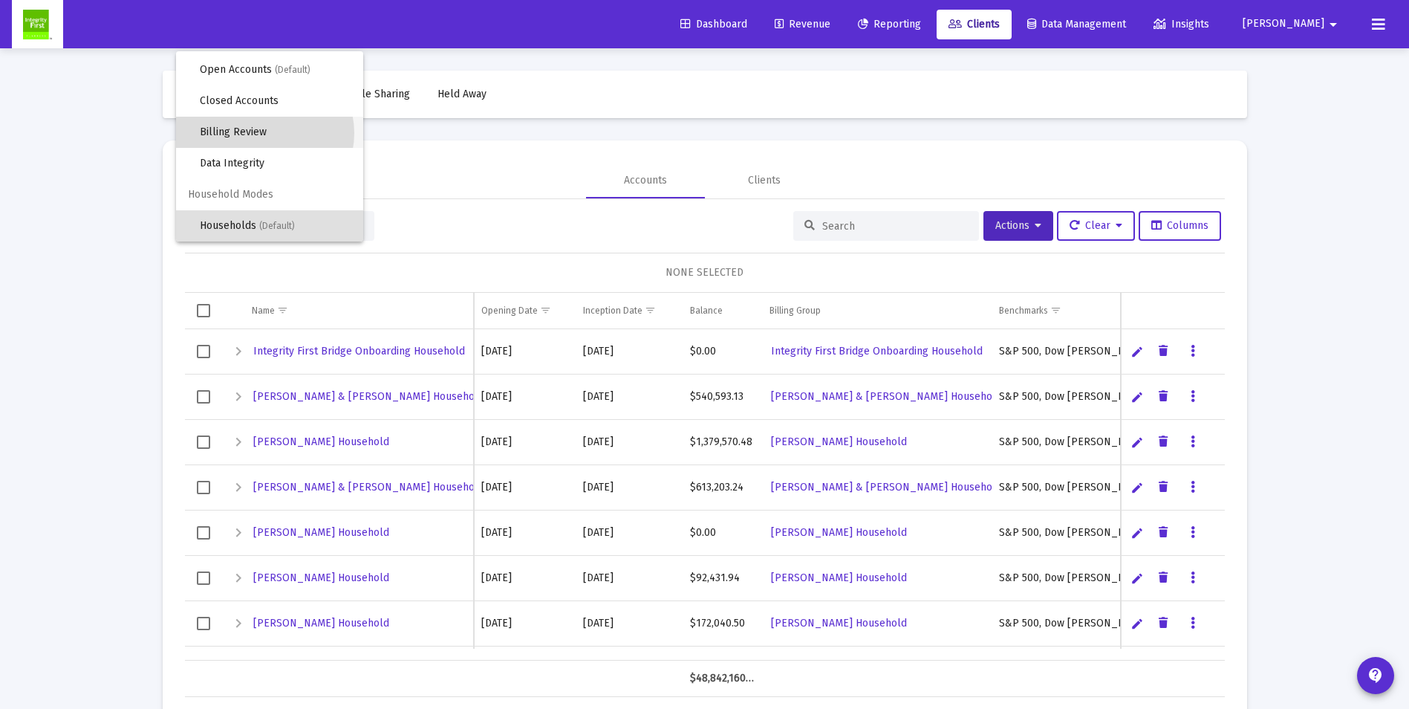
click at [265, 133] on span "Billing Review" at bounding box center [276, 132] width 152 height 31
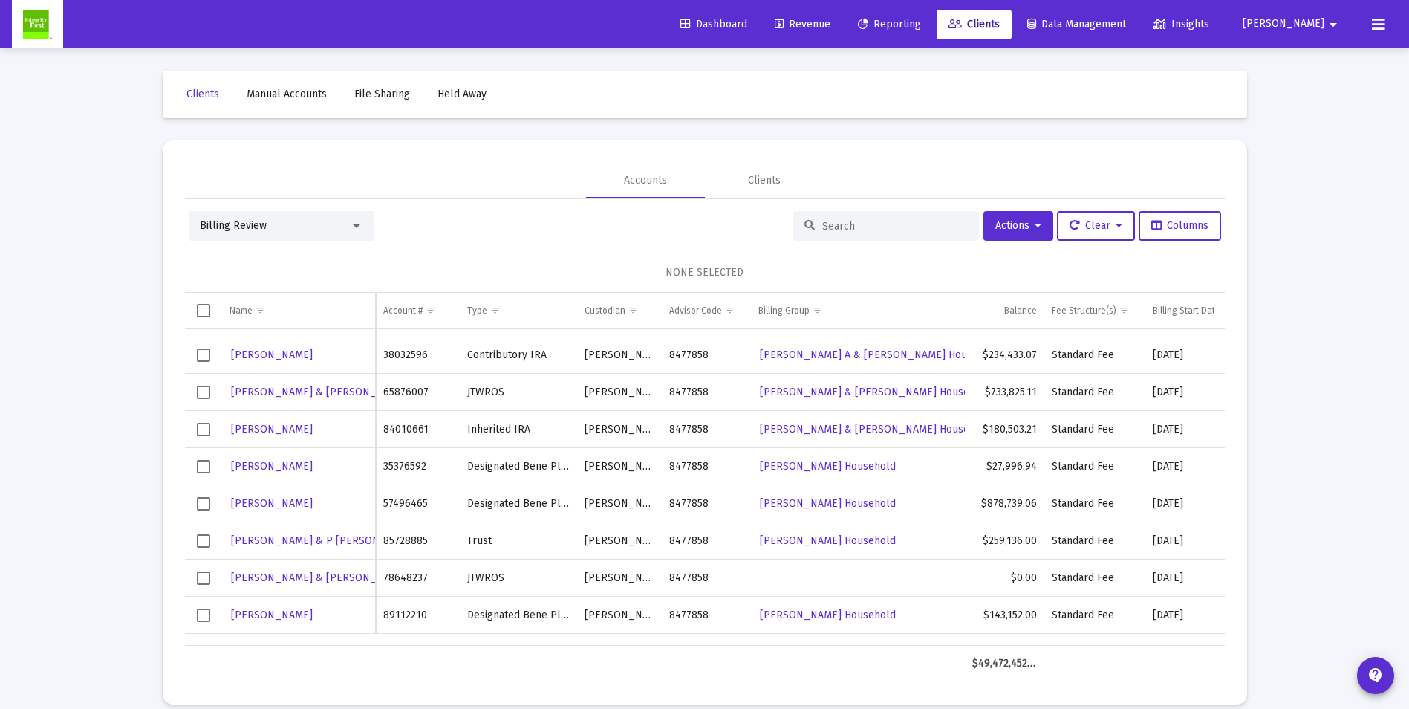
scroll to position [520, 0]
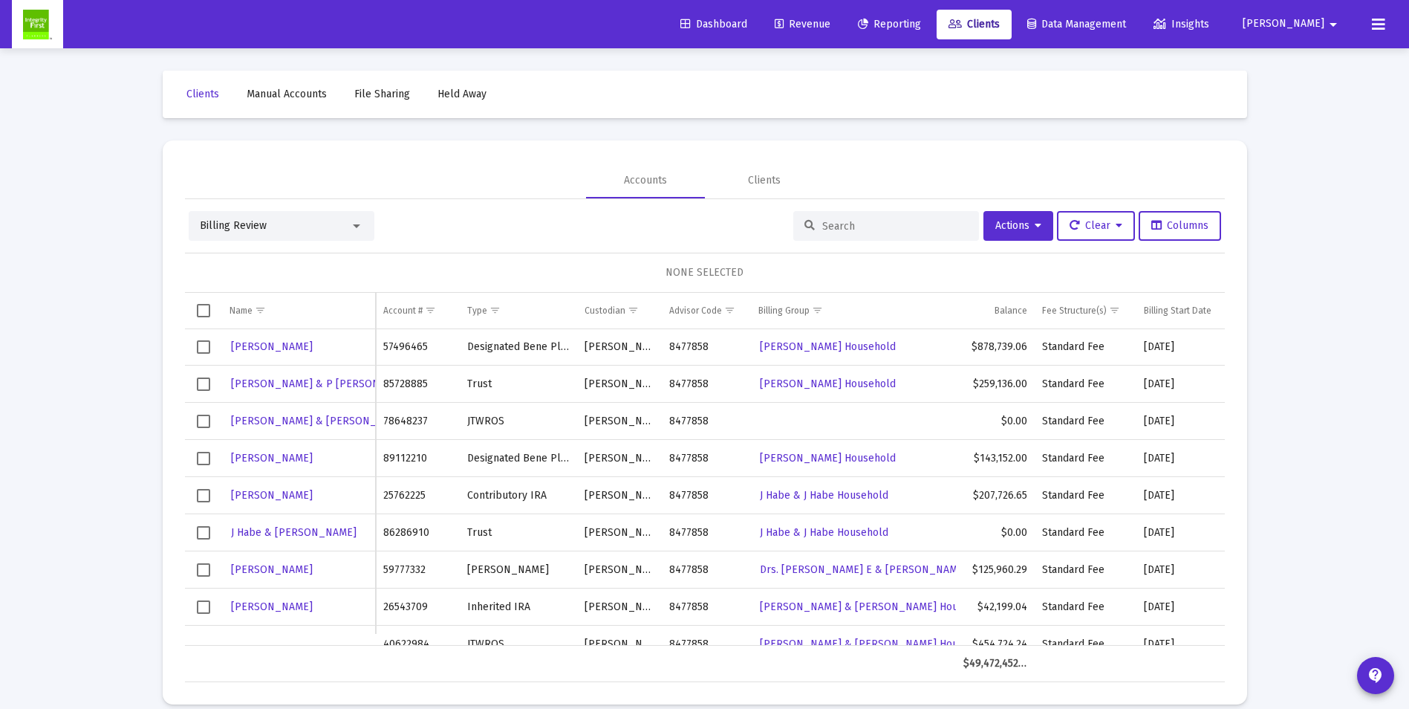
click at [860, 225] on input at bounding box center [896, 226] width 146 height 13
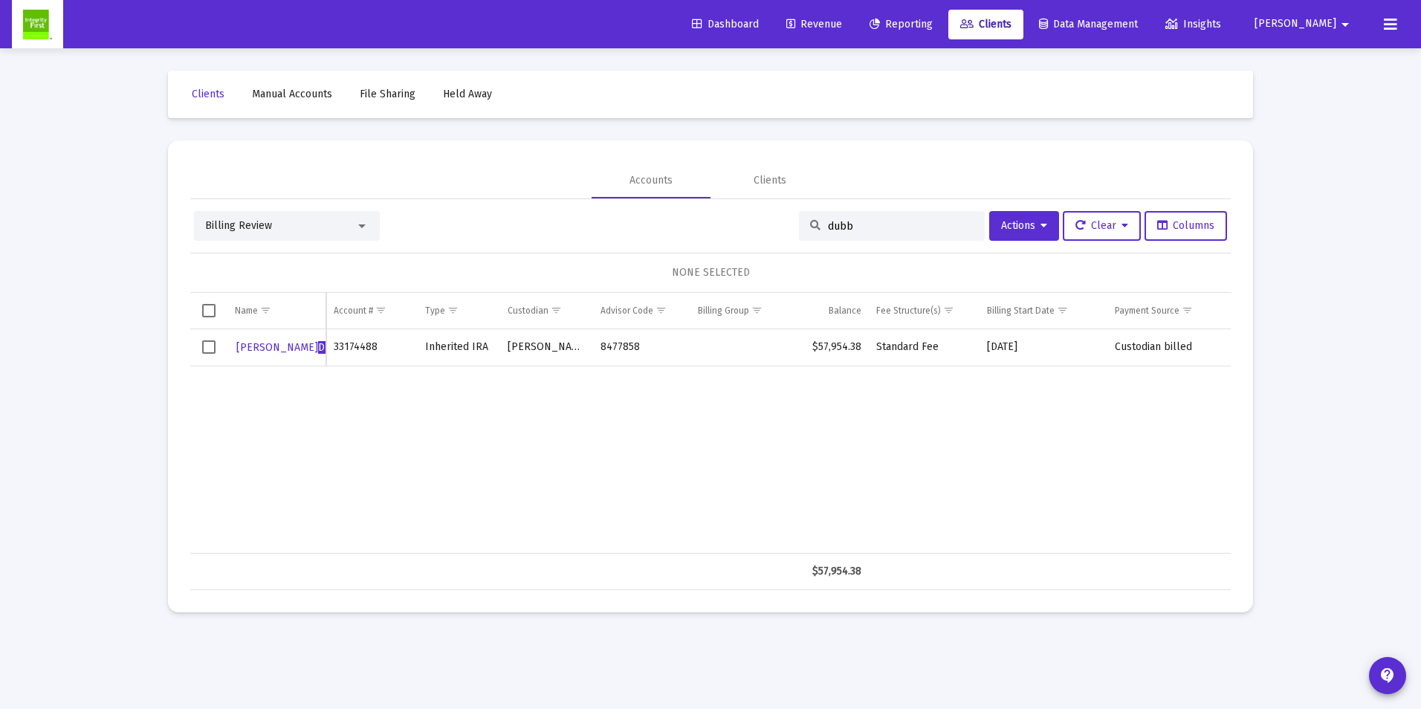
type input "dubb"
click at [207, 349] on span "Select row" at bounding box center [208, 346] width 13 height 13
click at [1001, 223] on span "Actions" at bounding box center [1024, 225] width 46 height 13
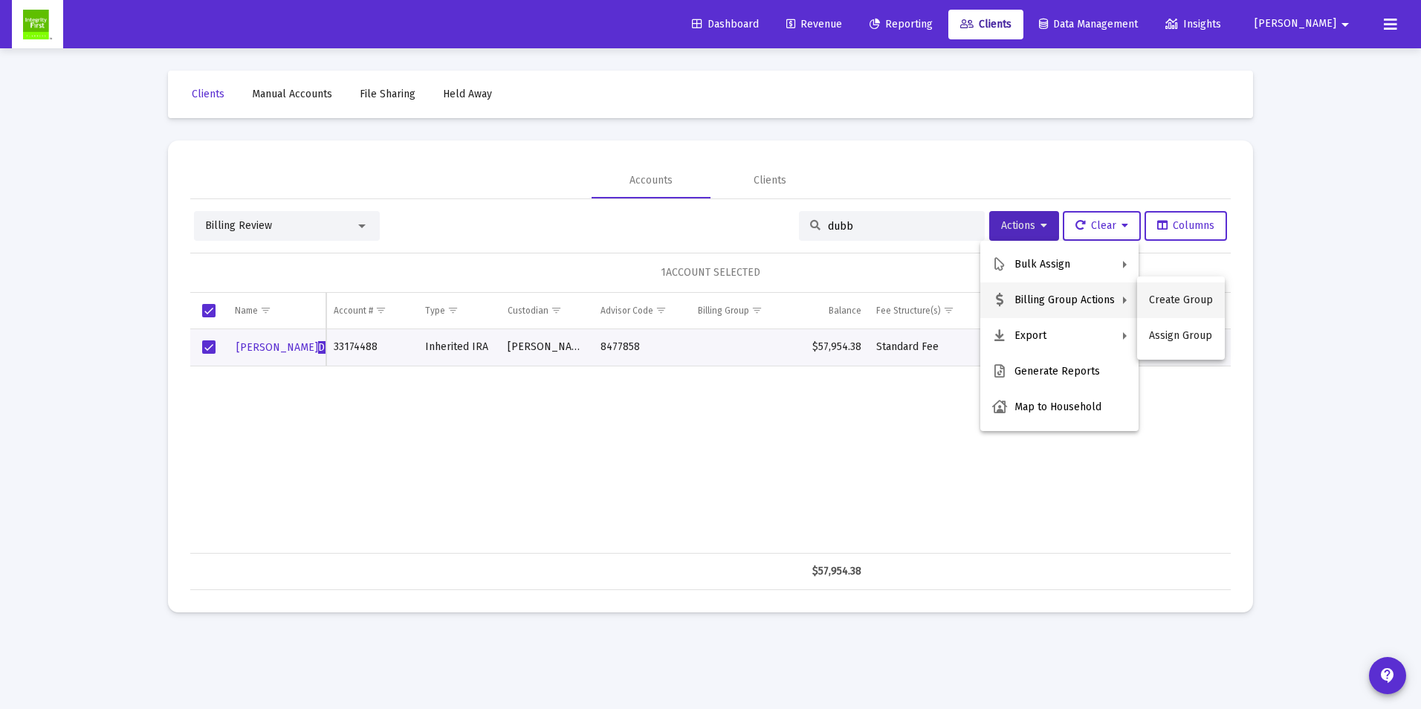
click at [1179, 296] on button "Create Group" at bounding box center [1181, 300] width 88 height 36
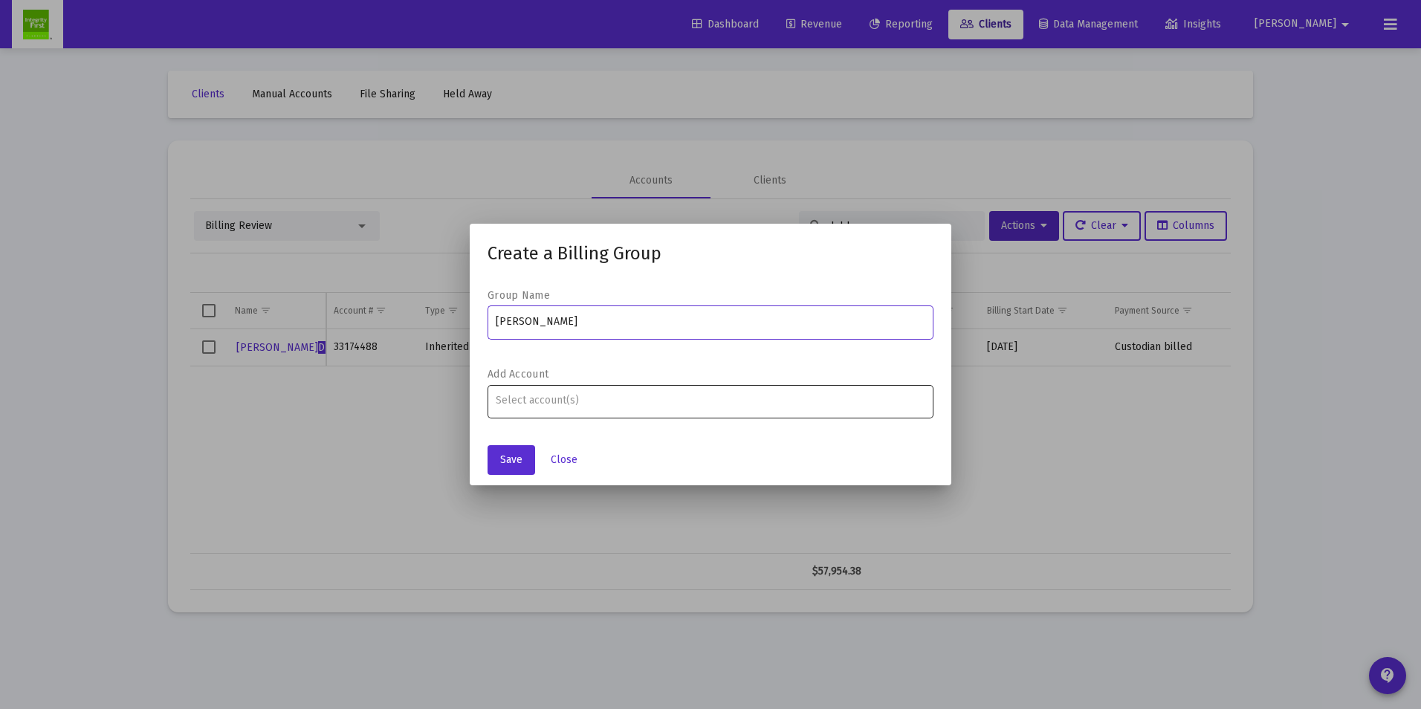
type input "[PERSON_NAME]"
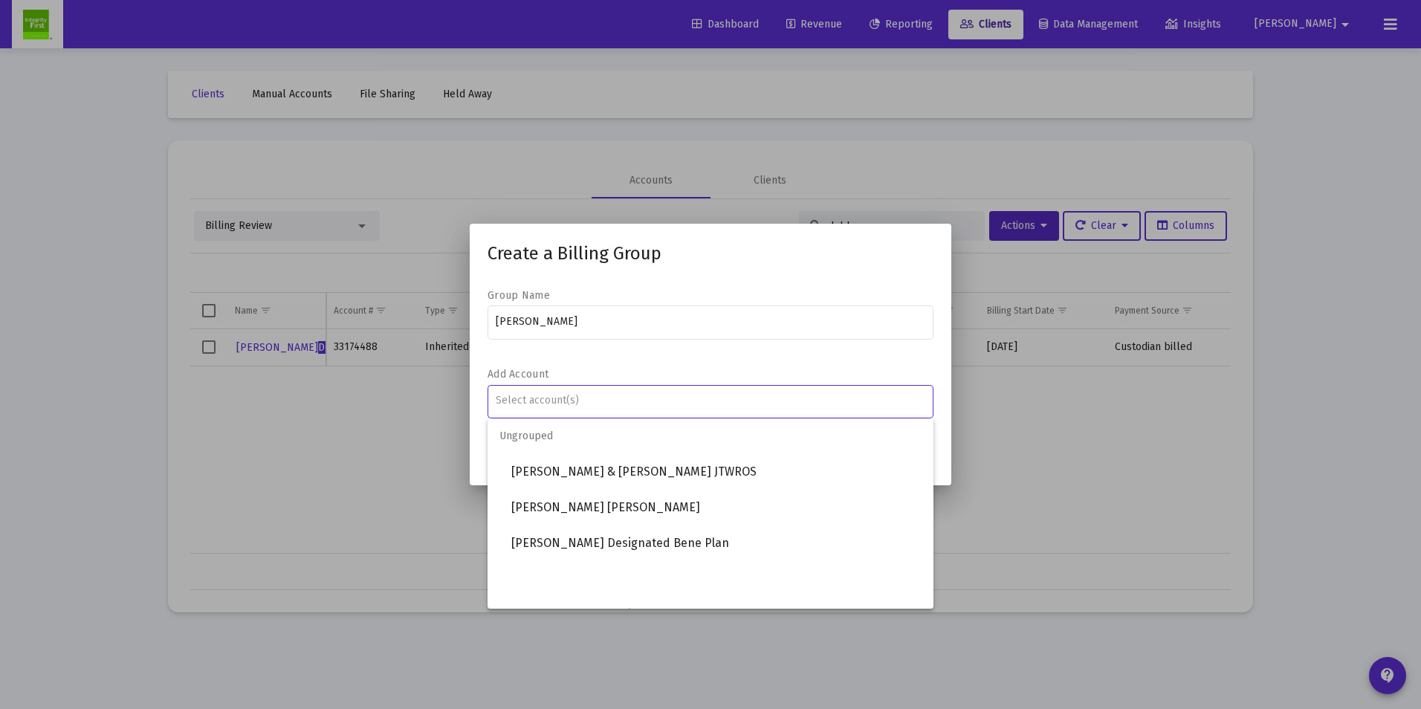
click at [578, 409] on div "Assignment Selection" at bounding box center [711, 401] width 436 height 18
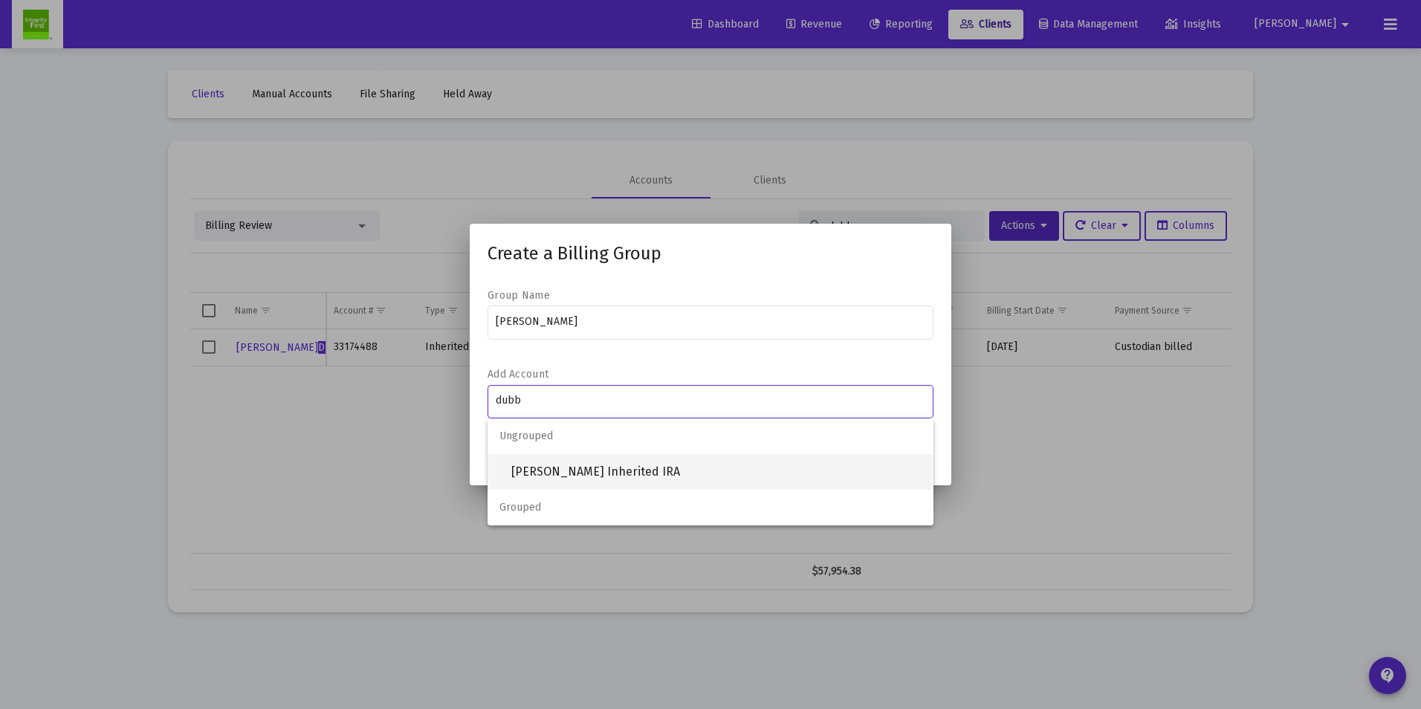
type input "dubb"
click at [566, 464] on span "[PERSON_NAME] Inherited IRA" at bounding box center [716, 472] width 410 height 36
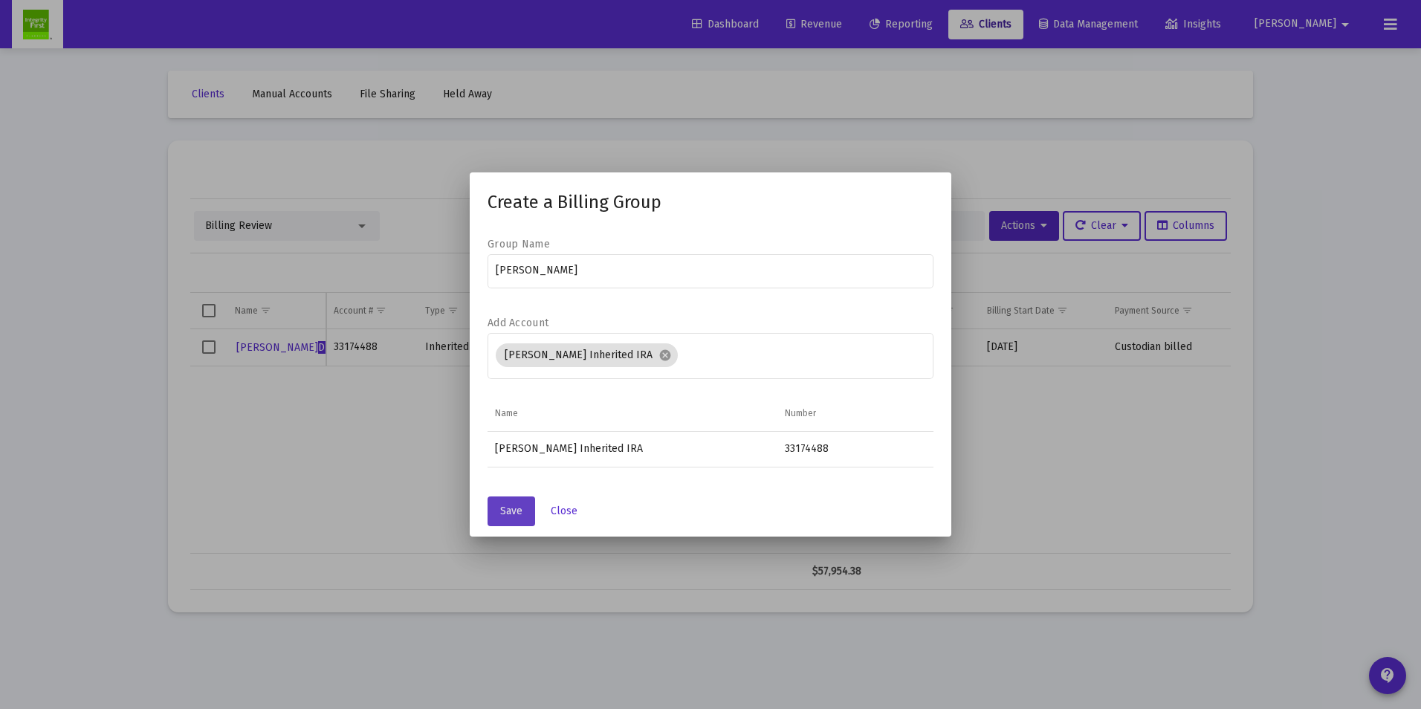
click at [499, 510] on button "Save" at bounding box center [511, 511] width 48 height 30
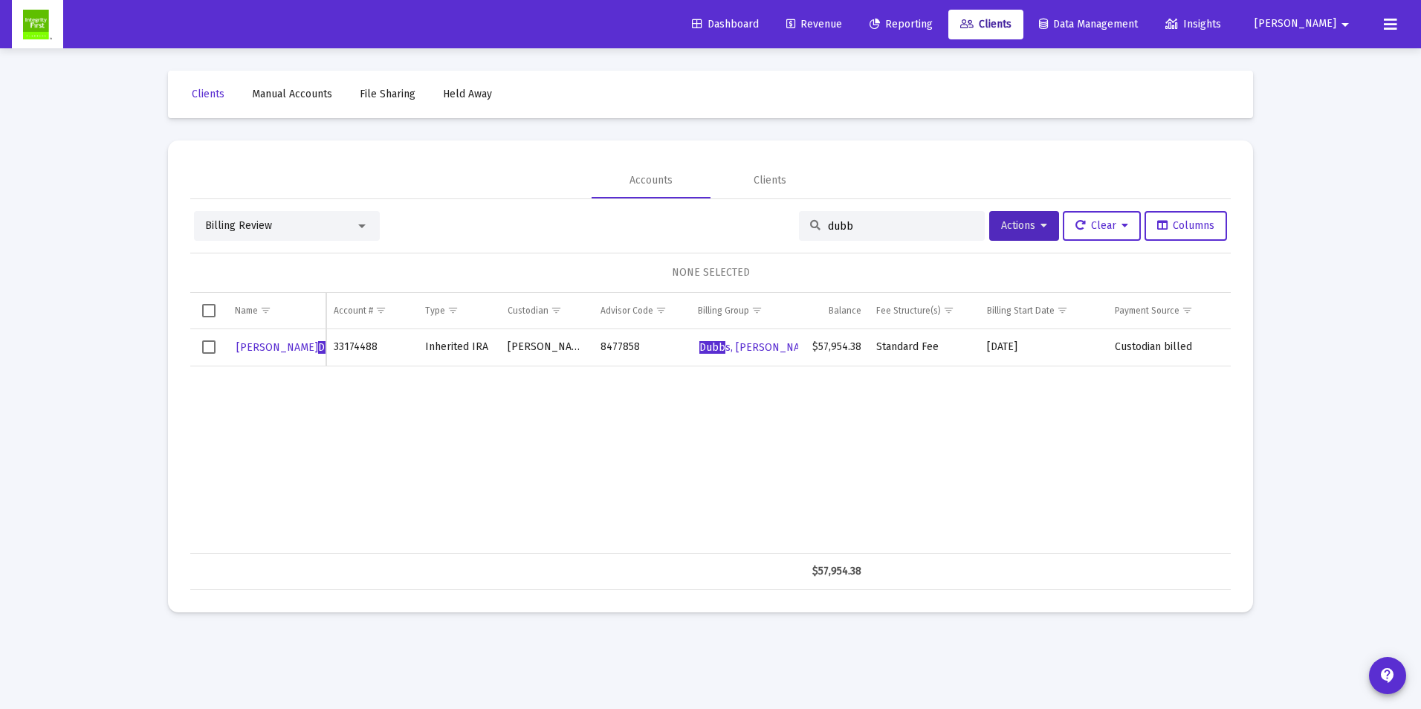
click at [842, 20] on span "Revenue" at bounding box center [814, 24] width 56 height 13
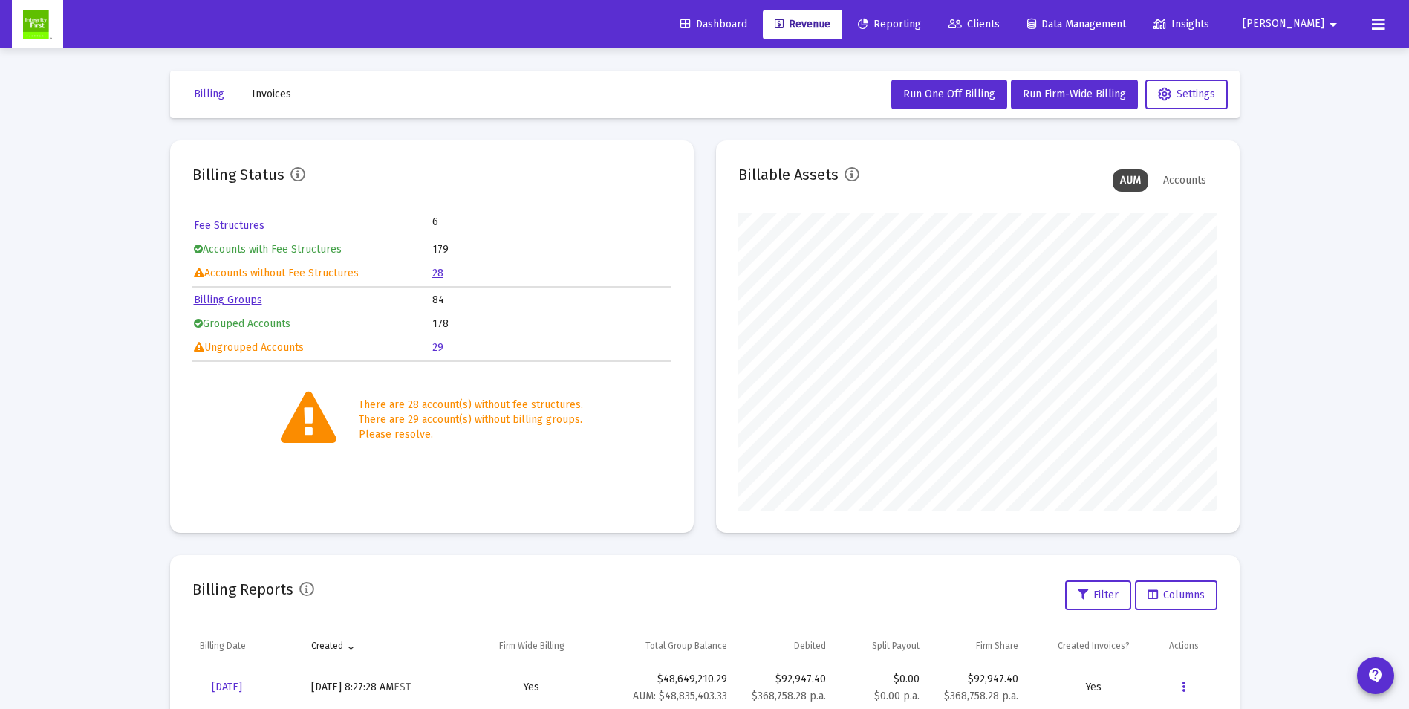
click at [438, 347] on link "29" at bounding box center [437, 347] width 11 height 13
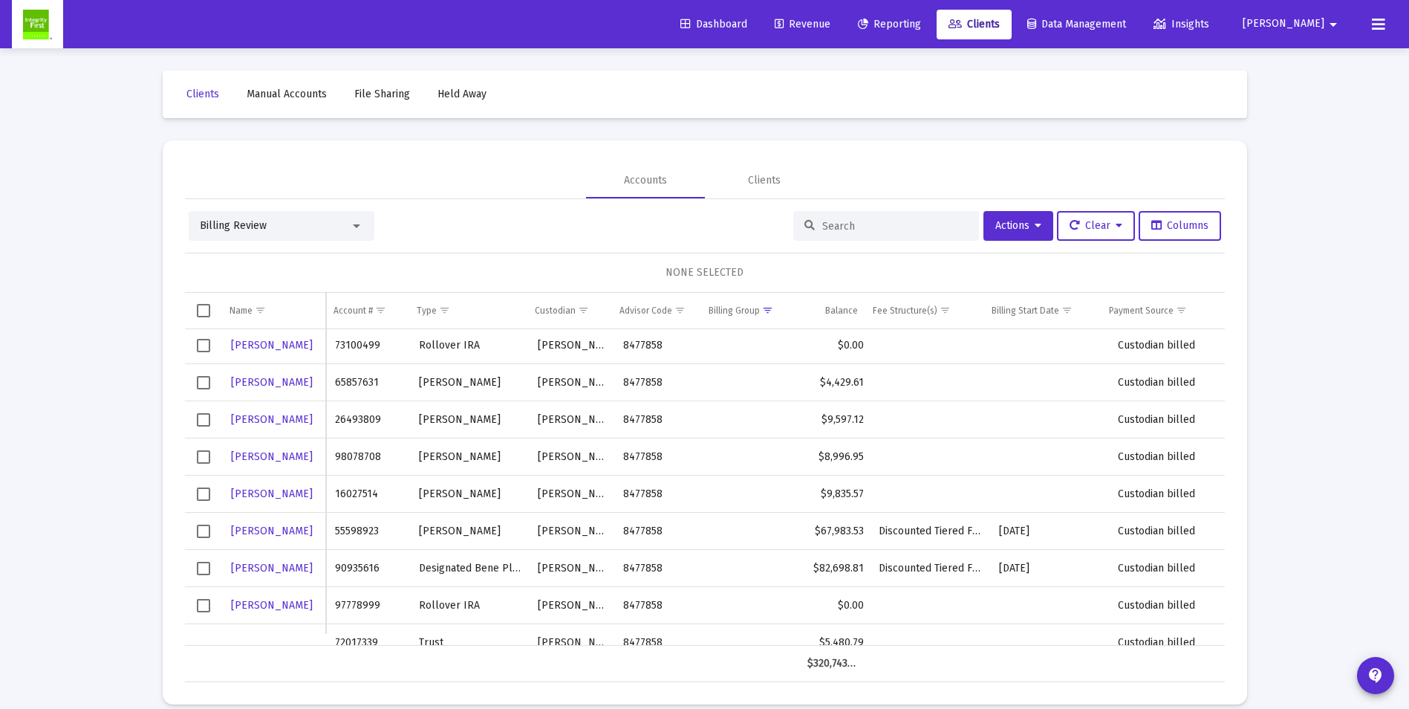
click at [202, 575] on span "Select row" at bounding box center [203, 568] width 13 height 13
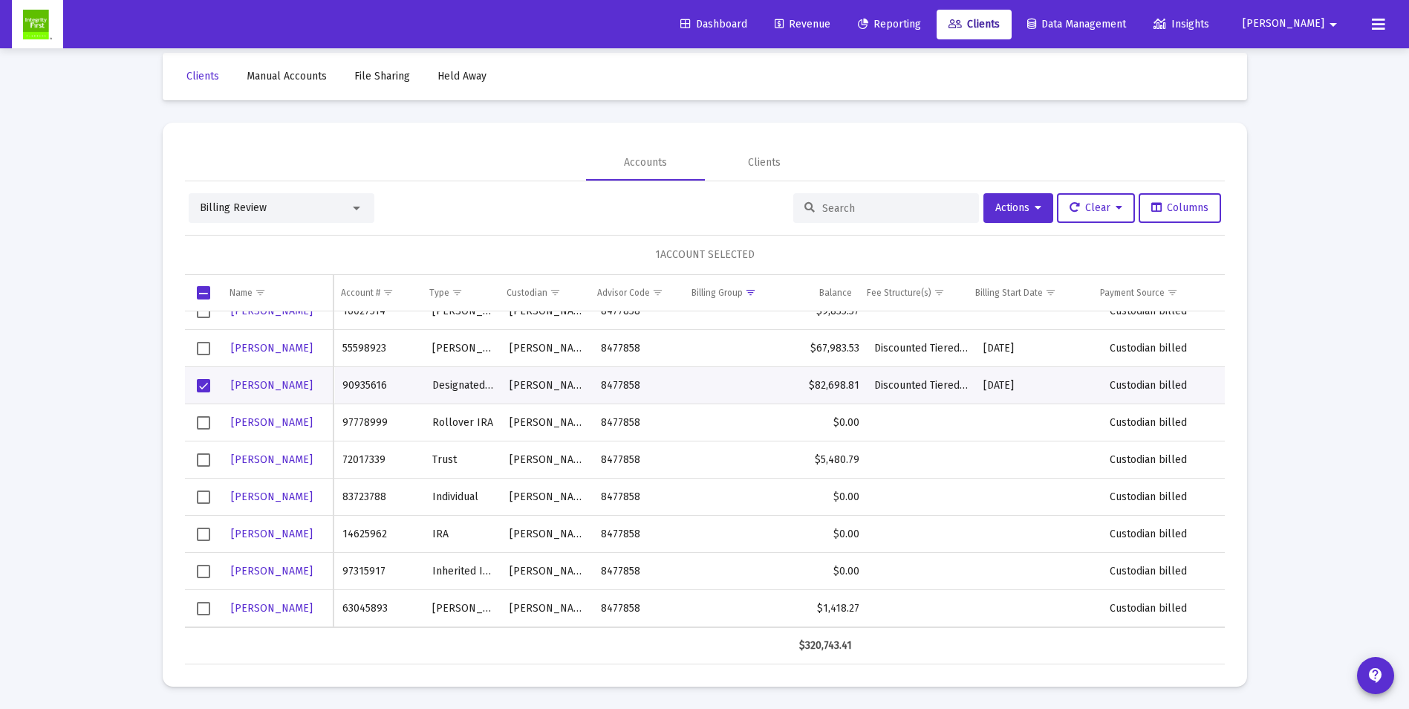
scroll to position [129, 0]
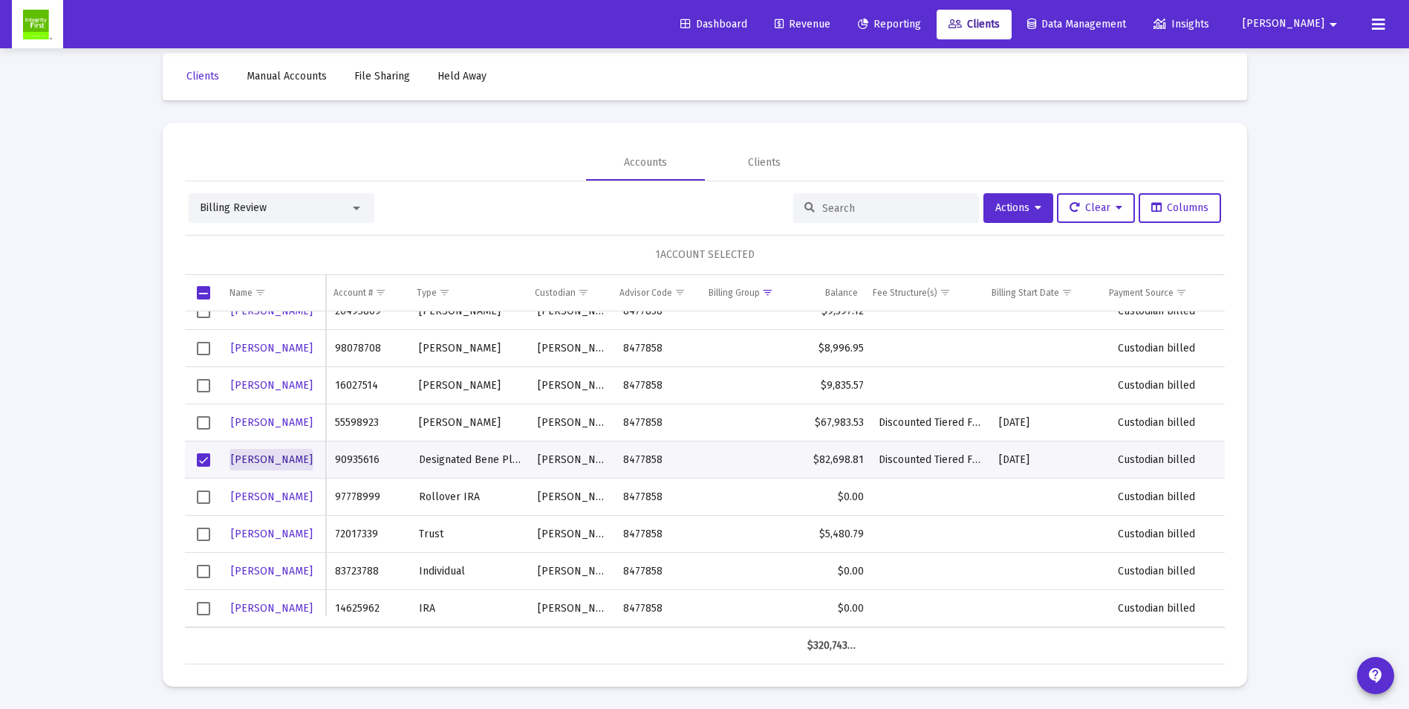
click at [266, 460] on span "[PERSON_NAME]" at bounding box center [272, 459] width 82 height 13
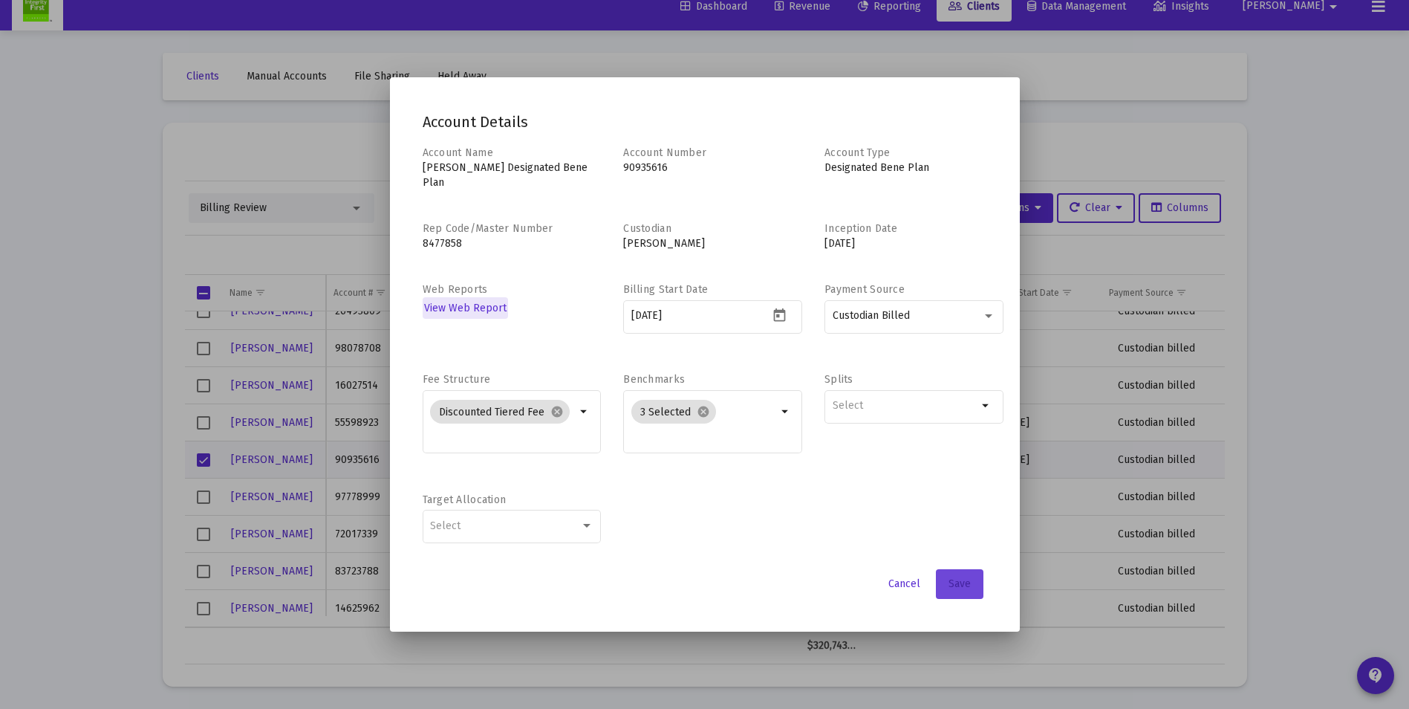
click at [966, 589] on span "Save" at bounding box center [960, 583] width 22 height 13
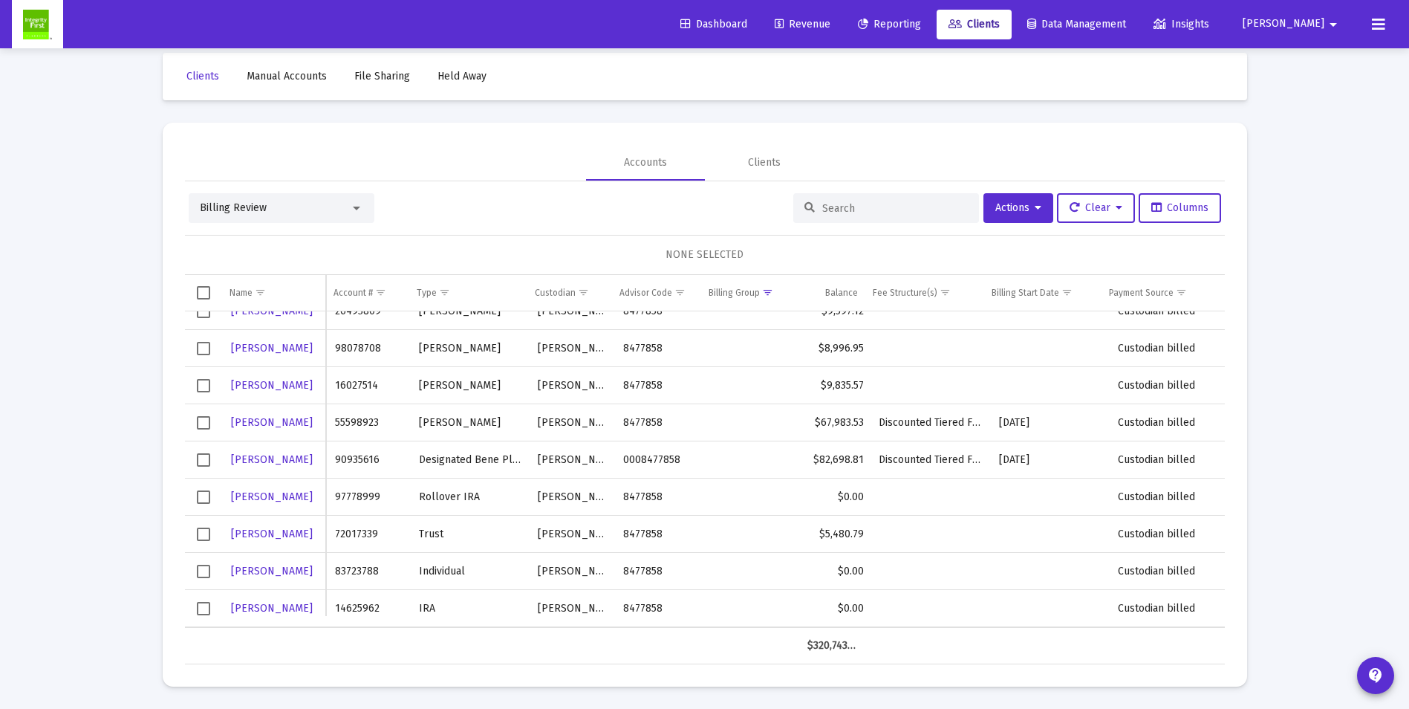
click at [202, 461] on span "Select row" at bounding box center [203, 459] width 13 height 13
click at [253, 211] on span "Billing Review" at bounding box center [233, 207] width 67 height 13
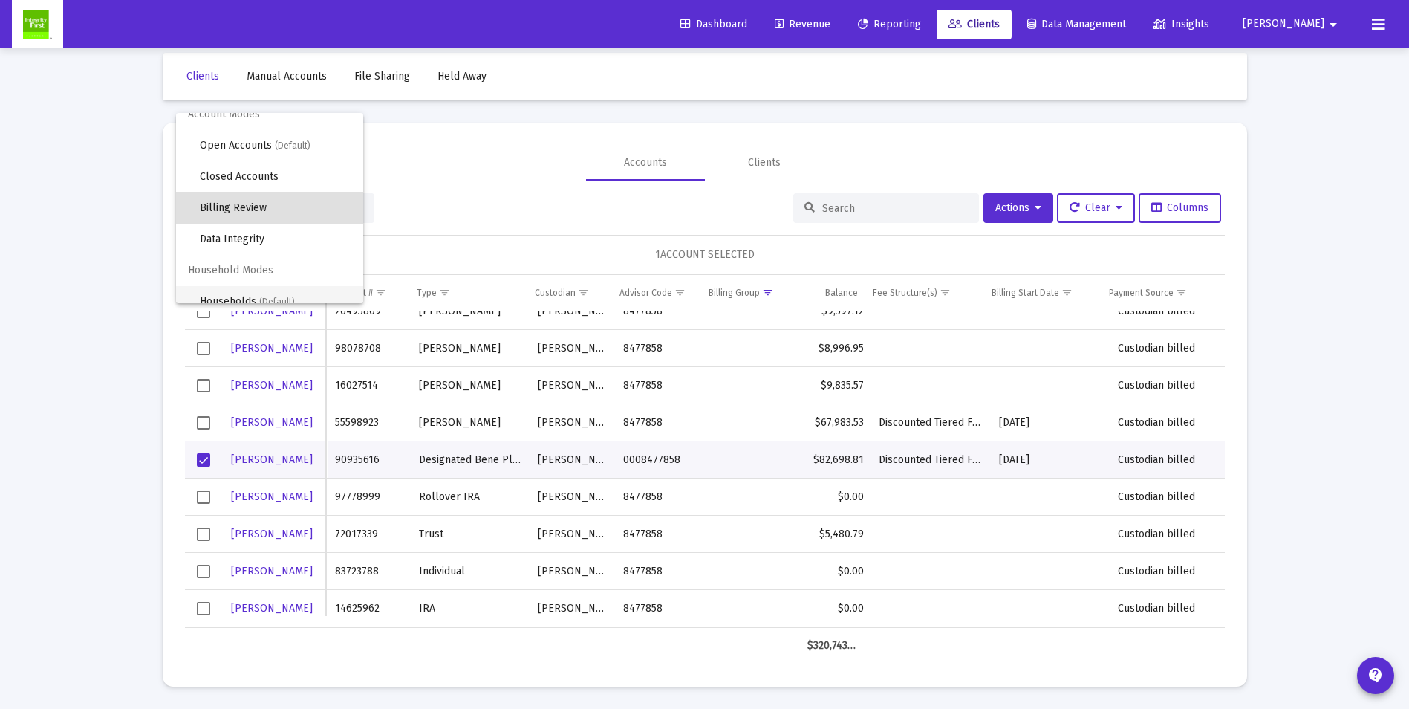
click at [247, 293] on span "Households (Default)" at bounding box center [276, 301] width 152 height 31
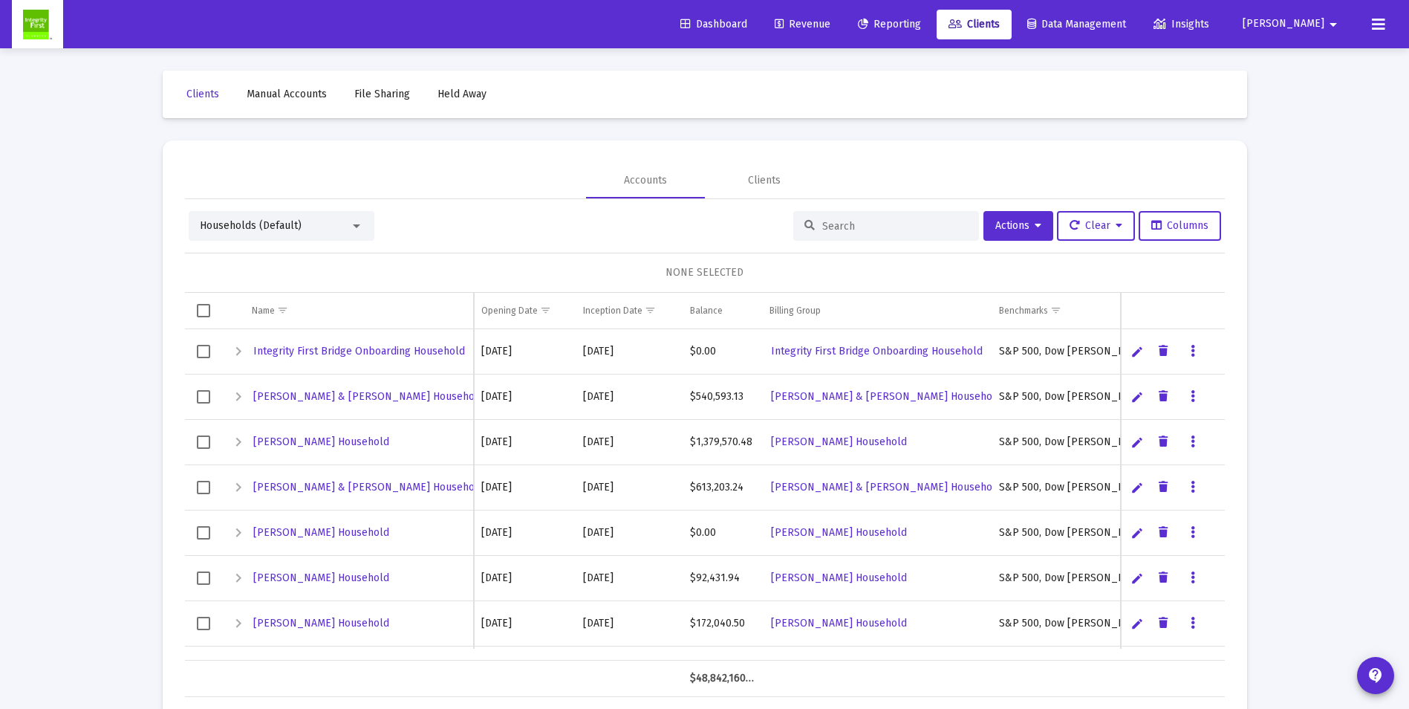
click at [823, 227] on input at bounding box center [896, 226] width 146 height 13
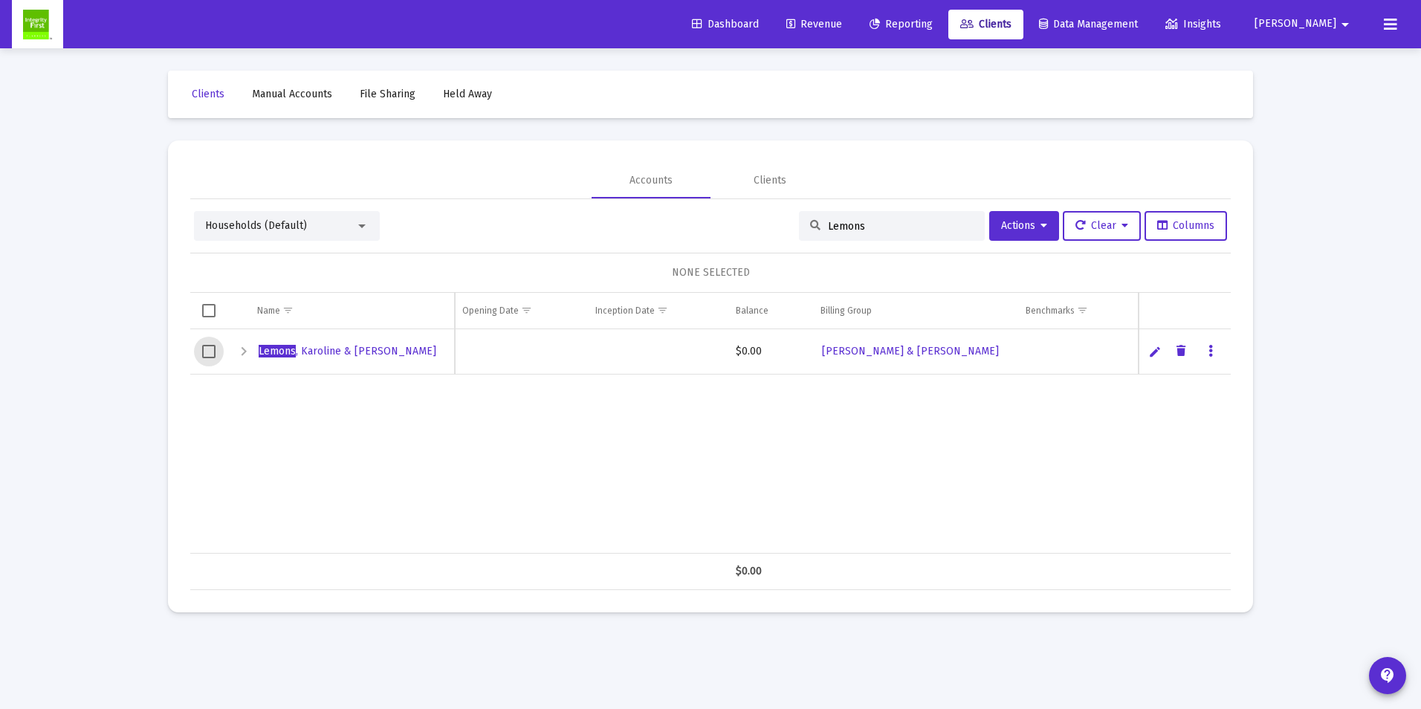
click at [204, 346] on span "Select row" at bounding box center [208, 351] width 13 height 13
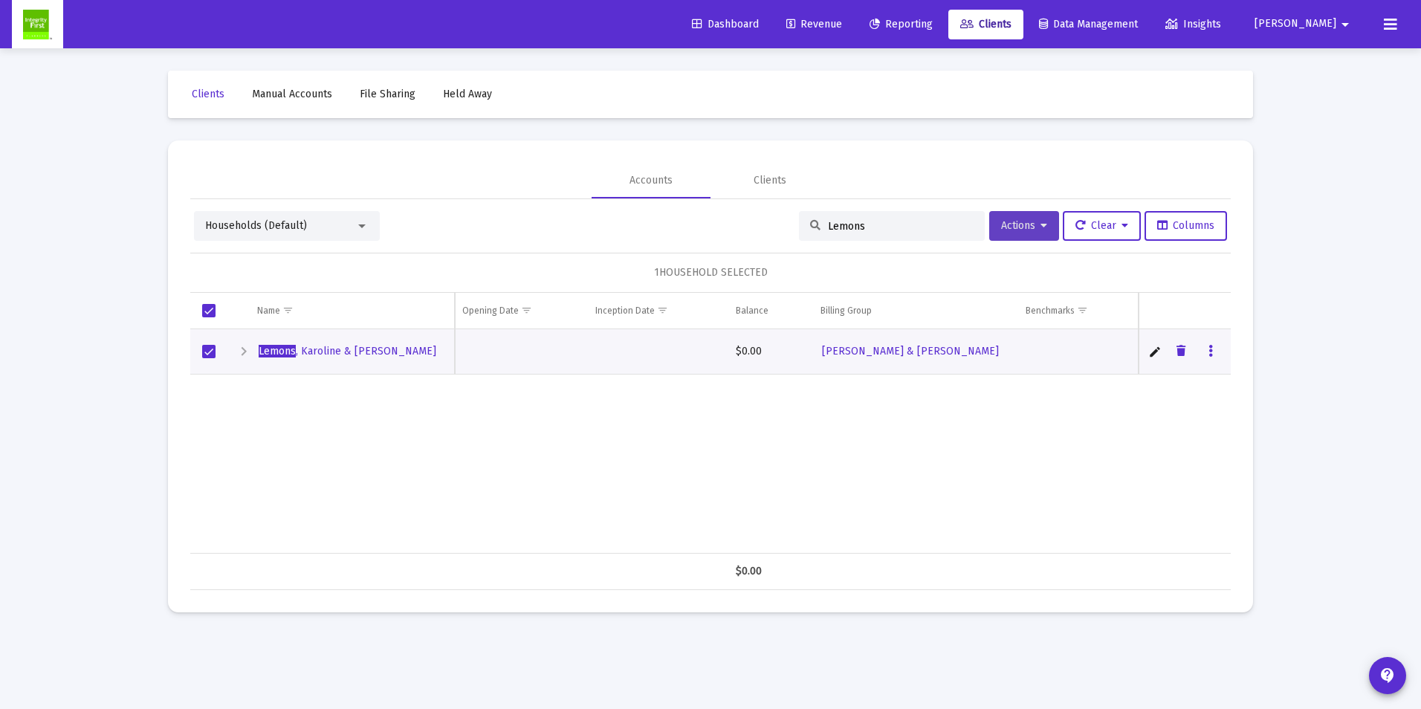
click at [1002, 221] on span "Actions" at bounding box center [1024, 225] width 46 height 13
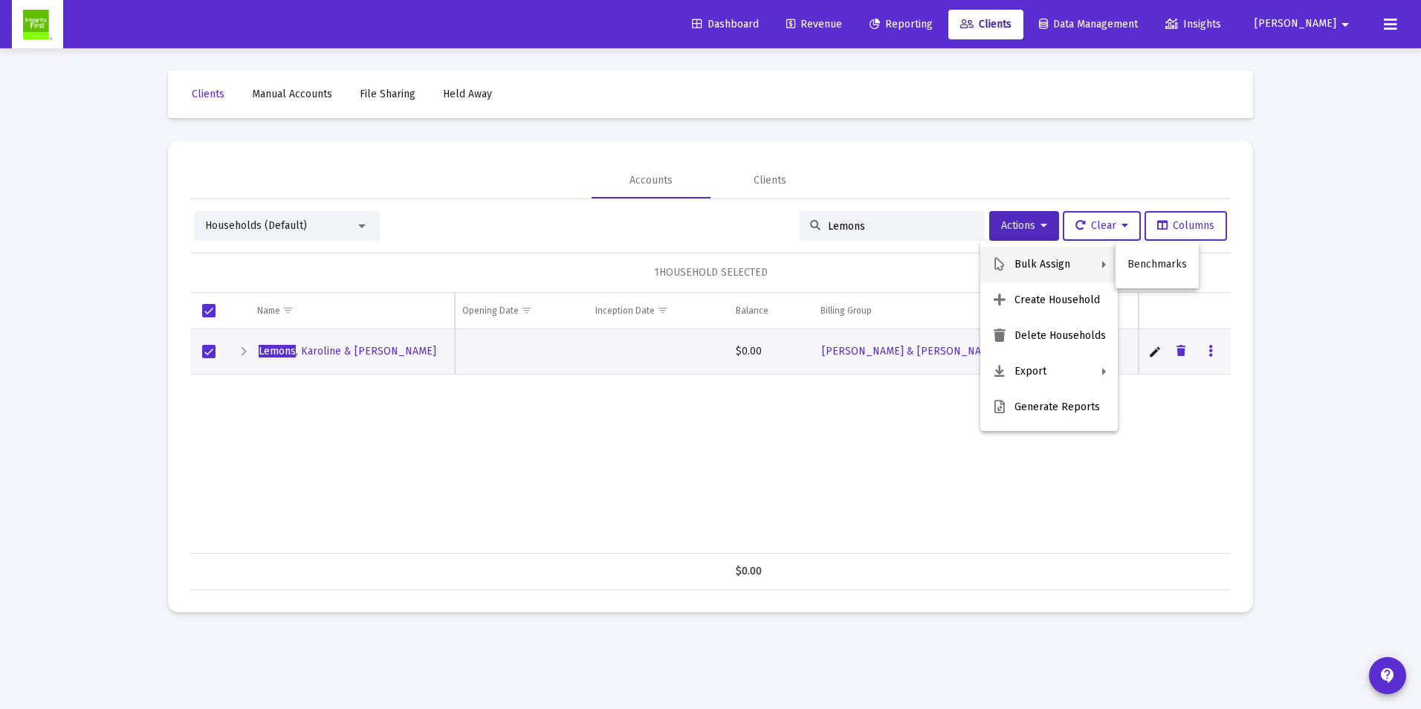
click at [316, 226] on div at bounding box center [710, 354] width 1421 height 709
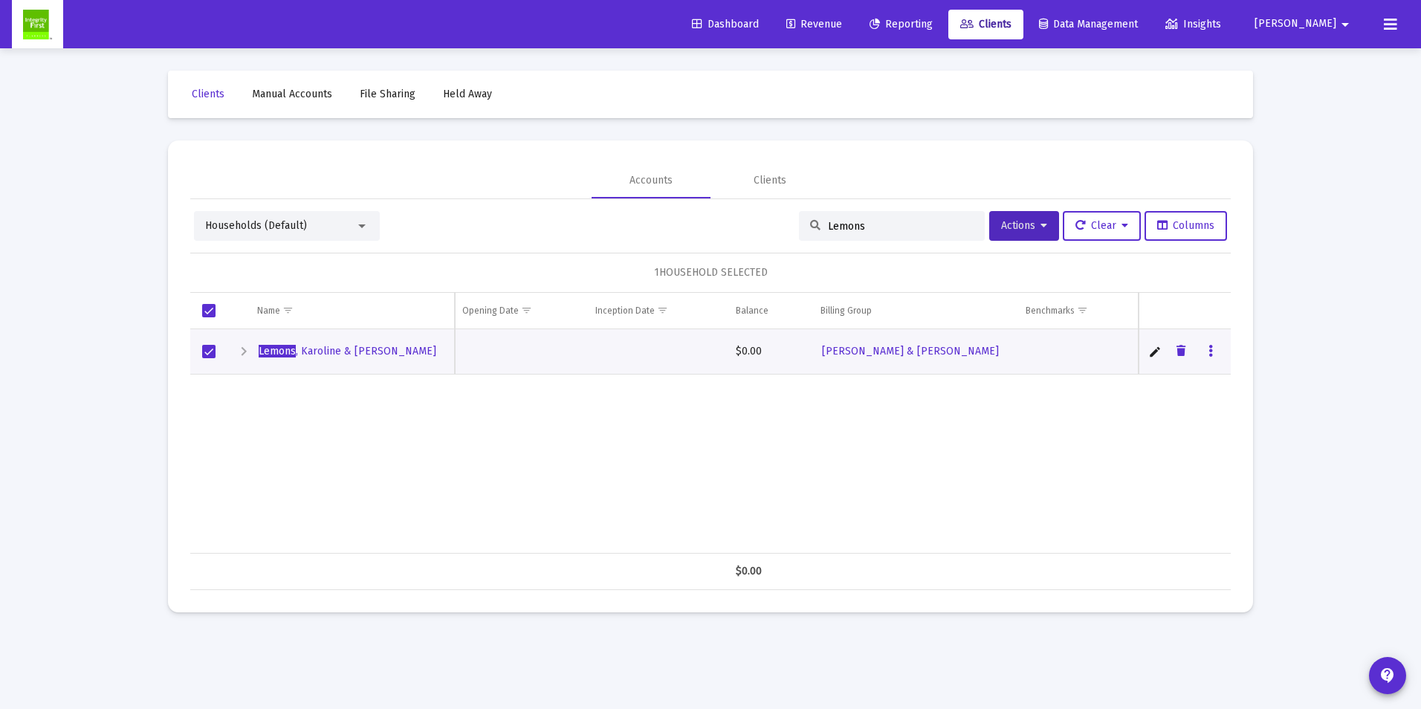
click at [357, 223] on div at bounding box center [361, 226] width 13 height 12
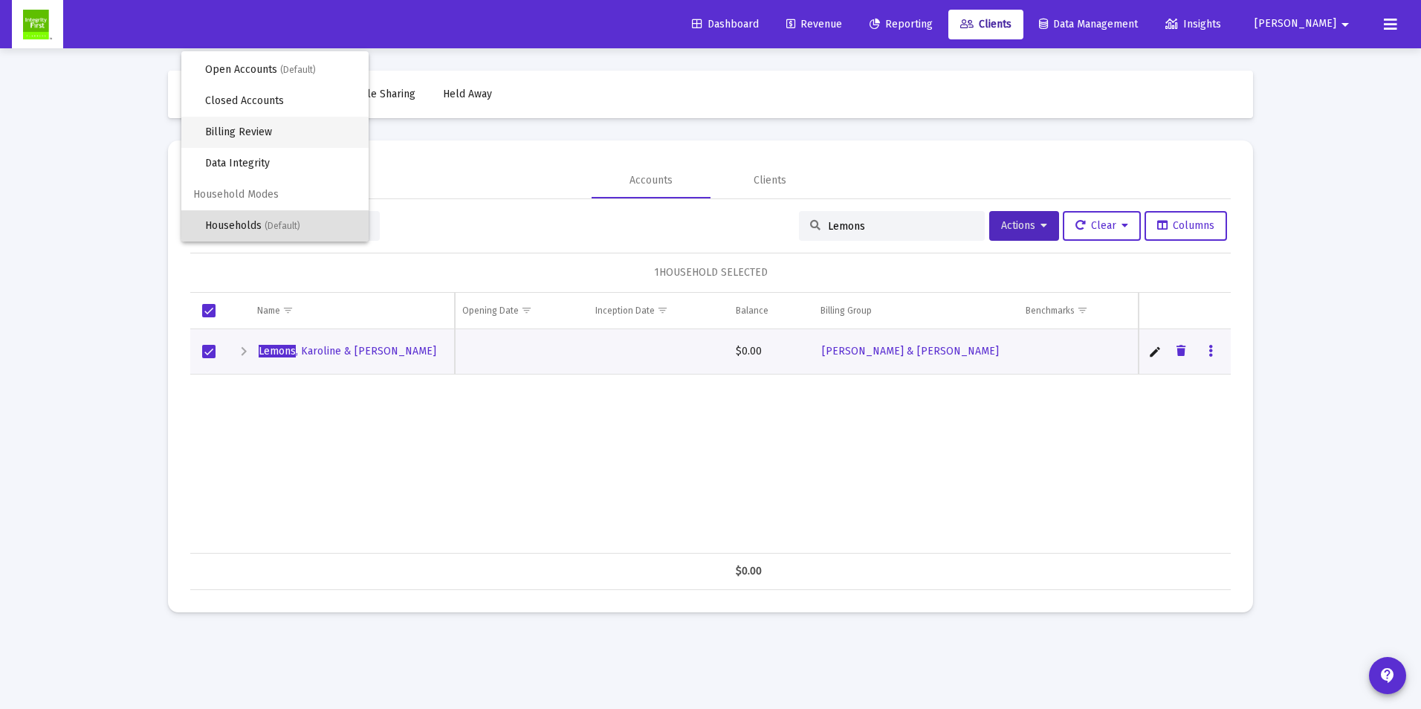
click at [237, 133] on span "Billing Review" at bounding box center [281, 132] width 152 height 31
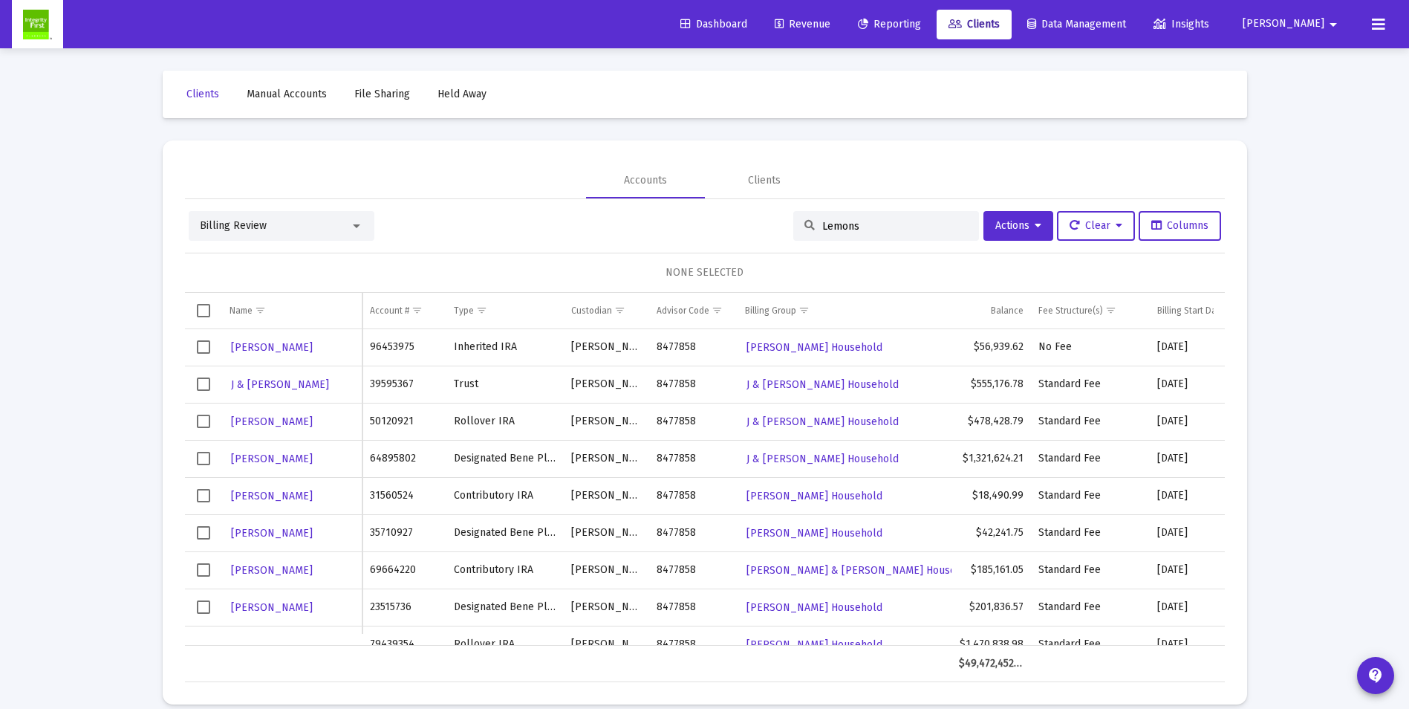
click at [863, 227] on input "Lemons" at bounding box center [896, 226] width 146 height 13
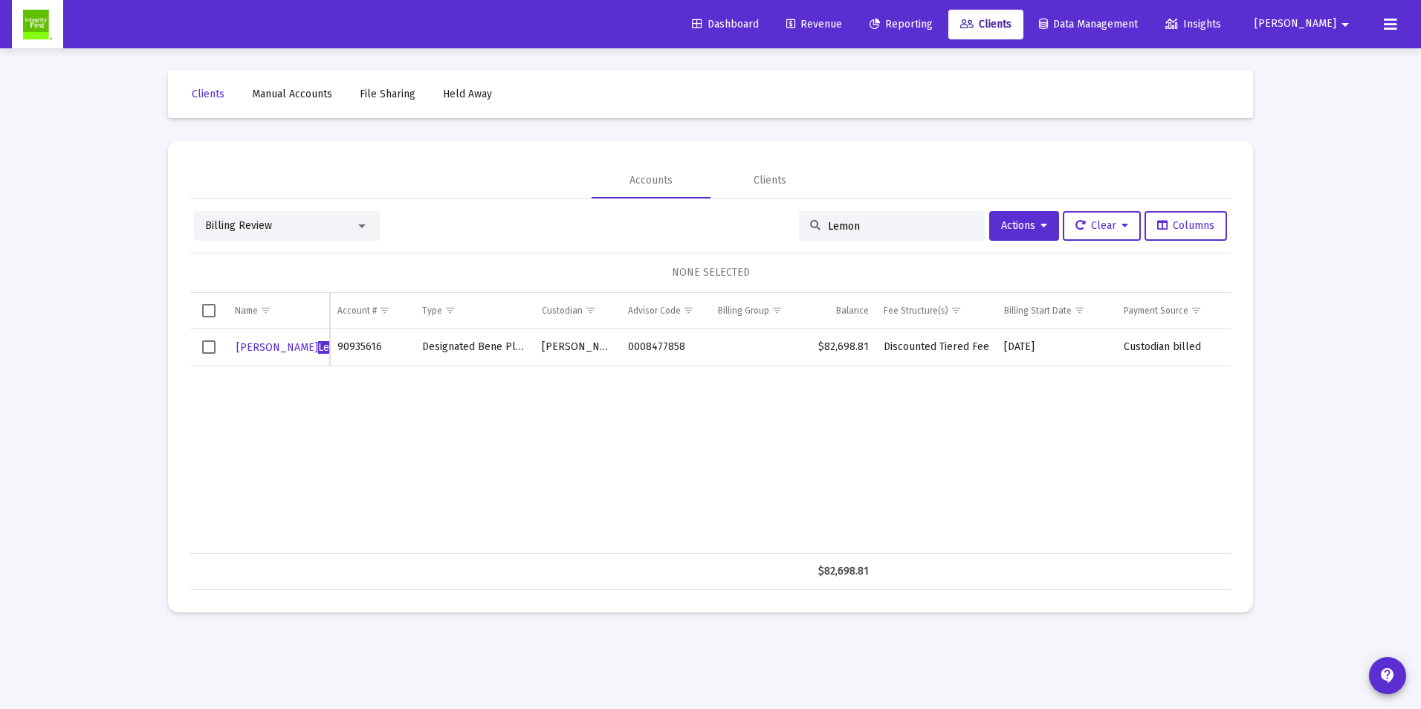
type input "Lemon"
click at [205, 345] on span "Select row" at bounding box center [208, 346] width 13 height 13
click at [1001, 224] on span "Actions" at bounding box center [1024, 225] width 46 height 13
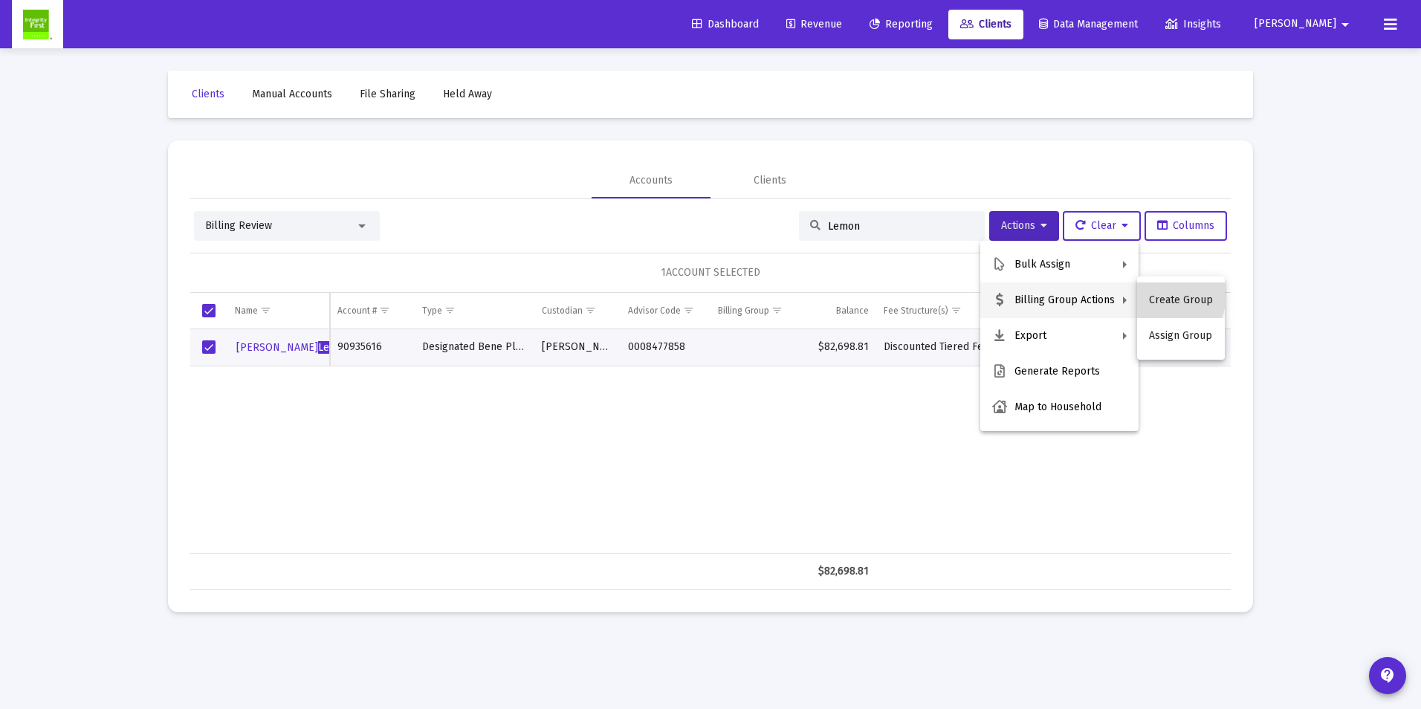
click at [1162, 295] on button "Create Group" at bounding box center [1181, 300] width 88 height 36
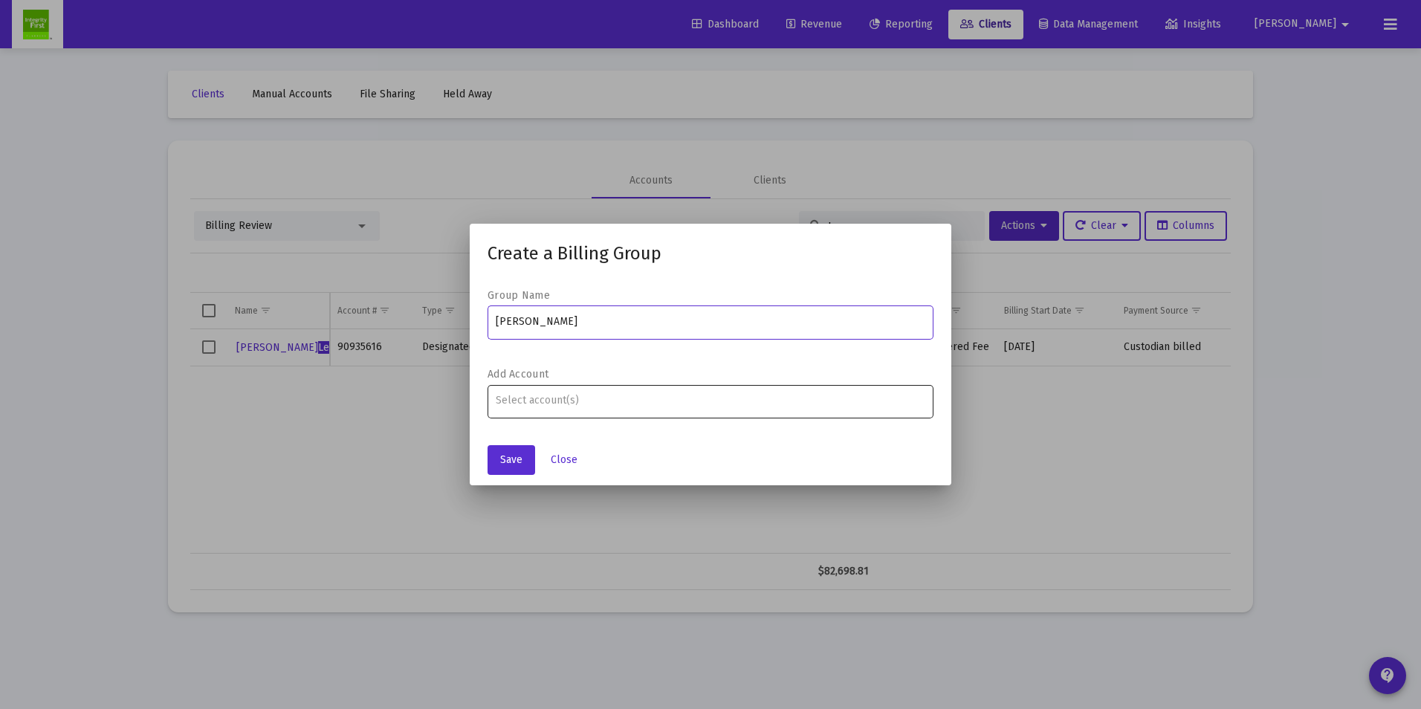
type input "[PERSON_NAME]"
click at [681, 407] on div "Assignment Selection" at bounding box center [711, 401] width 436 height 18
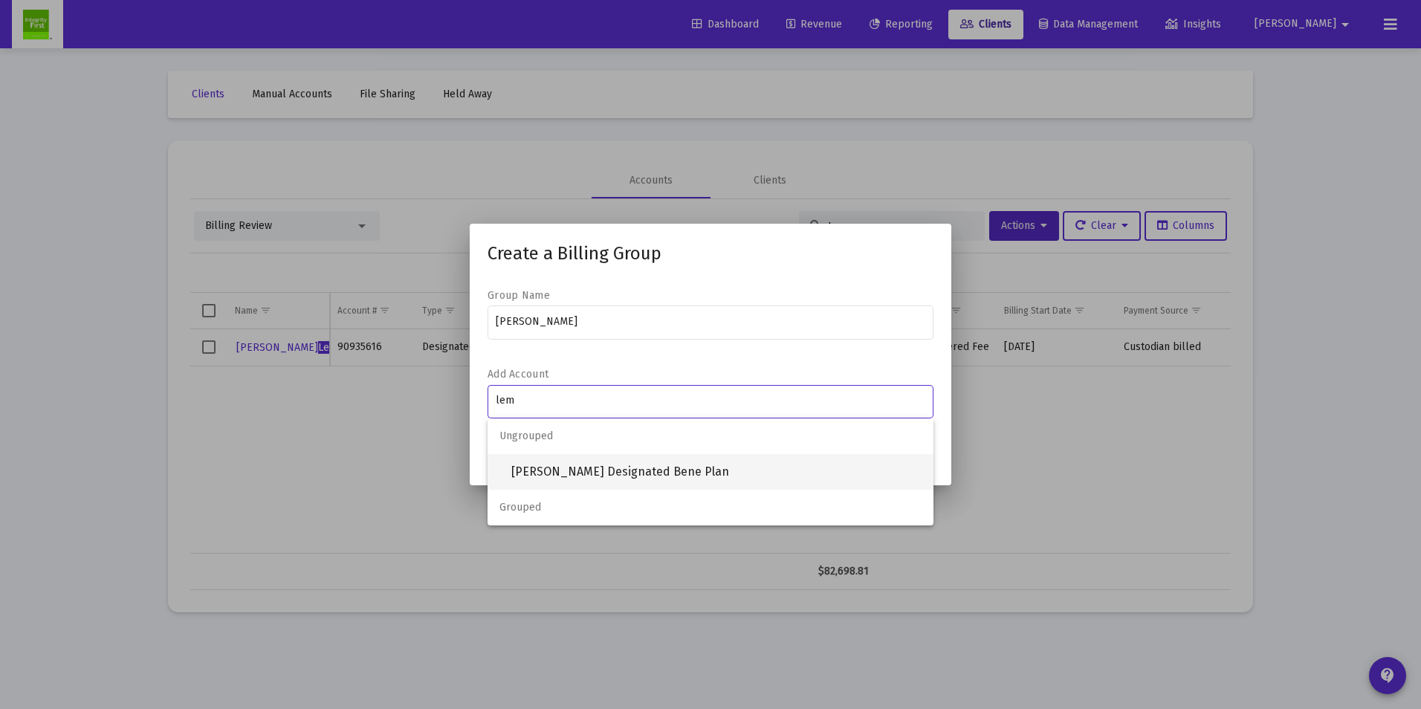
type input "lem"
click at [567, 461] on span "[PERSON_NAME] Designated Bene Plan" at bounding box center [716, 472] width 410 height 36
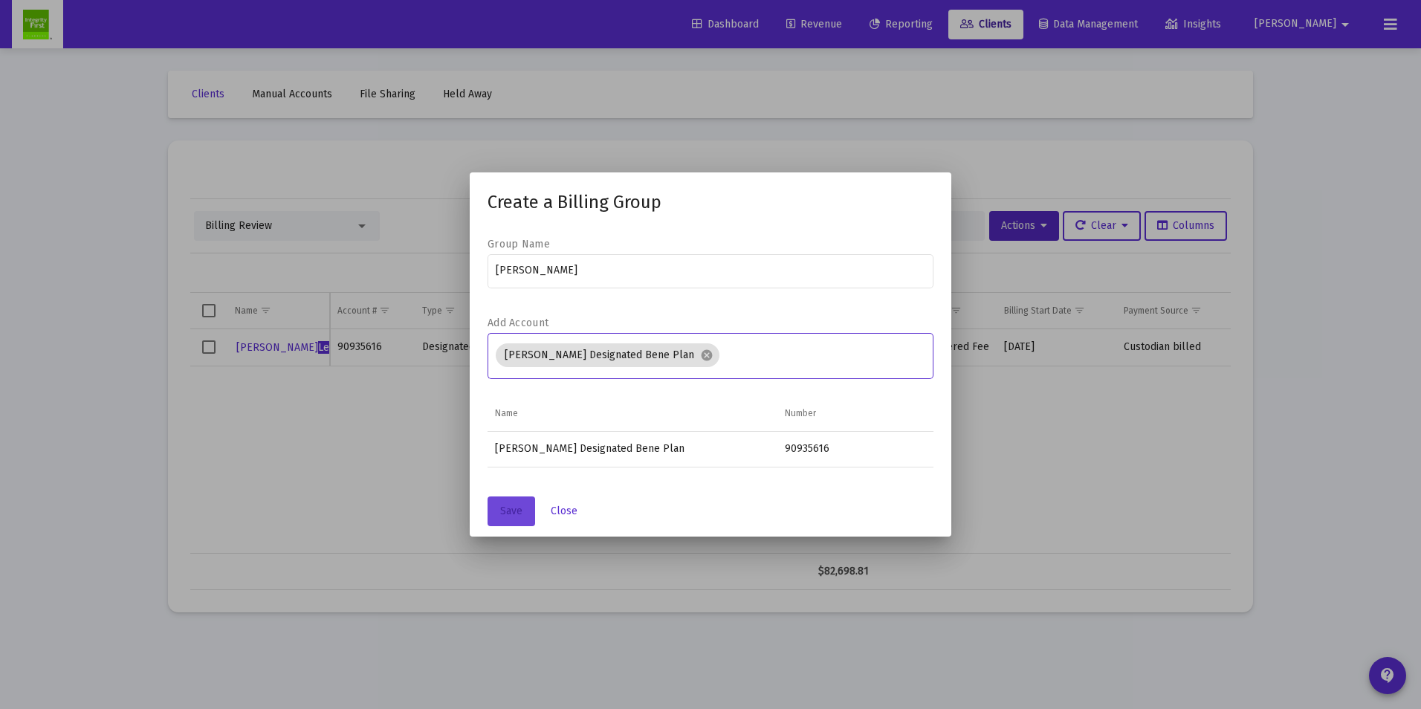
click at [499, 506] on button "Save" at bounding box center [511, 511] width 48 height 30
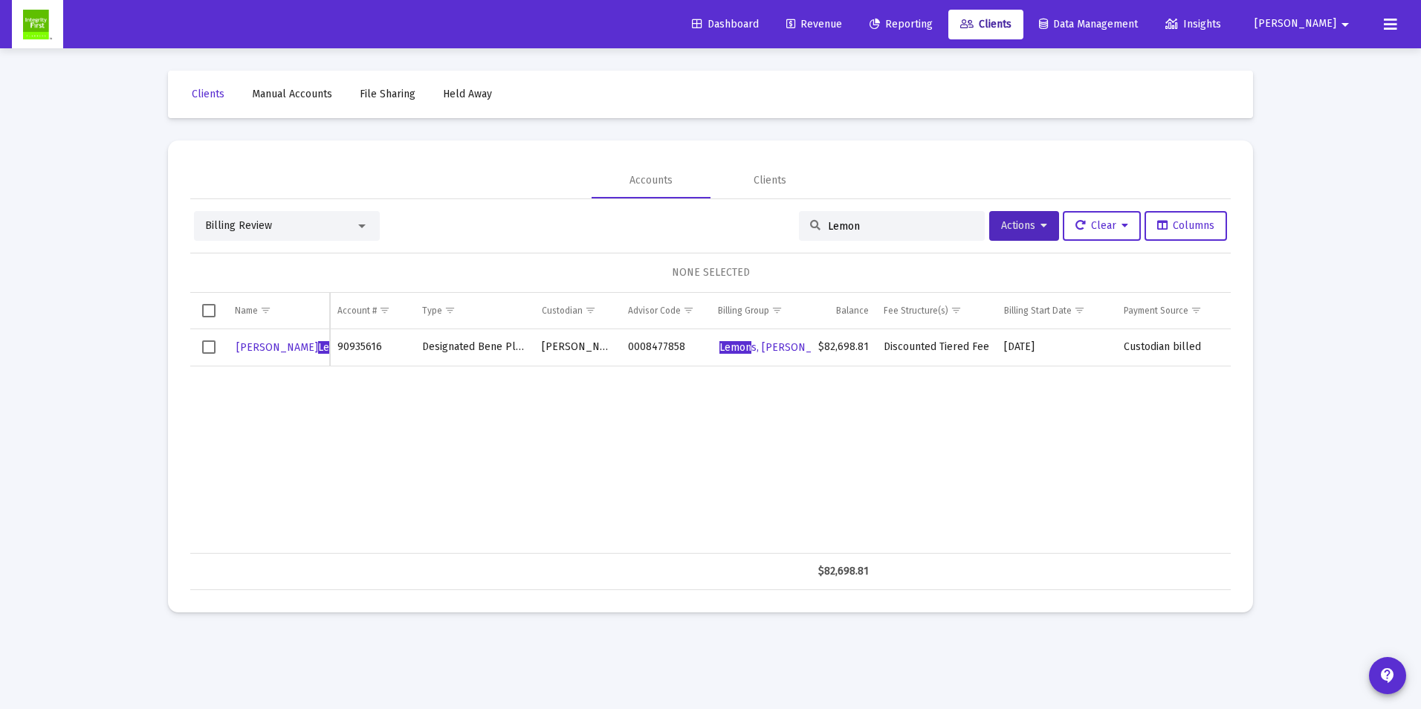
click at [267, 222] on span "Billing Review" at bounding box center [238, 225] width 67 height 13
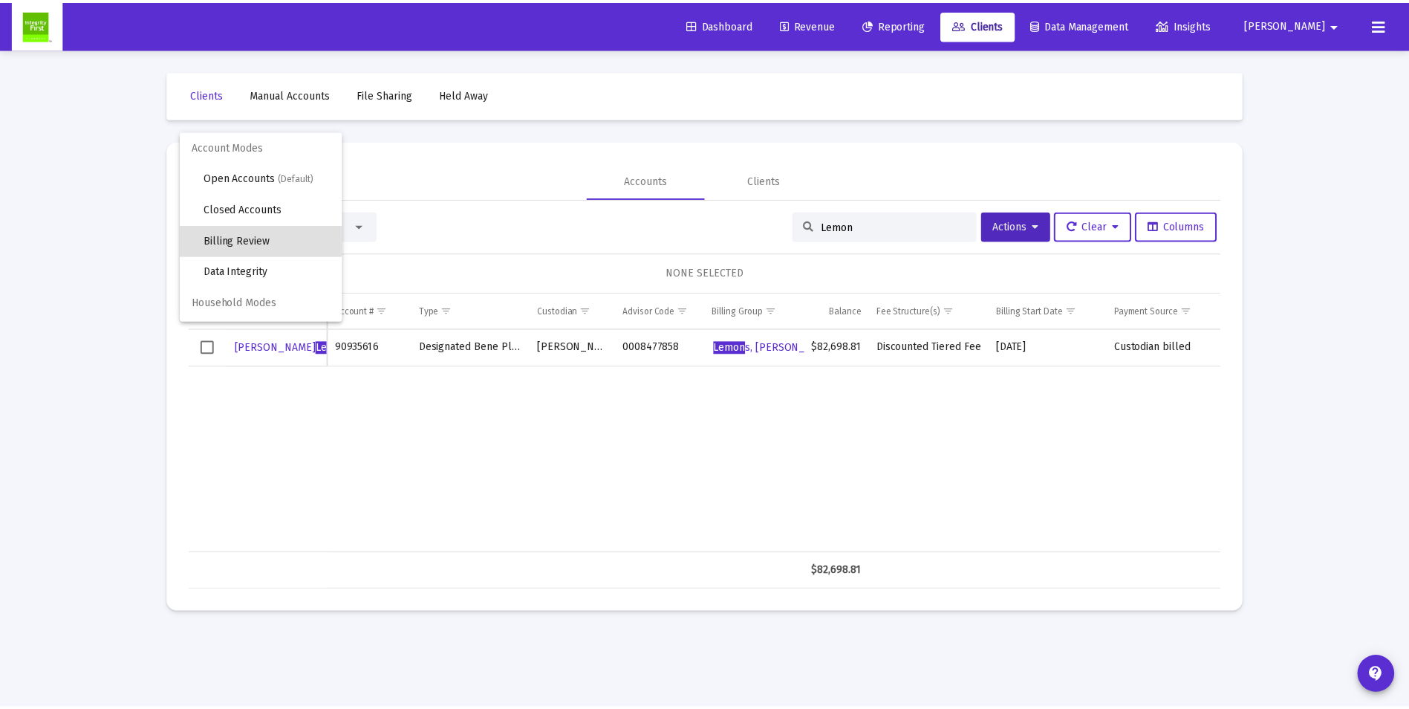
scroll to position [14, 0]
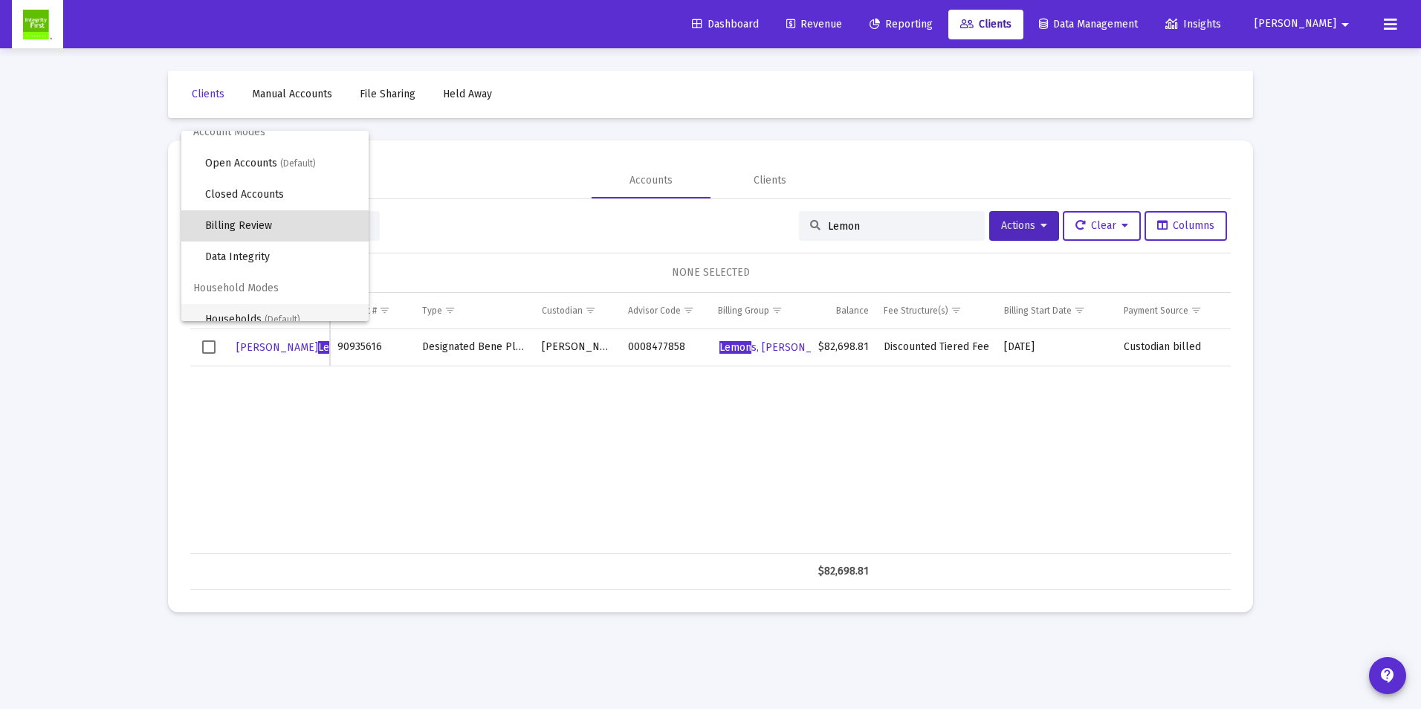
click at [258, 310] on span "Households (Default)" at bounding box center [281, 319] width 152 height 31
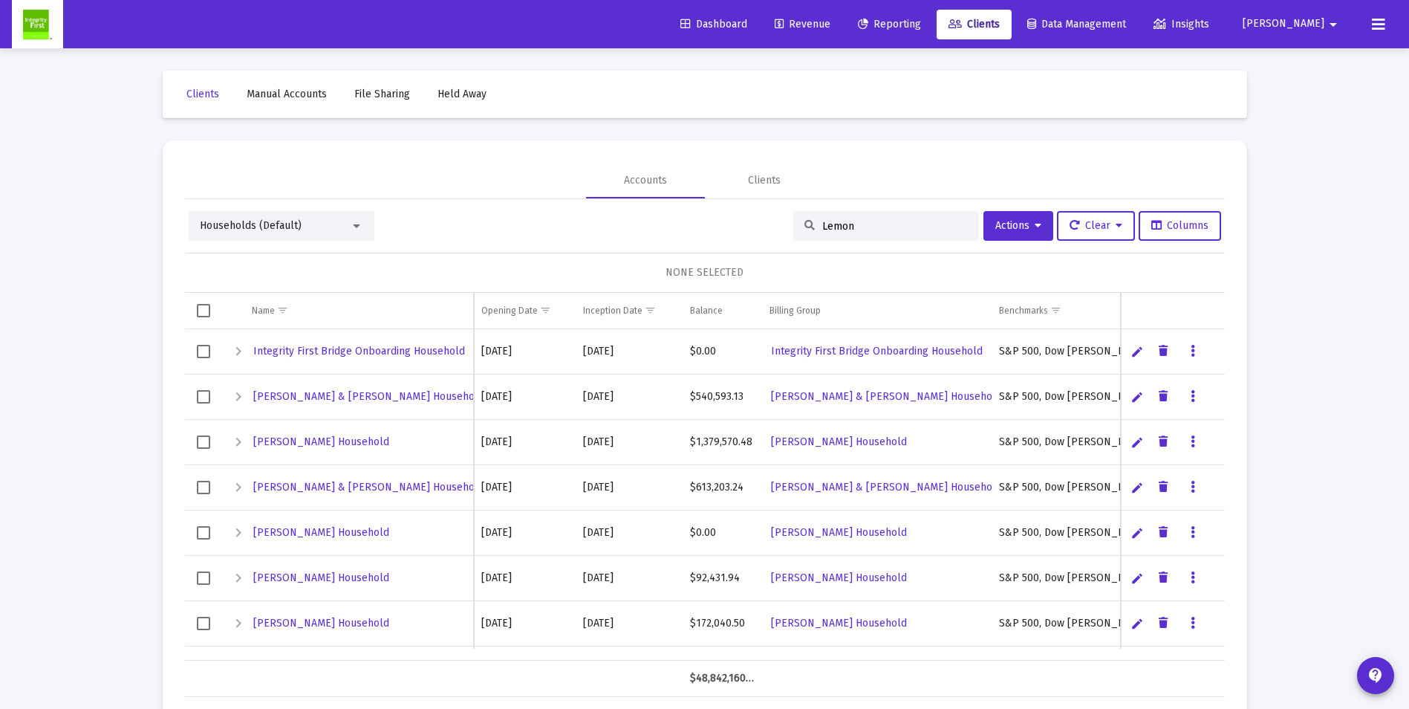
click at [872, 230] on input "Lemon" at bounding box center [896, 226] width 146 height 13
type input "L"
click at [904, 224] on input at bounding box center [896, 226] width 146 height 13
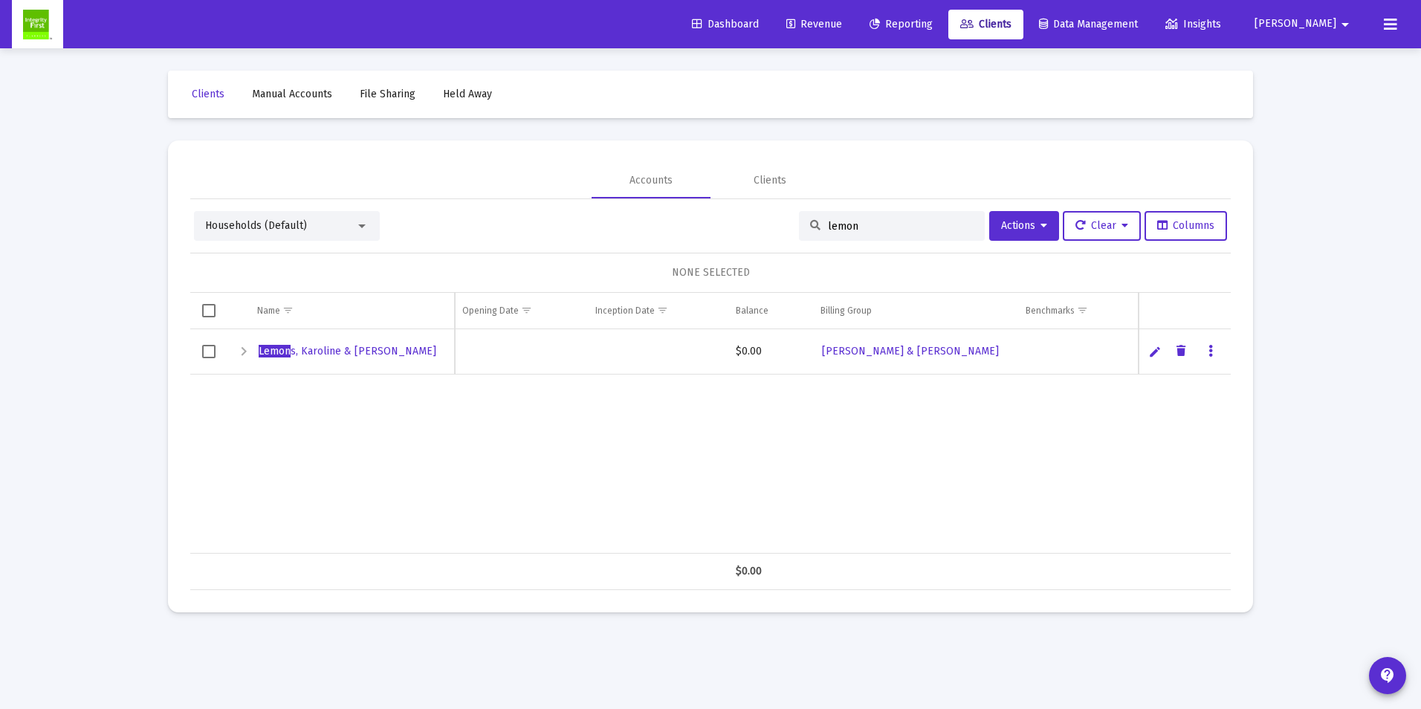
type input "lemon"
click at [209, 353] on span "Select row" at bounding box center [208, 351] width 13 height 13
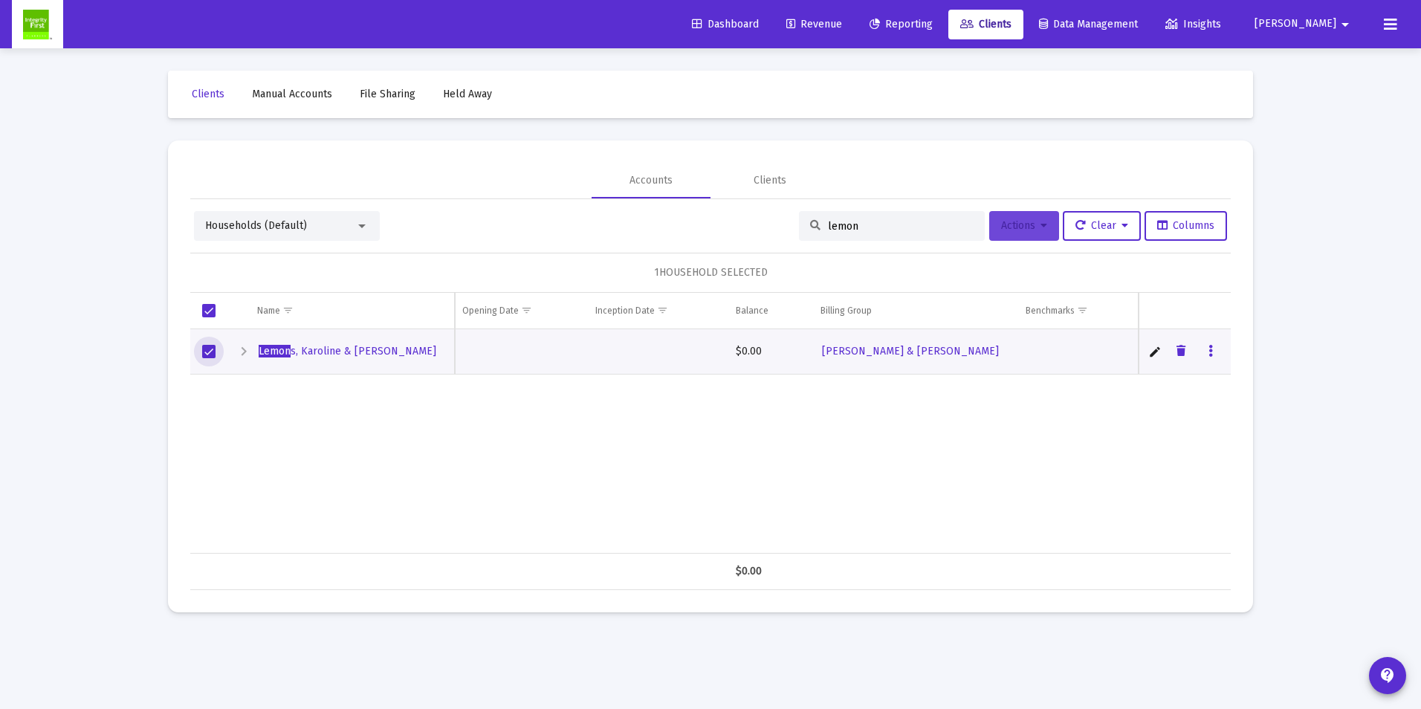
click at [1013, 229] on span "Actions" at bounding box center [1024, 225] width 46 height 13
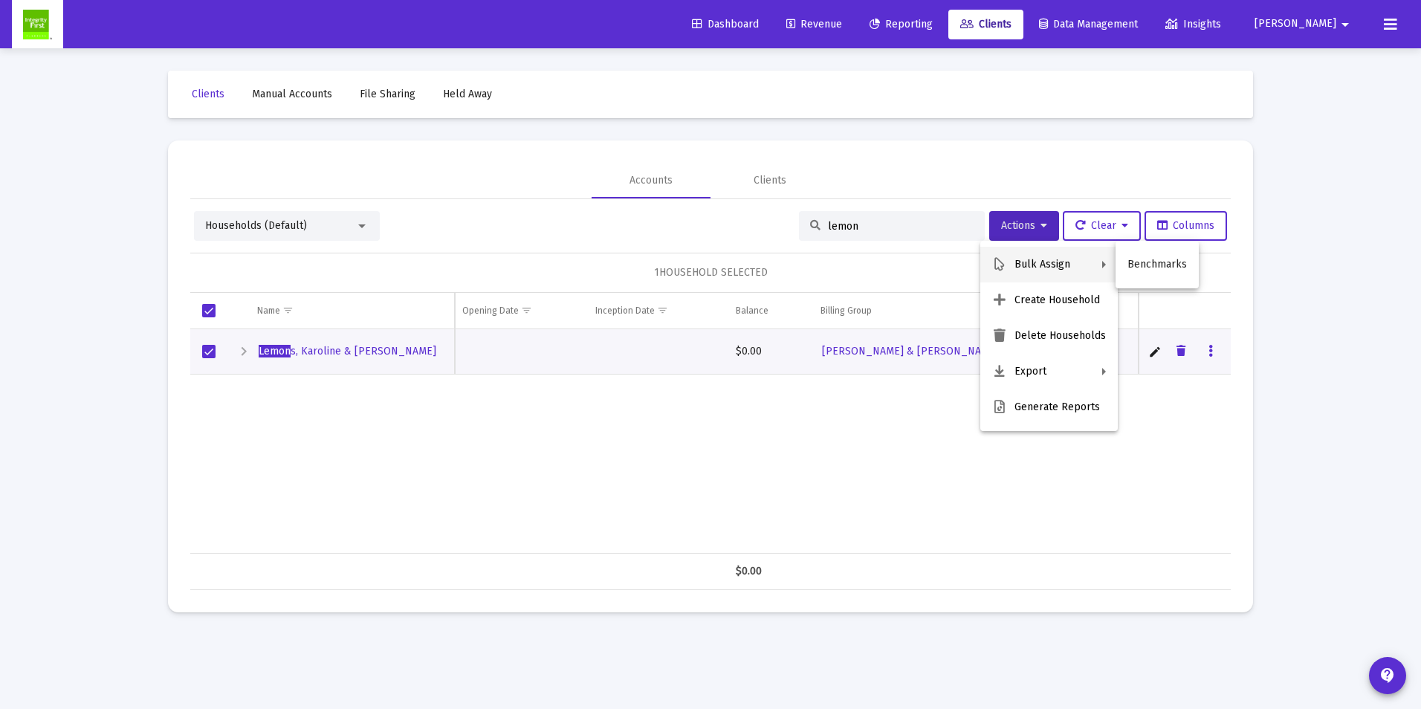
click at [333, 350] on div at bounding box center [710, 354] width 1421 height 709
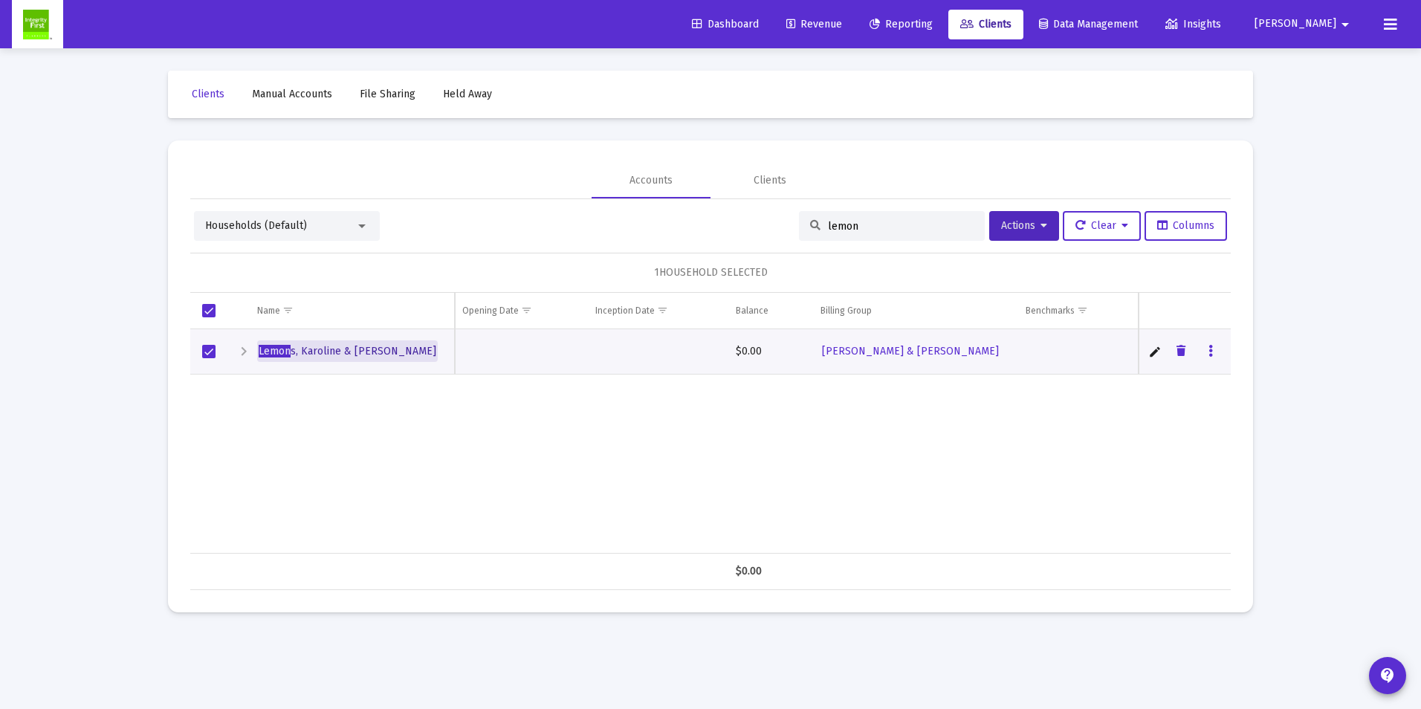
click at [356, 354] on span "Lemon s, Karoline & [PERSON_NAME]" at bounding box center [348, 351] width 178 height 13
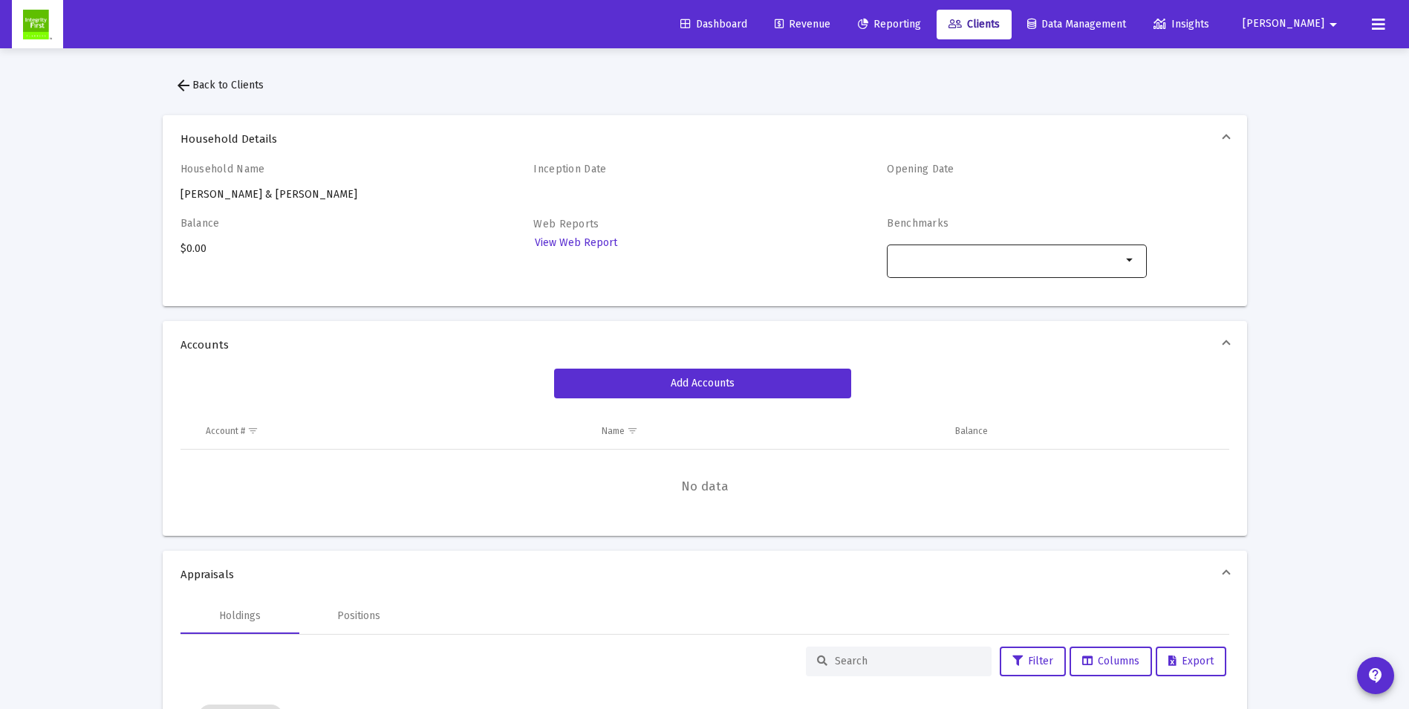
click at [1124, 257] on mat-icon "arrow_drop_down" at bounding box center [1131, 260] width 18 height 18
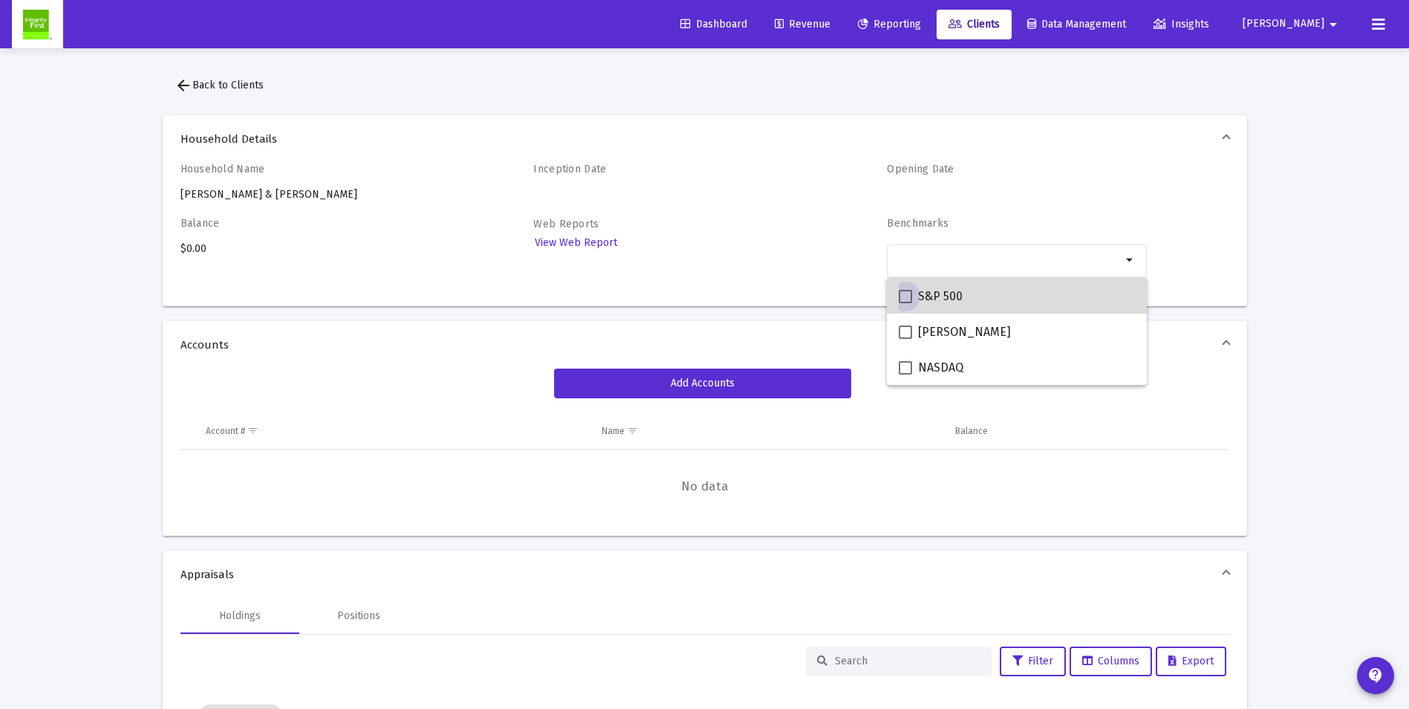
click at [903, 294] on span at bounding box center [905, 296] width 13 height 13
click at [905, 303] on input "S&P 500" at bounding box center [905, 303] width 1 height 1
checkbox input "true"
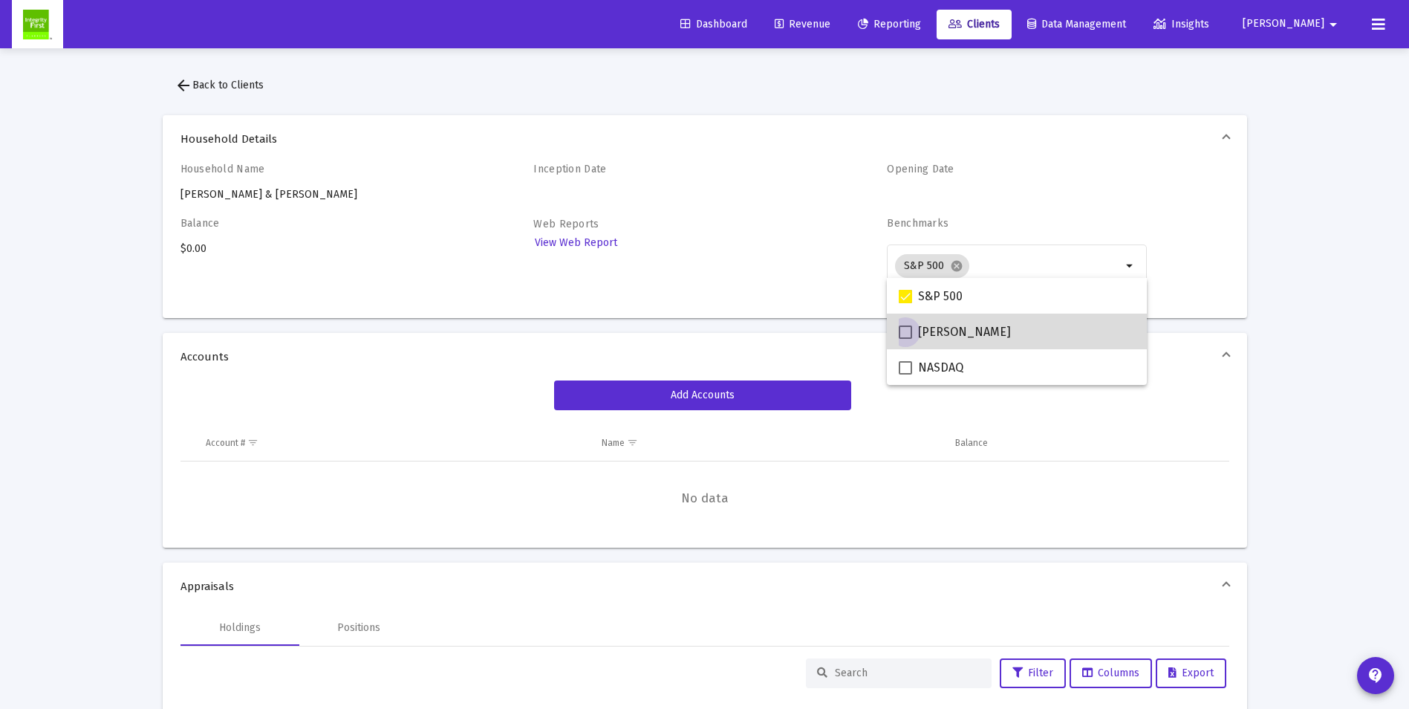
click at [905, 336] on span at bounding box center [905, 331] width 13 height 13
click at [905, 339] on input "[PERSON_NAME]" at bounding box center [905, 339] width 1 height 1
checkbox input "true"
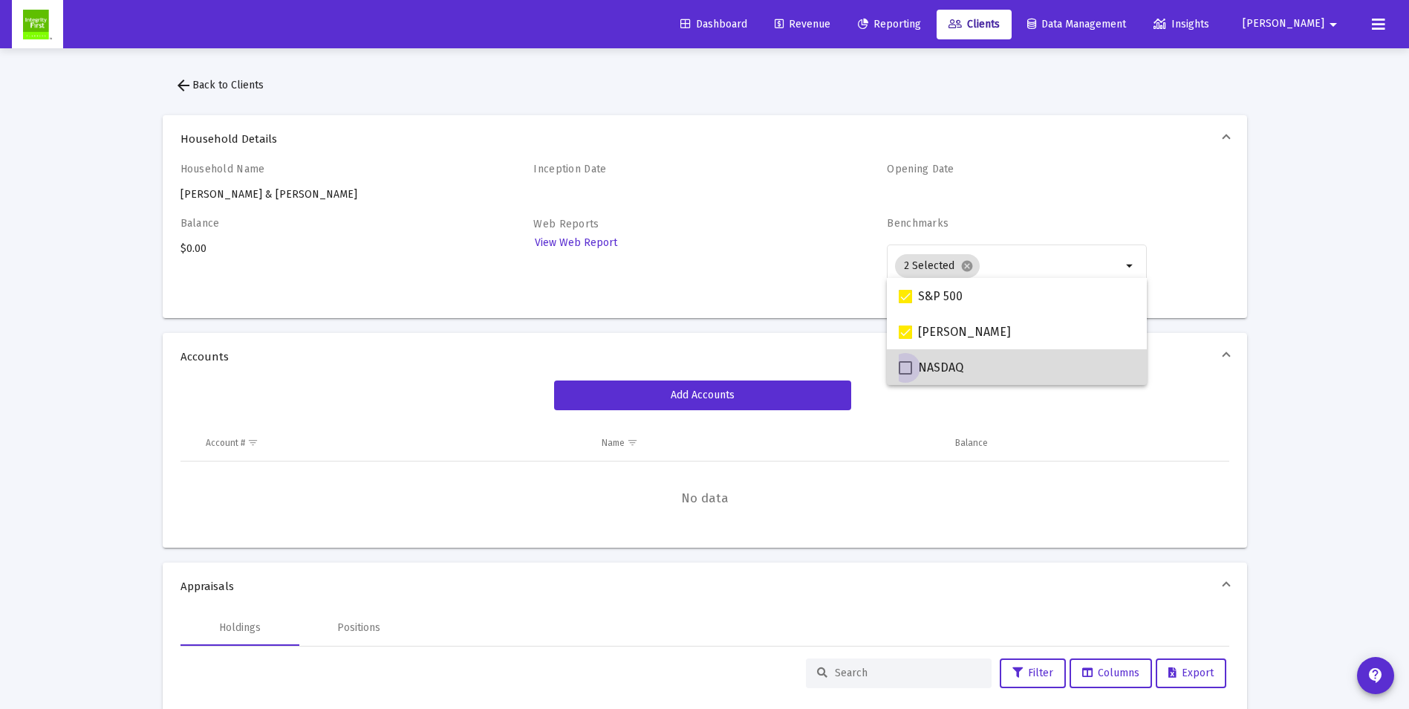
click at [906, 364] on span at bounding box center [905, 367] width 13 height 13
click at [906, 374] on input "NASDAQ" at bounding box center [905, 374] width 1 height 1
checkbox input "true"
click at [432, 369] on mat-expansion-panel-header "Accounts" at bounding box center [705, 357] width 1085 height 48
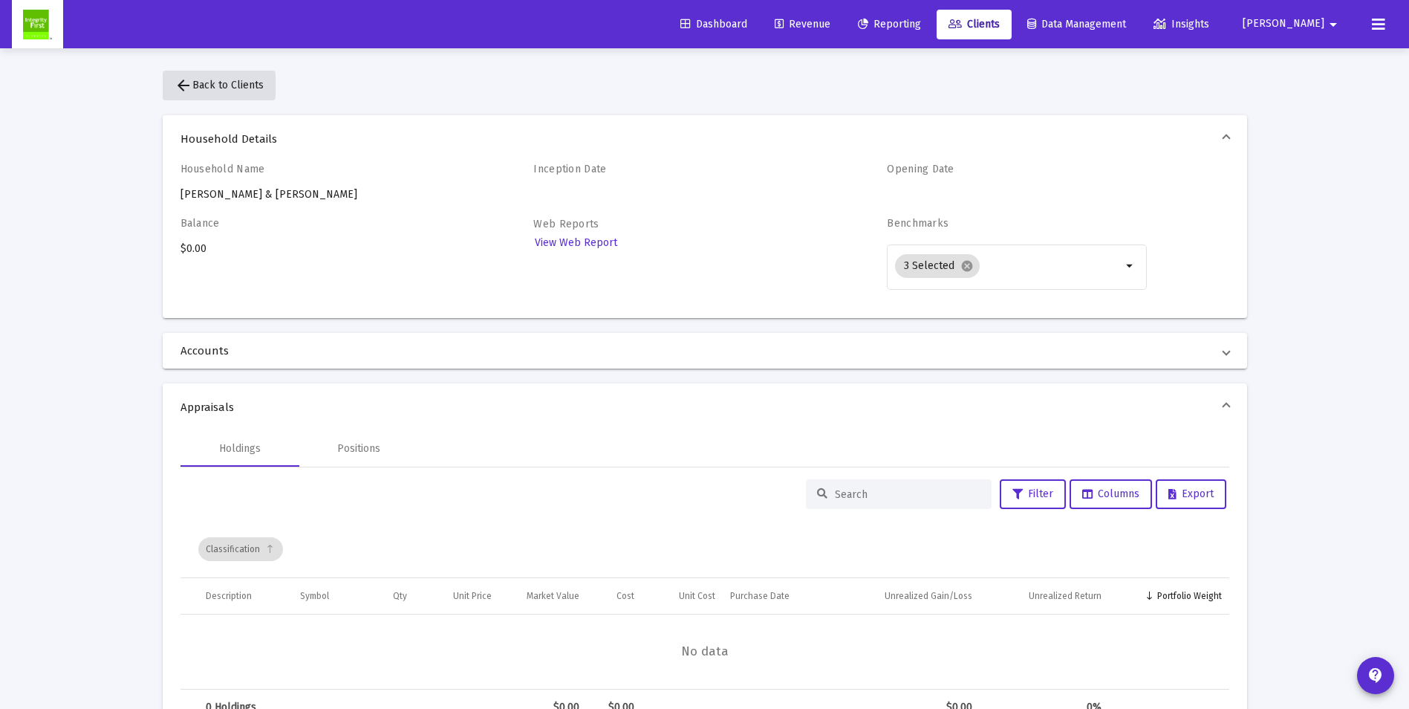
click at [206, 80] on span "arrow_back Back to Clients" at bounding box center [219, 85] width 89 height 13
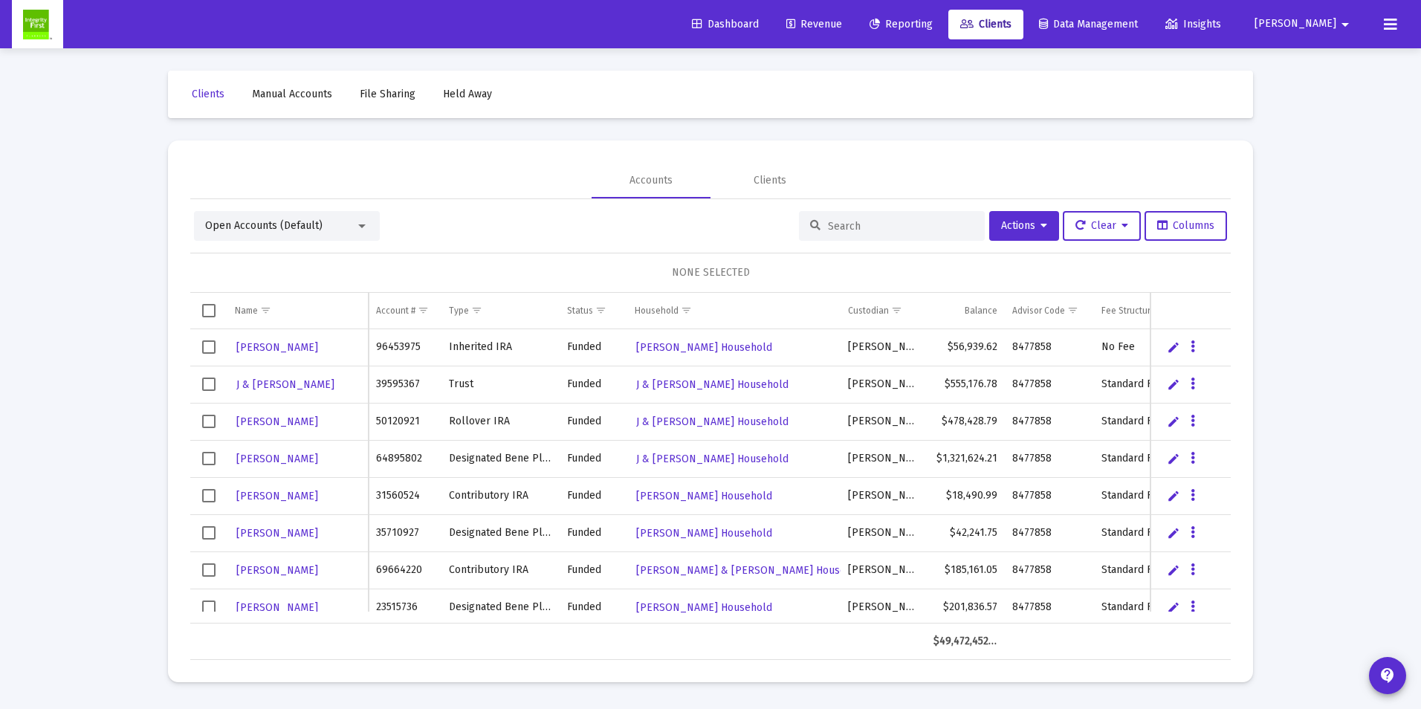
click at [274, 239] on div "Open Accounts (Default)" at bounding box center [287, 226] width 186 height 30
click at [271, 225] on span "Open Accounts (Default)" at bounding box center [263, 225] width 117 height 13
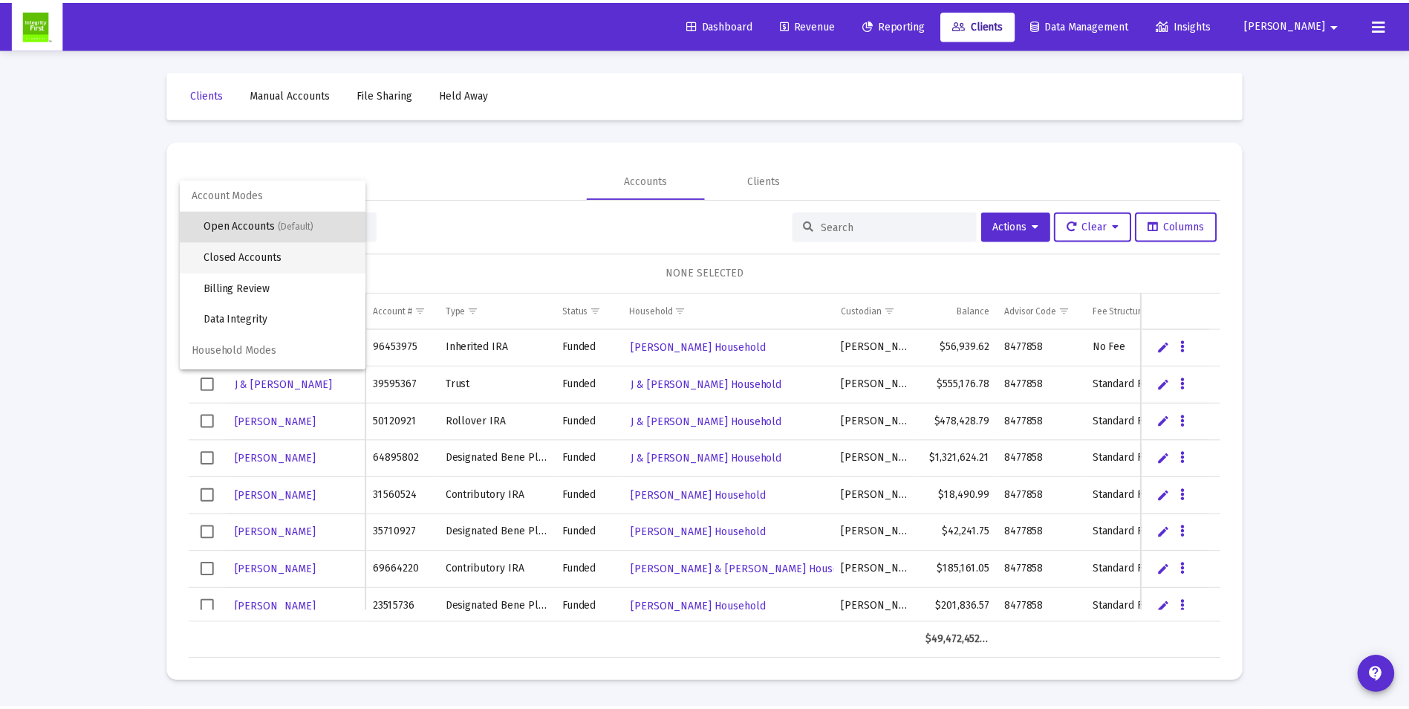
scroll to position [28, 0]
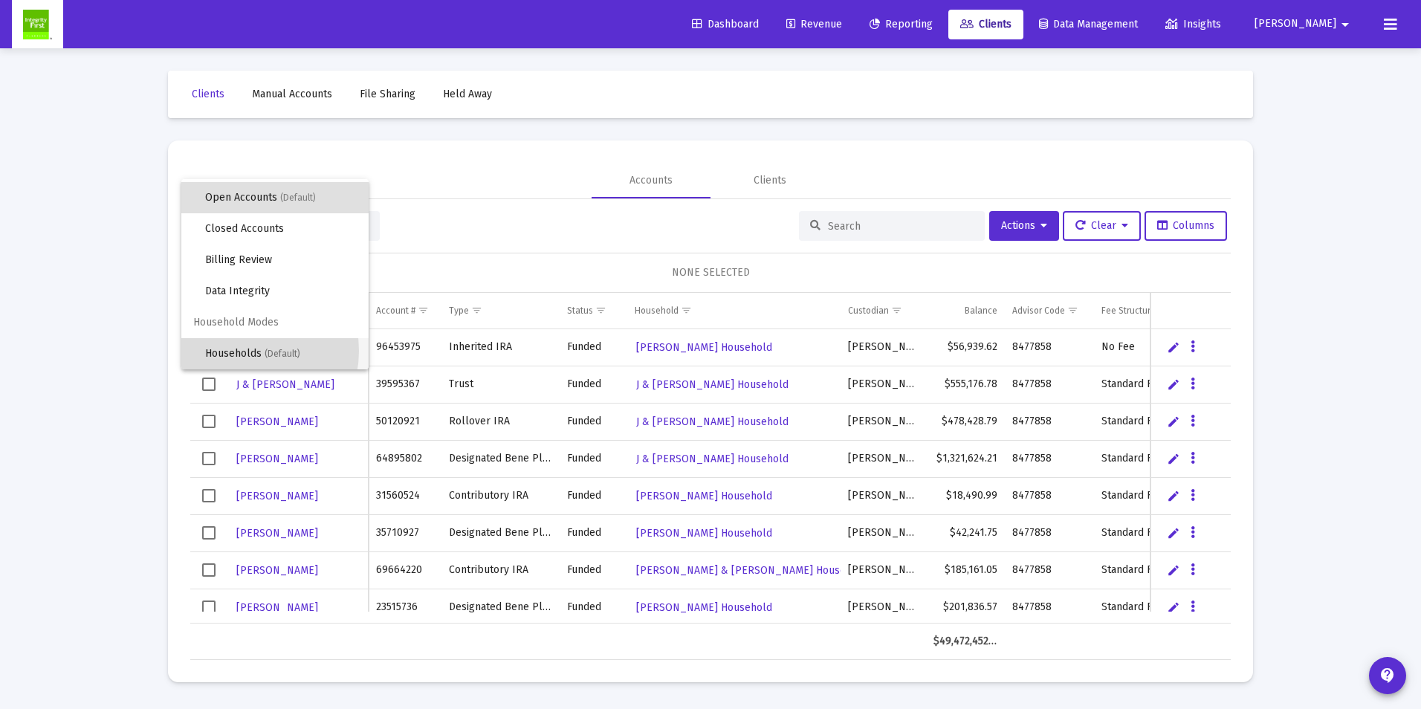
click at [239, 351] on span "Households (Default)" at bounding box center [281, 353] width 152 height 31
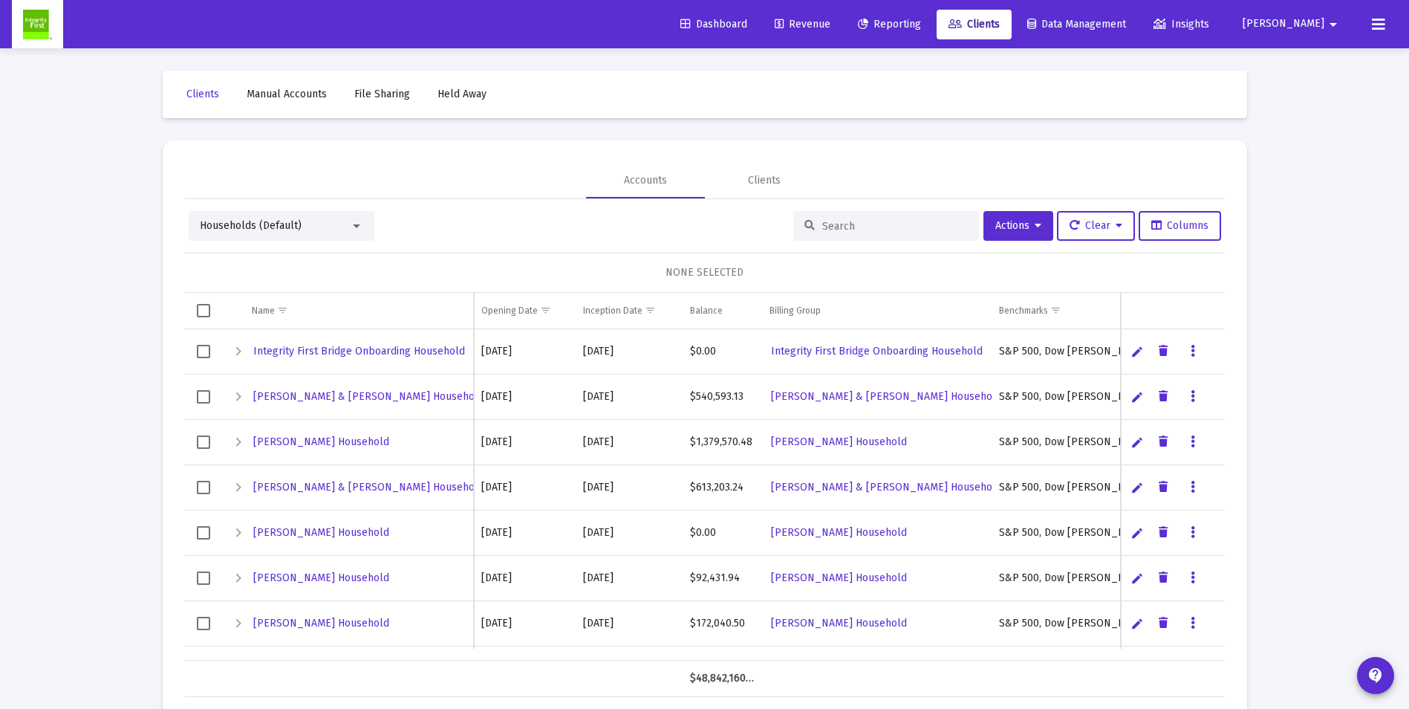
click at [855, 225] on input at bounding box center [896, 226] width 146 height 13
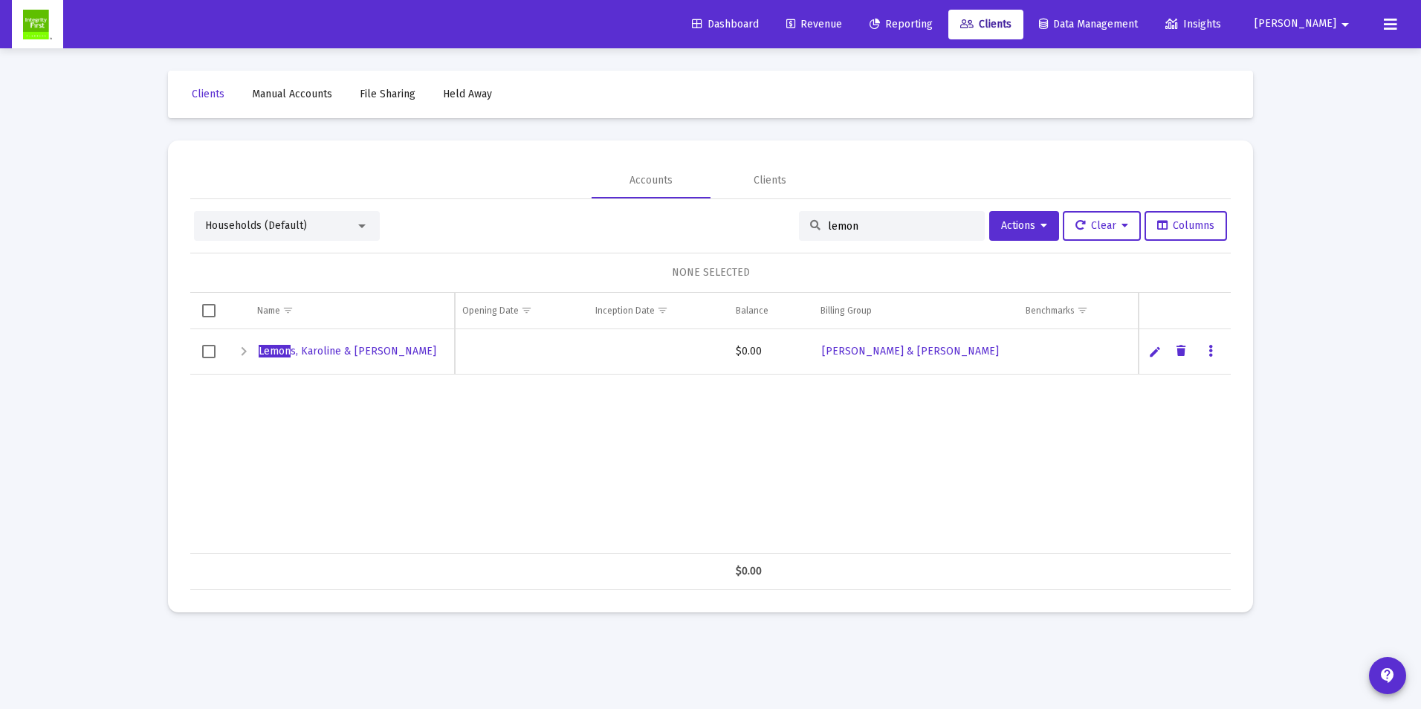
type input "lemon"
click at [213, 349] on span "Select row" at bounding box center [208, 351] width 13 height 13
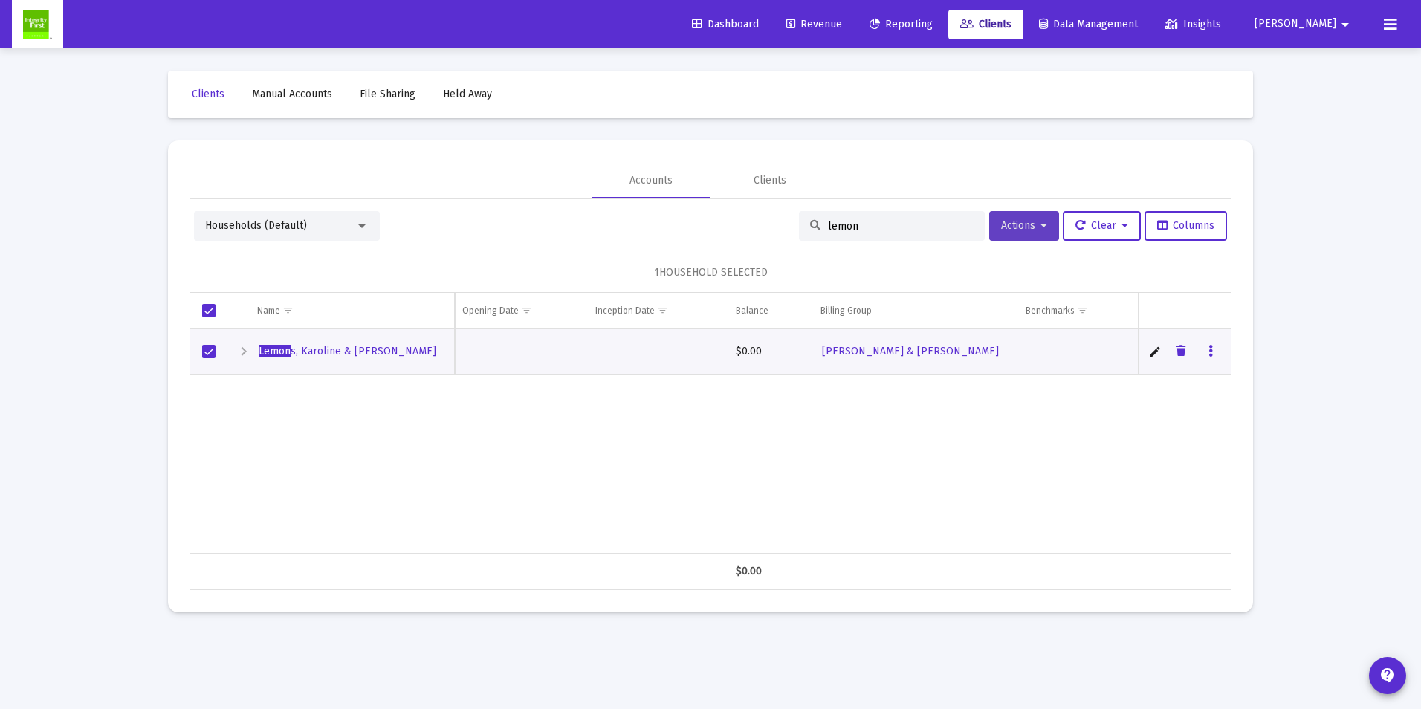
click at [1031, 224] on span "Actions" at bounding box center [1024, 225] width 46 height 13
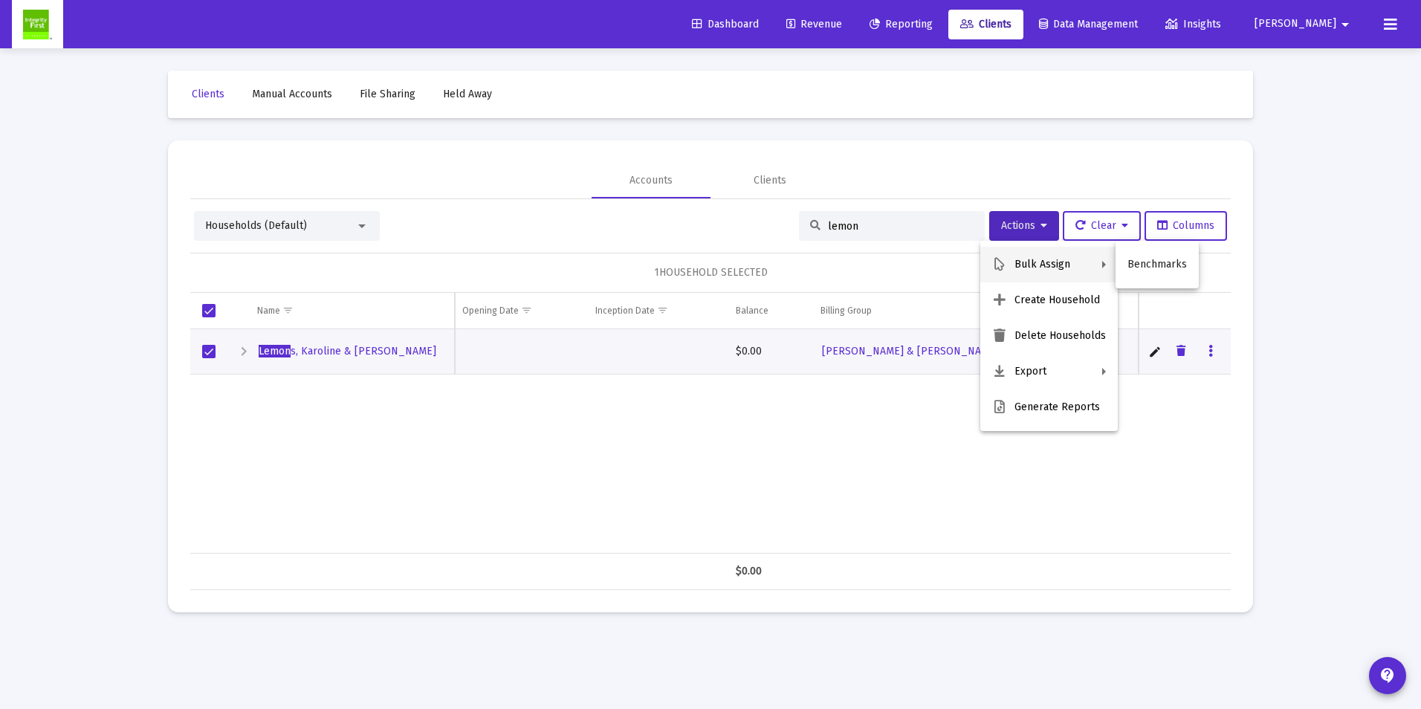
click at [365, 350] on div at bounding box center [710, 354] width 1421 height 709
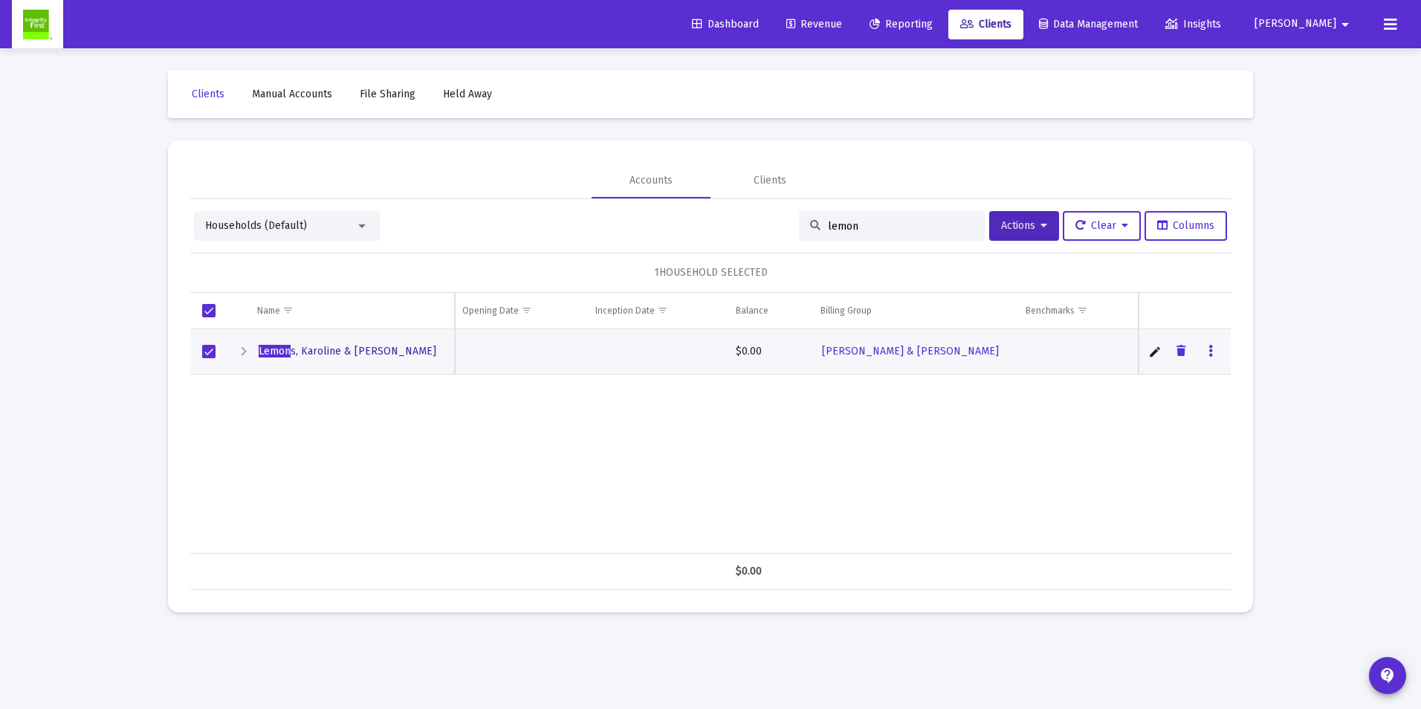
click at [346, 351] on span "Lemon s, Karoline & [PERSON_NAME]" at bounding box center [348, 351] width 178 height 13
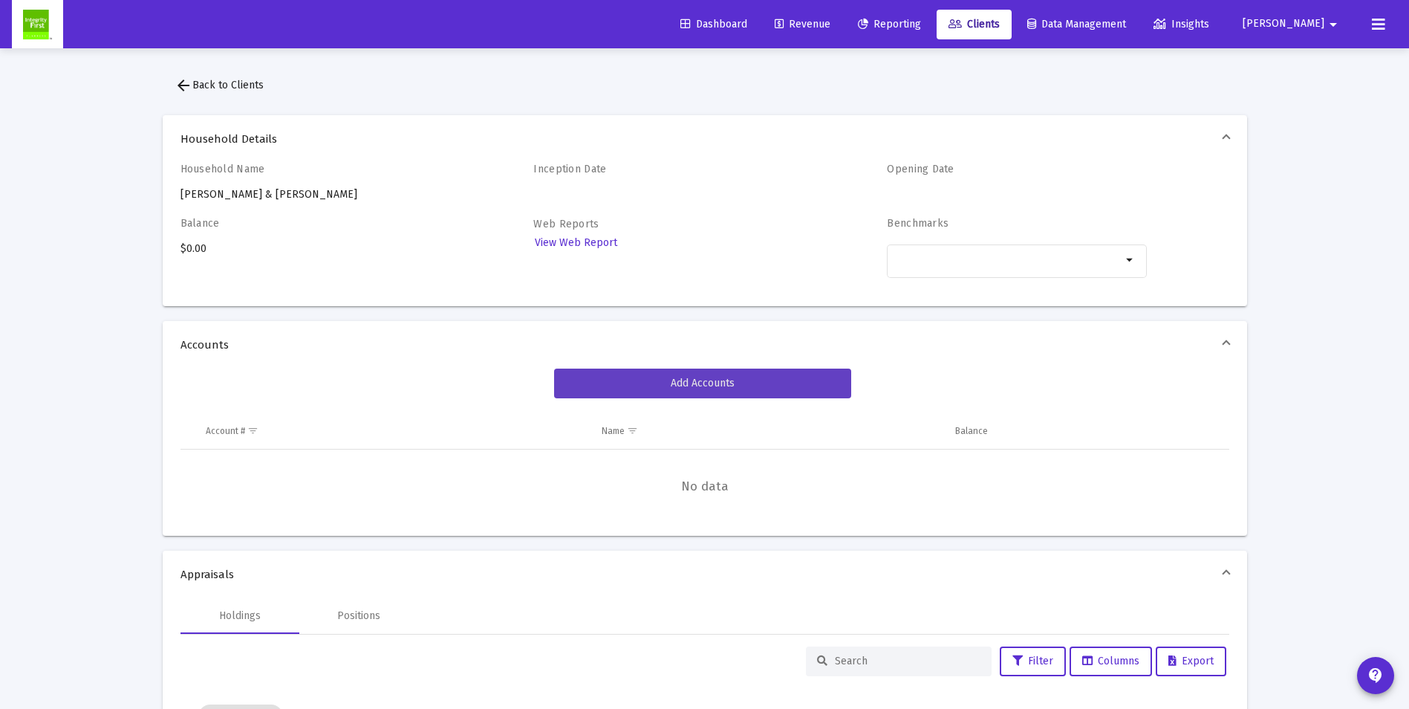
click at [682, 380] on span "Add Accounts" at bounding box center [703, 383] width 64 height 13
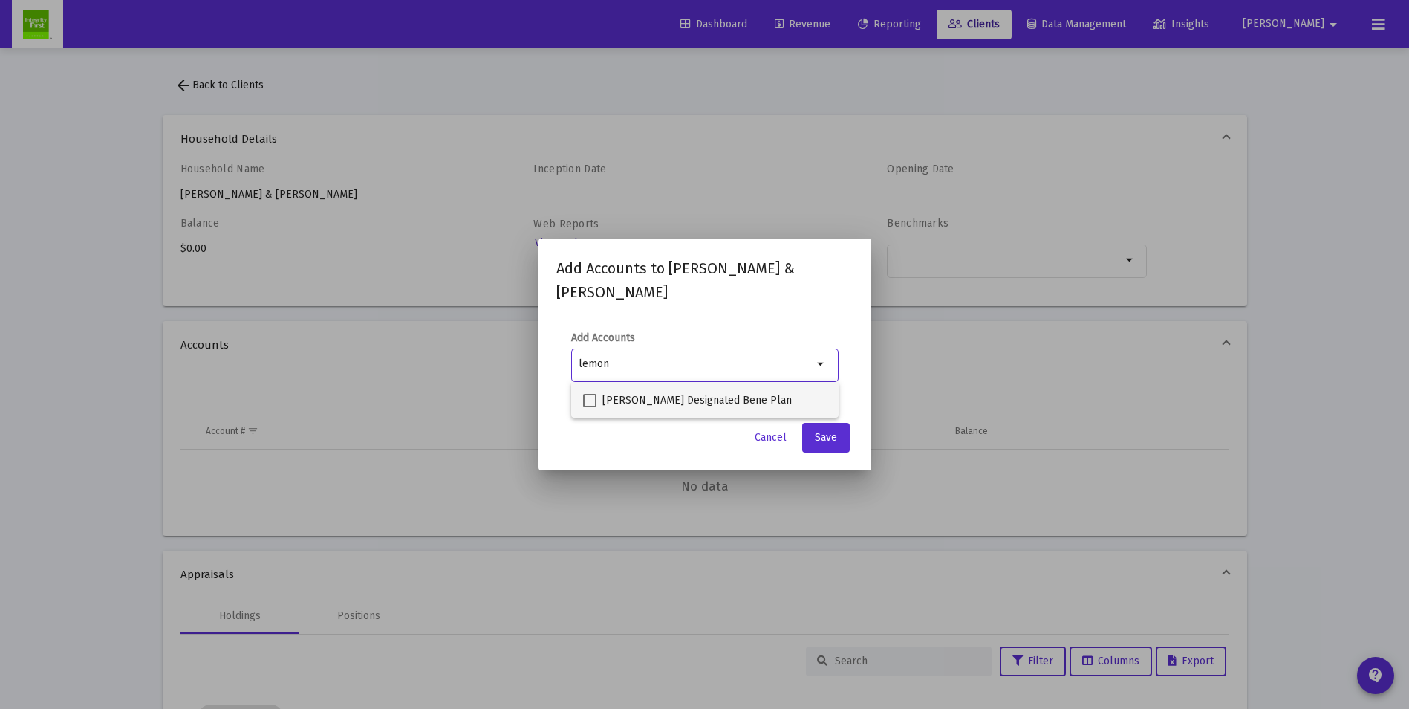
type input "lemon"
click at [595, 400] on span at bounding box center [589, 400] width 13 height 13
click at [590, 407] on input "[PERSON_NAME] Designated Bene Plan" at bounding box center [589, 407] width 1 height 1
checkbox input "true"
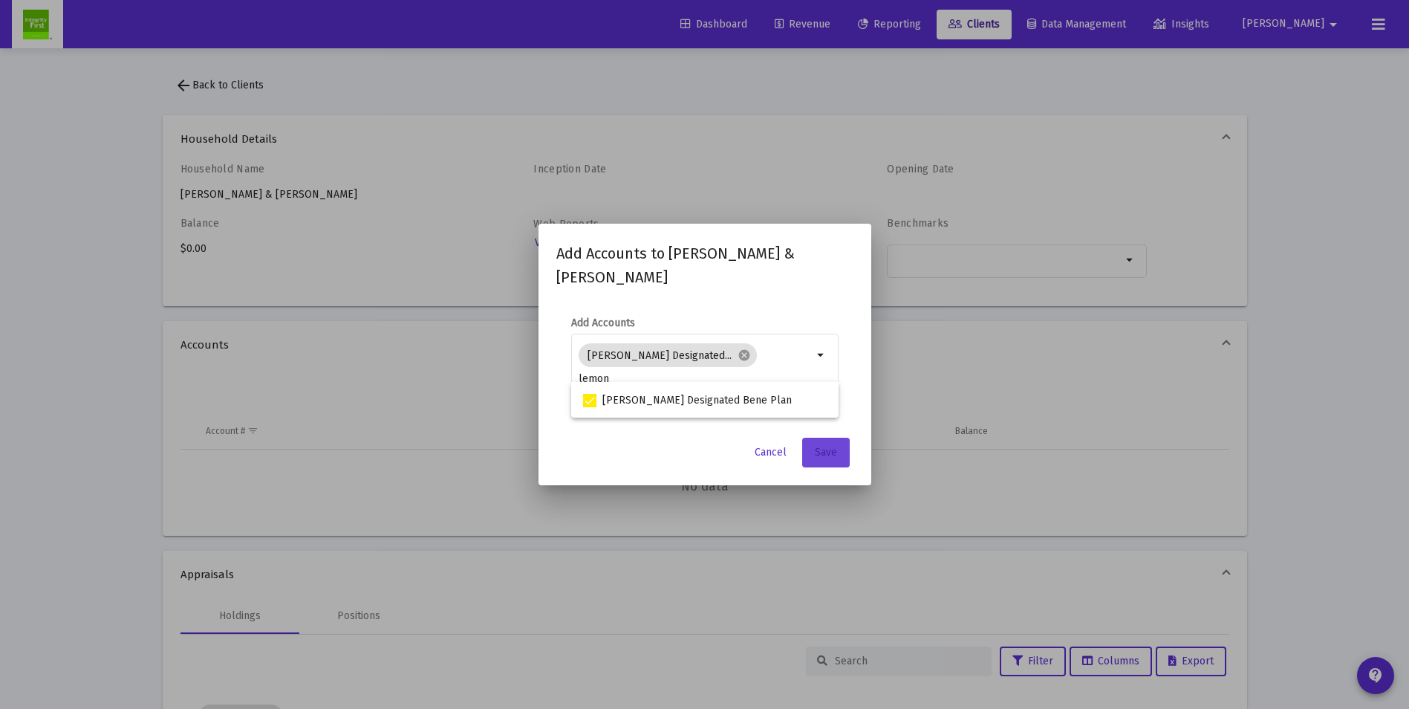
click at [832, 458] on button "Save" at bounding box center [826, 453] width 48 height 30
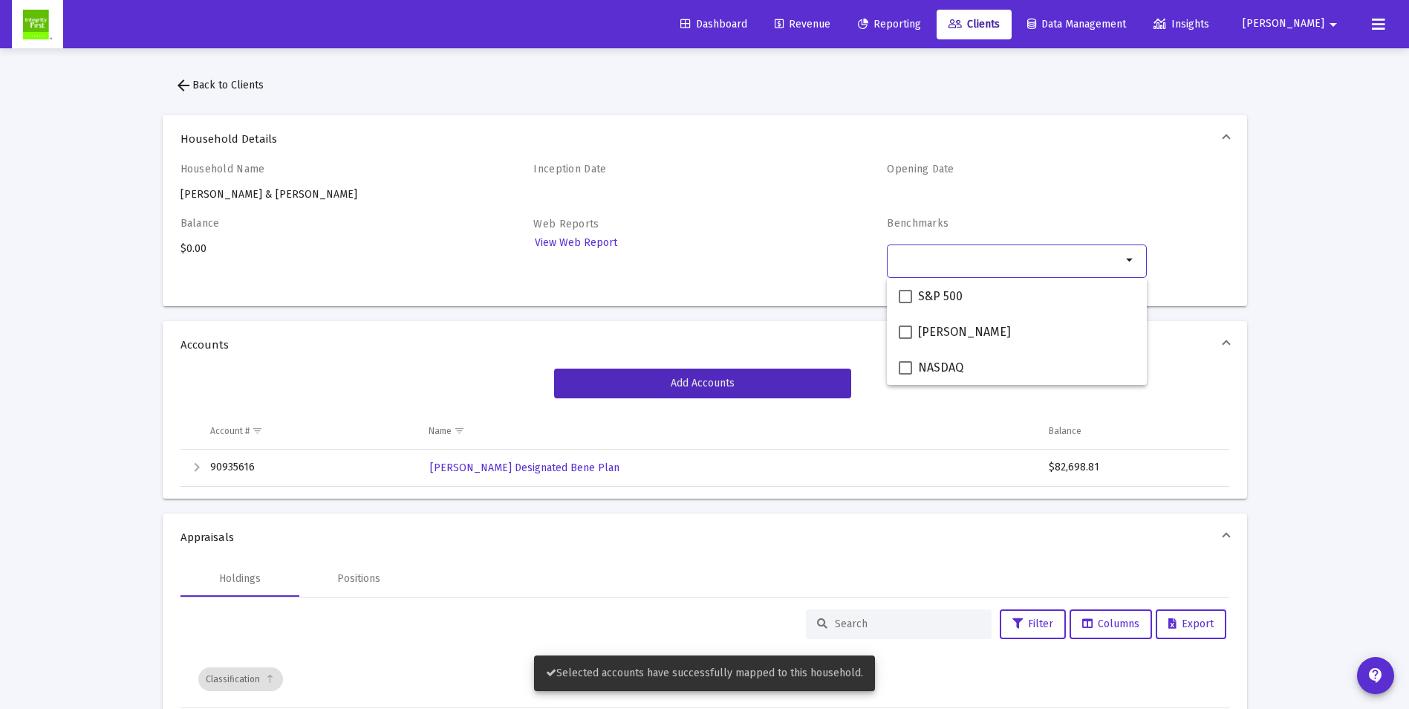
click at [1031, 258] on input "Selection" at bounding box center [1008, 260] width 227 height 12
click at [907, 302] on span at bounding box center [905, 296] width 13 height 13
click at [906, 303] on input "S&P 500" at bounding box center [905, 303] width 1 height 1
checkbox input "true"
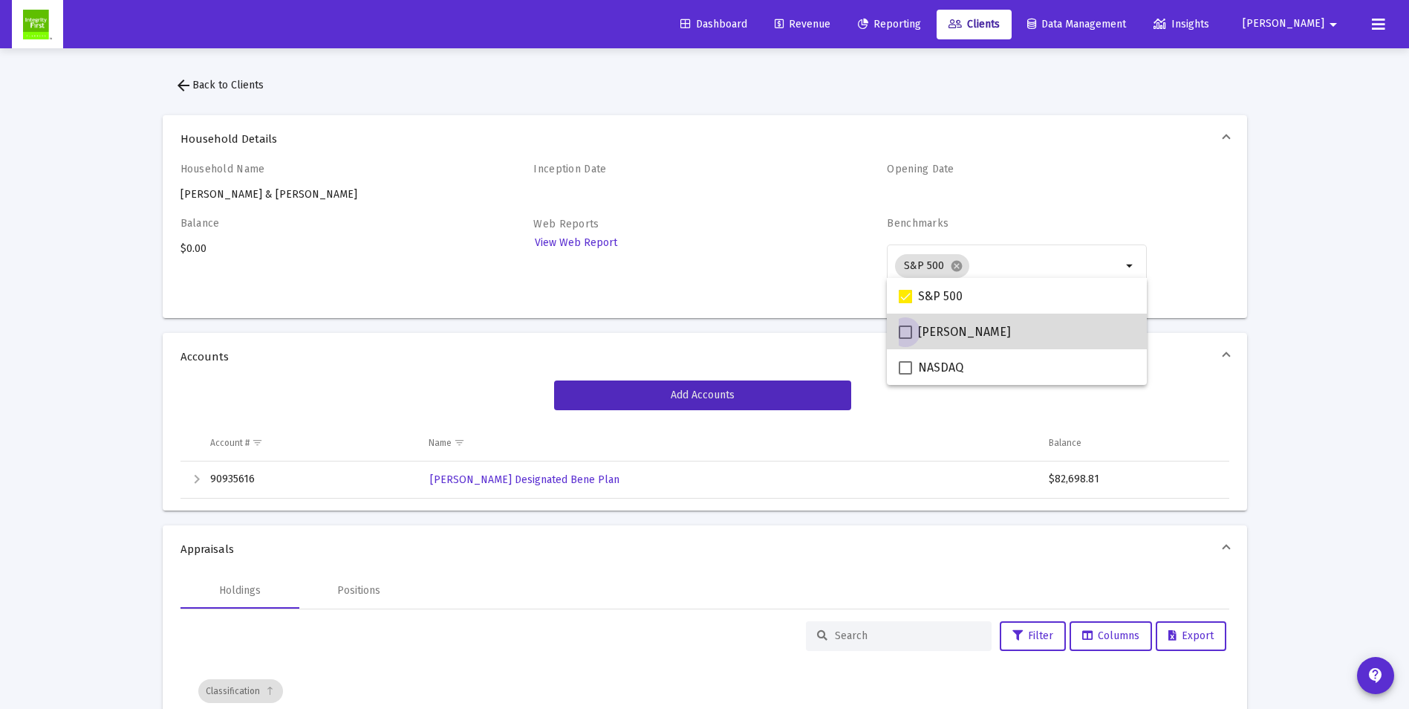
click at [904, 326] on span at bounding box center [905, 331] width 13 height 13
click at [905, 339] on input "[PERSON_NAME]" at bounding box center [905, 339] width 1 height 1
checkbox input "true"
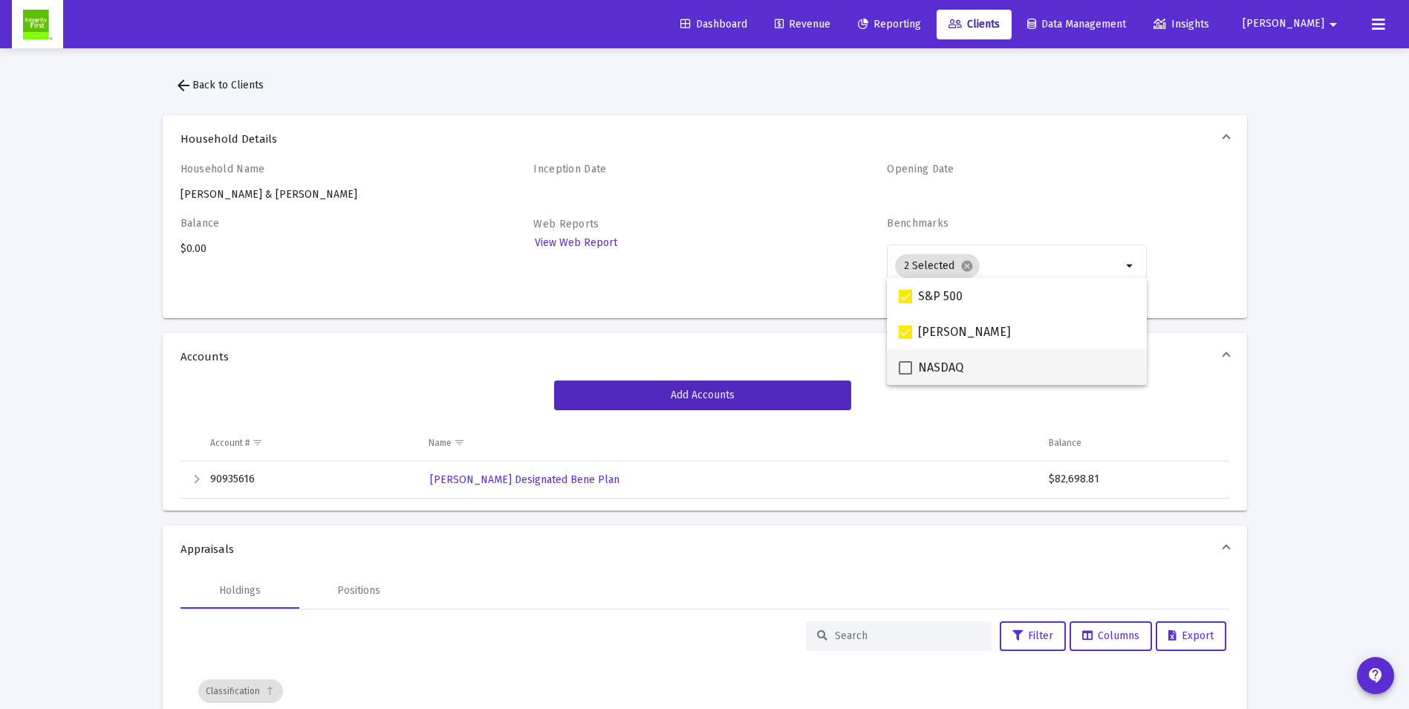
click at [901, 369] on span at bounding box center [905, 367] width 13 height 13
click at [905, 374] on input "NASDAQ" at bounding box center [905, 374] width 1 height 1
checkbox input "true"
click at [734, 543] on span "Appraisals" at bounding box center [702, 549] width 1043 height 15
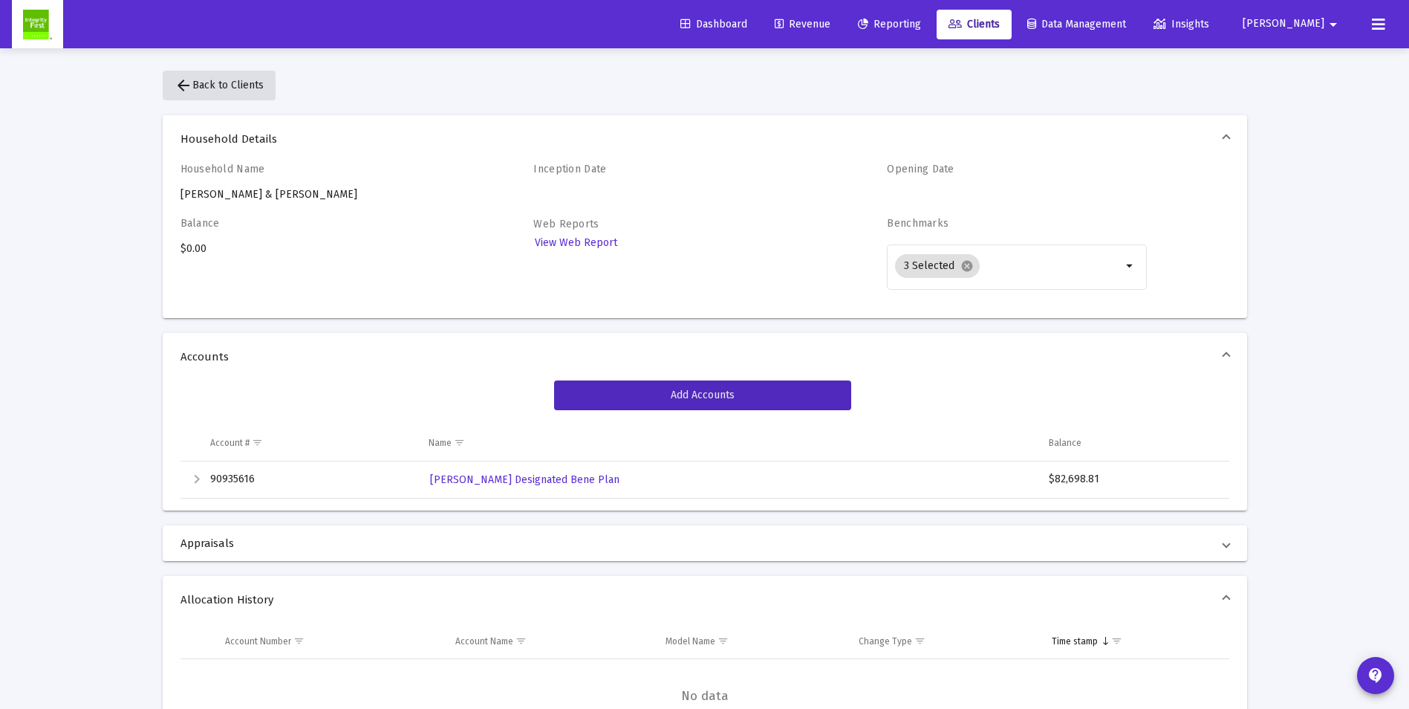
click at [200, 83] on span "arrow_back Back to Clients" at bounding box center [219, 85] width 89 height 13
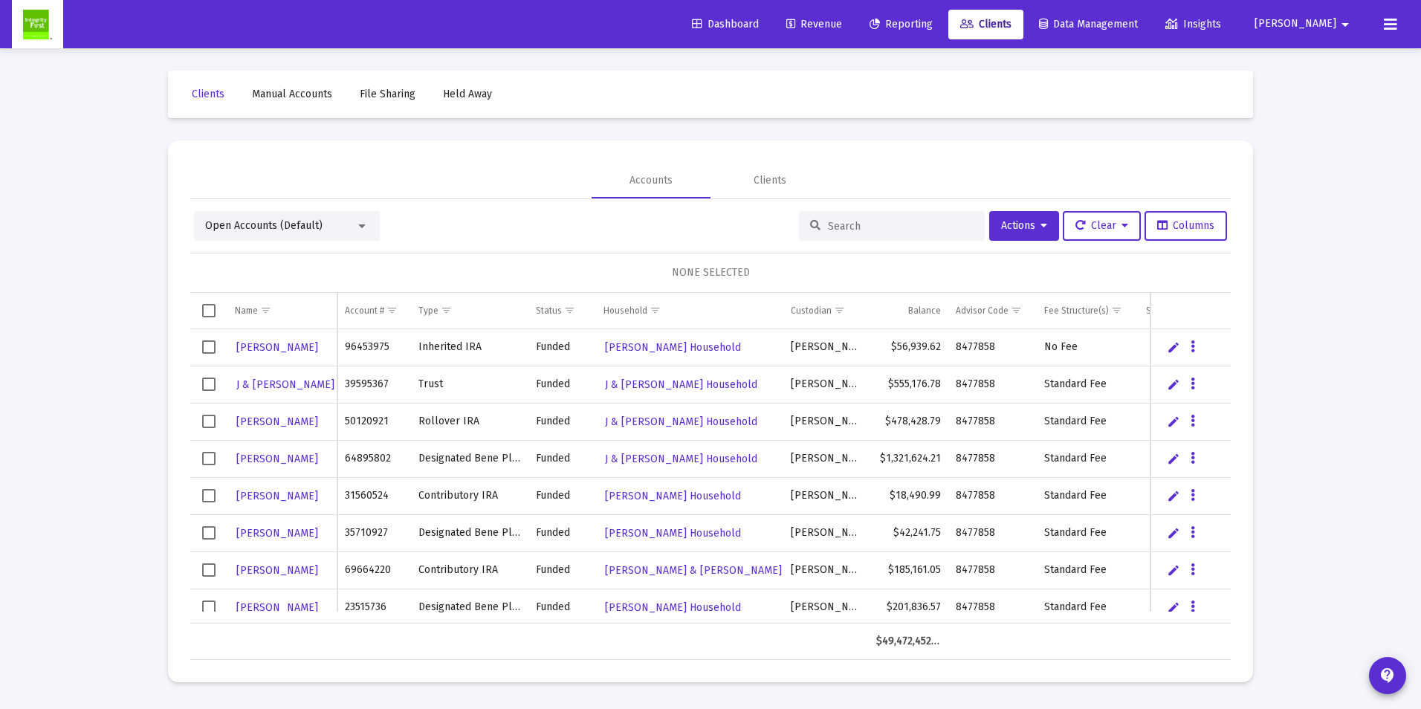
click at [842, 20] on span "Revenue" at bounding box center [814, 24] width 56 height 13
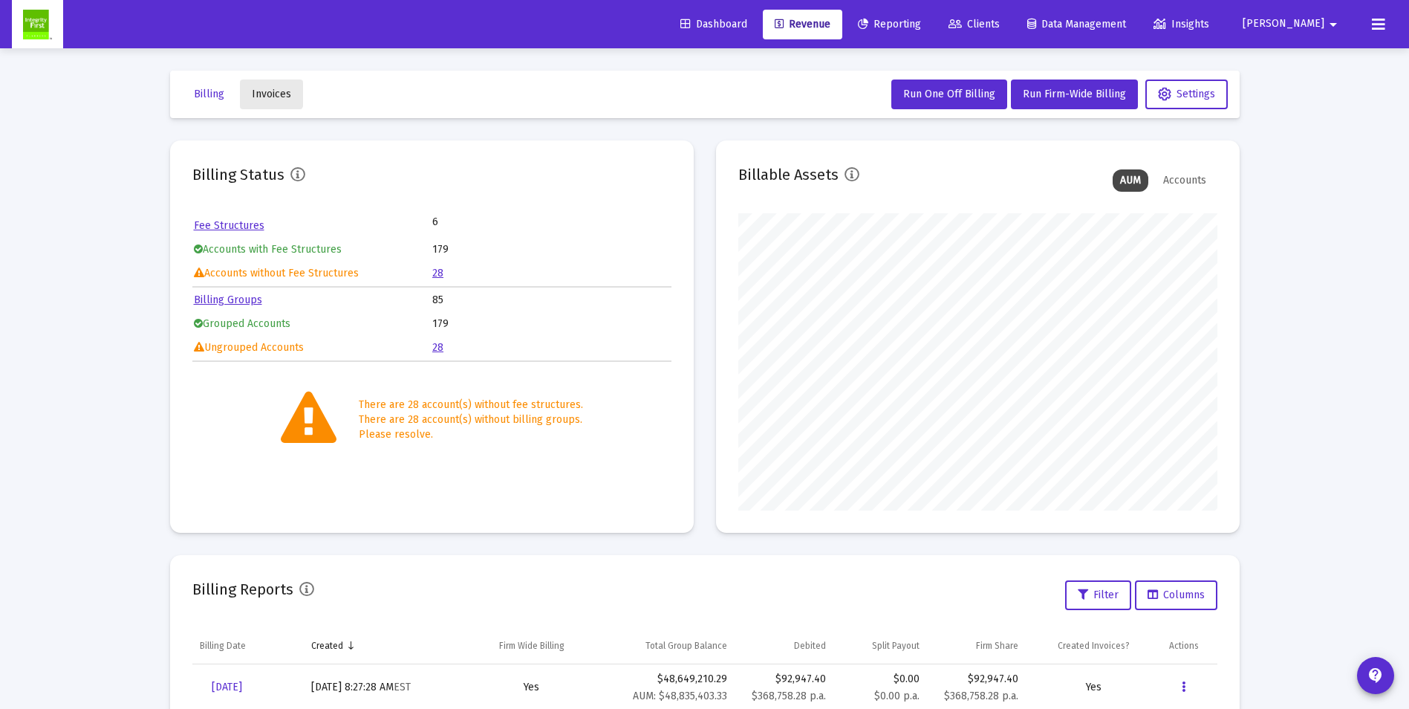
click at [270, 88] on span "Invoices" at bounding box center [271, 94] width 39 height 13
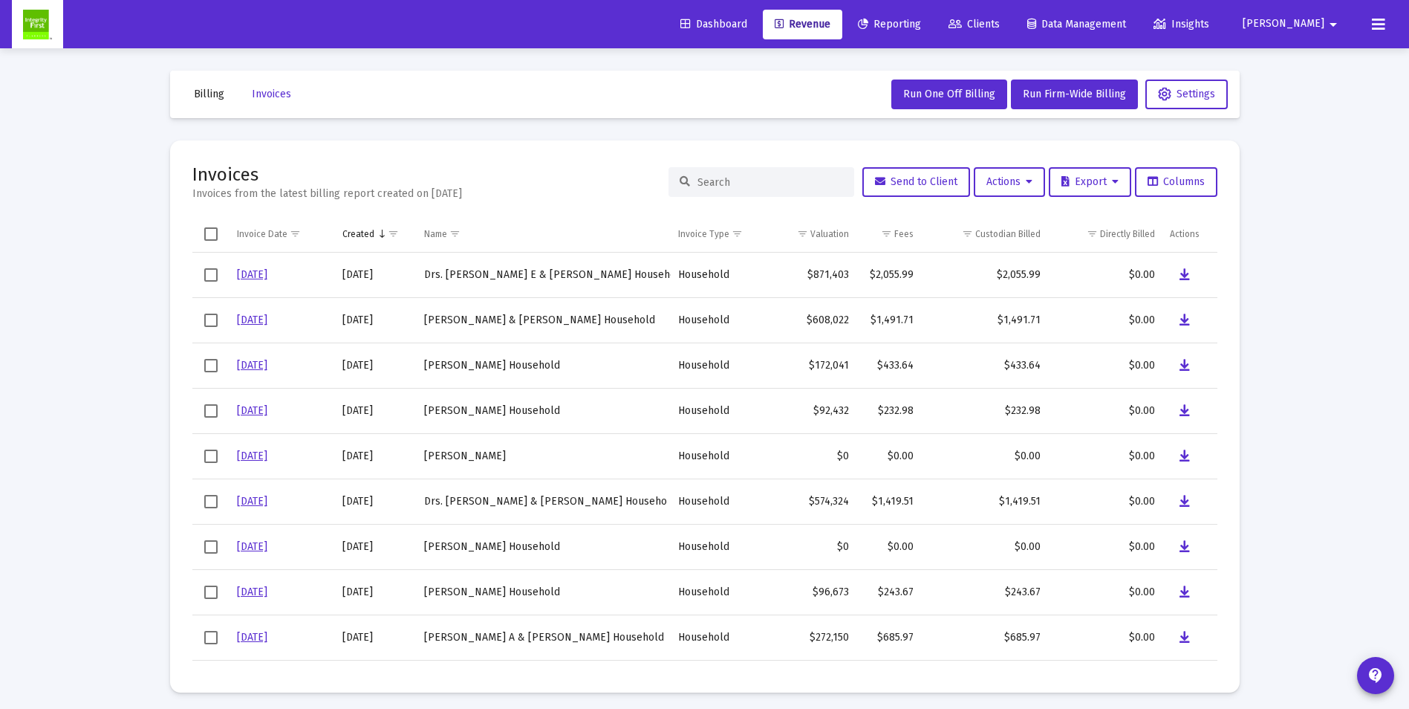
click at [202, 97] on span "Billing" at bounding box center [209, 94] width 30 height 13
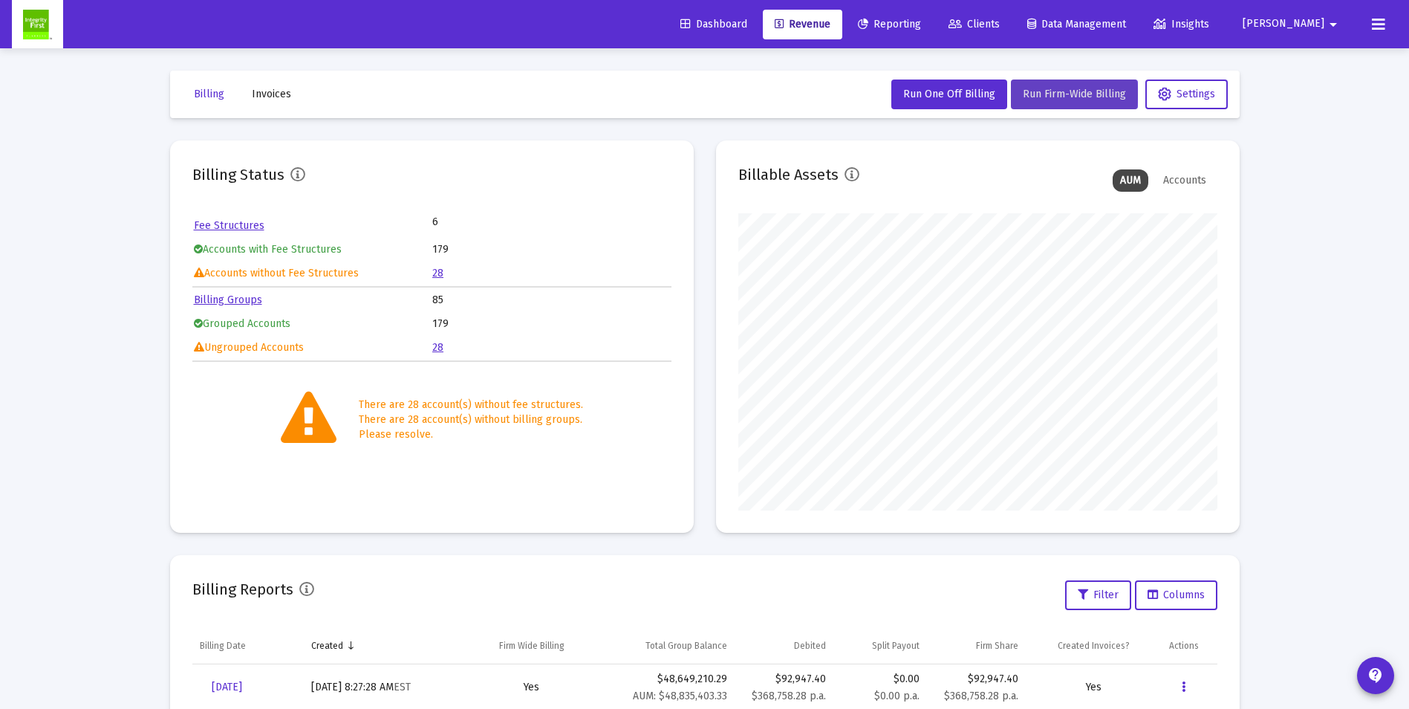
click at [1064, 94] on span "Run Firm-Wide Billing" at bounding box center [1074, 94] width 103 height 13
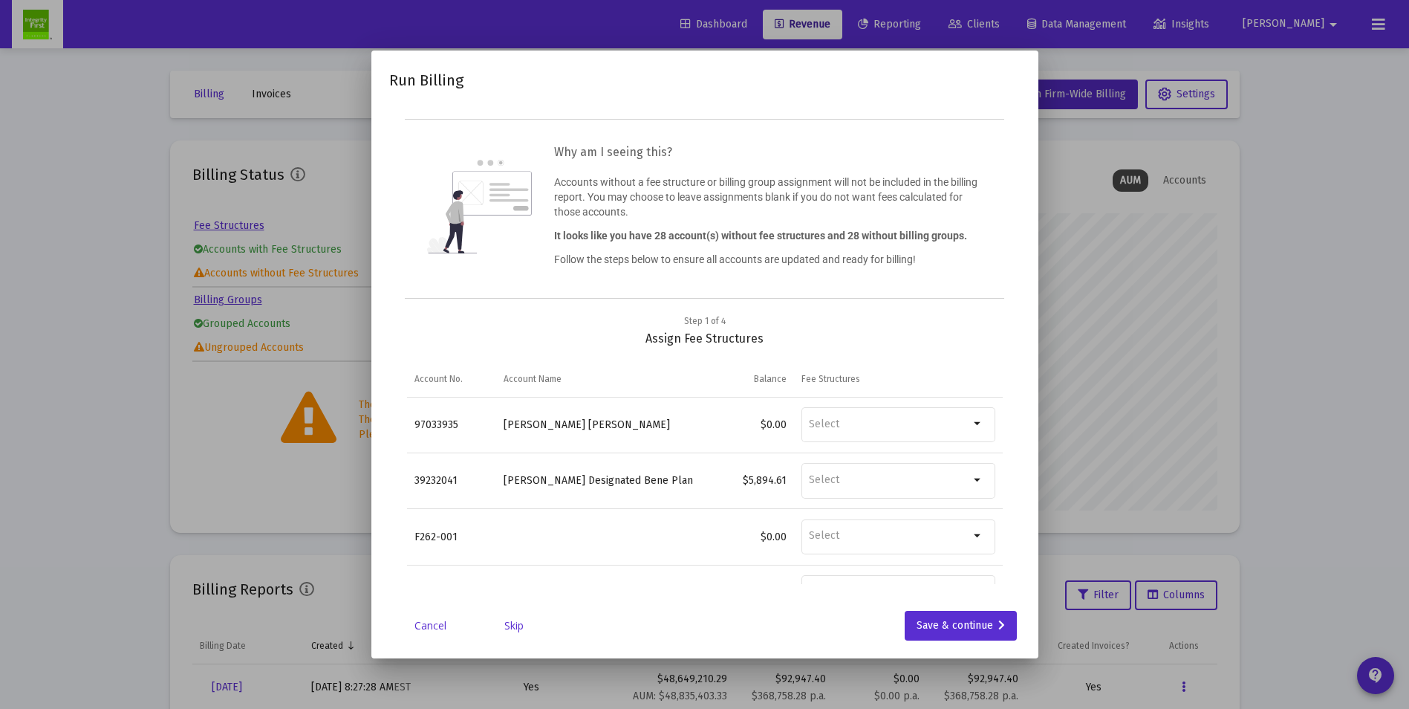
click at [509, 629] on link "Skip" at bounding box center [514, 625] width 74 height 15
click at [509, 626] on link "Skip" at bounding box center [514, 625] width 74 height 15
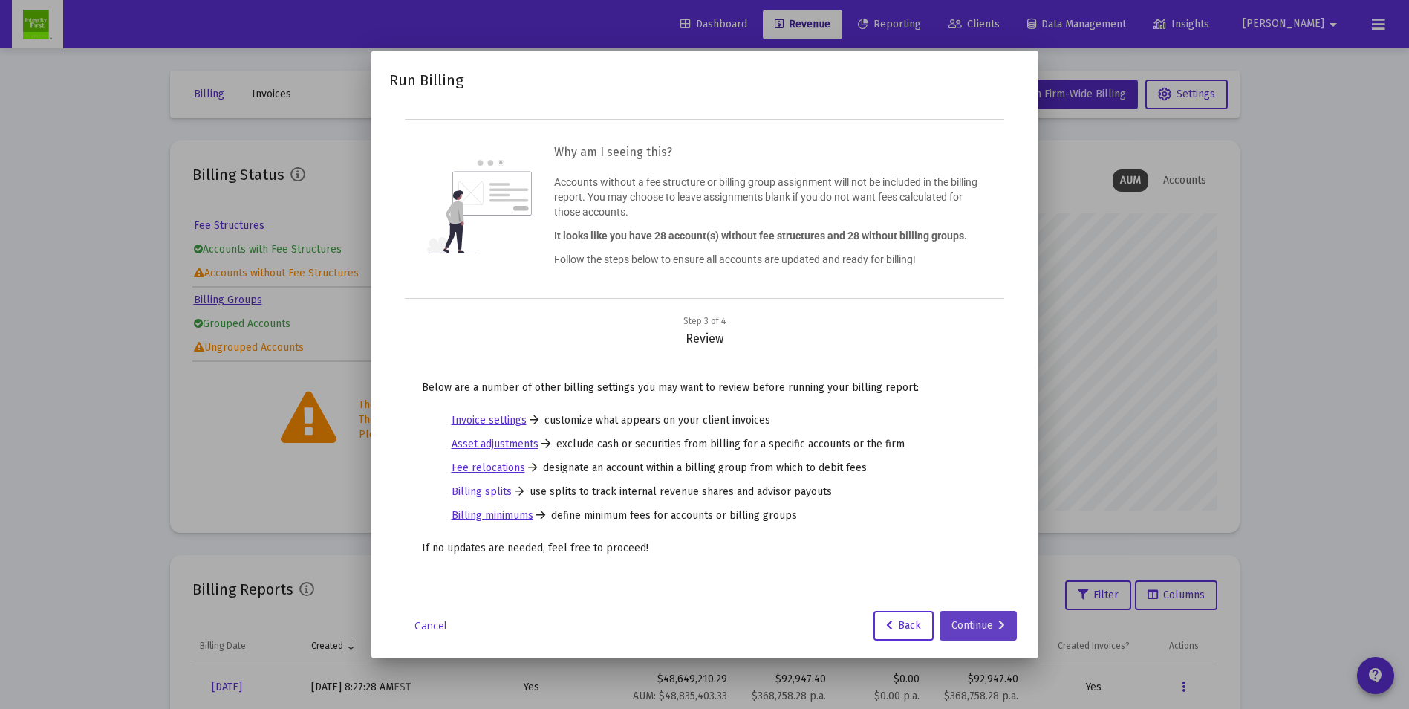
click at [989, 628] on div "Continue" at bounding box center [978, 626] width 53 height 30
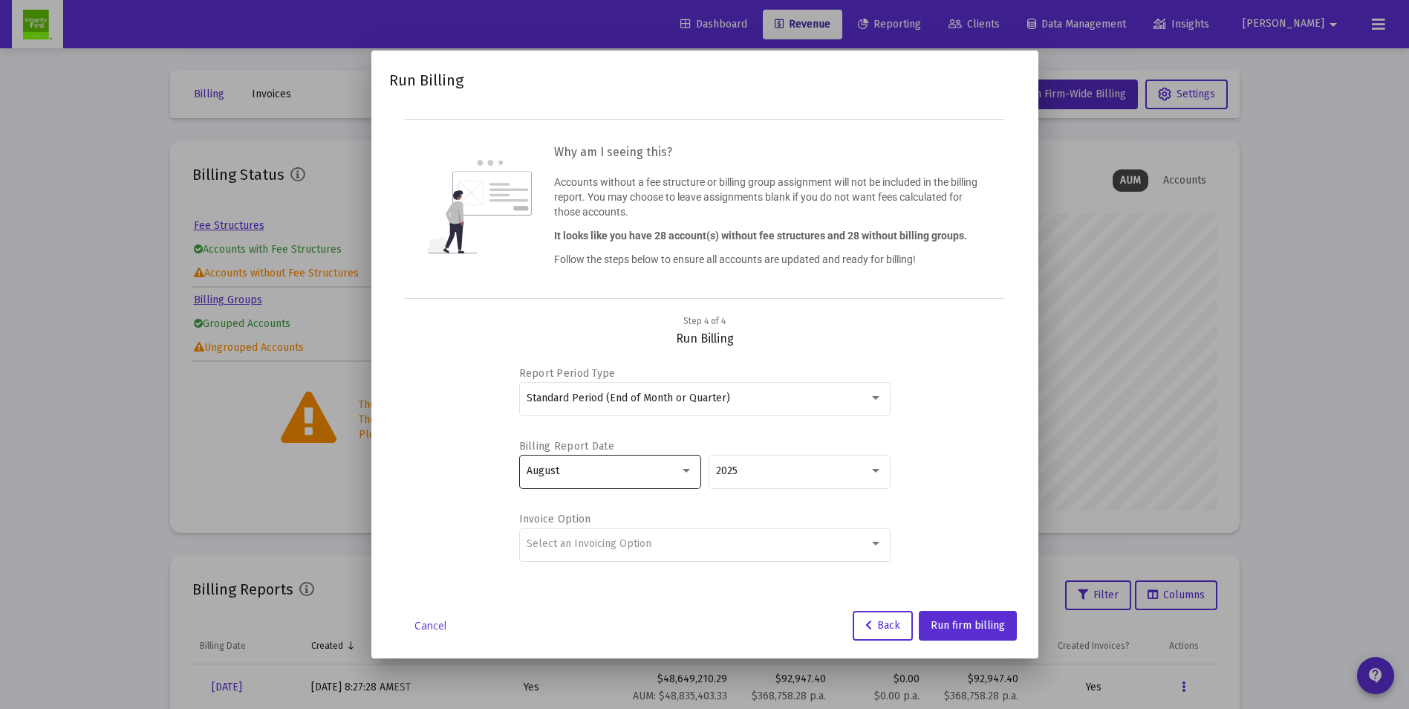
click at [573, 470] on div "August" at bounding box center [603, 471] width 153 height 12
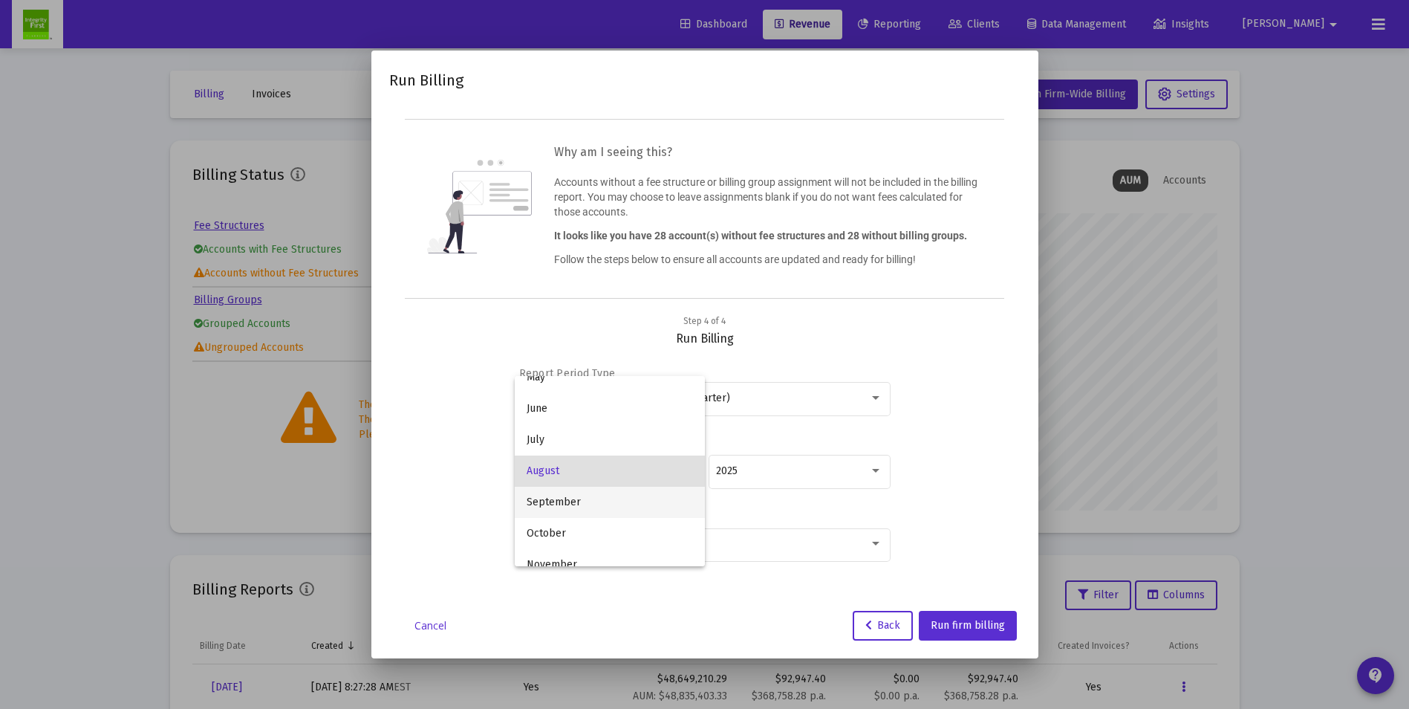
click at [566, 491] on span "September" at bounding box center [610, 502] width 166 height 31
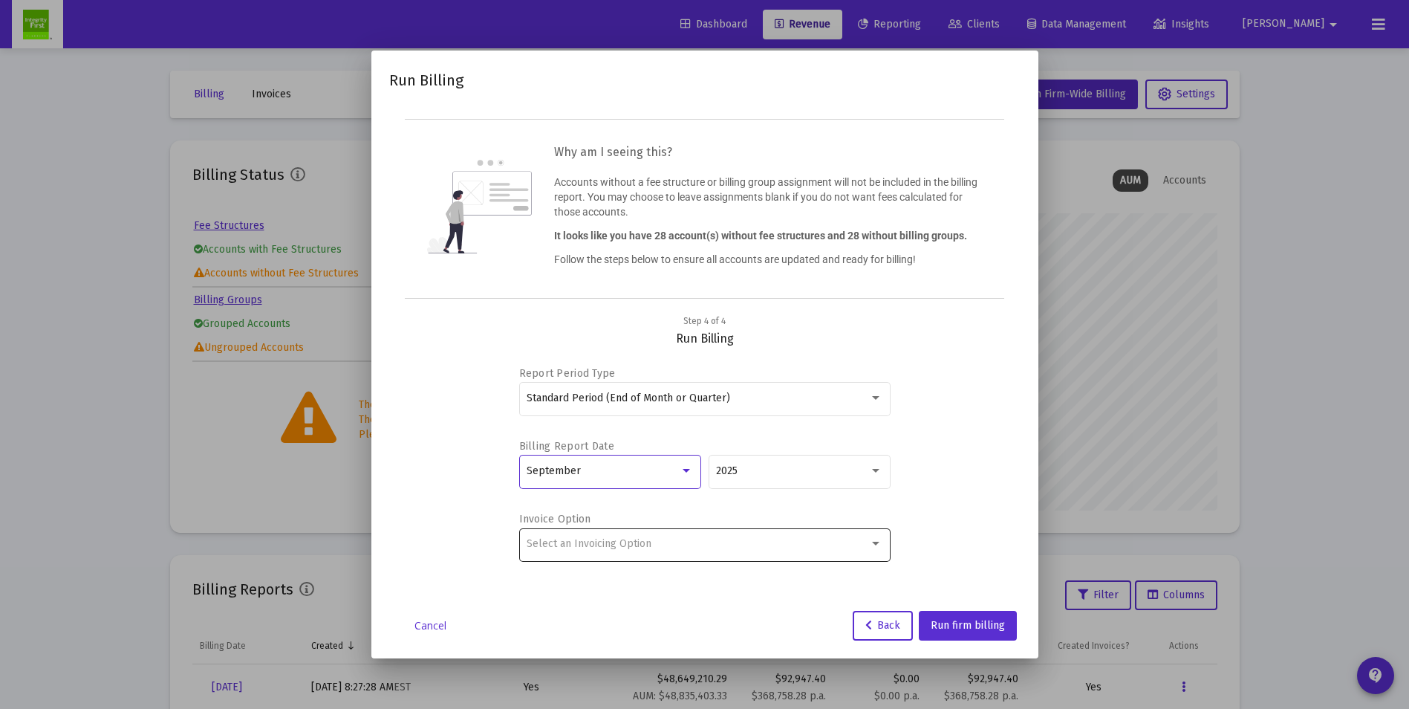
click at [724, 551] on div "Select an Invoicing Option" at bounding box center [705, 543] width 356 height 36
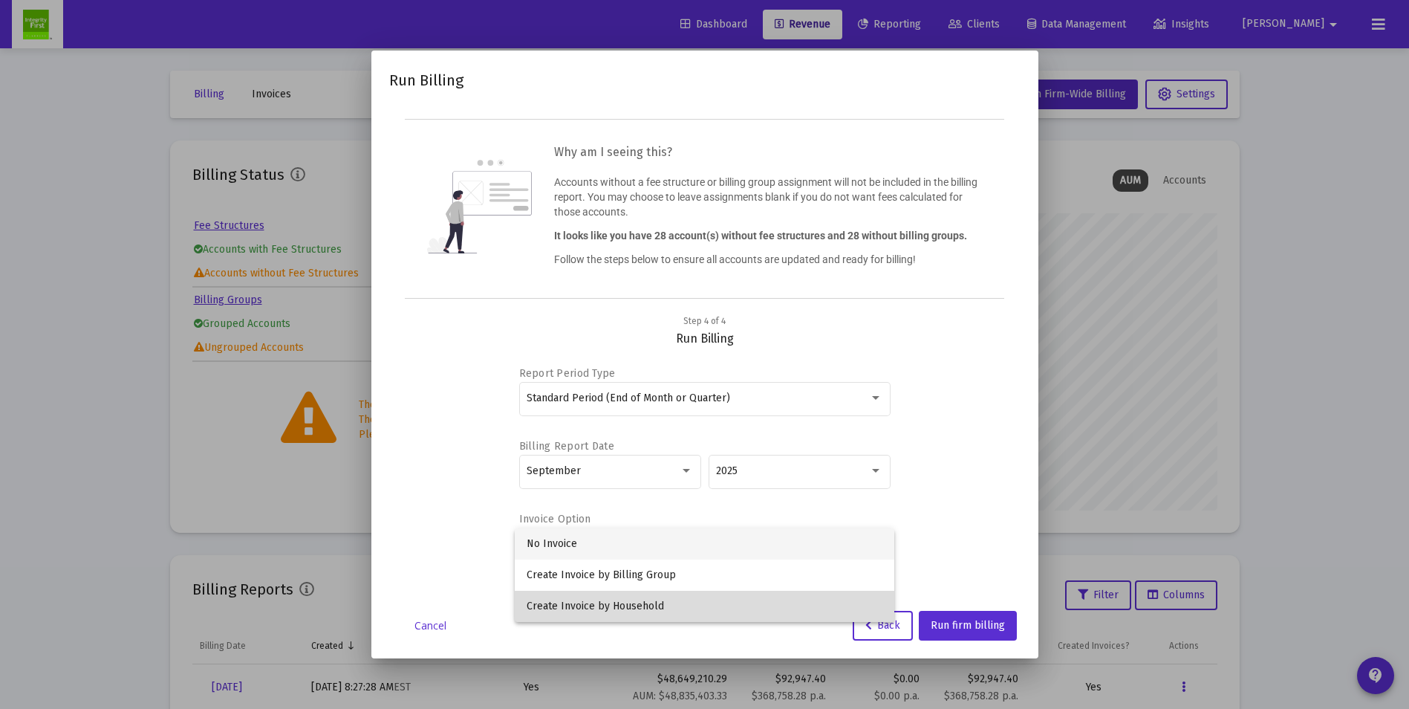
click at [631, 603] on span "Create Invoice by Household" at bounding box center [705, 606] width 356 height 31
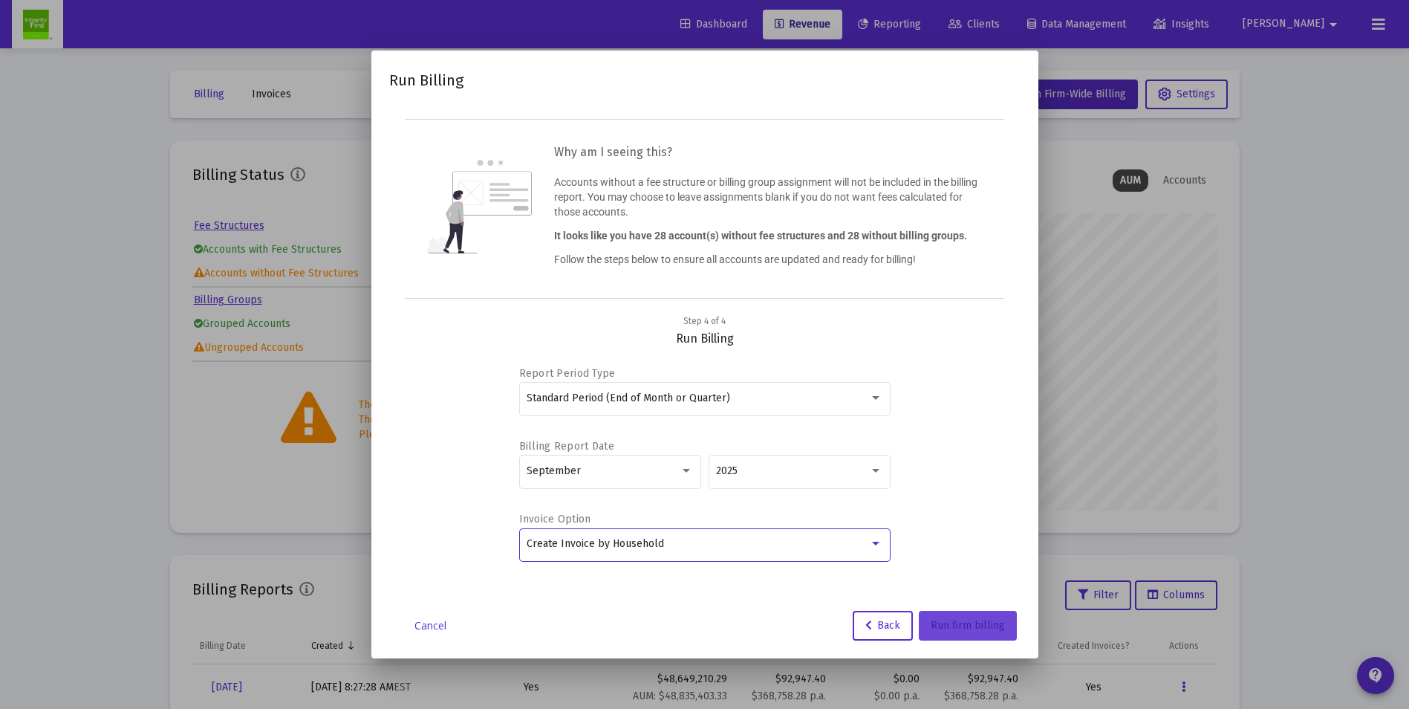
click at [953, 626] on span "Run firm billing" at bounding box center [968, 625] width 74 height 13
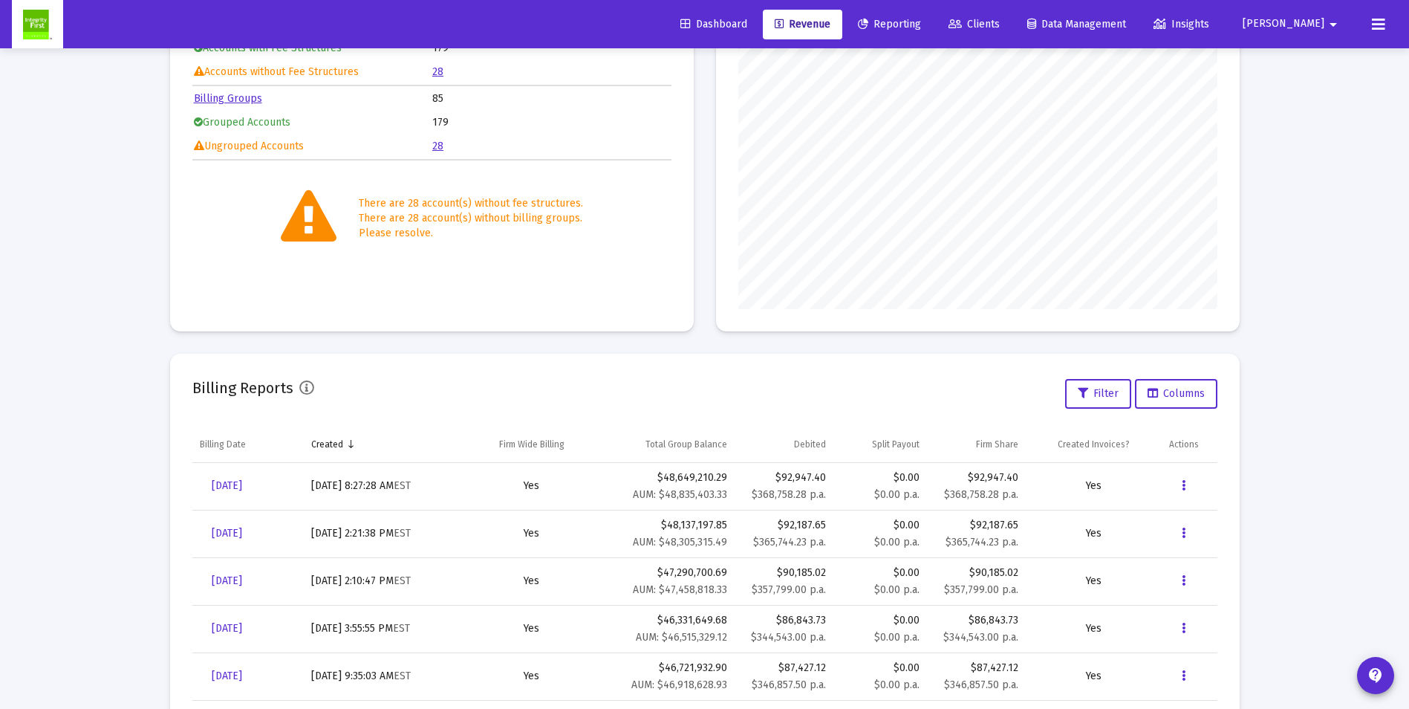
scroll to position [223, 0]
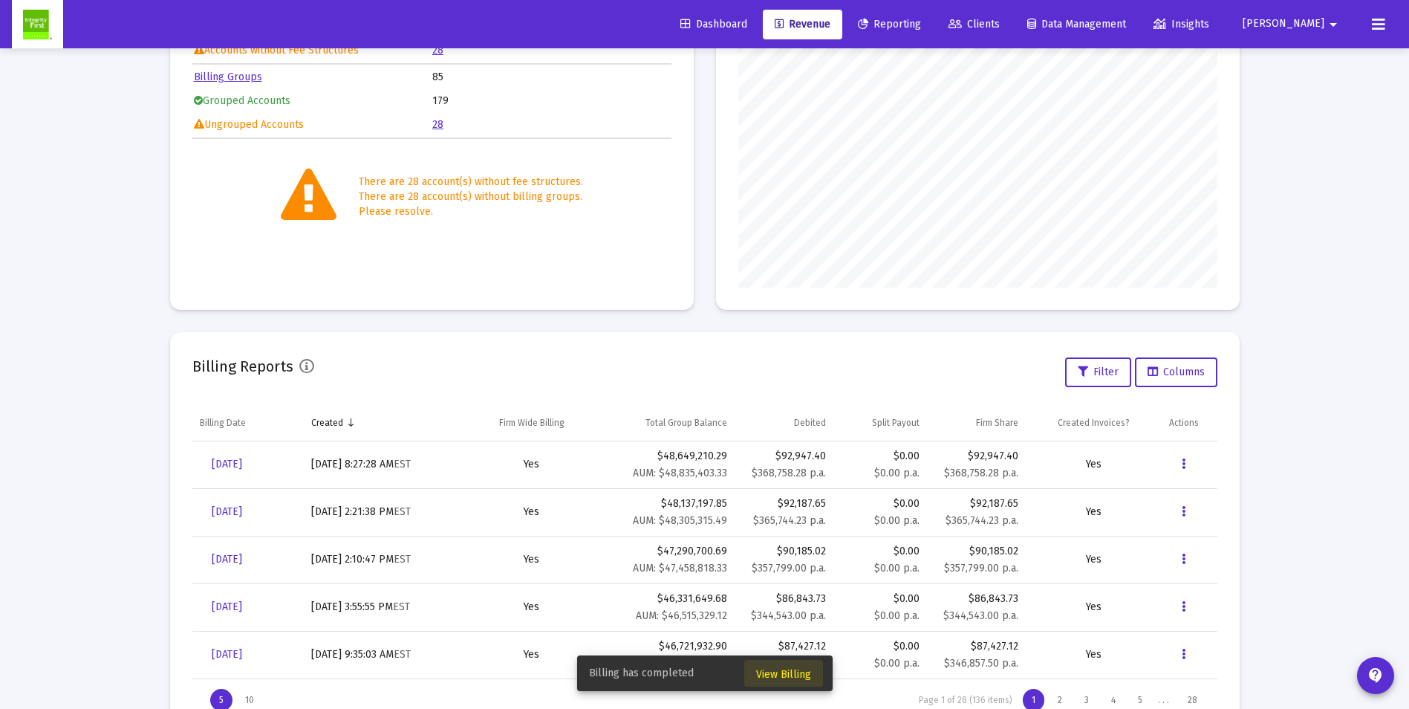
click at [771, 675] on span "View Billing" at bounding box center [783, 674] width 55 height 13
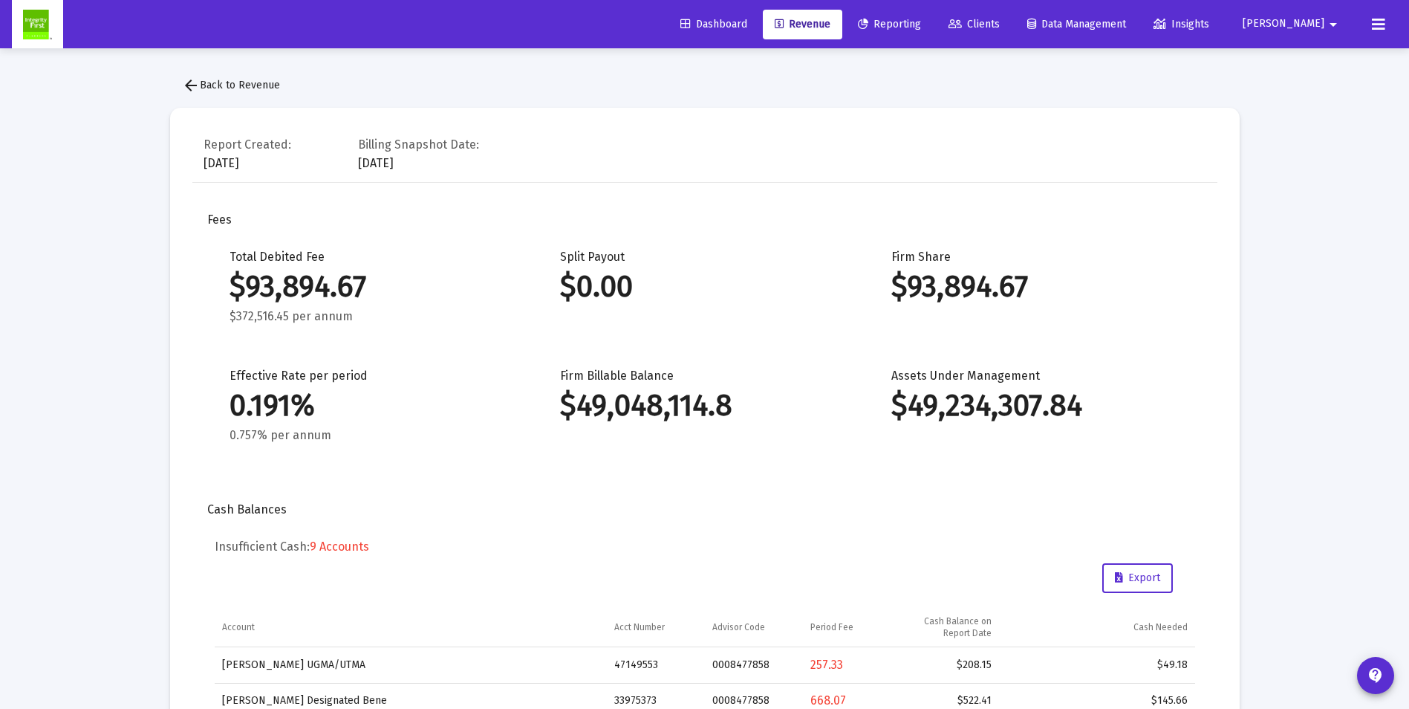
click at [201, 85] on span "arrow_back Back to Revenue" at bounding box center [231, 85] width 98 height 13
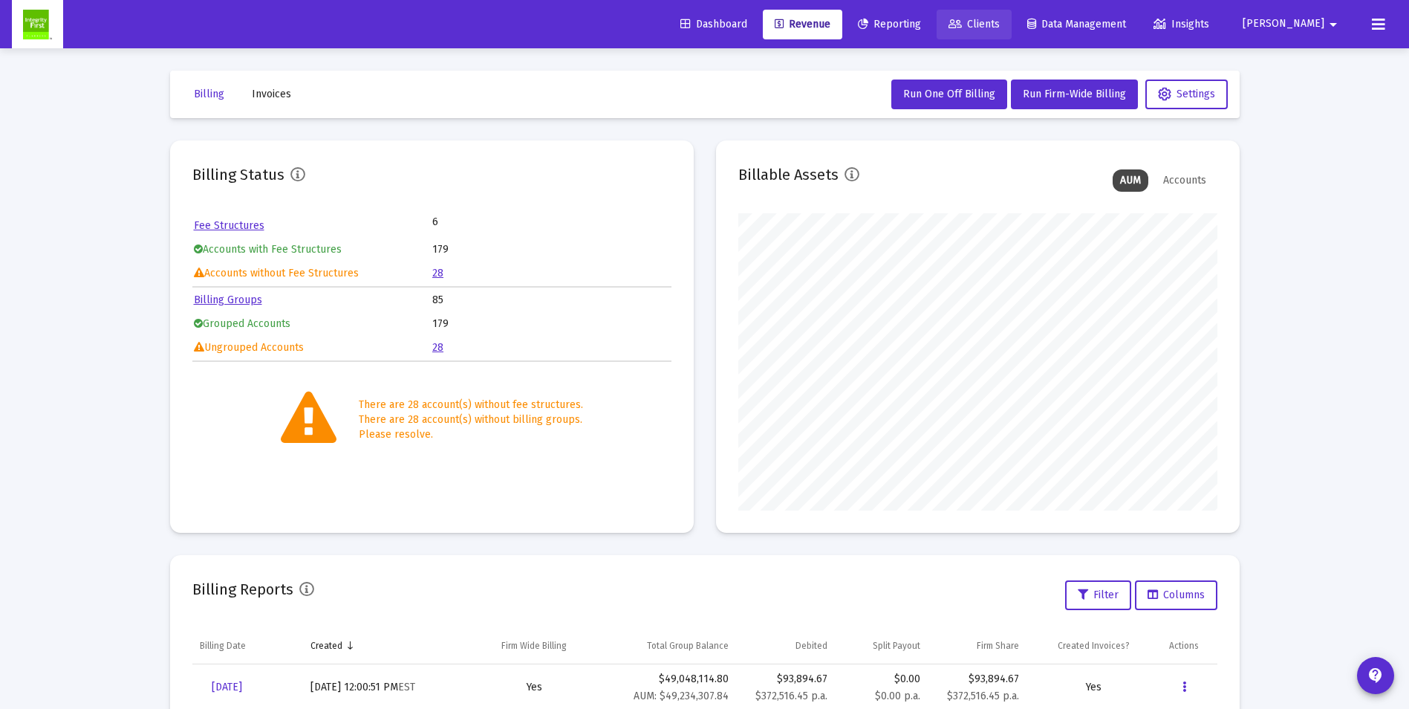
click at [1000, 18] on span "Clients" at bounding box center [974, 24] width 51 height 13
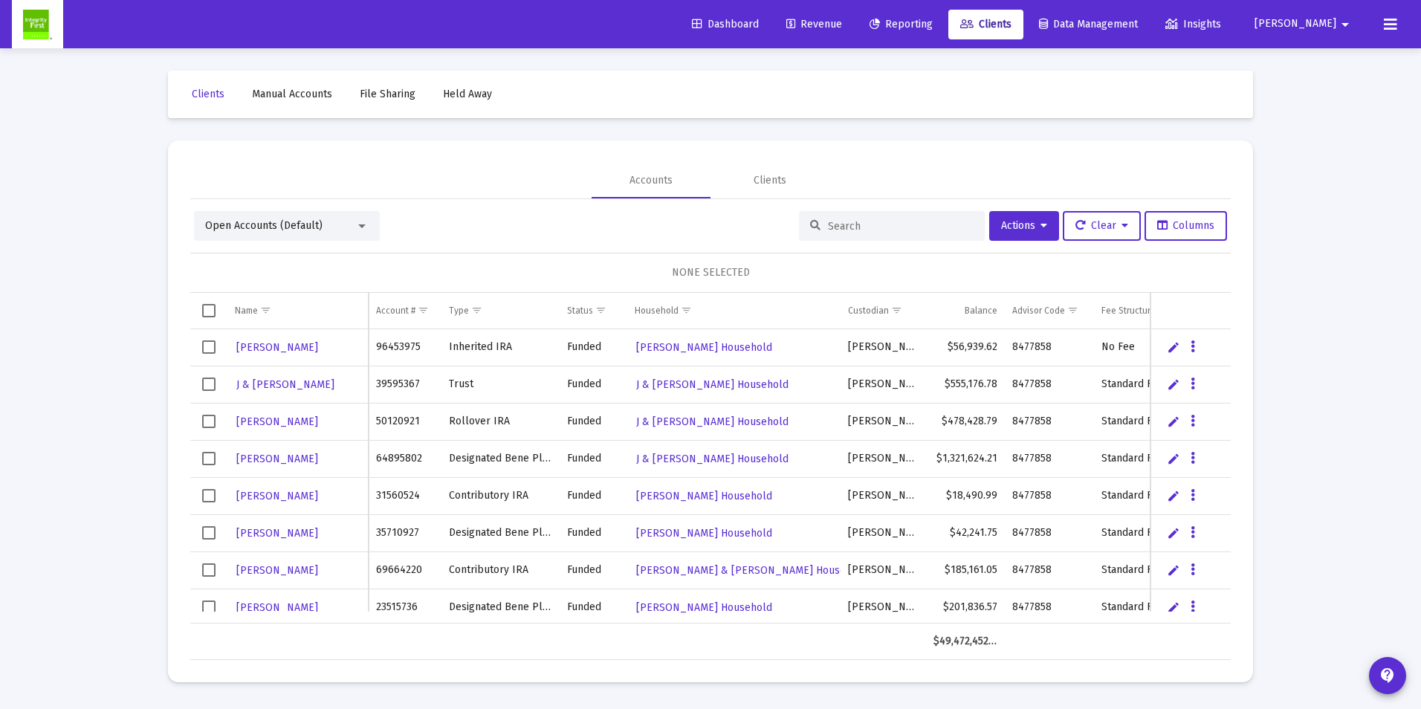
click at [866, 230] on input at bounding box center [901, 226] width 146 height 13
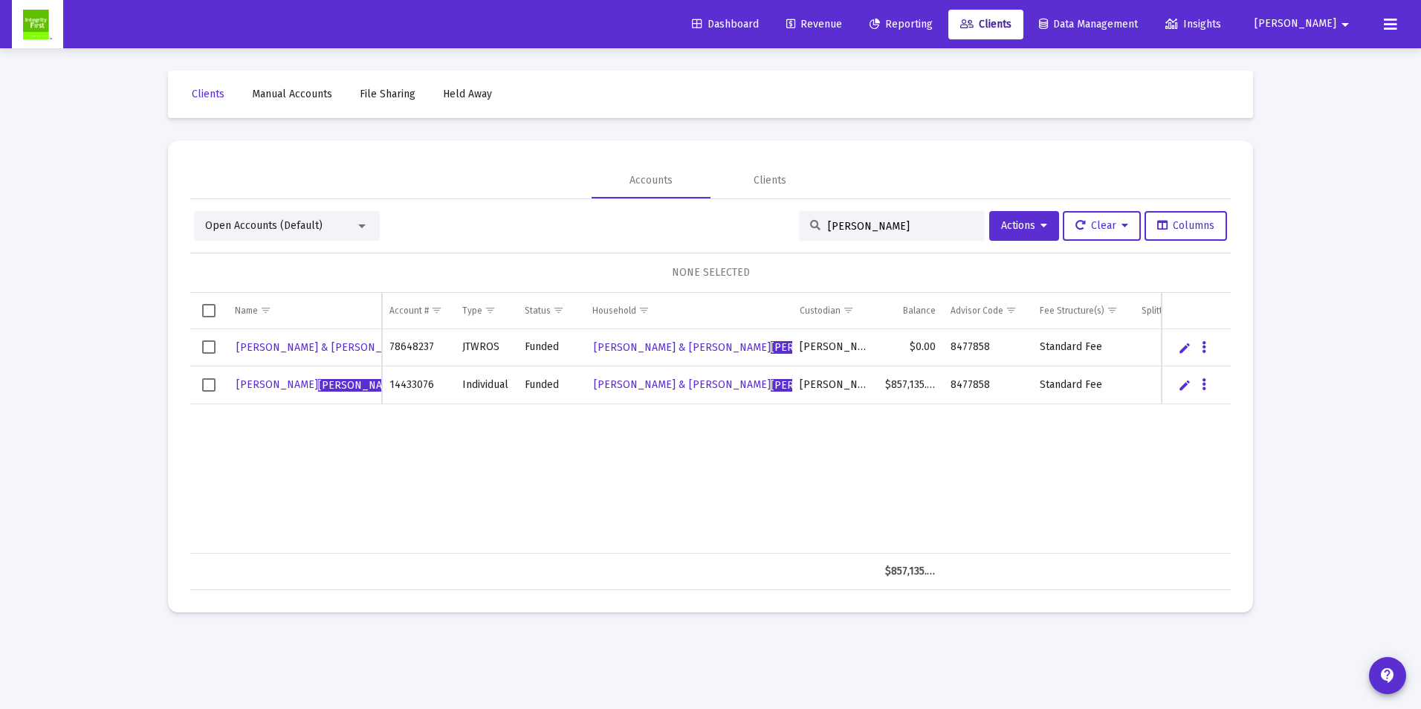
type input "[PERSON_NAME]"
click at [727, 382] on span "[PERSON_NAME] & [PERSON_NAME] Household" at bounding box center [749, 384] width 310 height 13
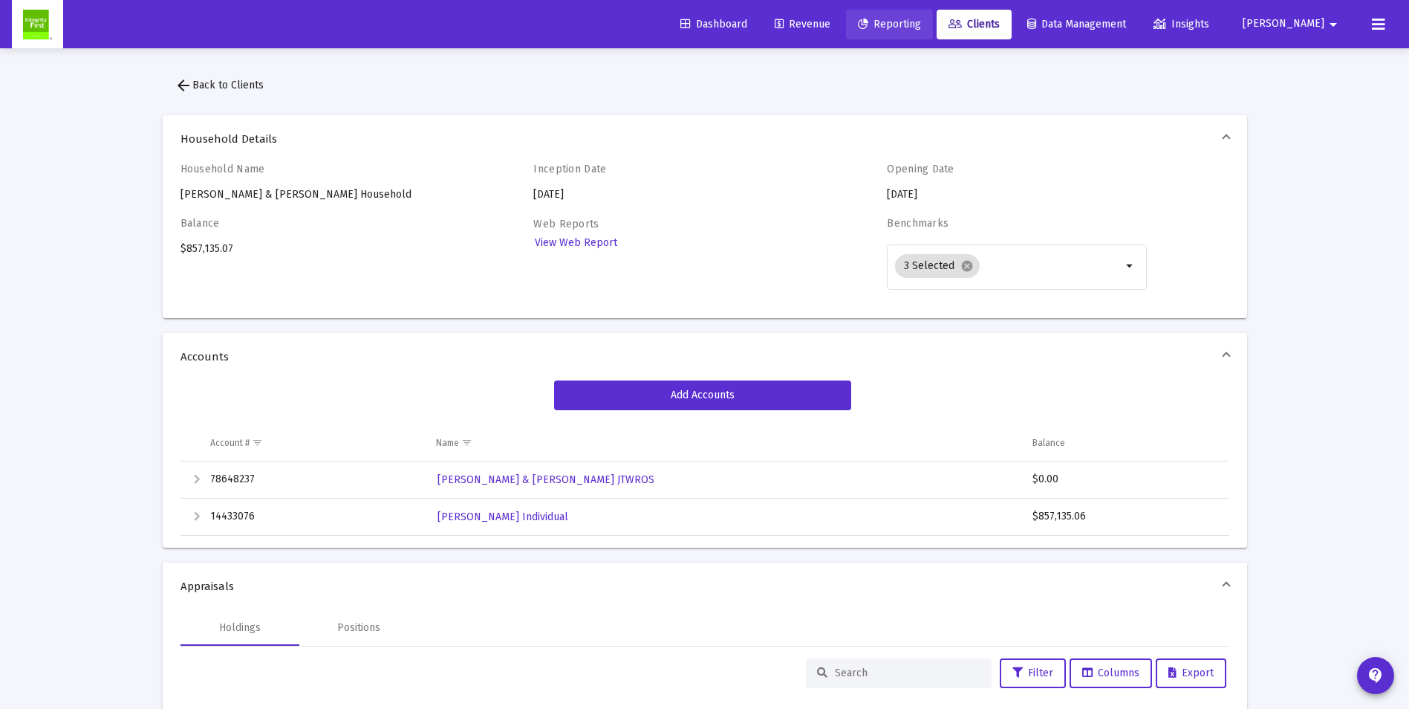
click at [921, 23] on span "Reporting" at bounding box center [889, 24] width 63 height 13
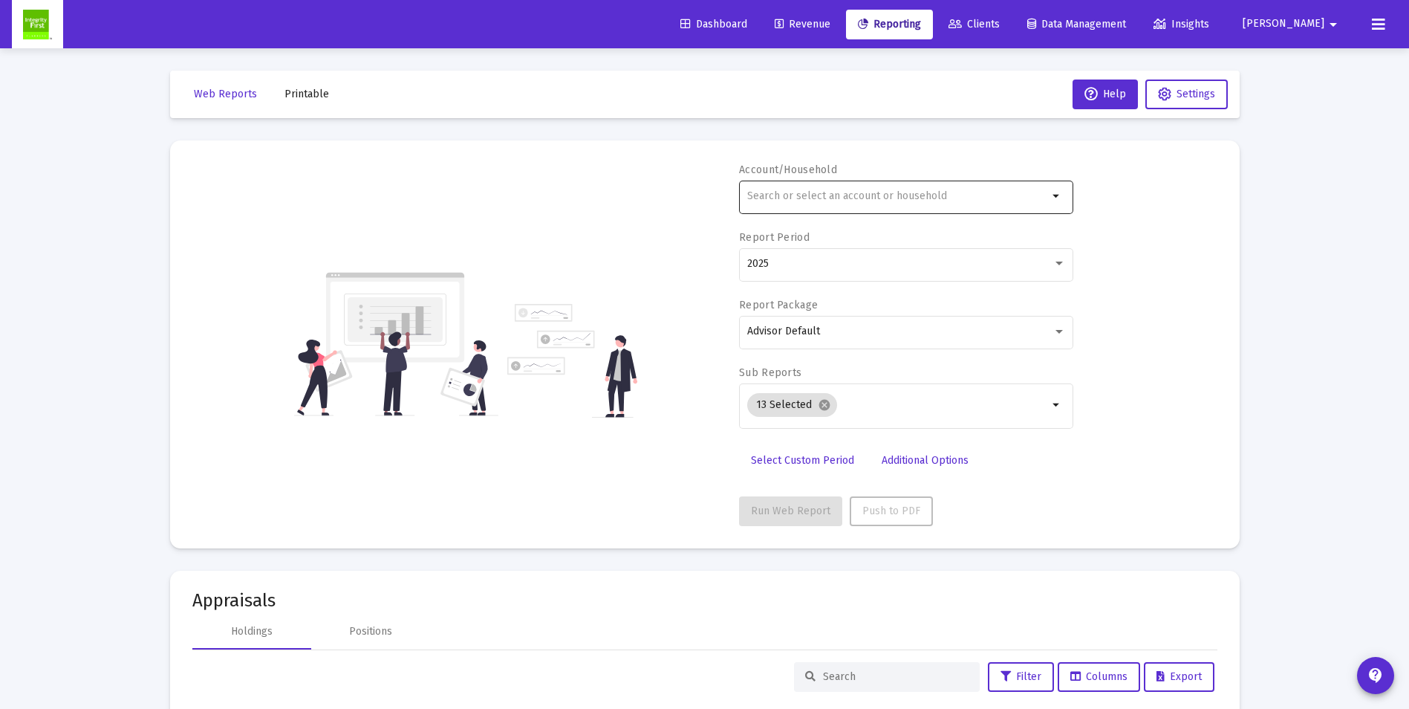
click at [813, 195] on input "text" at bounding box center [897, 196] width 301 height 12
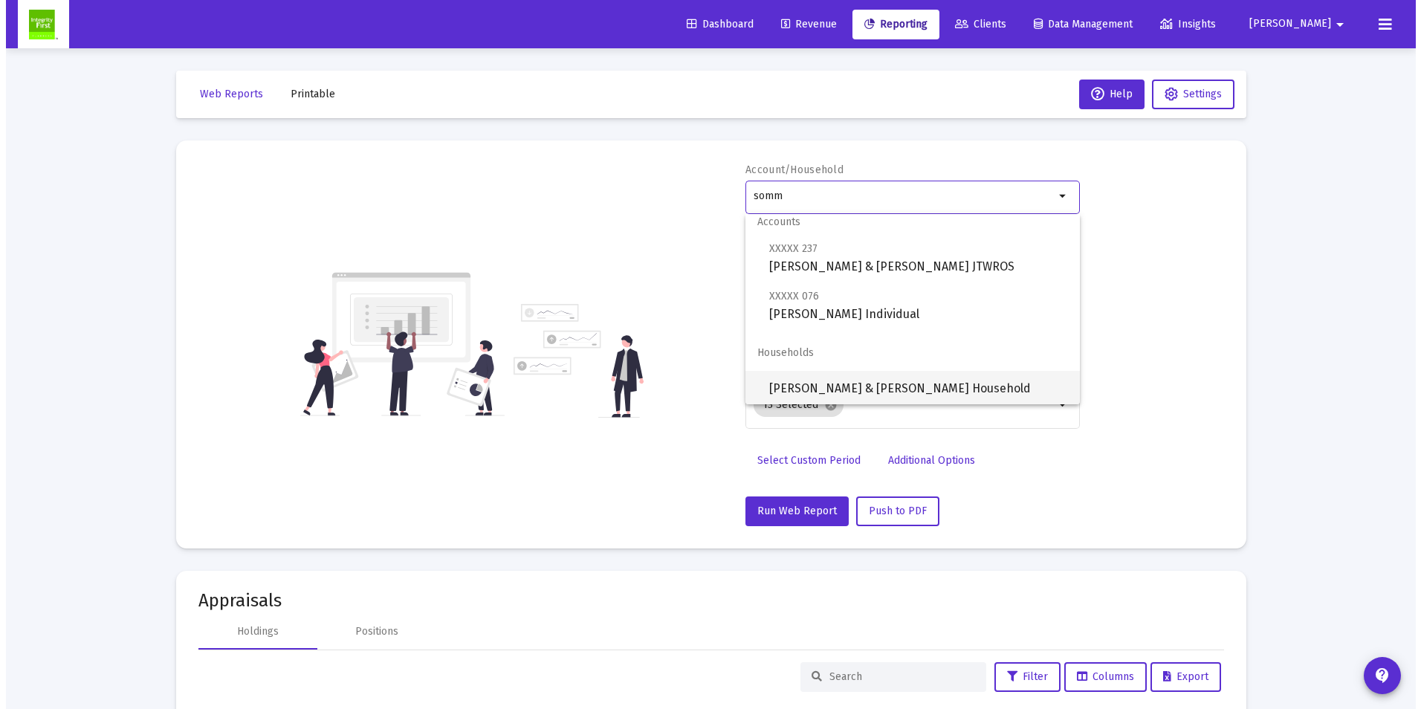
scroll to position [12, 0]
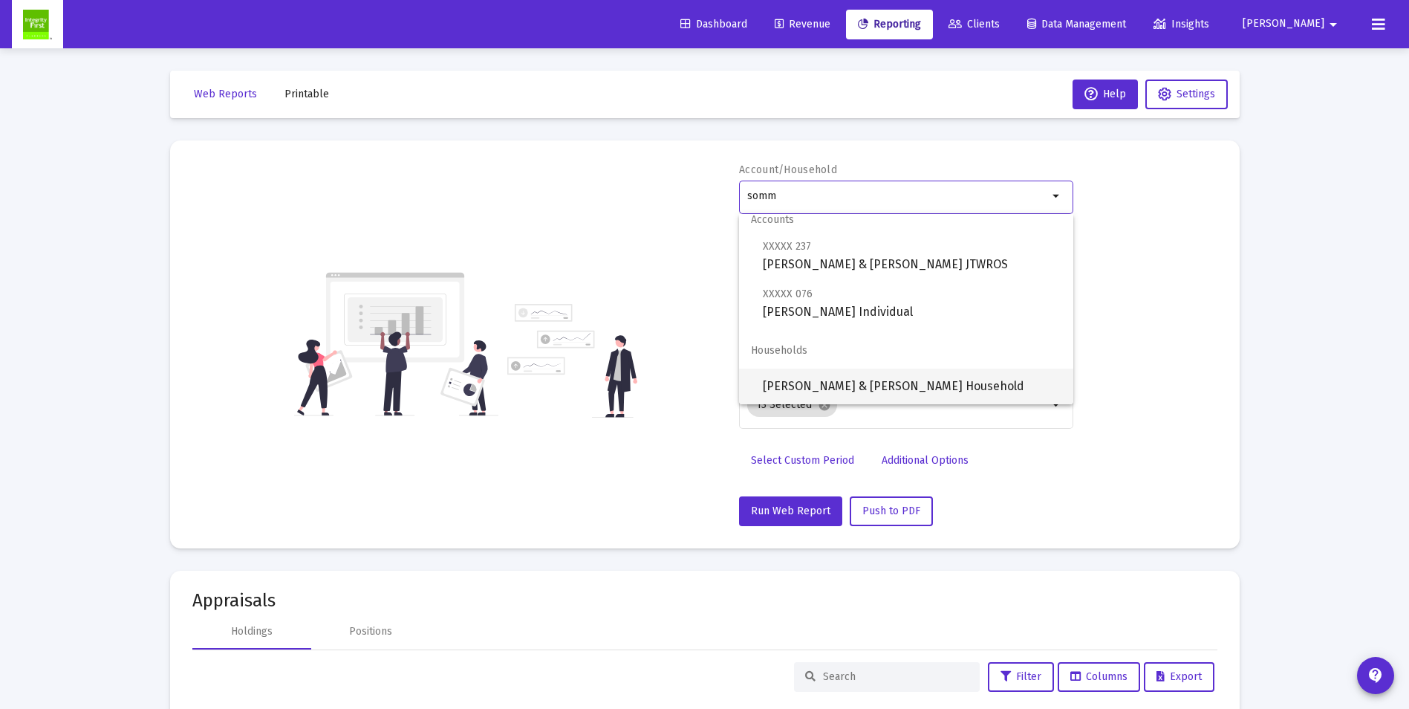
click at [823, 381] on span "[PERSON_NAME] & [PERSON_NAME] Household" at bounding box center [912, 387] width 299 height 36
type input "[PERSON_NAME] & [PERSON_NAME] Household"
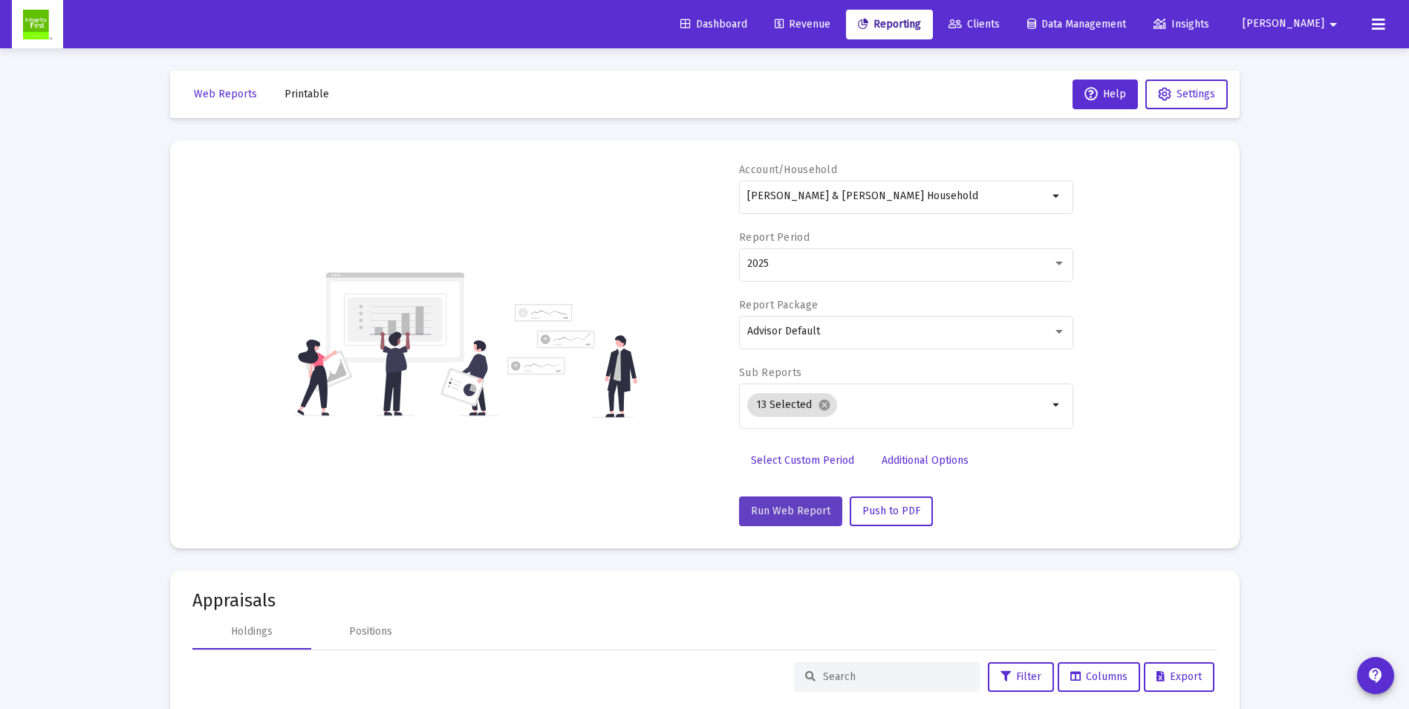
click at [785, 503] on button "Run Web Report" at bounding box center [790, 511] width 103 height 30
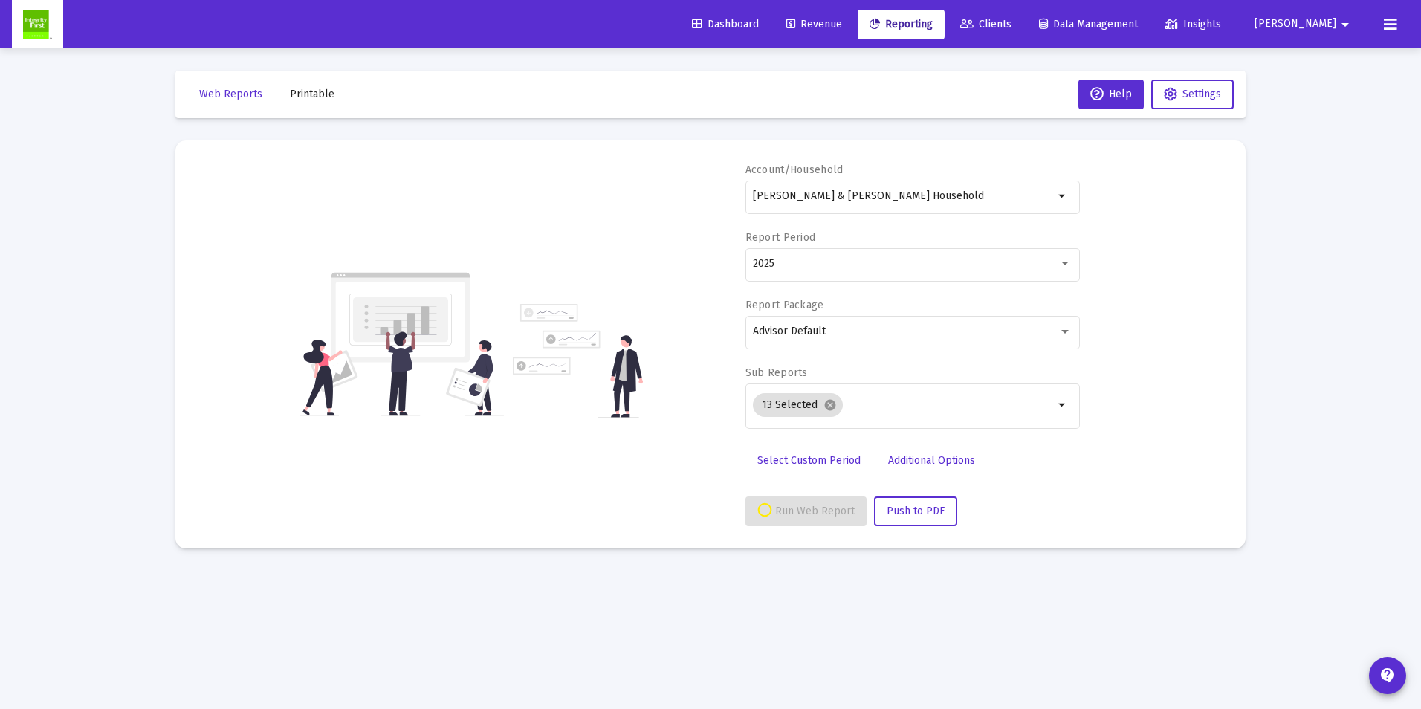
select select "View all"
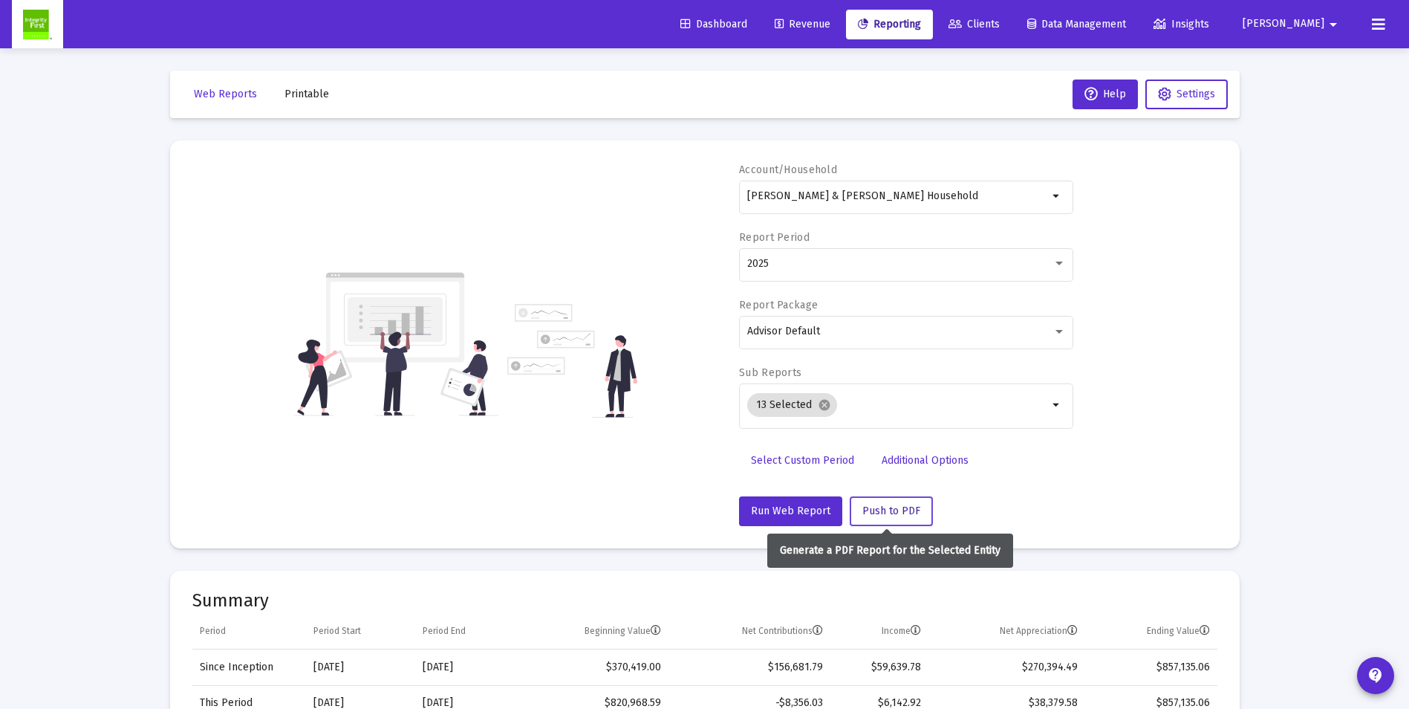
click at [885, 507] on span "Push to PDF" at bounding box center [892, 511] width 58 height 13
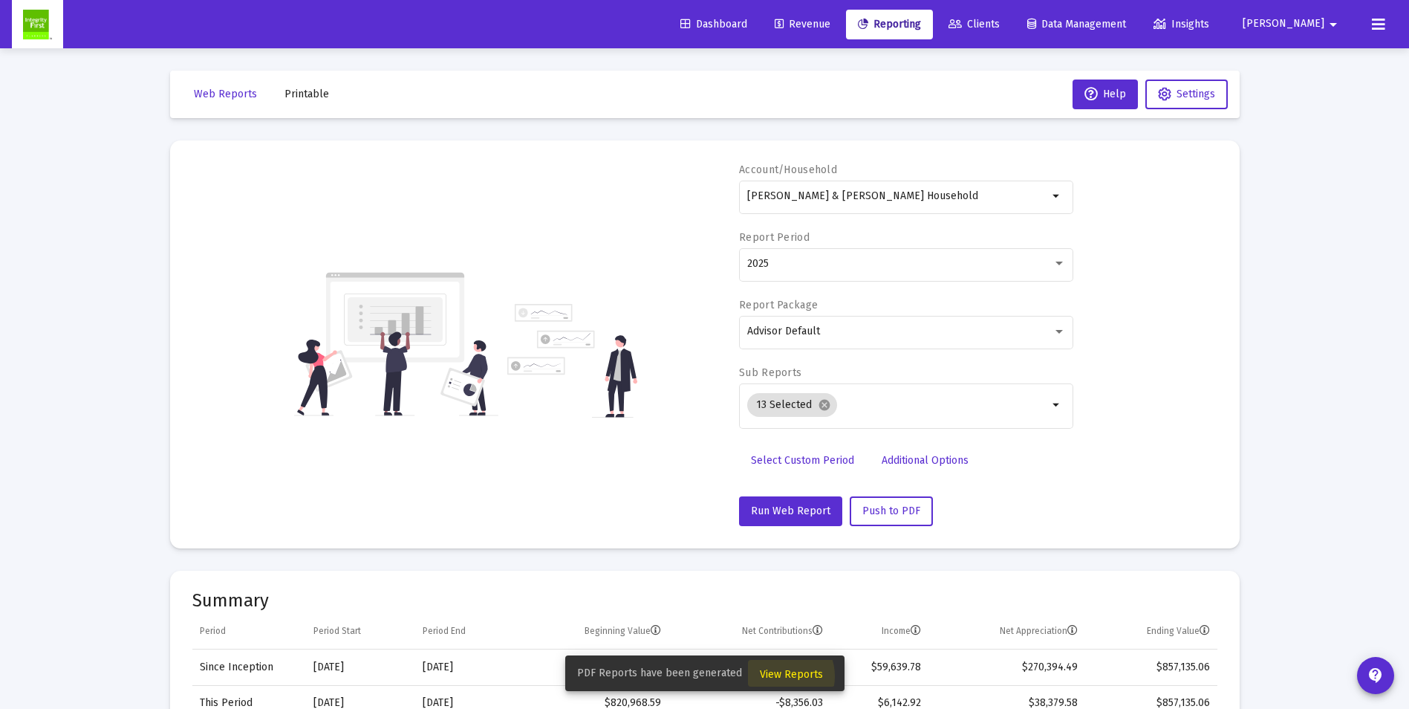
click at [777, 676] on span "View Reports" at bounding box center [791, 674] width 63 height 13
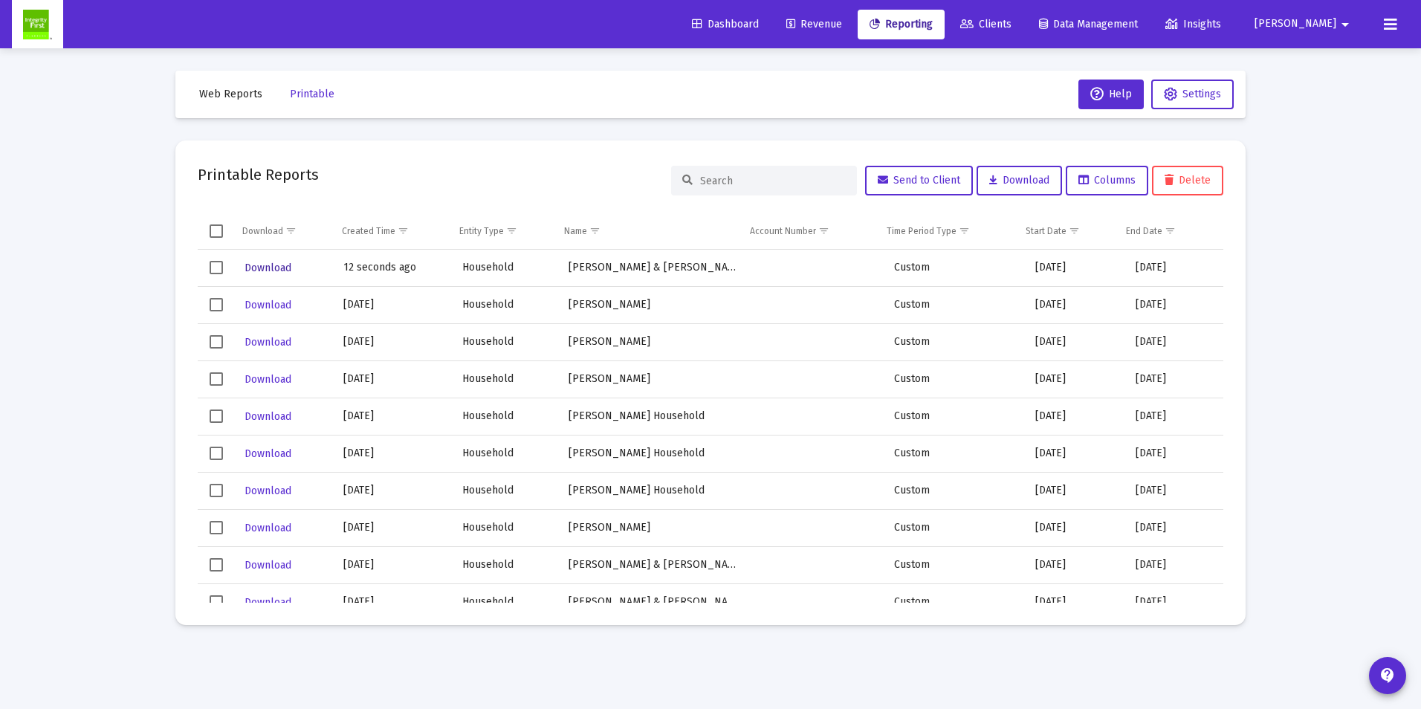
click at [254, 267] on span "Download" at bounding box center [267, 268] width 47 height 13
click at [268, 269] on span "Download" at bounding box center [267, 268] width 47 height 13
click at [1386, 679] on mat-icon "contact_support" at bounding box center [1387, 675] width 18 height 18
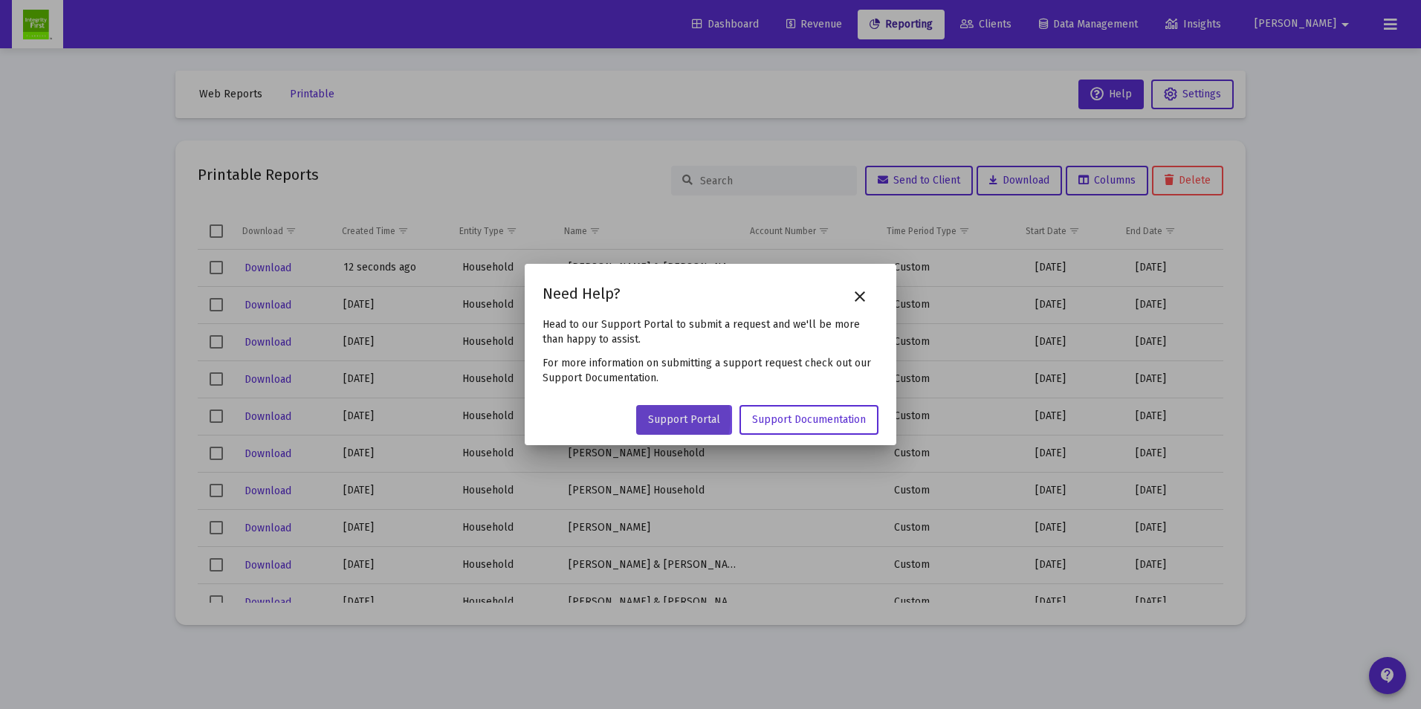
click at [666, 418] on span "Support Portal" at bounding box center [684, 419] width 72 height 13
click at [862, 294] on mat-icon "close" at bounding box center [860, 297] width 18 height 18
